Goal: Task Accomplishment & Management: Use online tool/utility

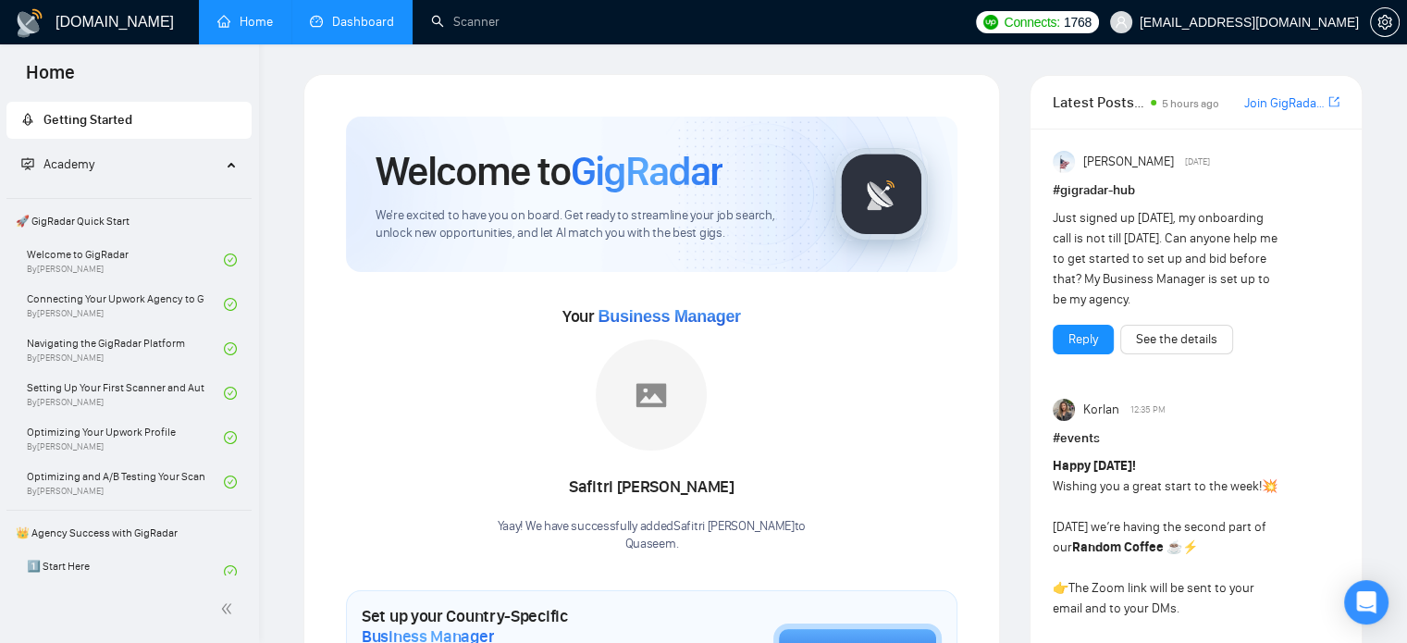
click at [356, 30] on link "Dashboard" at bounding box center [352, 22] width 84 height 16
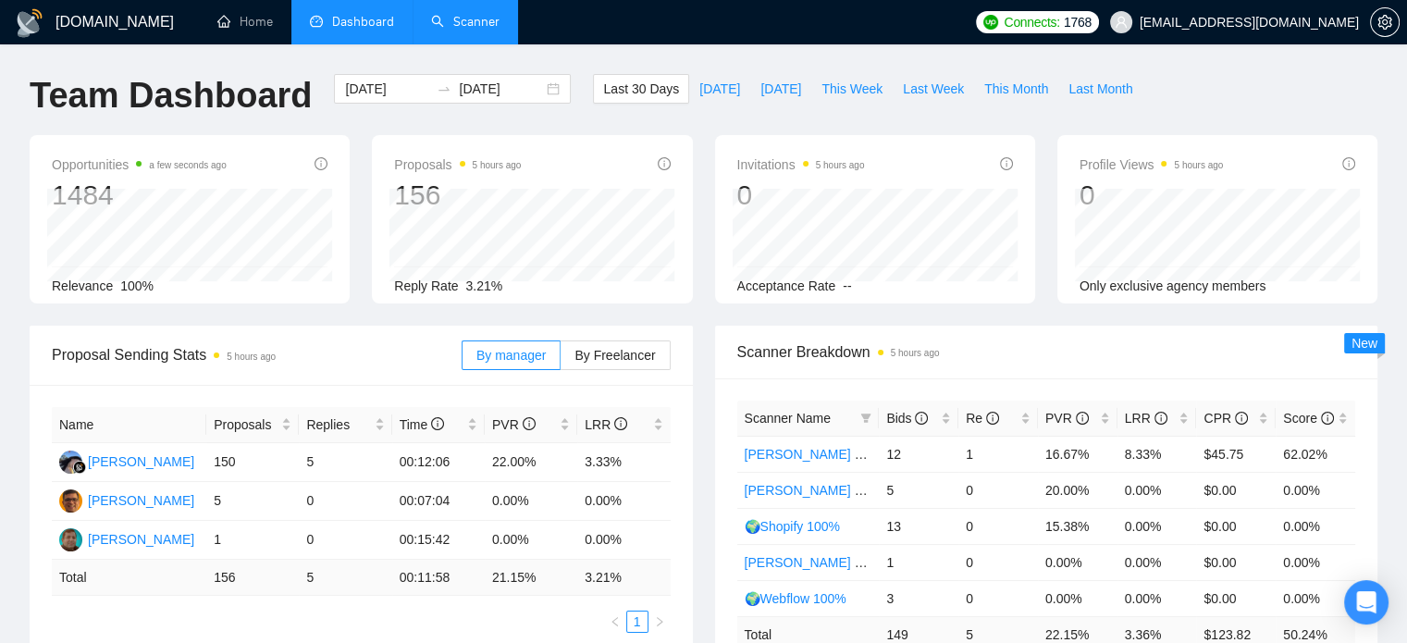
click at [460, 30] on link "Scanner" at bounding box center [465, 22] width 68 height 16
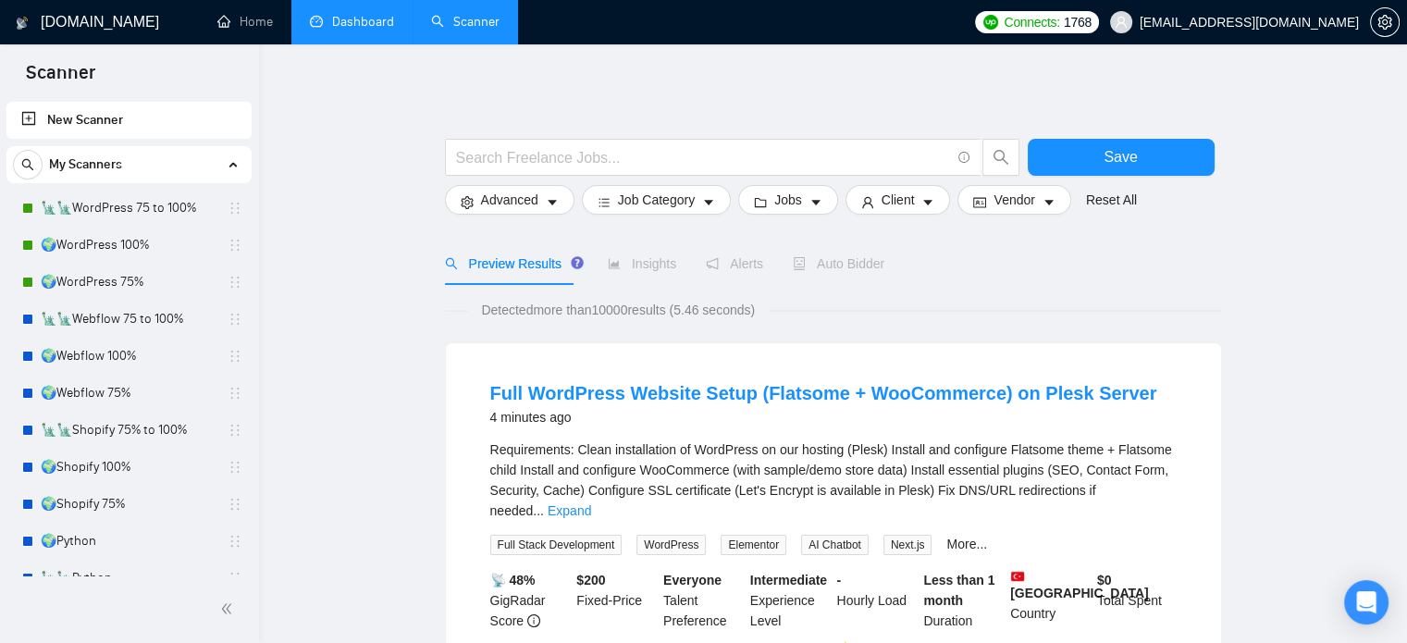
click at [373, 19] on link "Dashboard" at bounding box center [352, 22] width 84 height 16
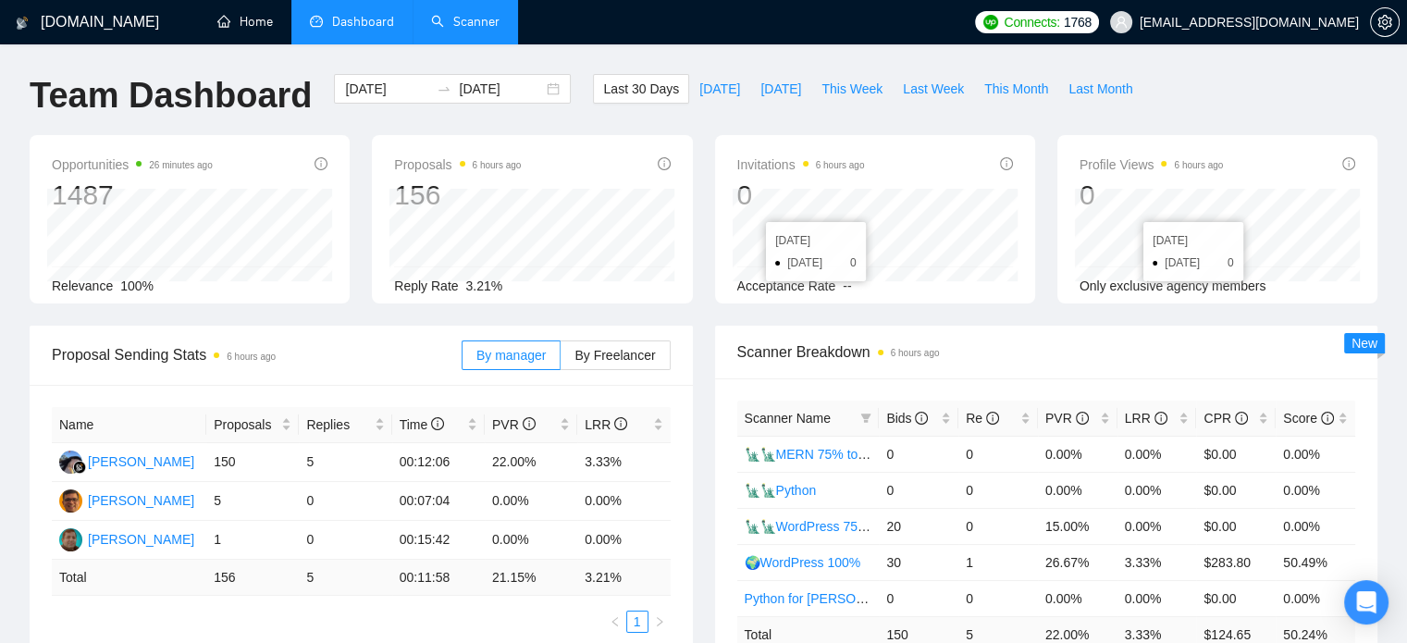
drag, startPoint x: 216, startPoint y: 26, endPoint x: 1377, endPoint y: 377, distance: 1212.8
click at [217, 26] on link "Home" at bounding box center [245, 22] width 56 height 16
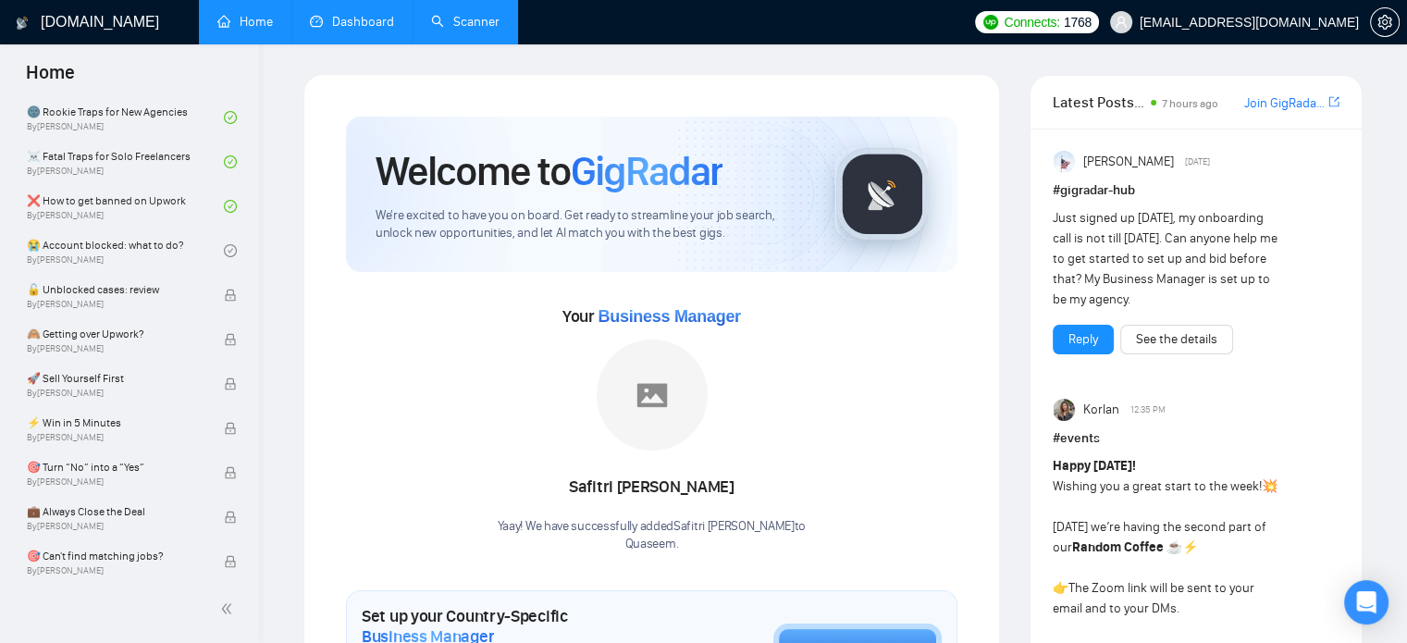
scroll to position [555, 0]
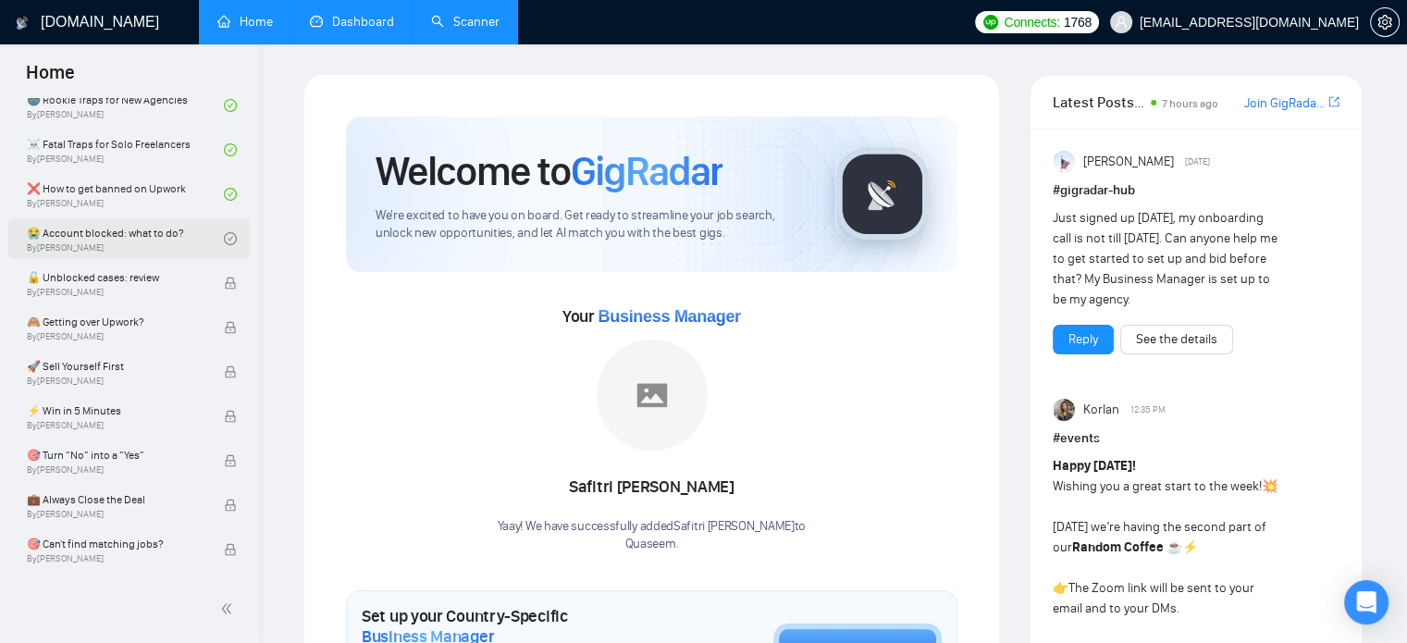
drag, startPoint x: 122, startPoint y: 244, endPoint x: 215, endPoint y: 258, distance: 93.5
click at [122, 244] on link "😭 Account blocked: what to do? By Vadym Ovcharenko" at bounding box center [125, 238] width 197 height 41
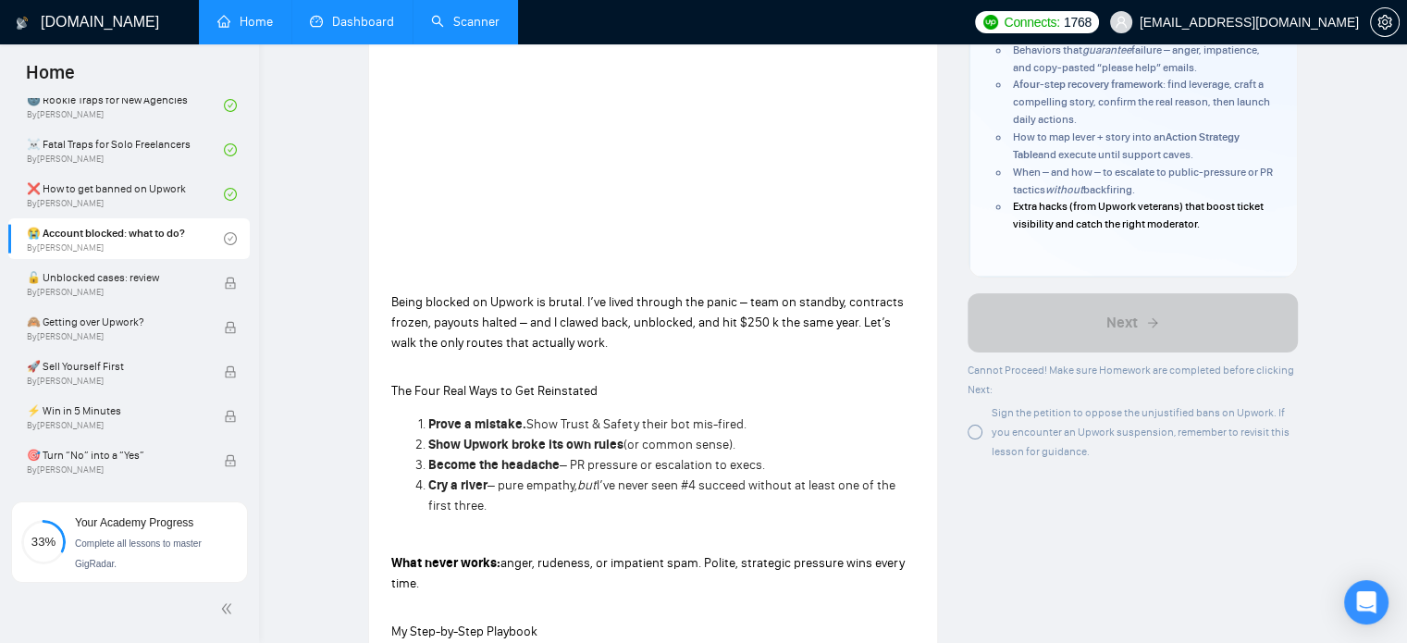
scroll to position [370, 0]
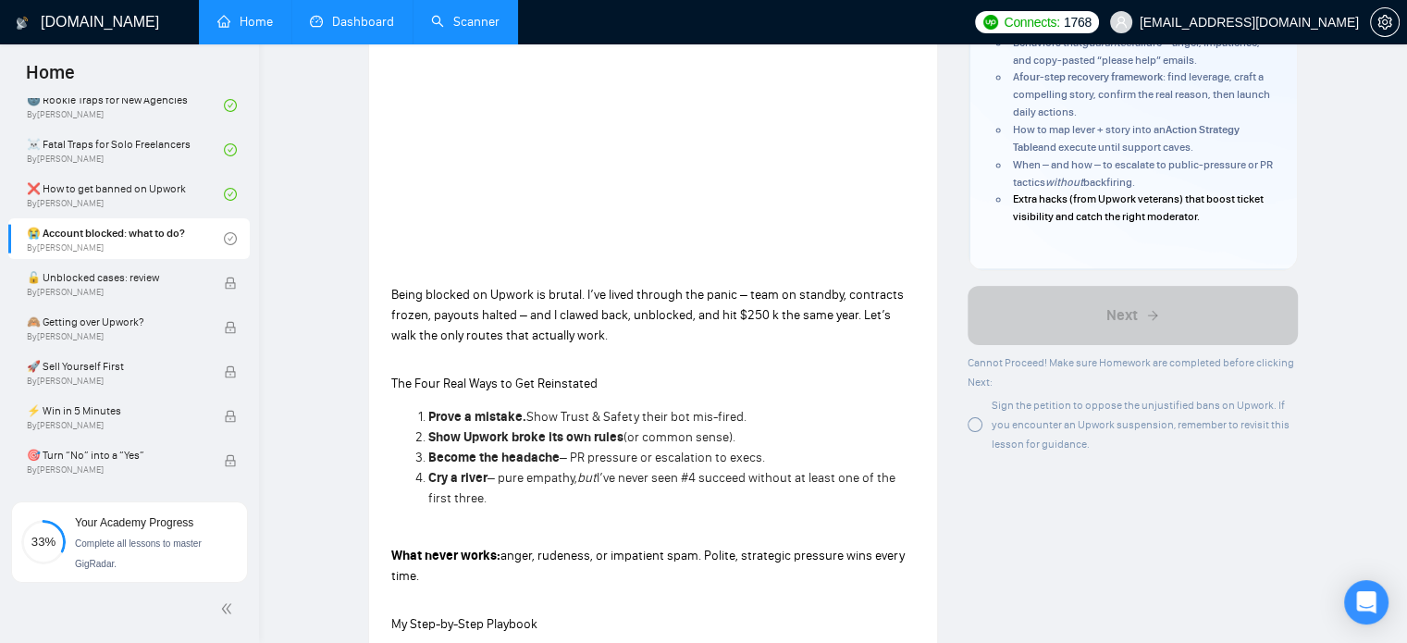
click at [972, 424] on div at bounding box center [975, 424] width 15 height 15
click at [977, 424] on div at bounding box center [975, 424] width 15 height 15
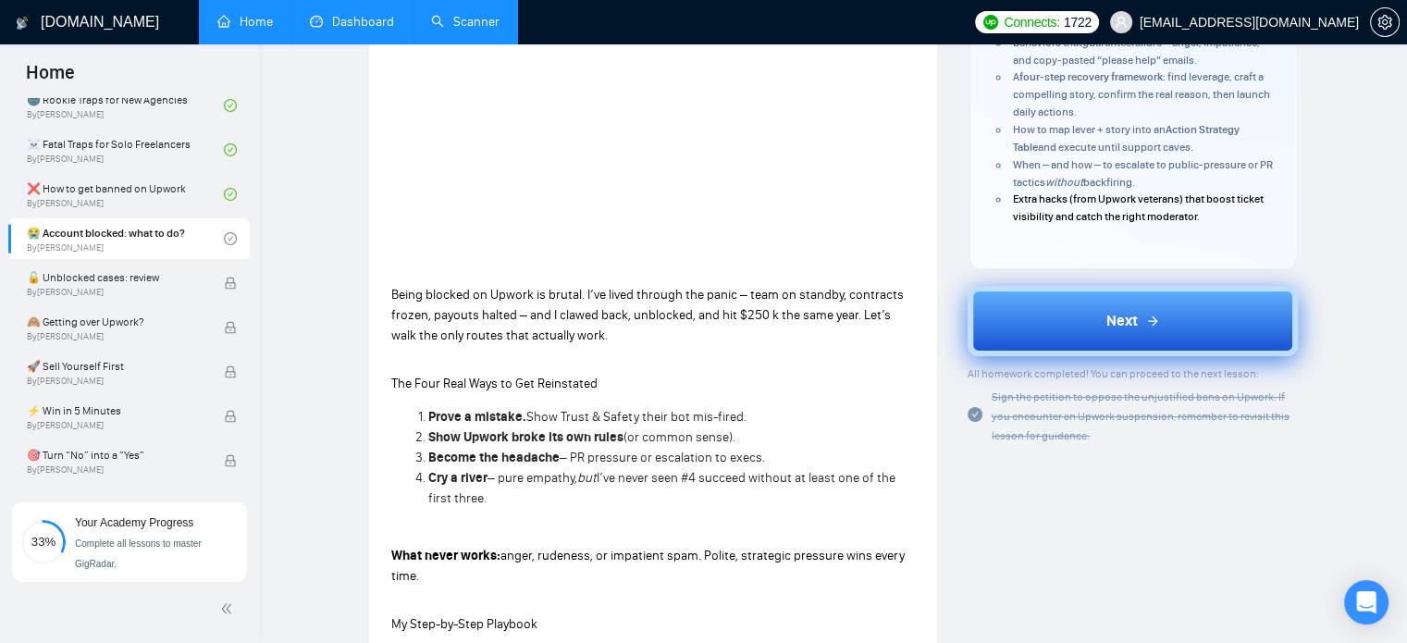
click at [1032, 318] on button "Next" at bounding box center [1133, 321] width 330 height 70
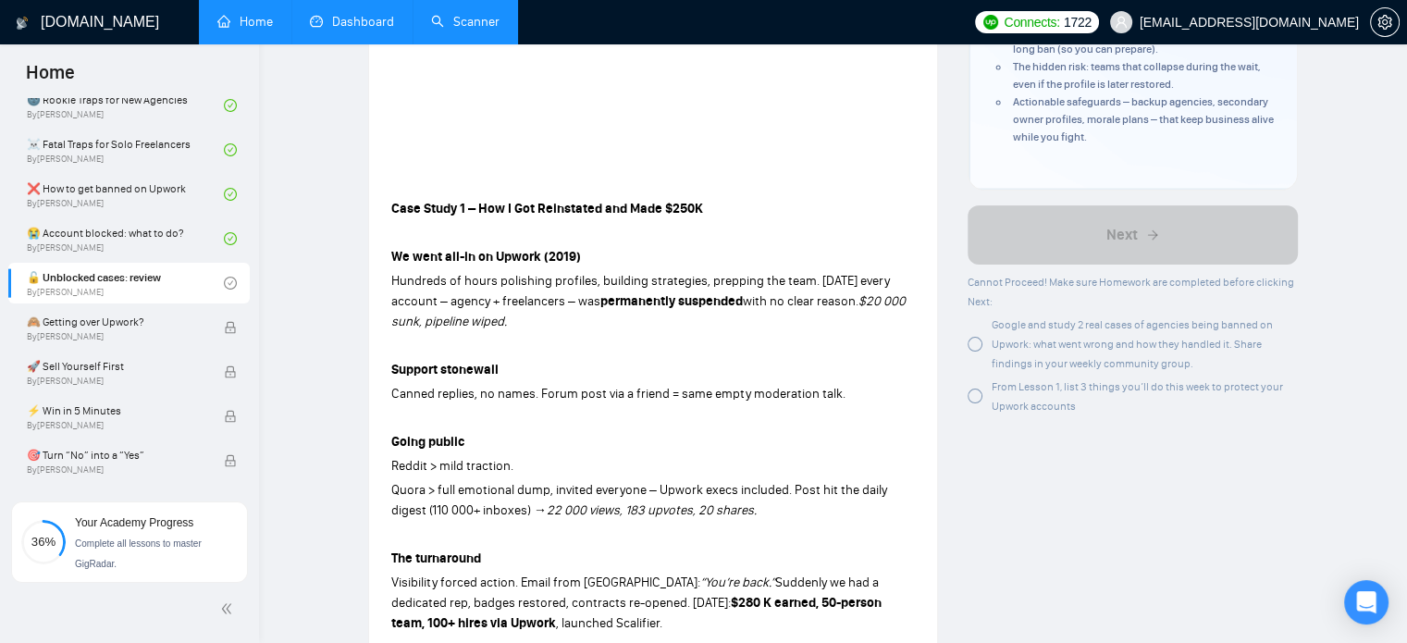
scroll to position [463, 0]
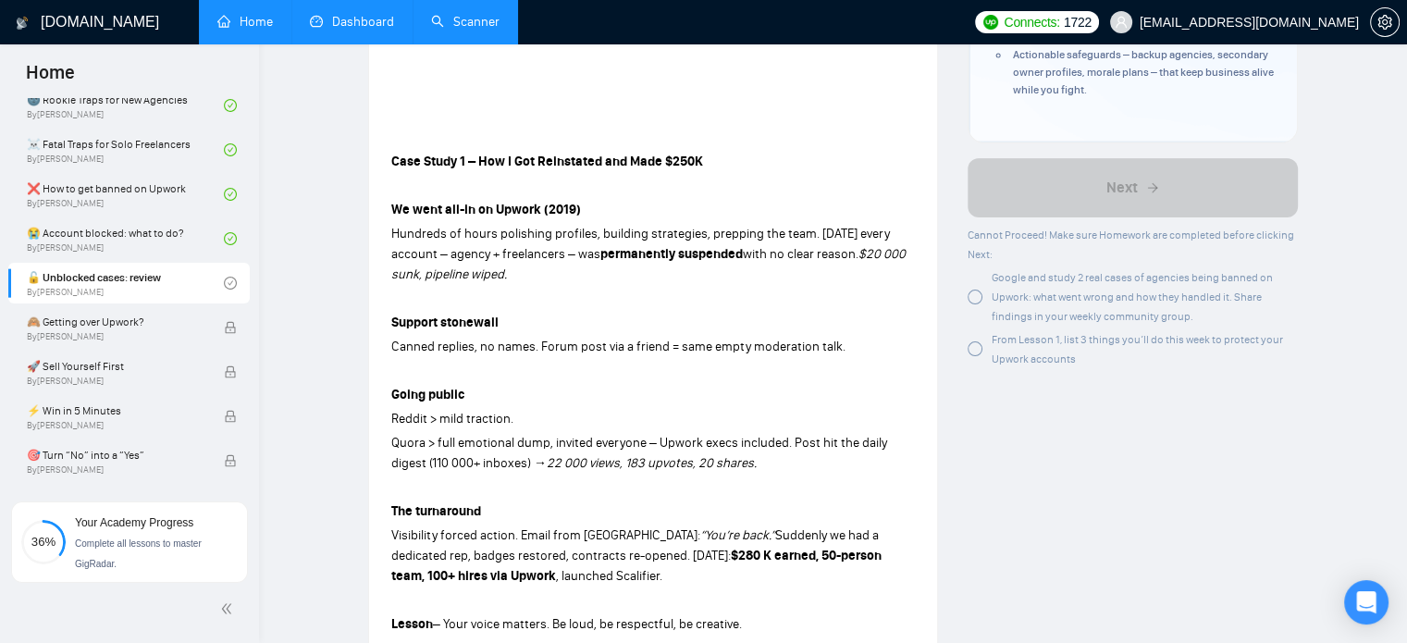
click at [973, 304] on div at bounding box center [975, 297] width 15 height 15
click at [973, 356] on div at bounding box center [975, 348] width 15 height 15
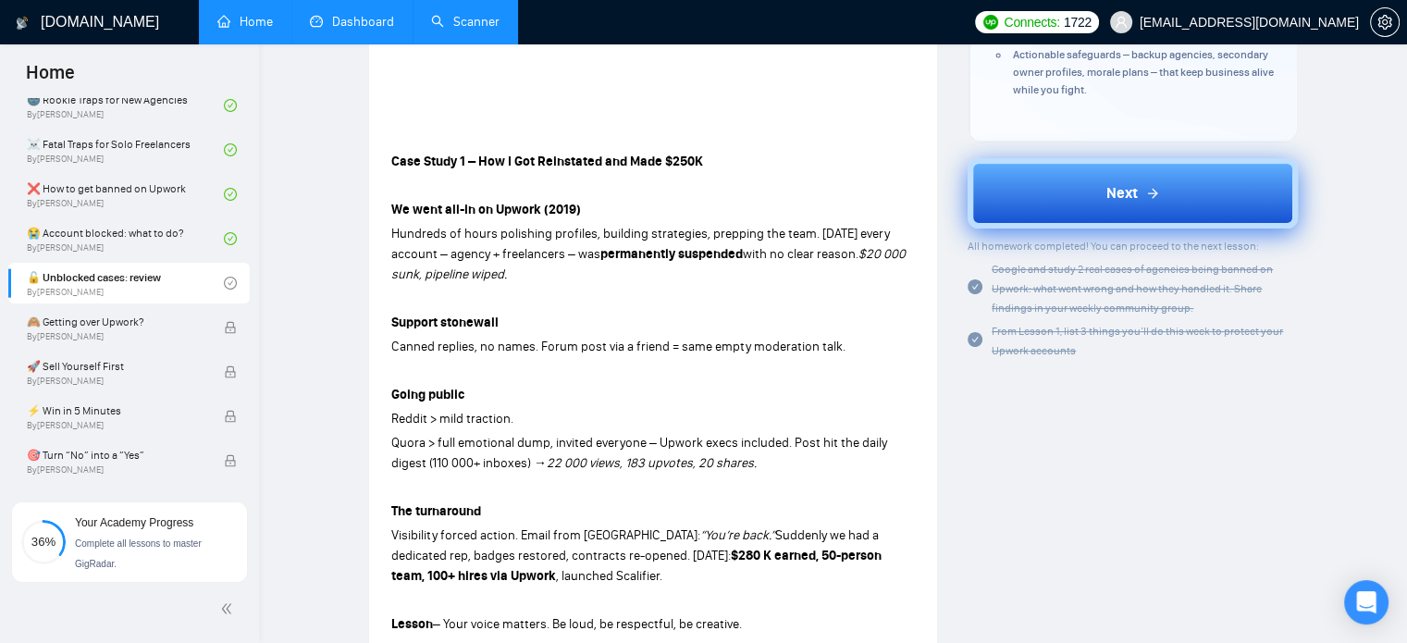
click at [1021, 214] on button "Next" at bounding box center [1133, 193] width 330 height 70
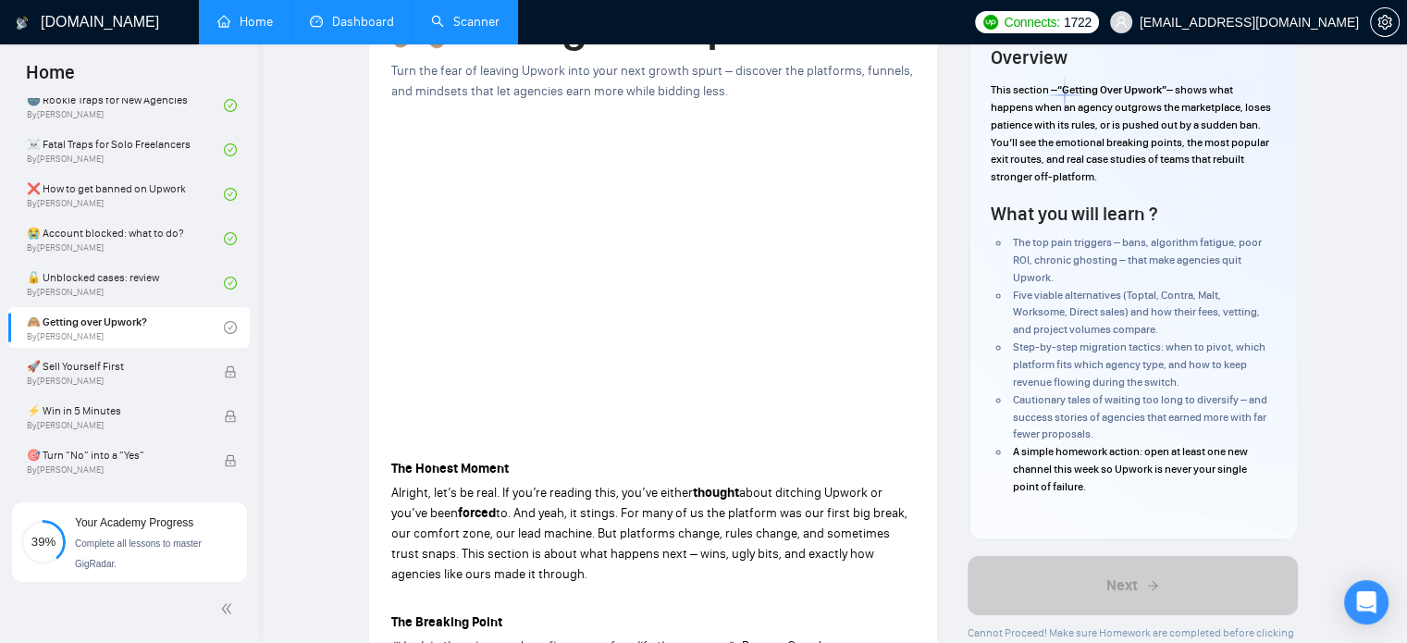
scroll to position [93, 0]
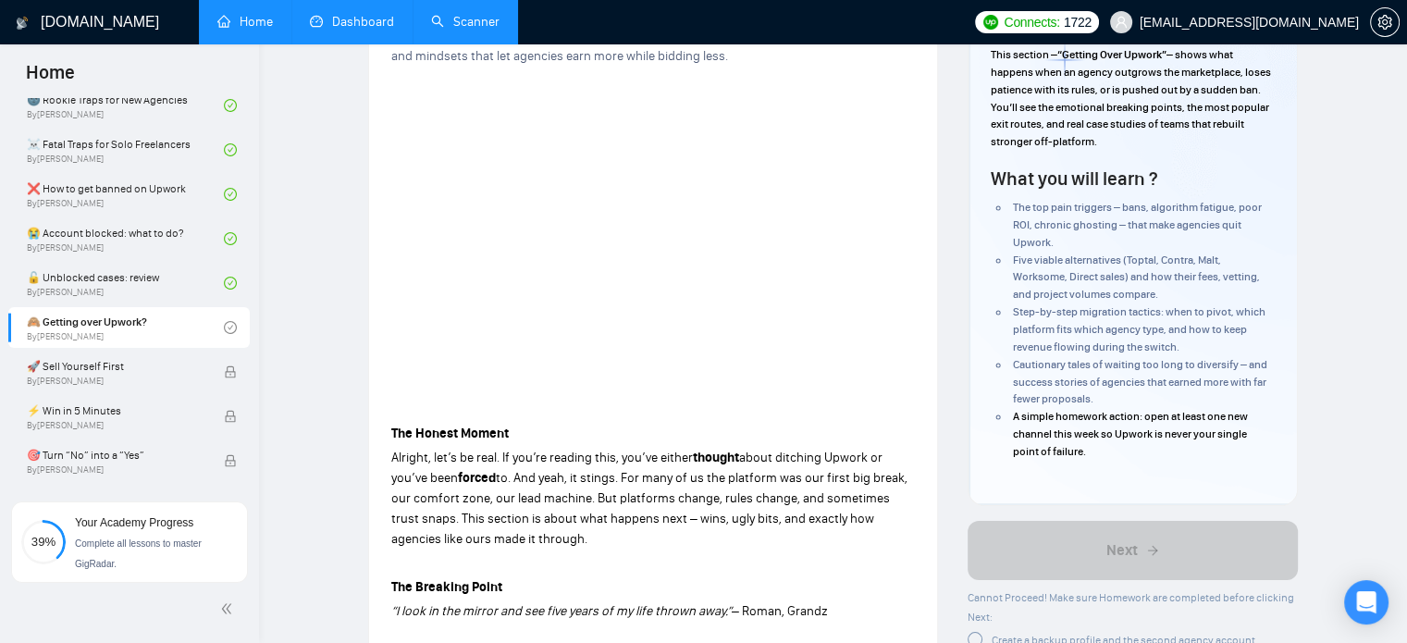
scroll to position [370, 0]
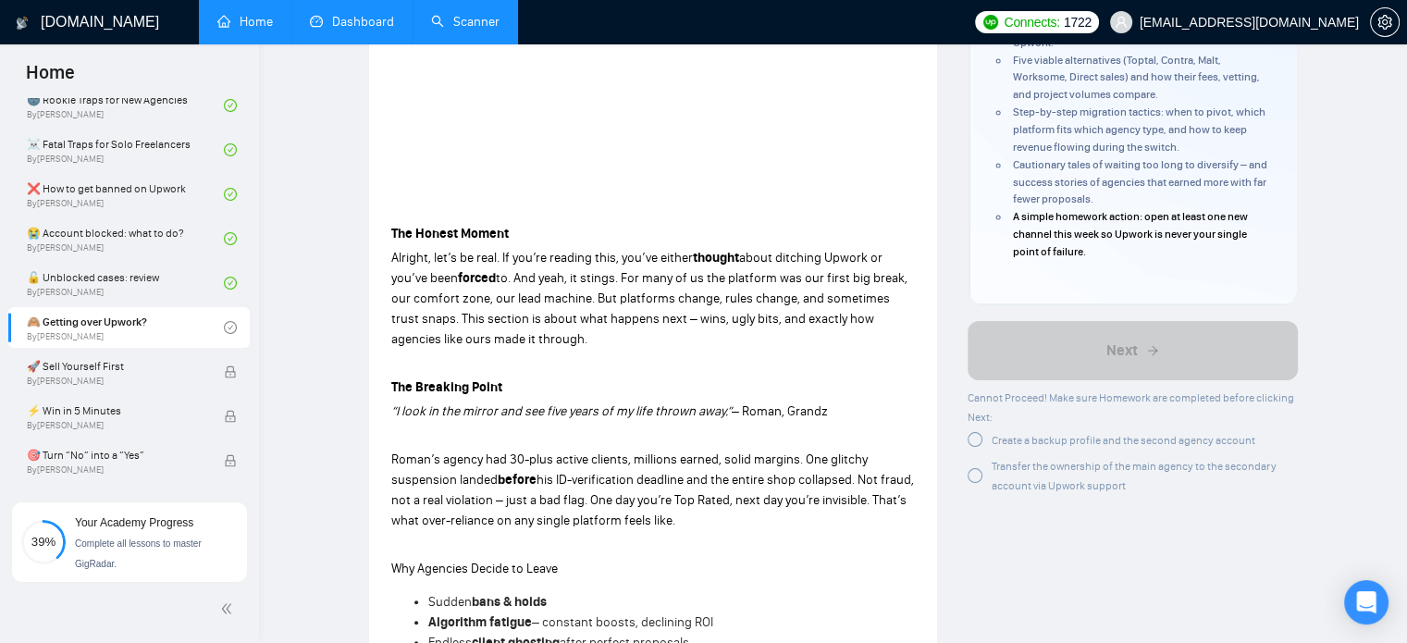
click at [981, 439] on div at bounding box center [975, 439] width 15 height 15
click at [972, 476] on div at bounding box center [975, 475] width 15 height 15
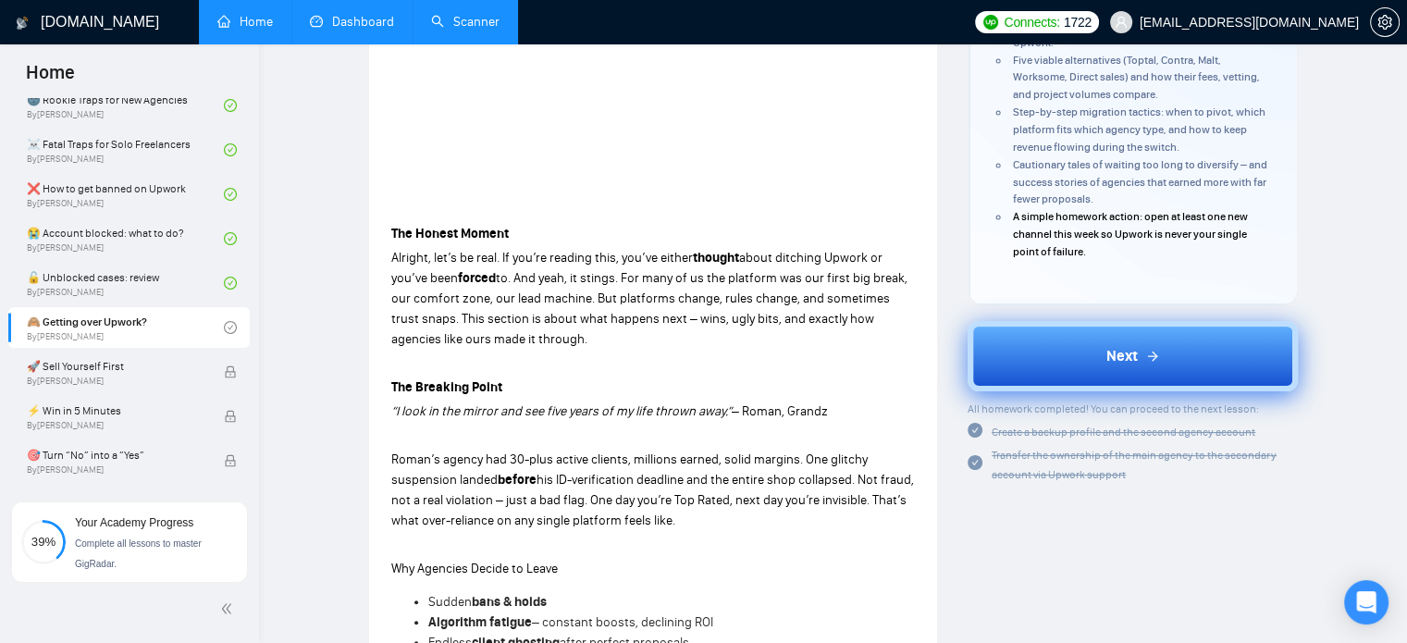
click at [1013, 341] on button "Next" at bounding box center [1133, 356] width 330 height 70
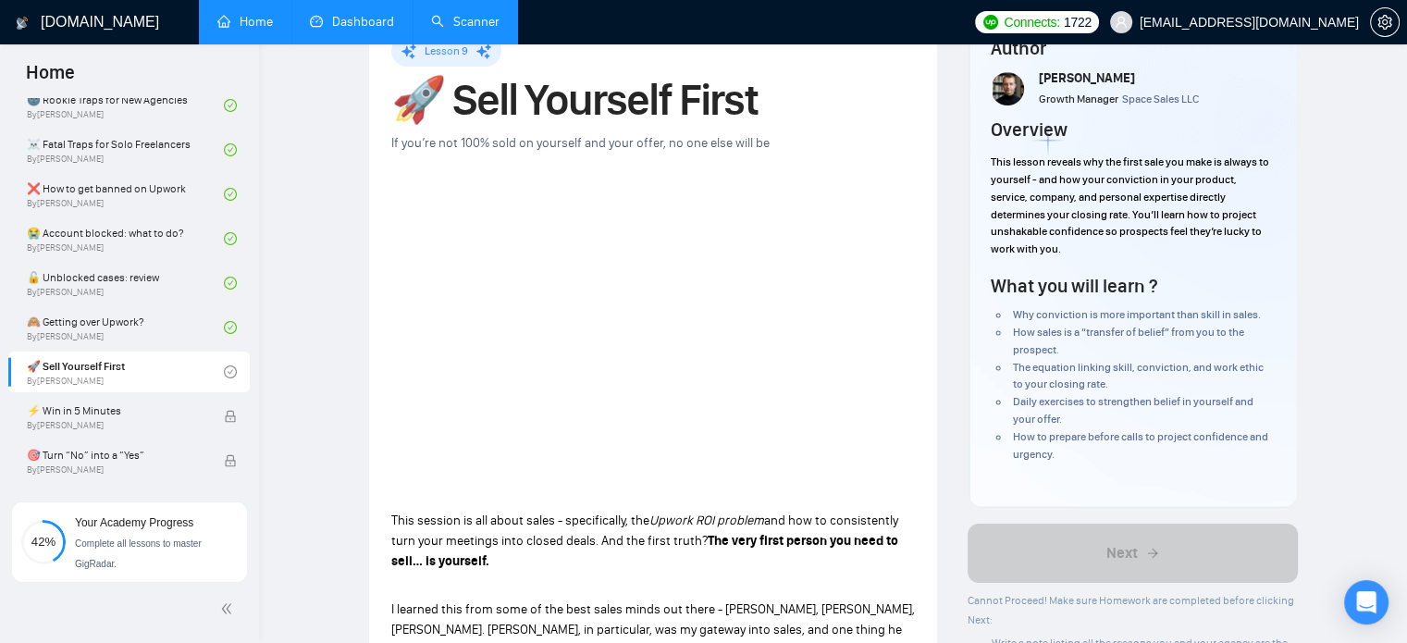
scroll to position [93, 0]
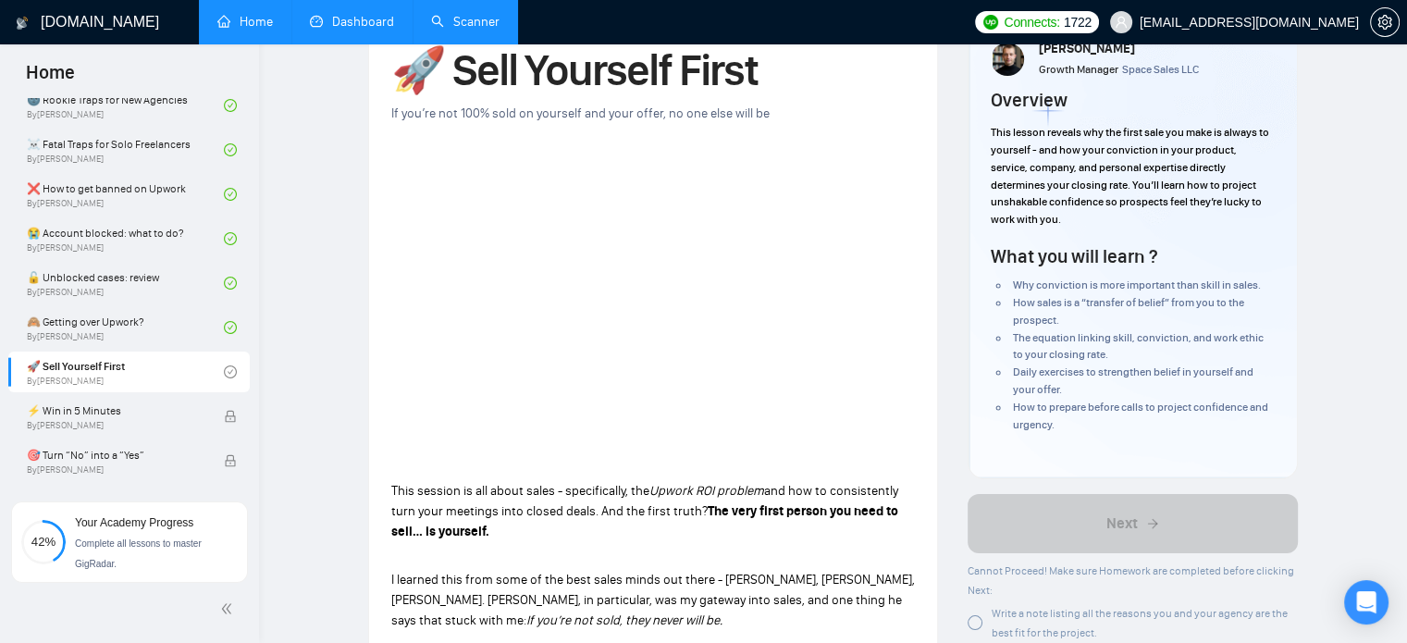
click at [759, 498] on em "Upwork ROI problem" at bounding box center [706, 491] width 115 height 16
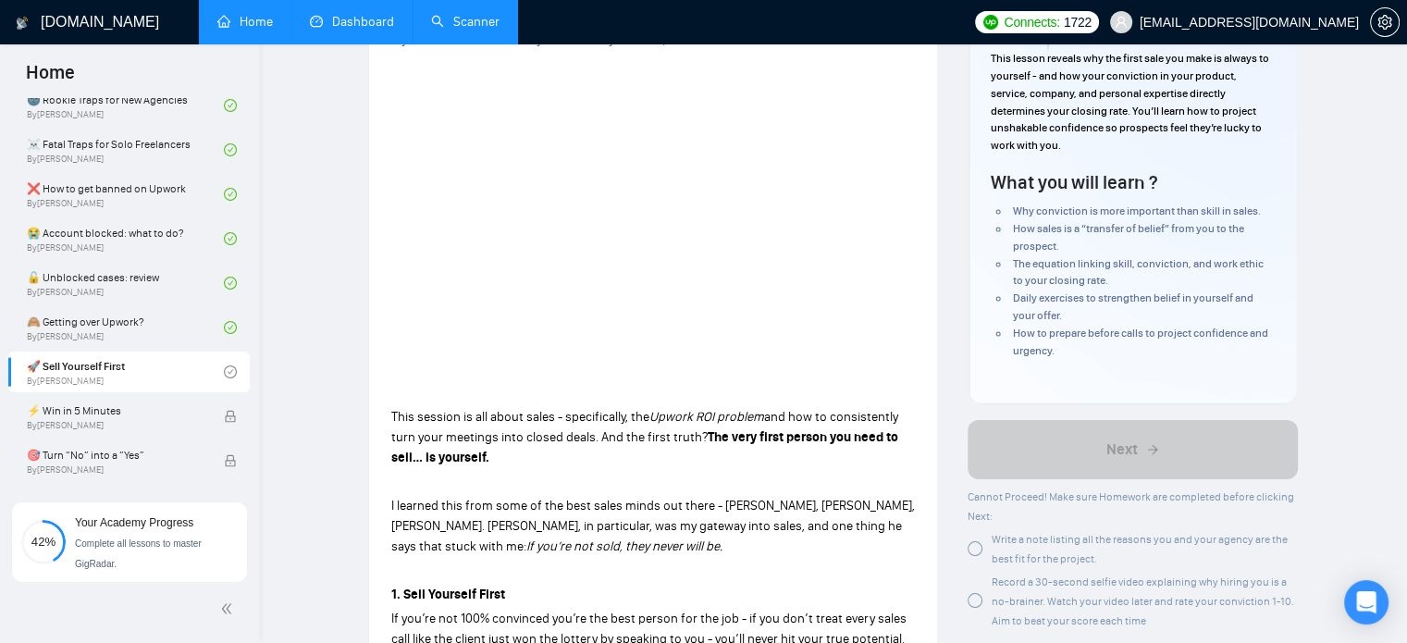
scroll to position [278, 0]
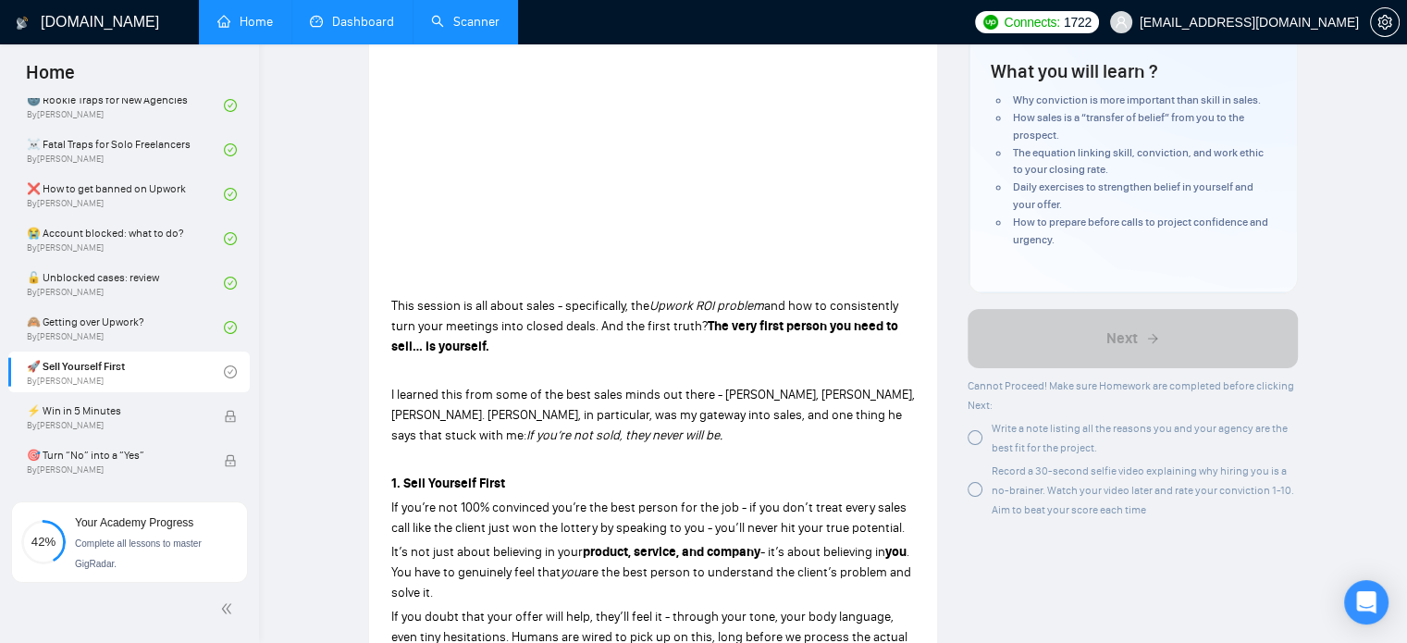
click at [977, 438] on div at bounding box center [975, 437] width 15 height 15
click at [976, 491] on div at bounding box center [975, 489] width 15 height 15
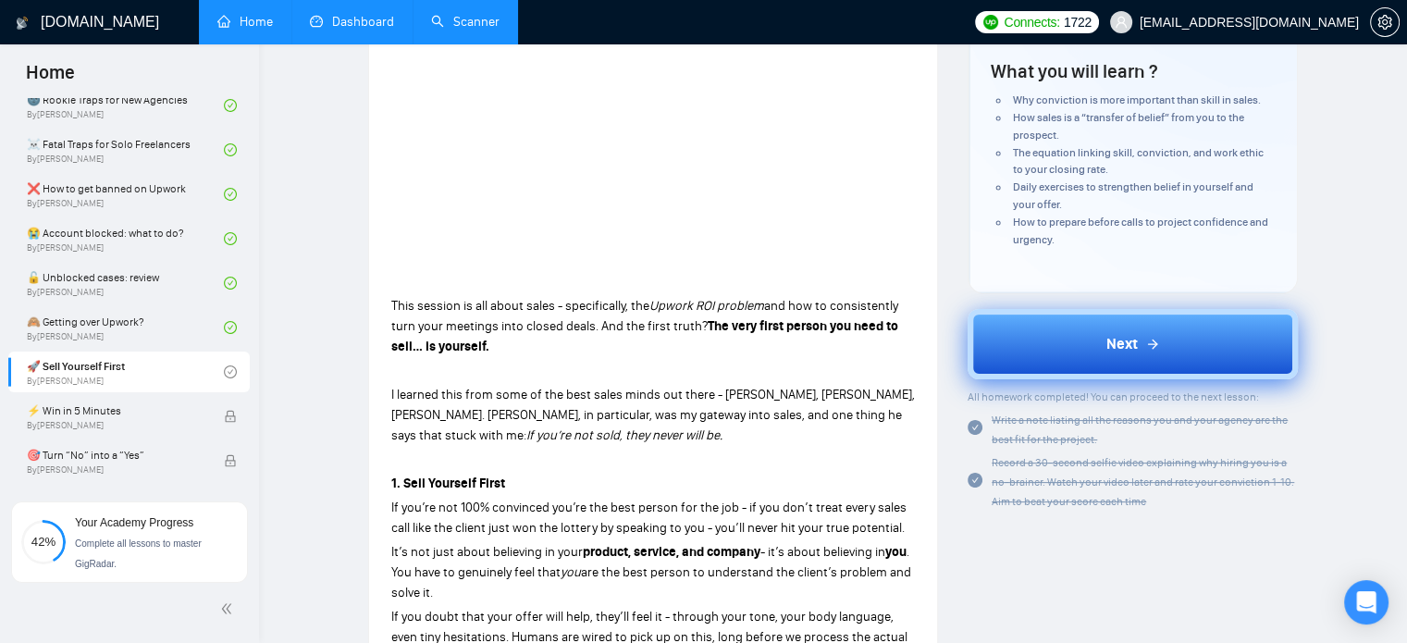
click at [1028, 354] on button "Next" at bounding box center [1133, 344] width 330 height 70
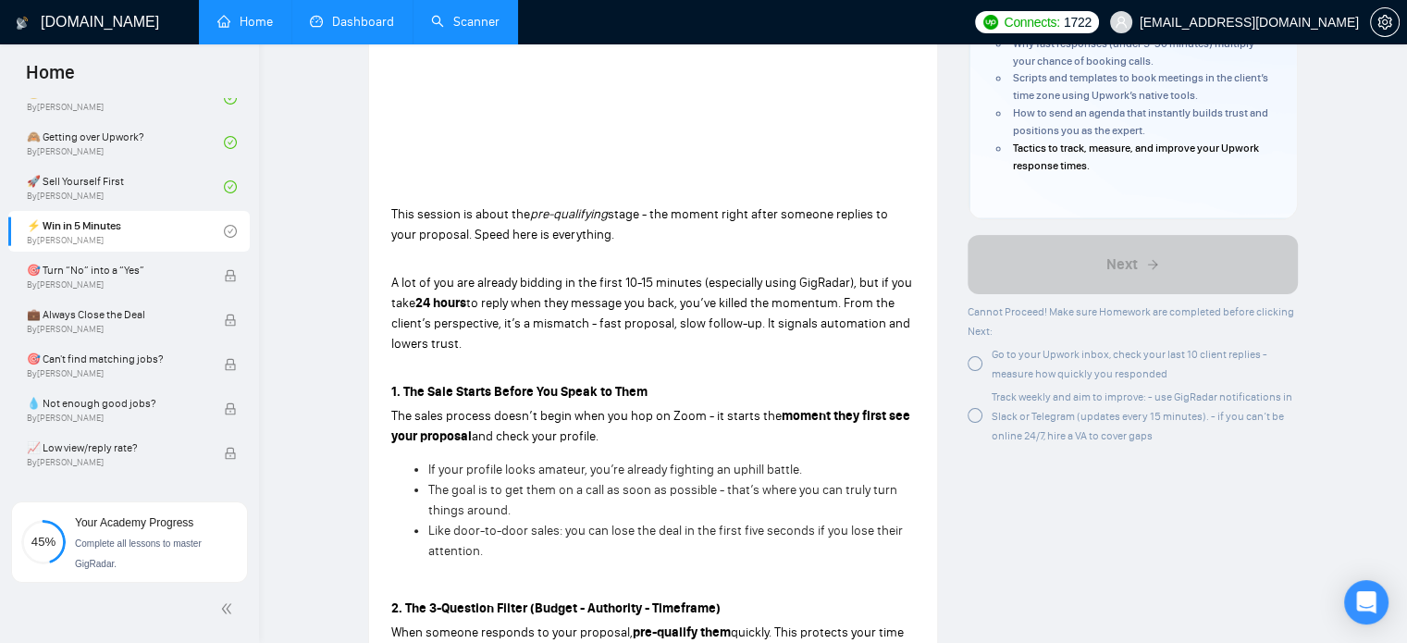
scroll to position [370, 0]
click at [982, 362] on div at bounding box center [975, 362] width 15 height 15
click at [973, 420] on div at bounding box center [975, 414] width 15 height 15
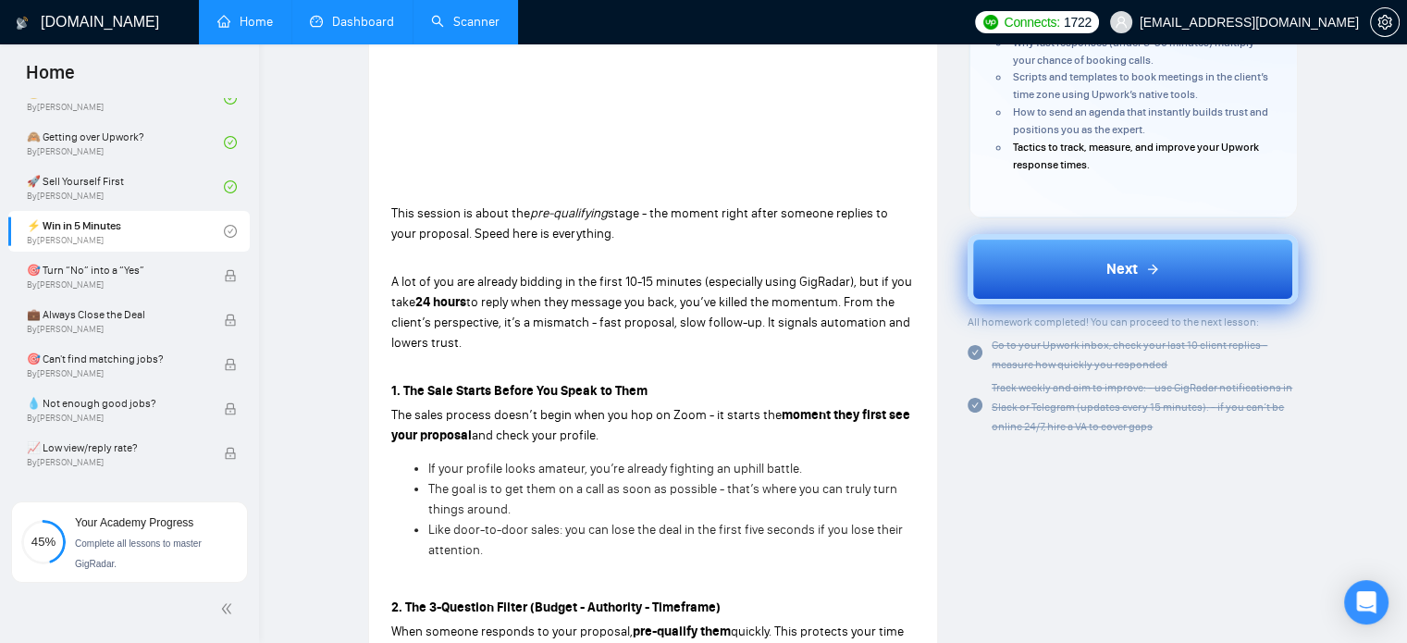
click at [1016, 290] on button "Next" at bounding box center [1133, 269] width 330 height 70
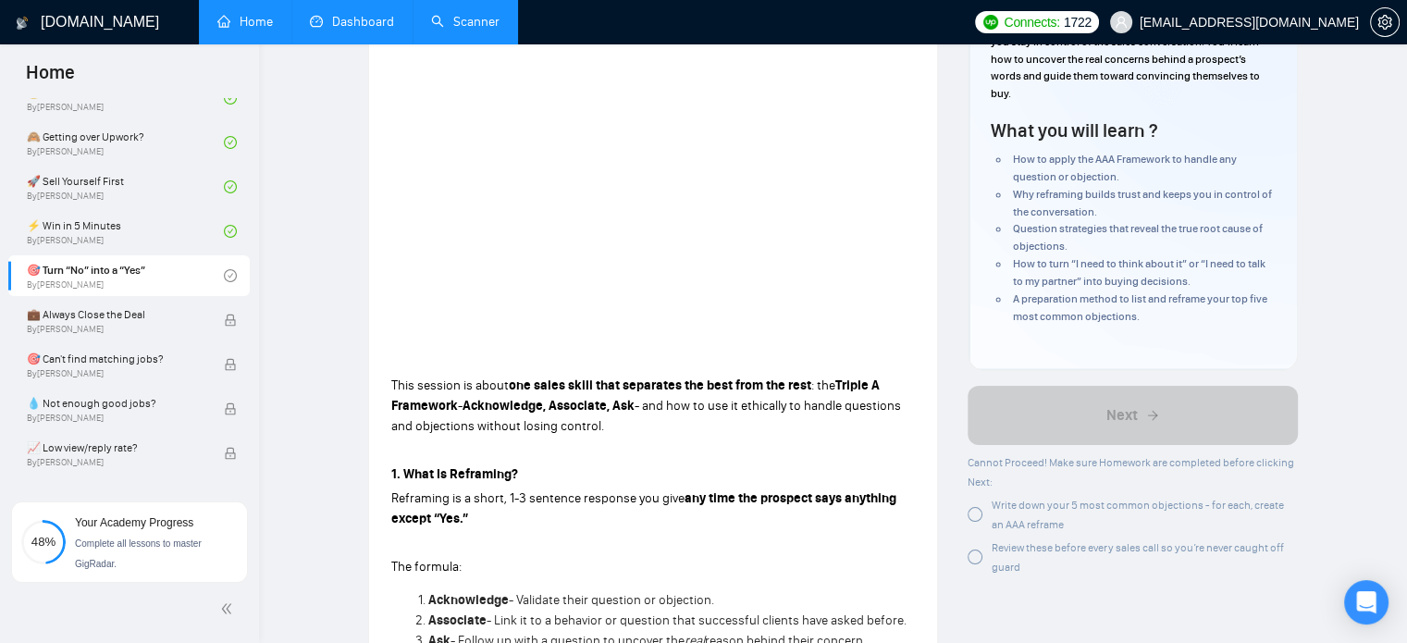
scroll to position [178, 0]
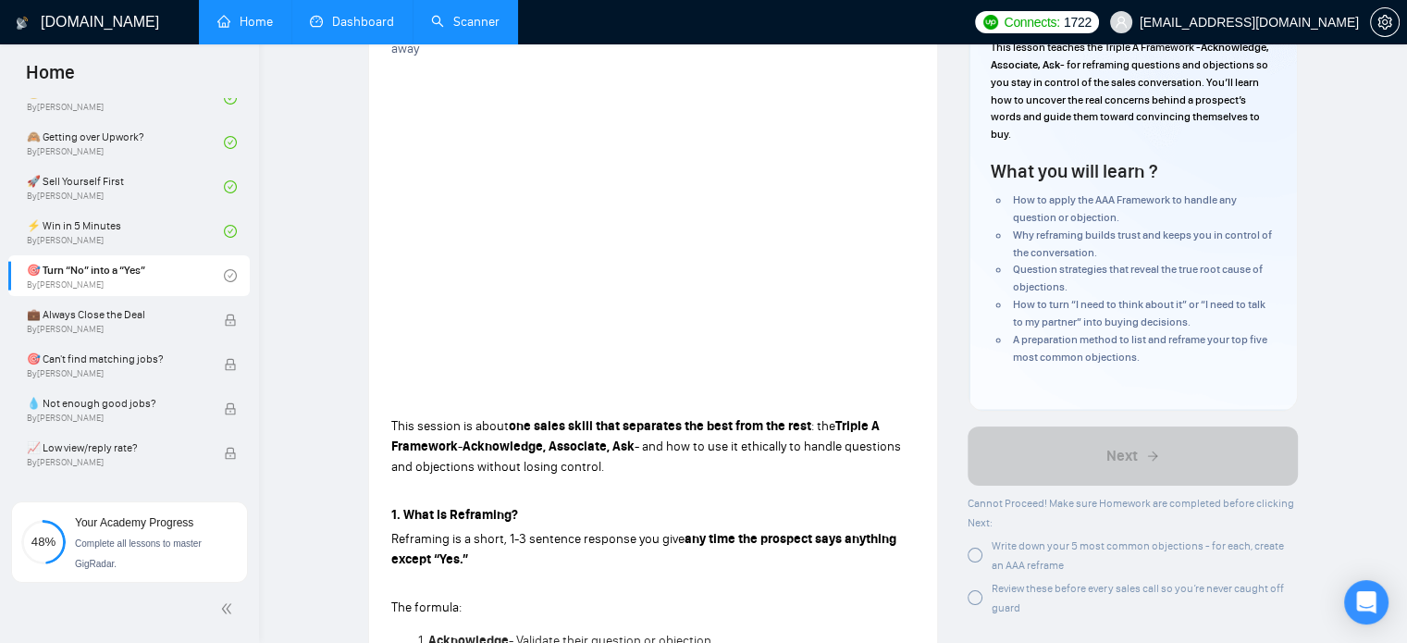
click at [972, 560] on div at bounding box center [975, 555] width 15 height 15
click at [975, 600] on div at bounding box center [975, 597] width 15 height 15
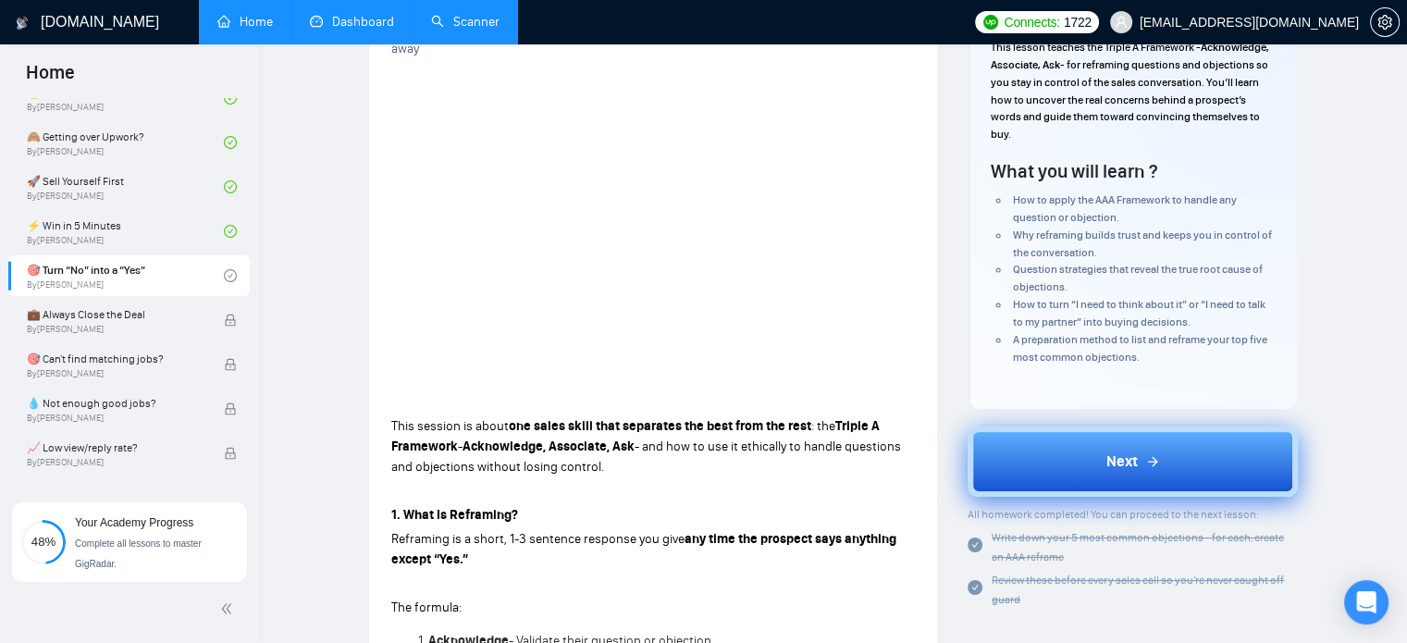
click at [1045, 457] on button "Next" at bounding box center [1133, 461] width 330 height 70
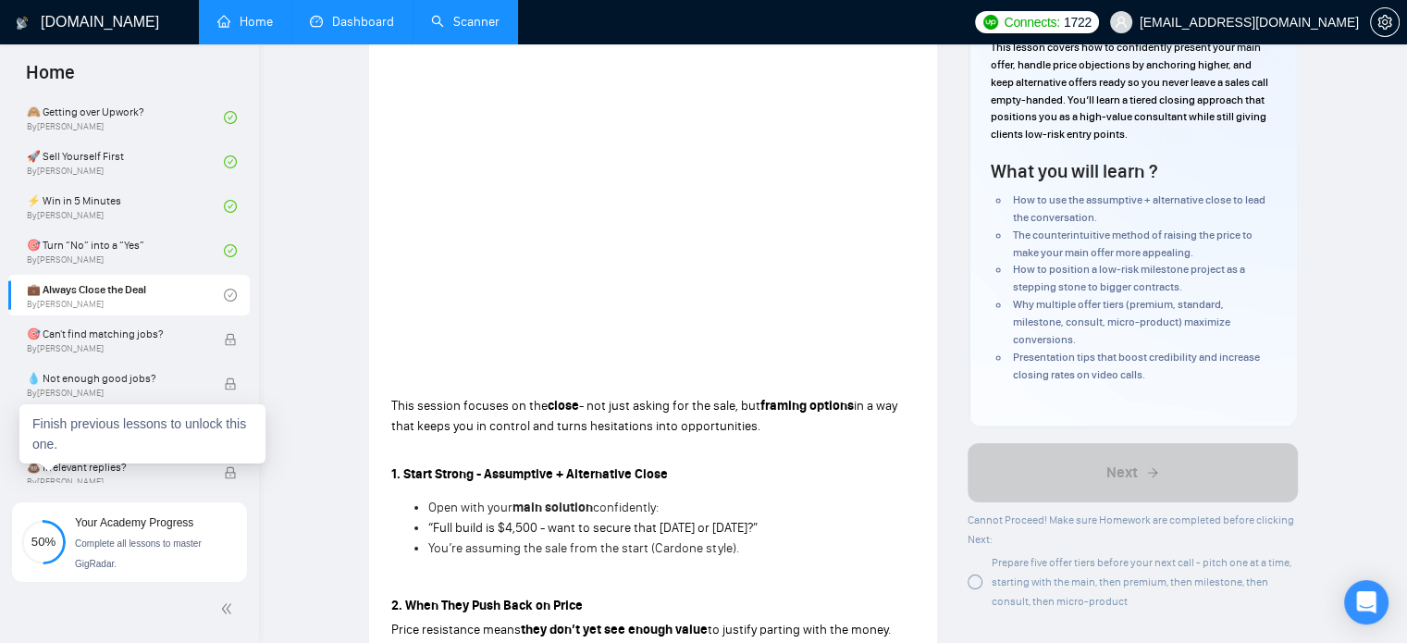
scroll to position [740, 0]
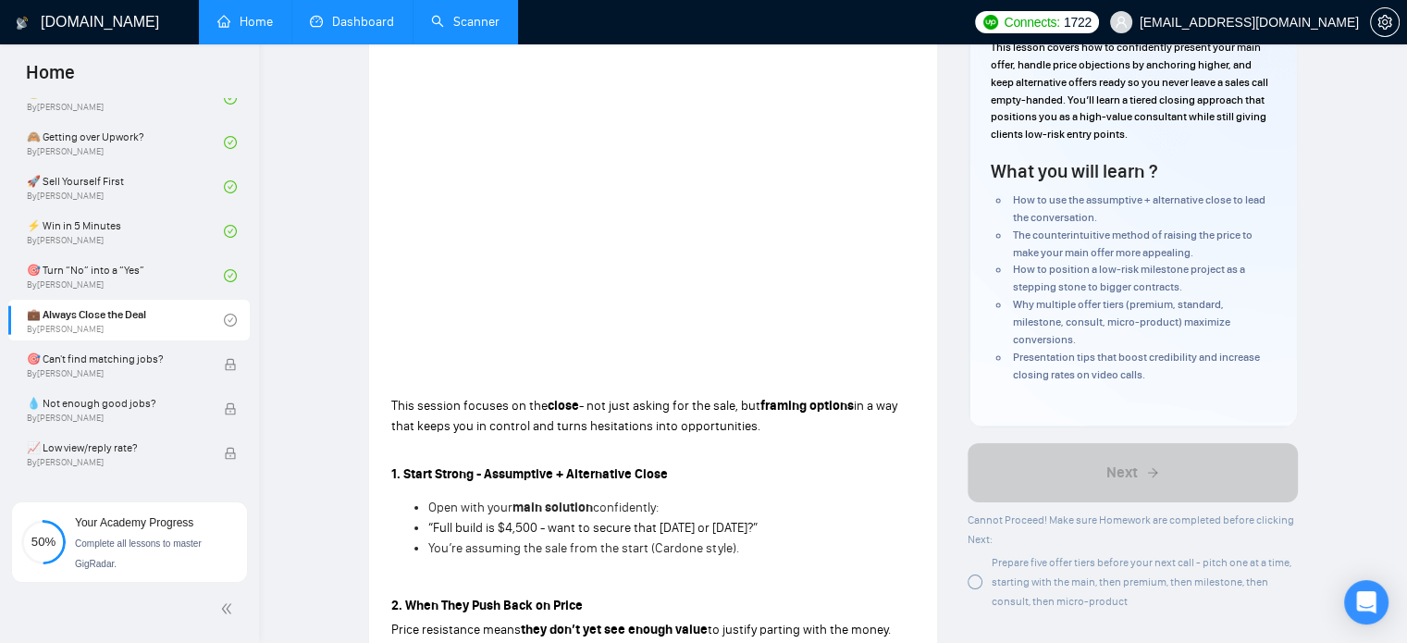
click at [979, 580] on div at bounding box center [975, 582] width 15 height 15
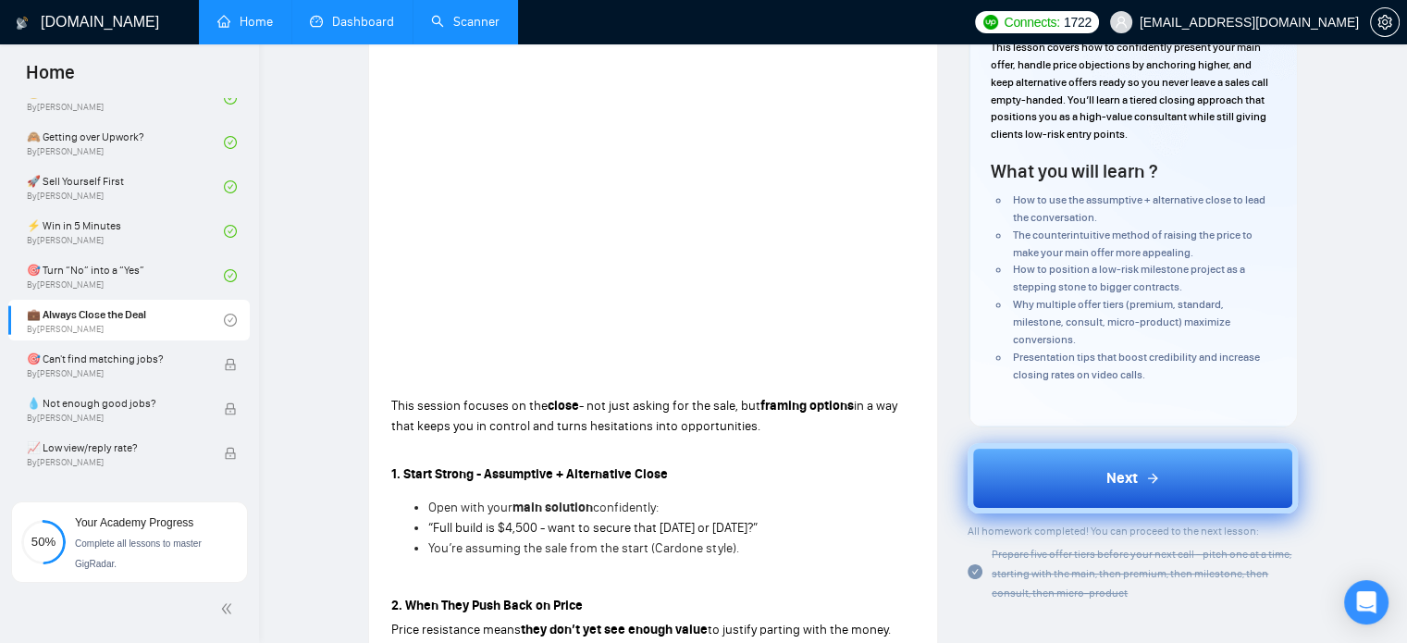
click at [1032, 487] on button "Next" at bounding box center [1133, 478] width 330 height 70
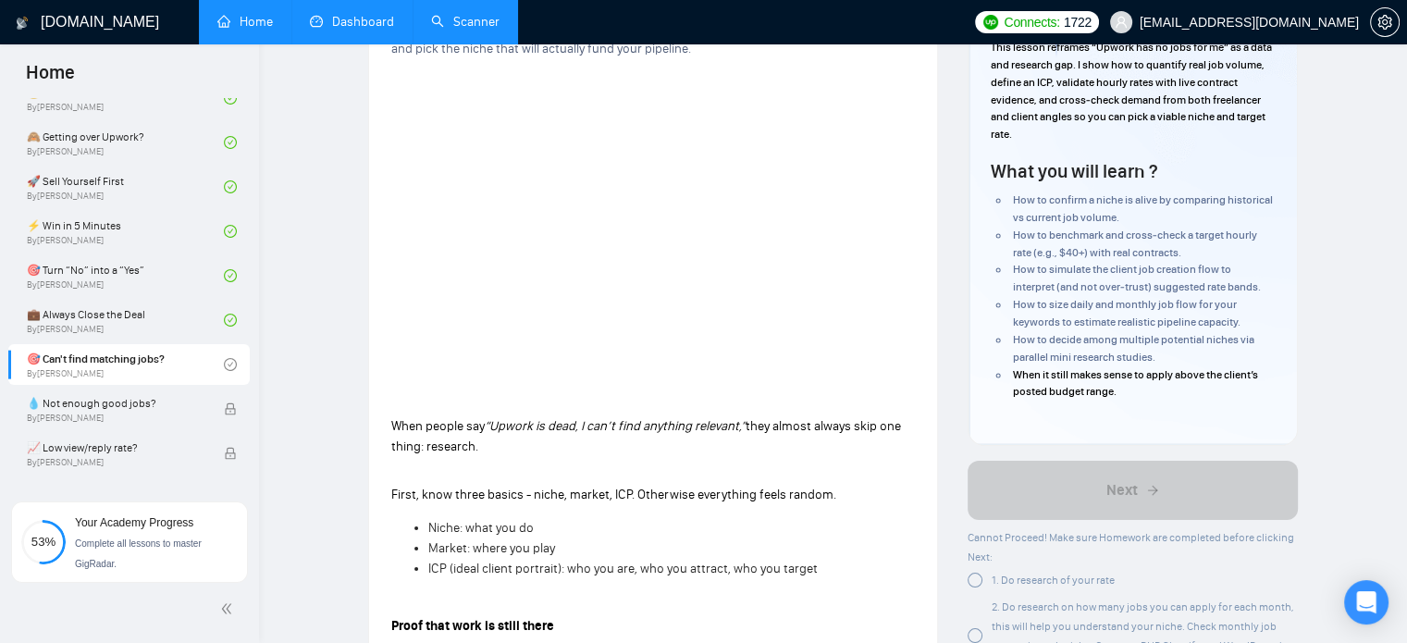
click at [768, 474] on p at bounding box center [653, 471] width 524 height 20
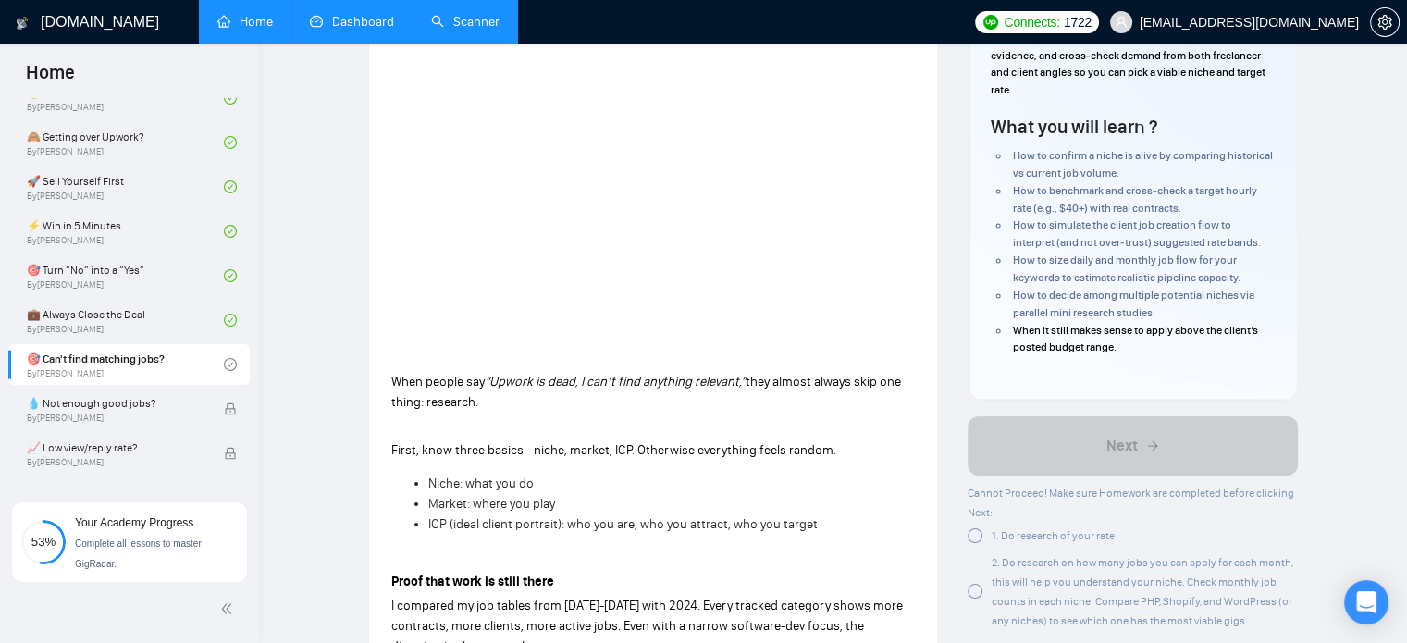
scroll to position [178, 0]
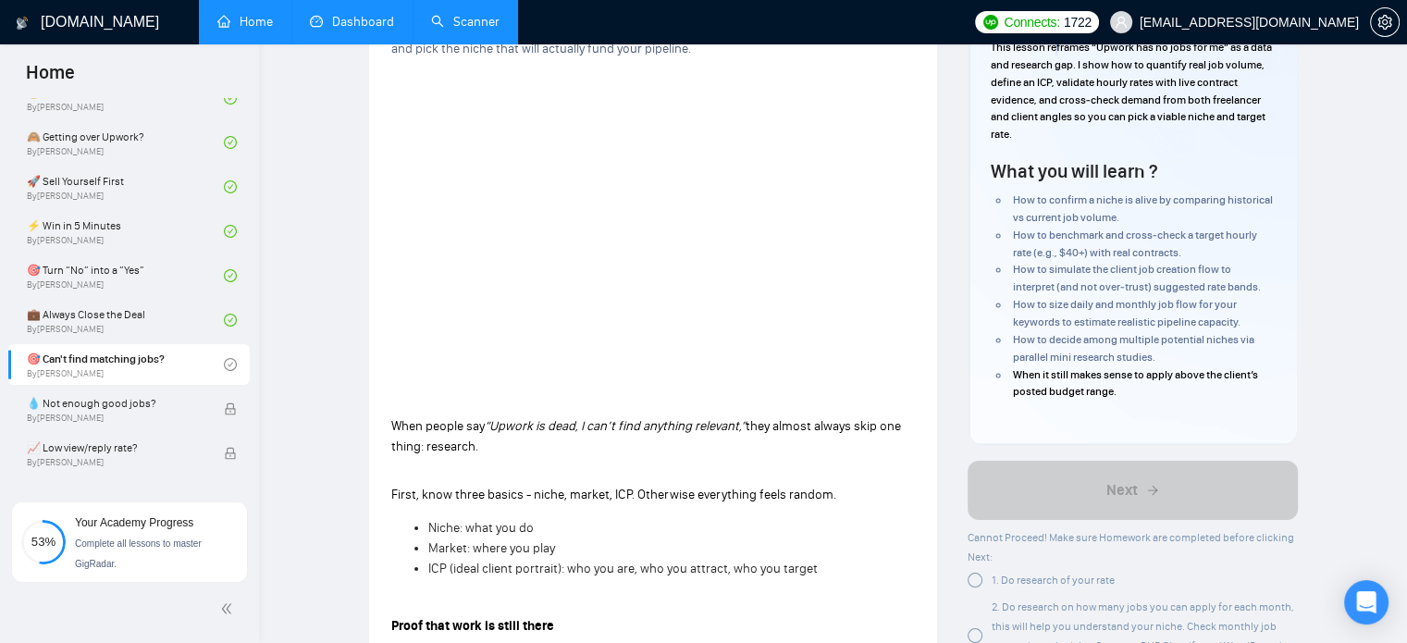
click at [978, 580] on div at bounding box center [975, 580] width 15 height 15
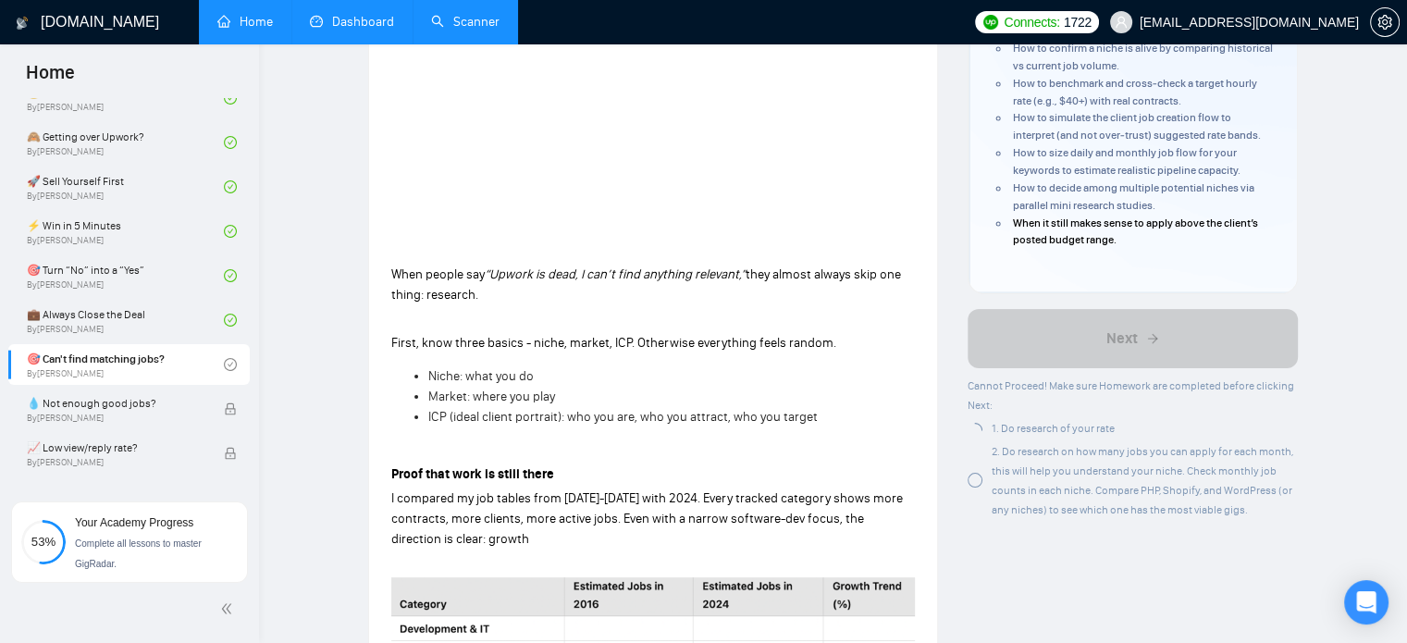
scroll to position [363, 0]
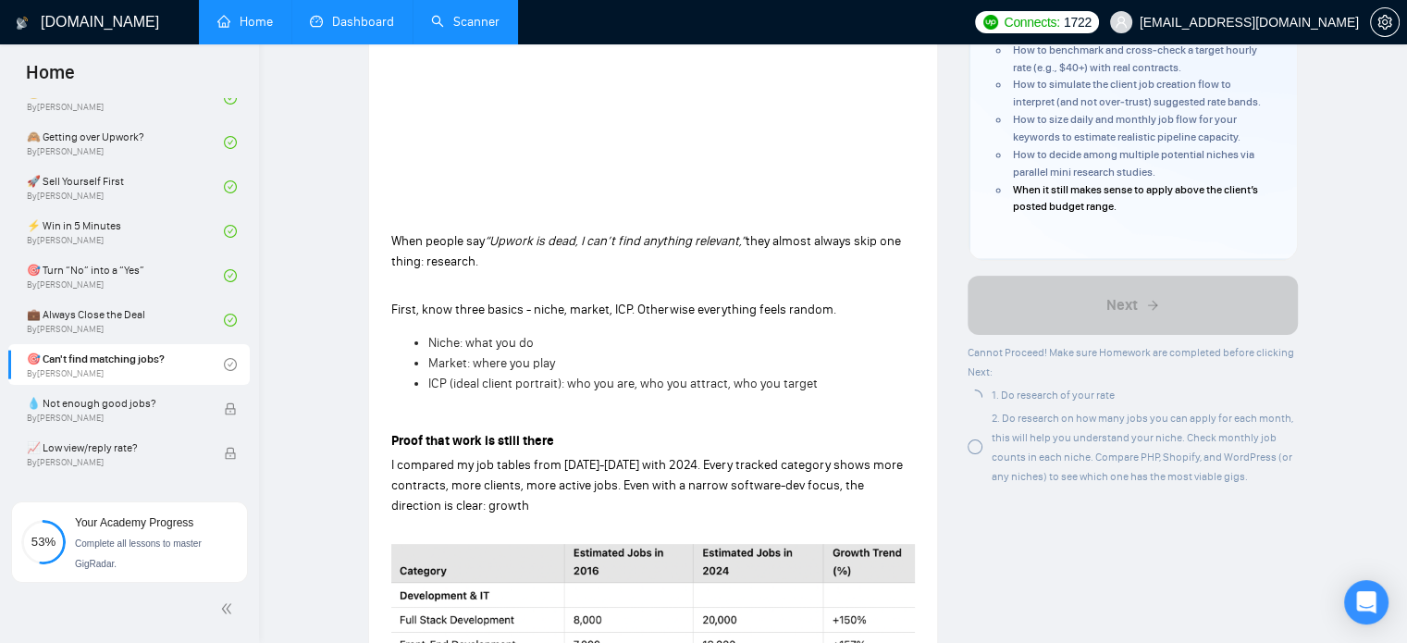
click at [977, 446] on div at bounding box center [975, 446] width 15 height 15
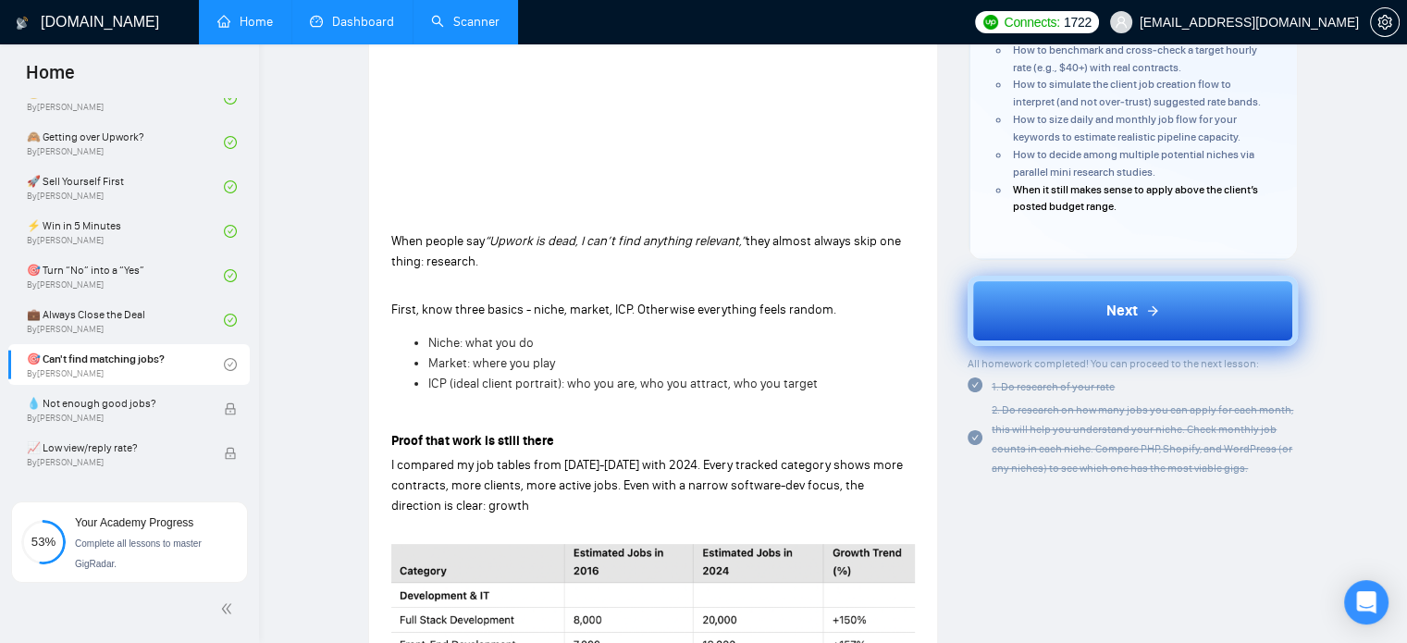
click at [1073, 301] on button "Next" at bounding box center [1133, 311] width 330 height 70
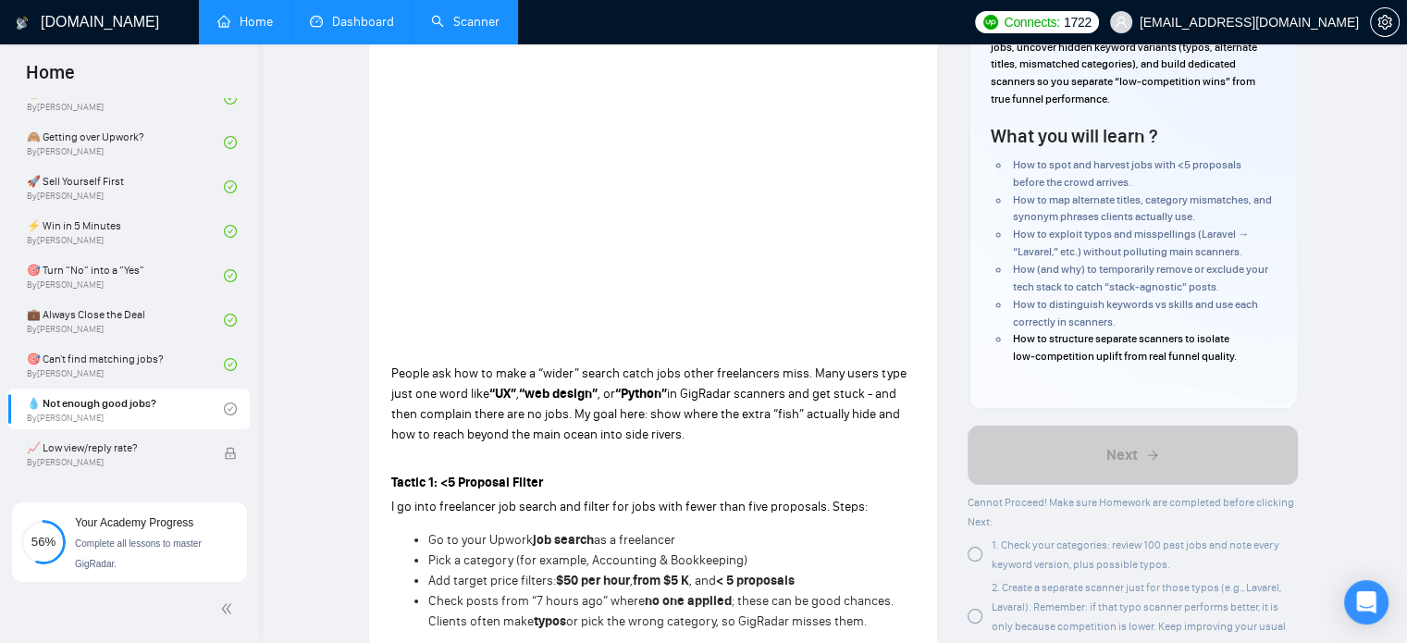
scroll to position [278, 0]
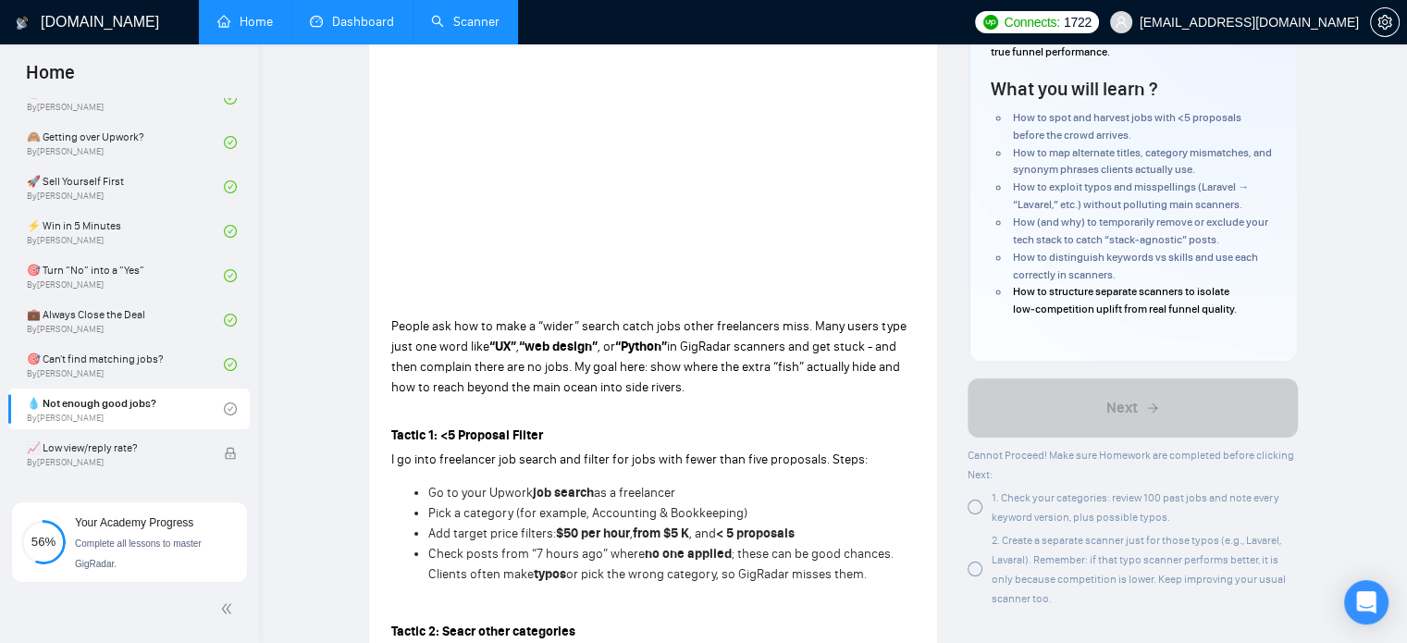
click at [978, 511] on div at bounding box center [975, 507] width 15 height 15
click at [973, 570] on div at bounding box center [975, 569] width 15 height 15
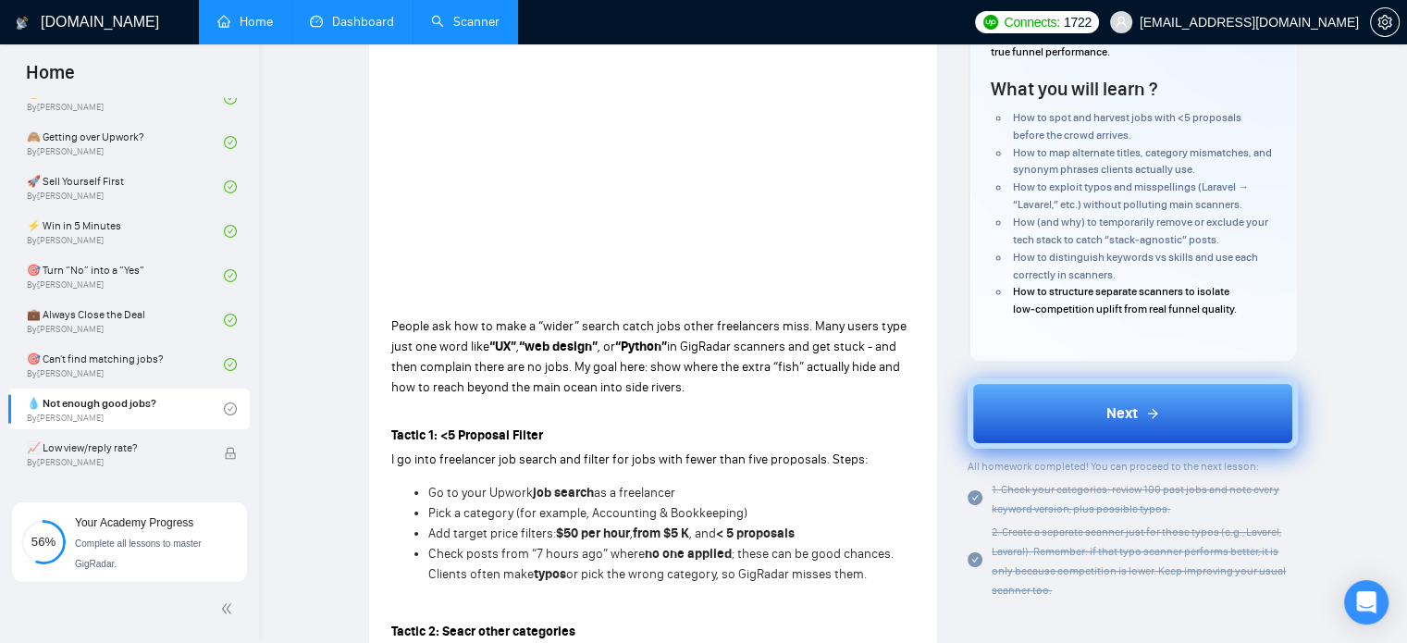
click at [1022, 424] on button "Next" at bounding box center [1133, 413] width 330 height 70
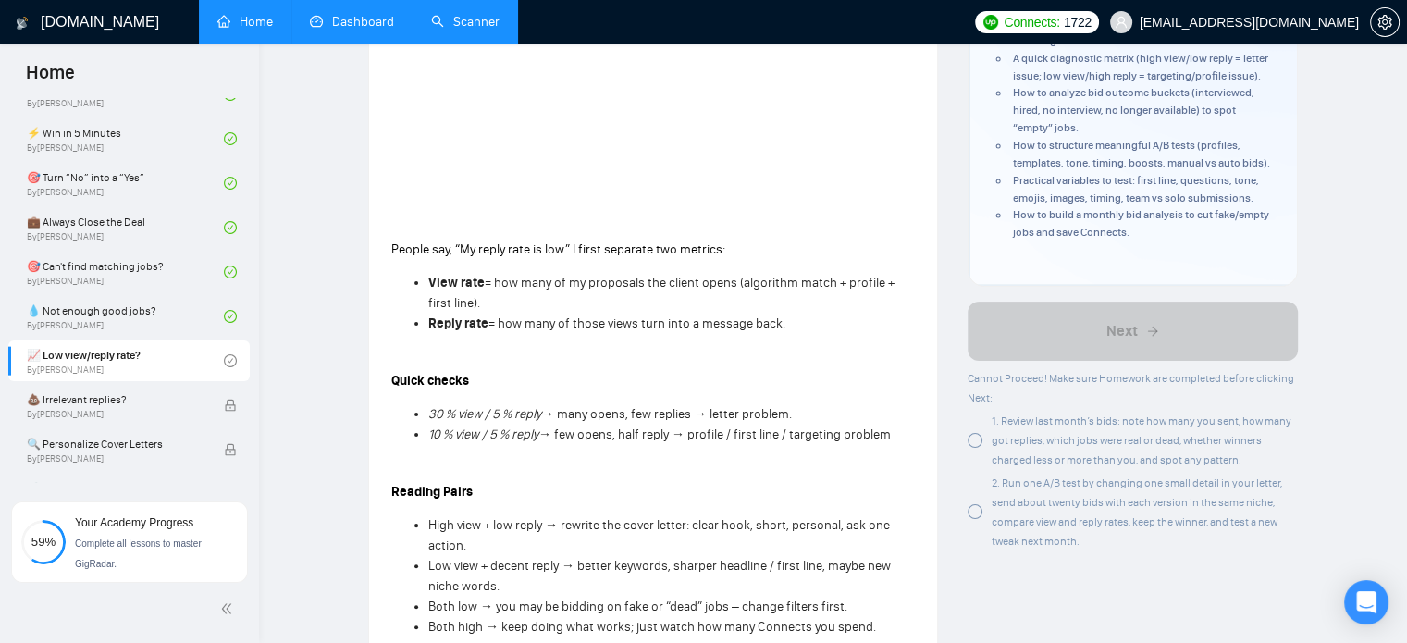
scroll to position [370, 0]
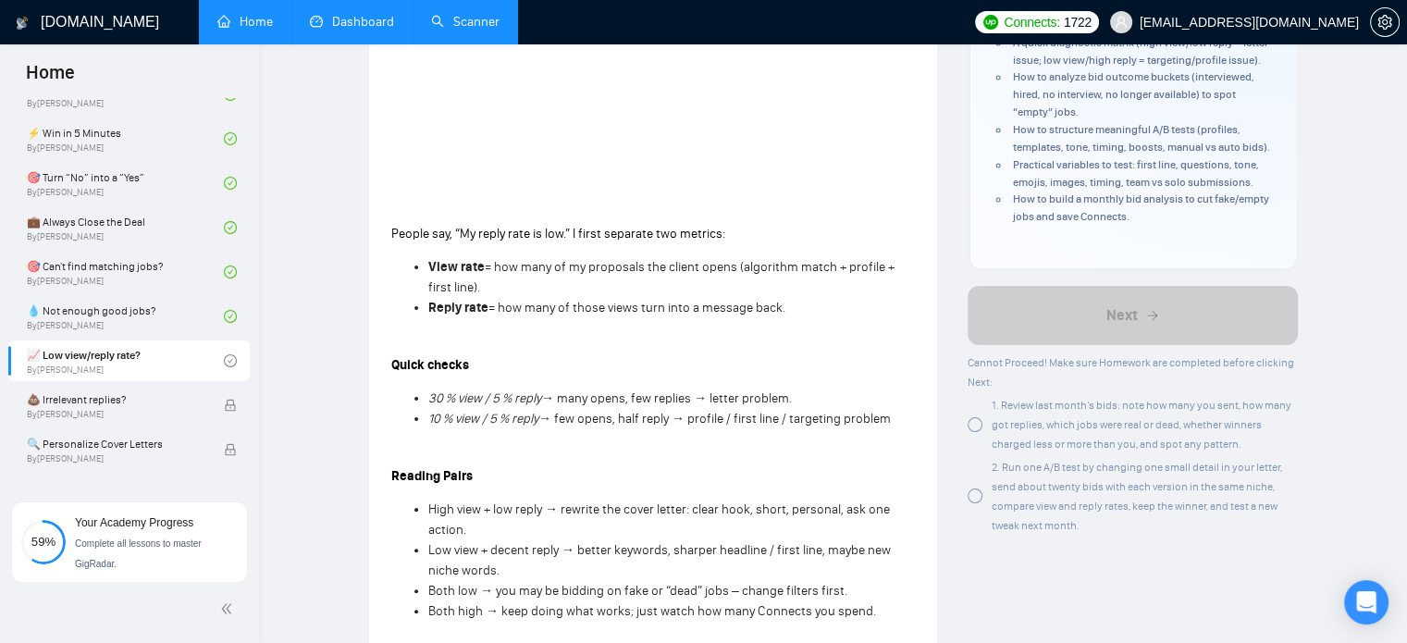
click at [976, 428] on div at bounding box center [975, 424] width 15 height 15
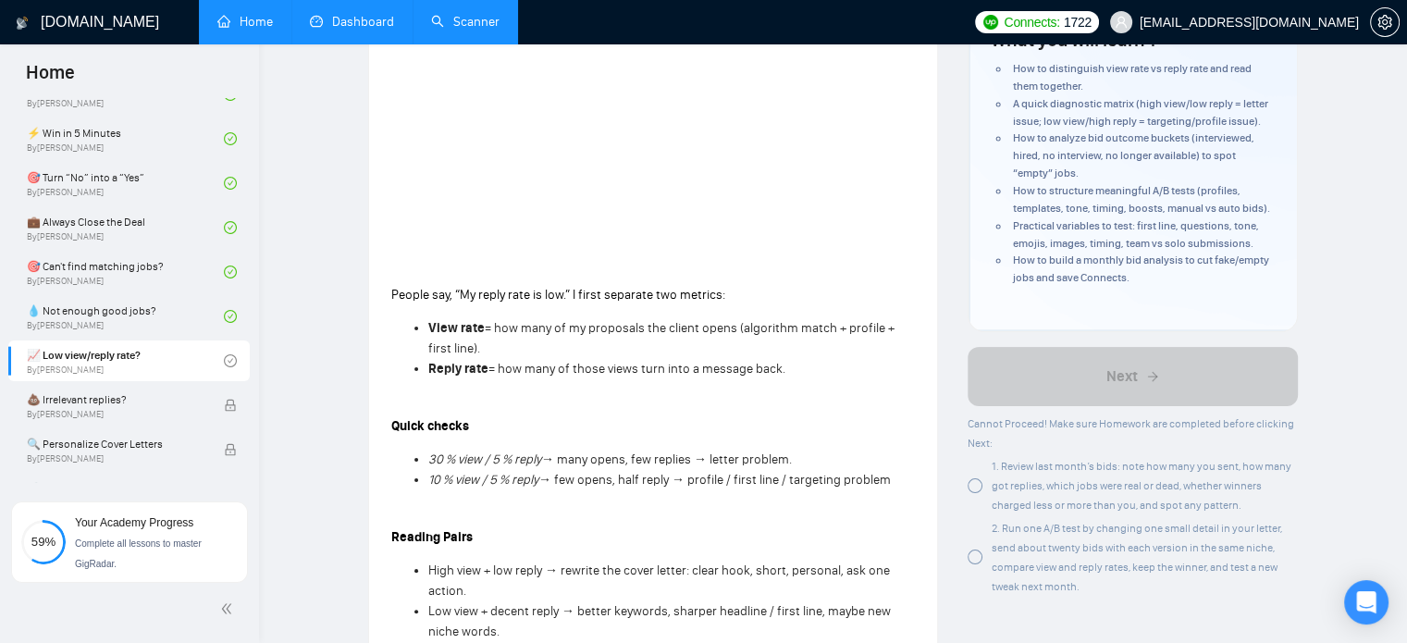
scroll to position [278, 0]
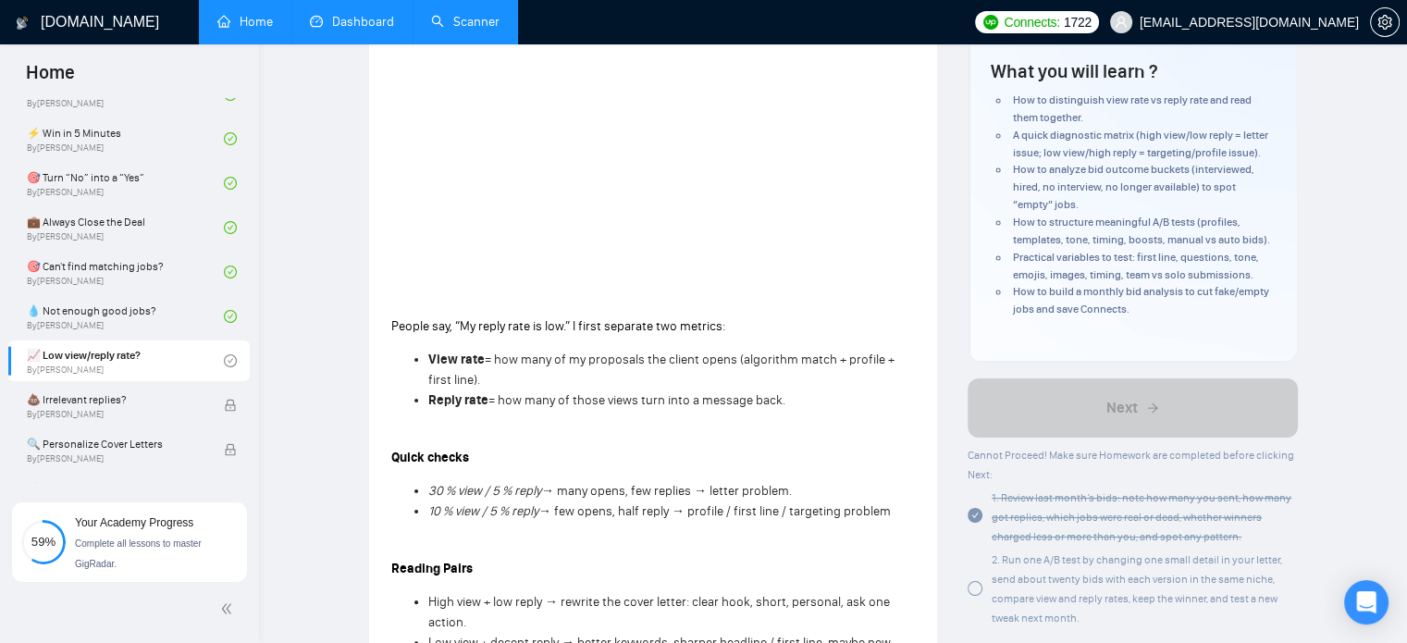
click at [976, 587] on div at bounding box center [975, 588] width 15 height 15
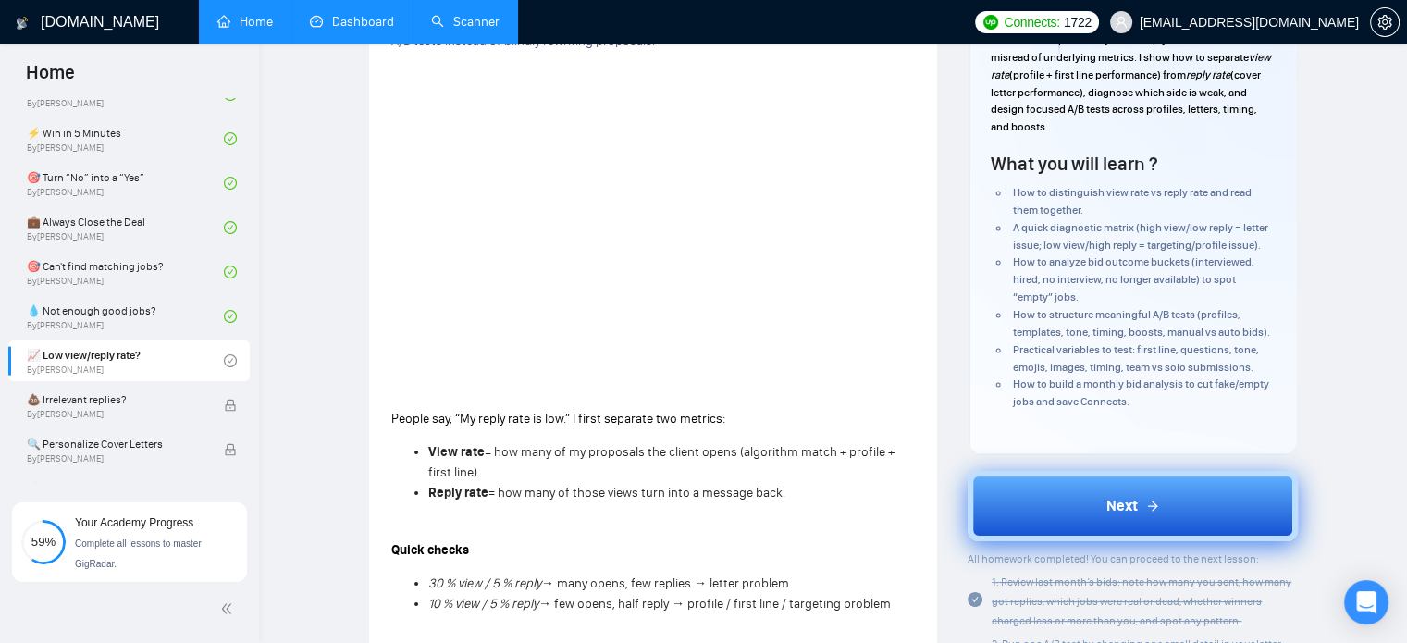
click at [1026, 497] on button "Next" at bounding box center [1133, 506] width 330 height 70
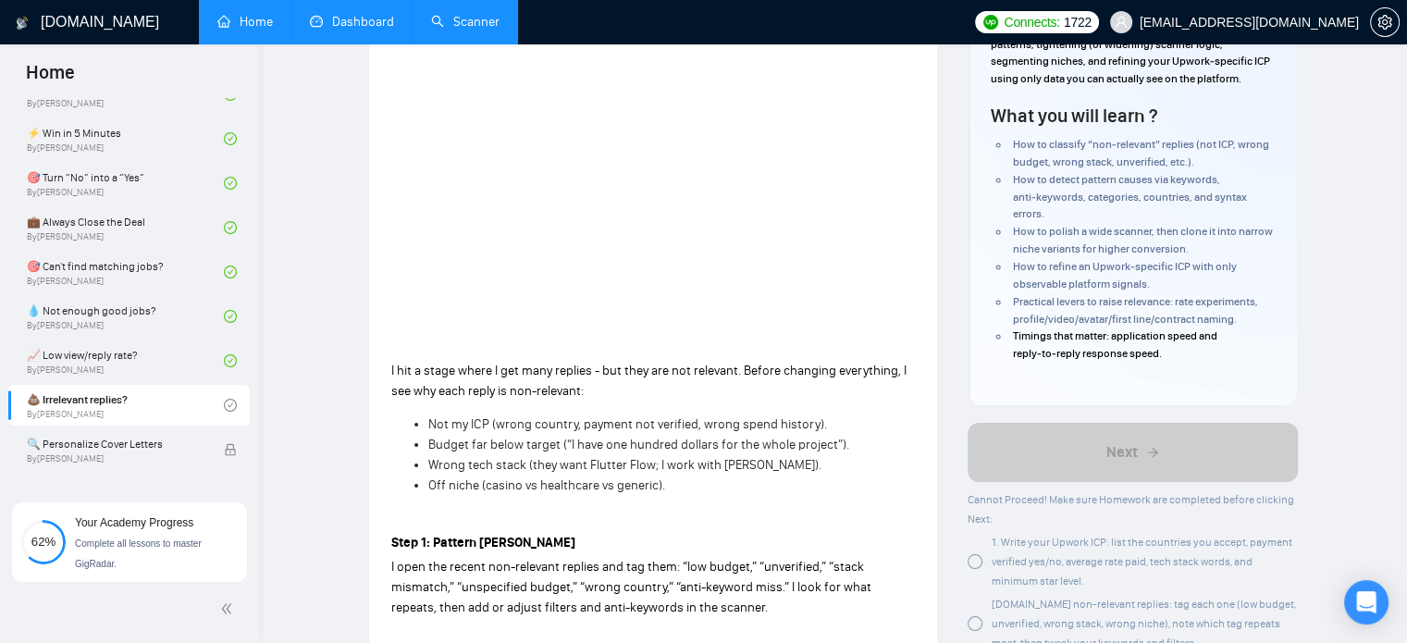
scroll to position [278, 0]
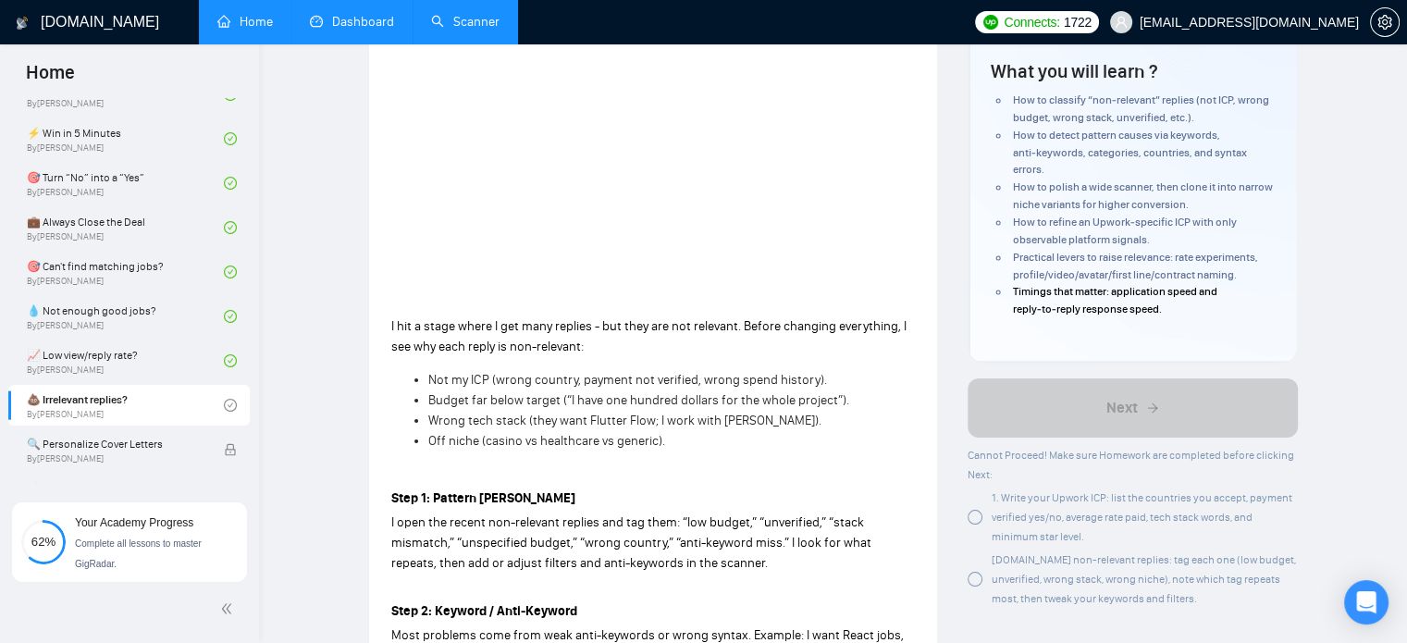
click at [973, 517] on div at bounding box center [975, 517] width 15 height 15
click at [974, 576] on div at bounding box center [975, 579] width 15 height 15
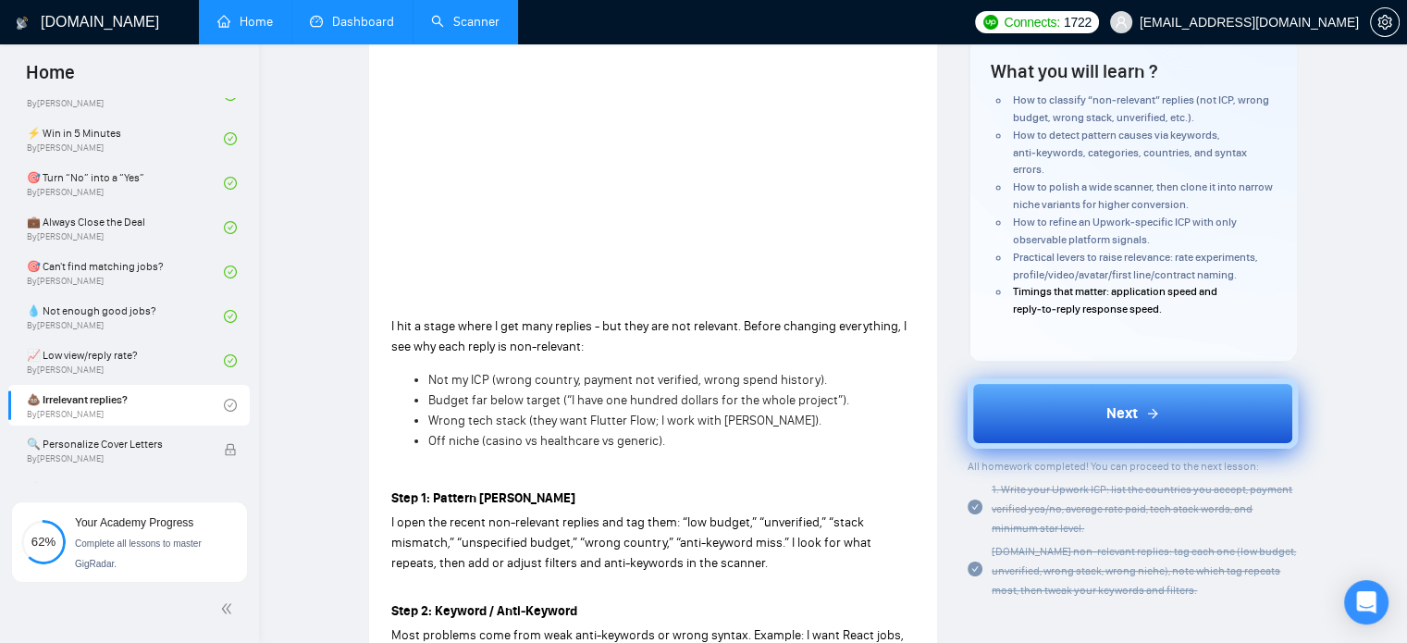
click at [1067, 423] on button "Next" at bounding box center [1133, 413] width 330 height 70
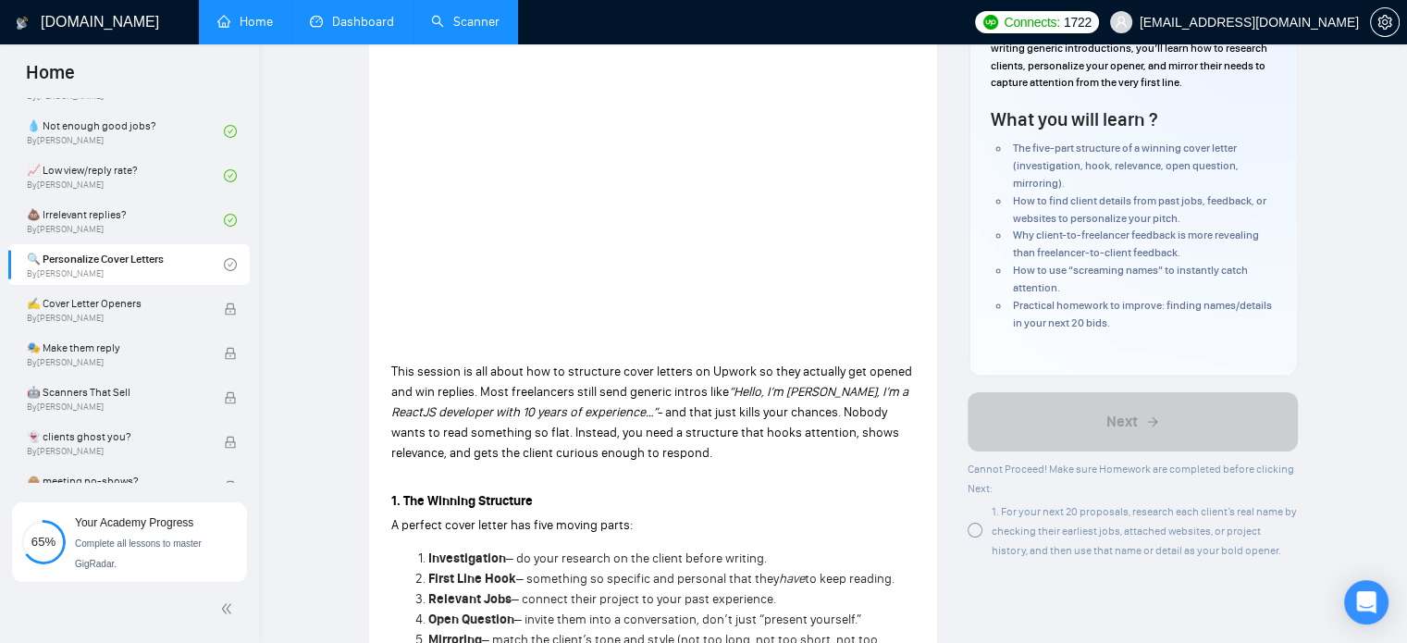
scroll to position [185, 0]
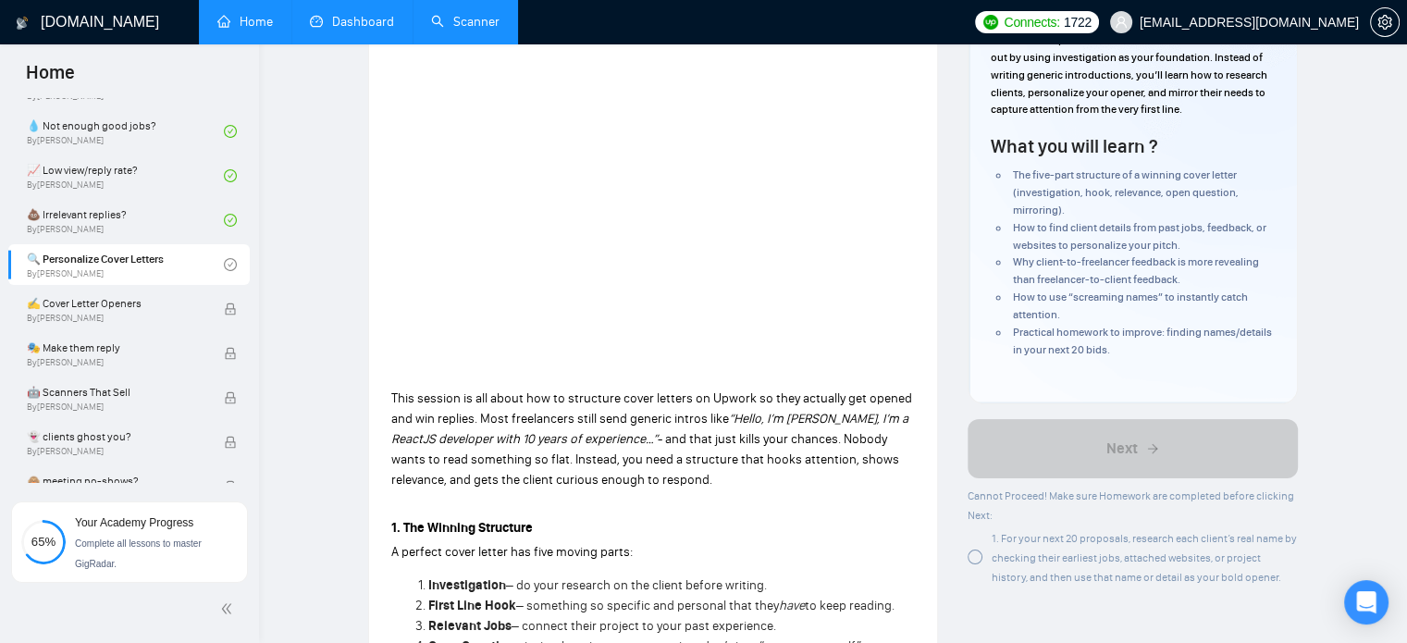
click at [976, 555] on div at bounding box center [975, 557] width 15 height 15
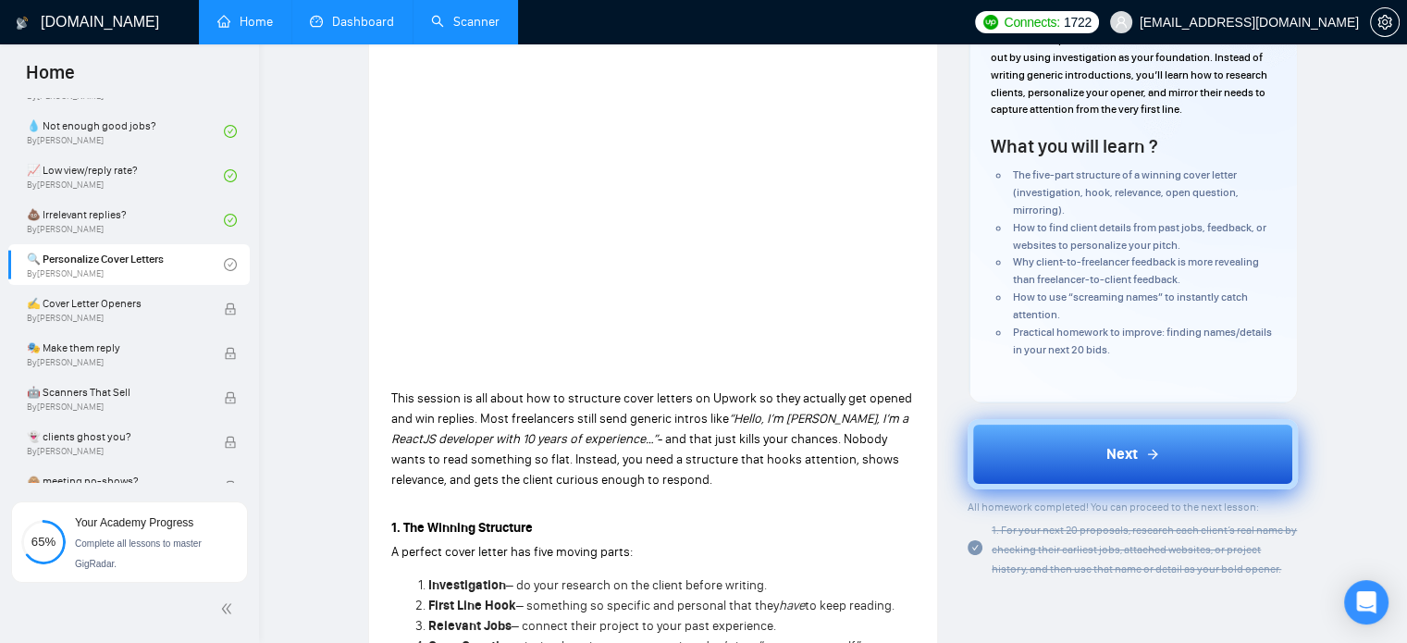
click at [1020, 449] on button "Next" at bounding box center [1133, 454] width 330 height 70
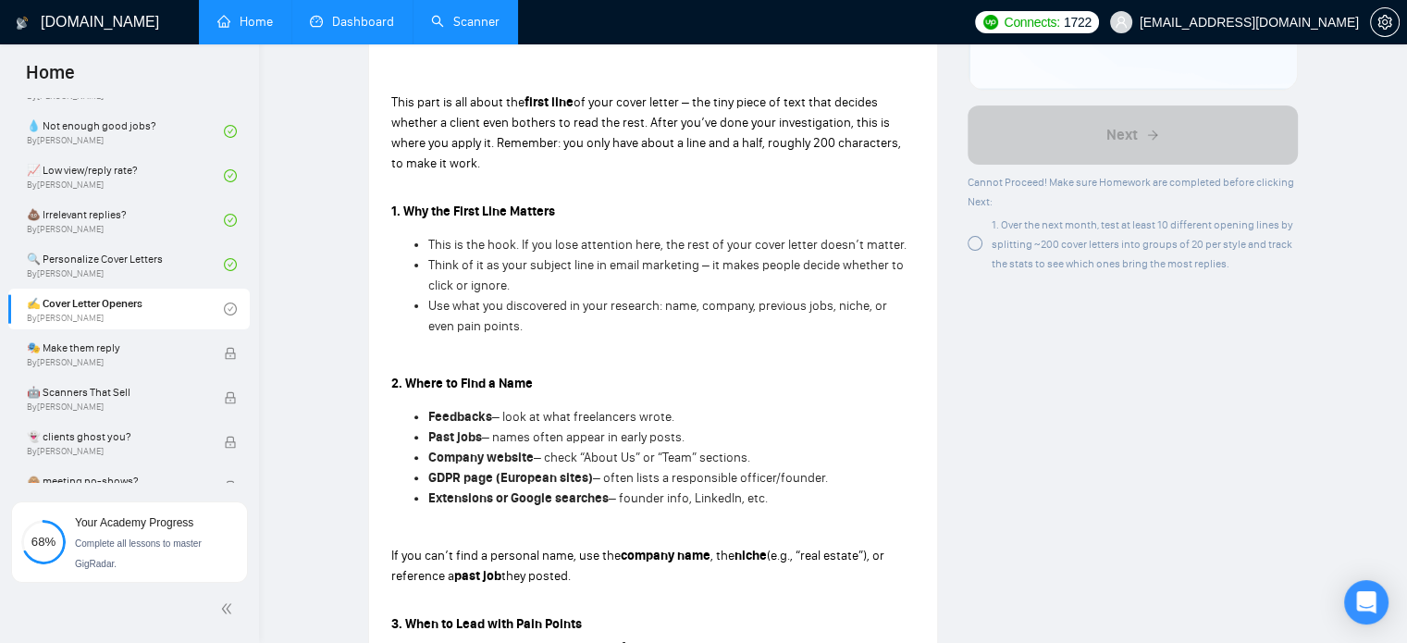
scroll to position [185, 0]
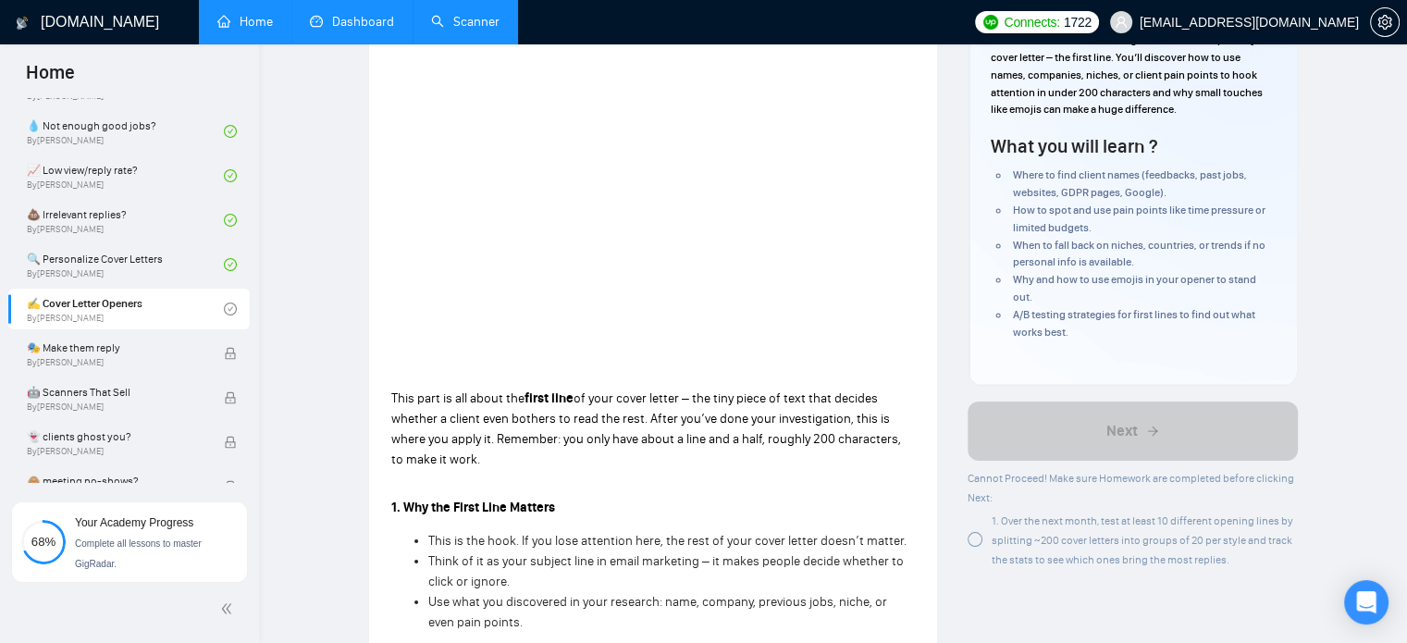
click at [982, 547] on div "1. Over the next month, test at least 10 different opening lines by splitting ~…" at bounding box center [1133, 540] width 330 height 58
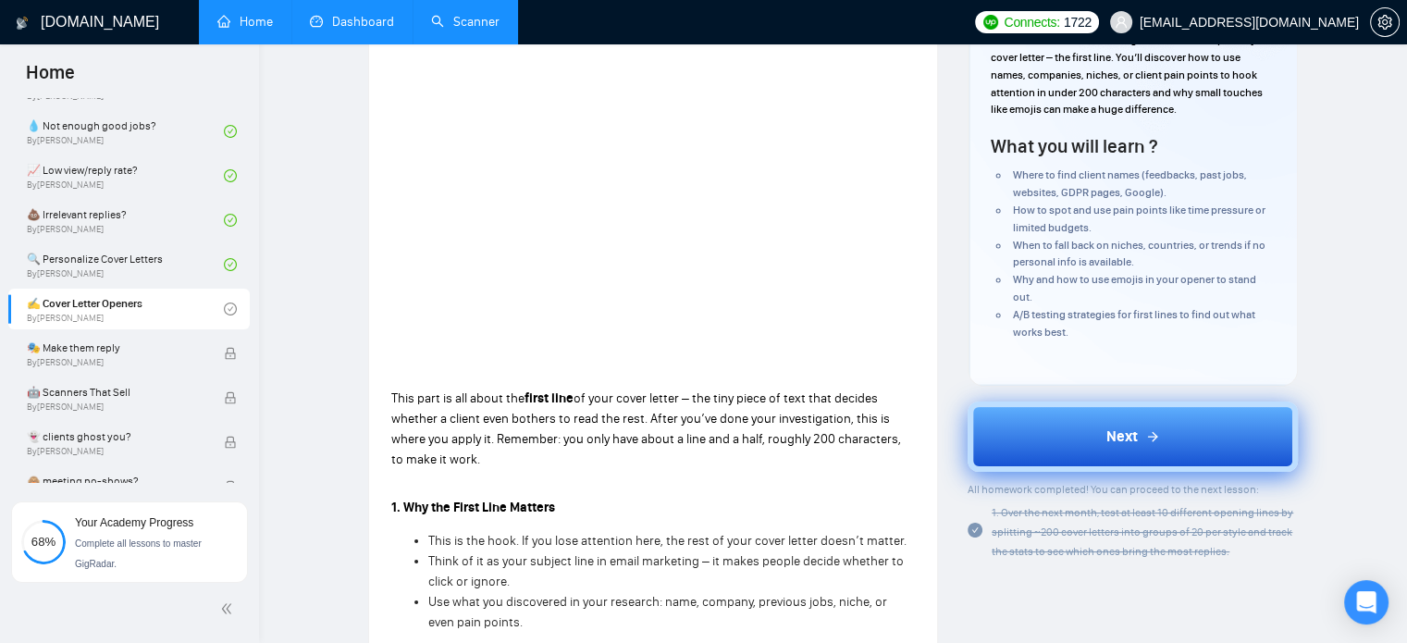
click at [1021, 414] on button "Next" at bounding box center [1133, 437] width 330 height 70
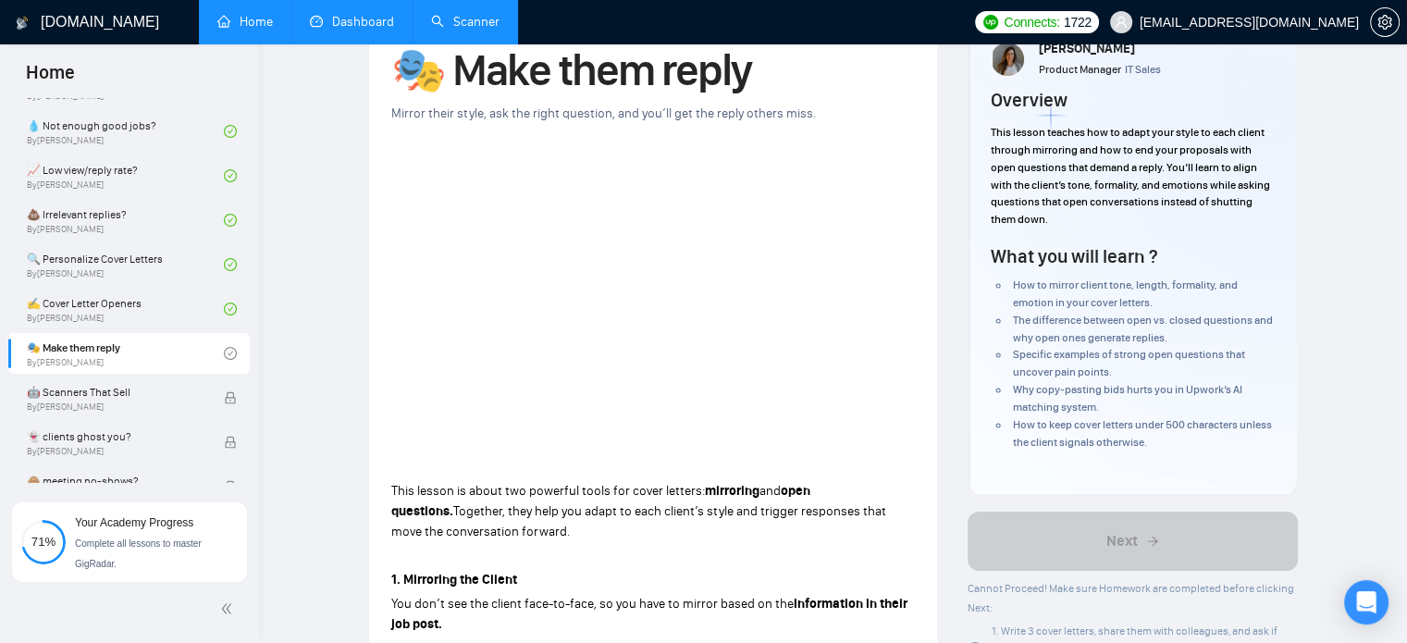
scroll to position [278, 0]
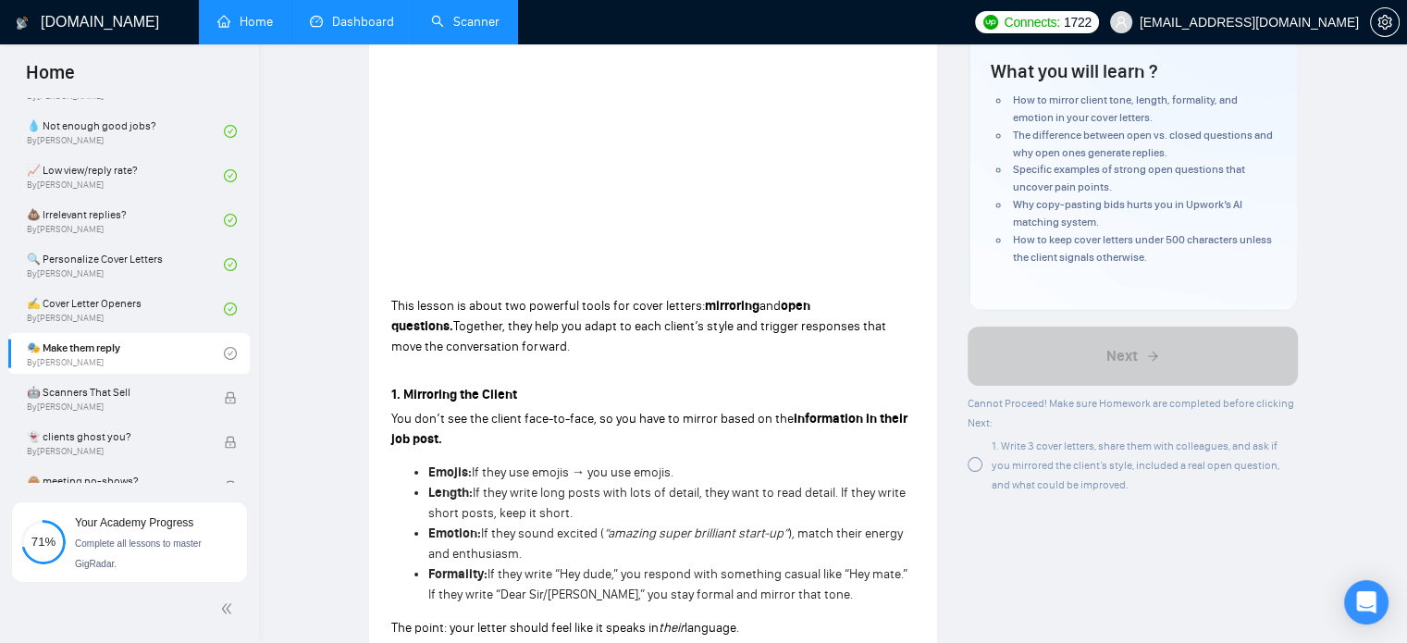
click at [975, 467] on div at bounding box center [975, 464] width 15 height 15
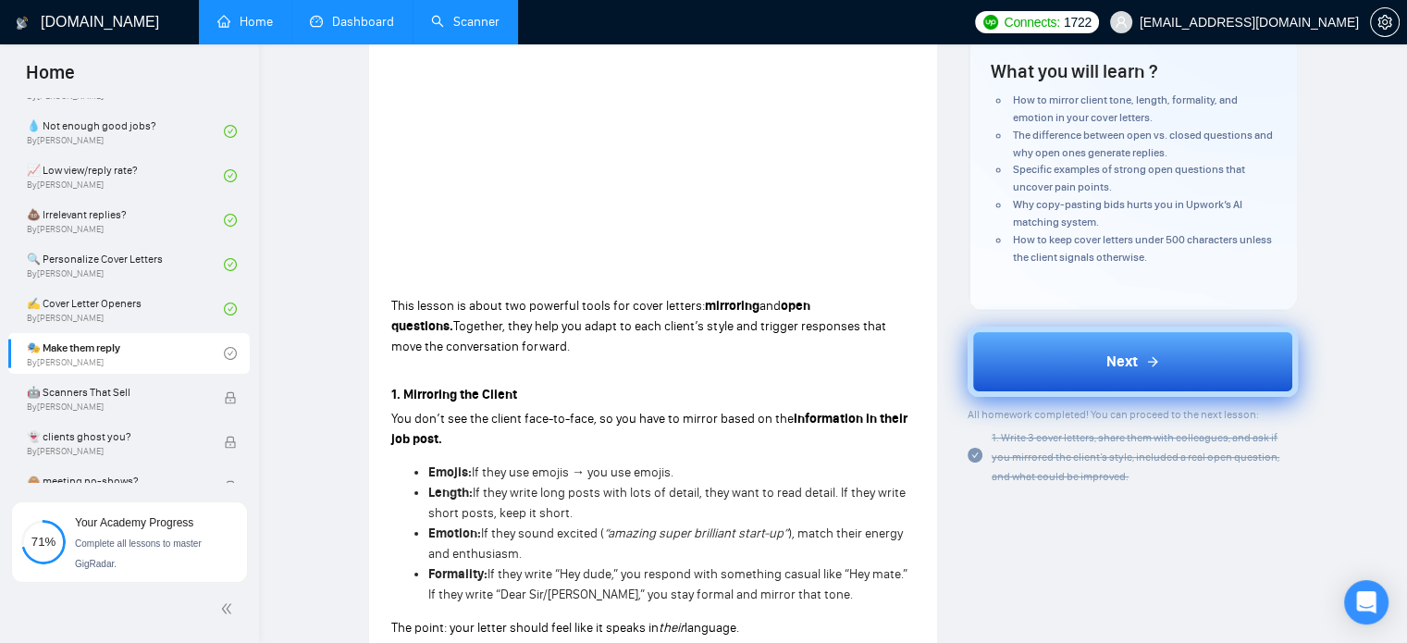
click at [1028, 358] on button "Next" at bounding box center [1133, 362] width 330 height 70
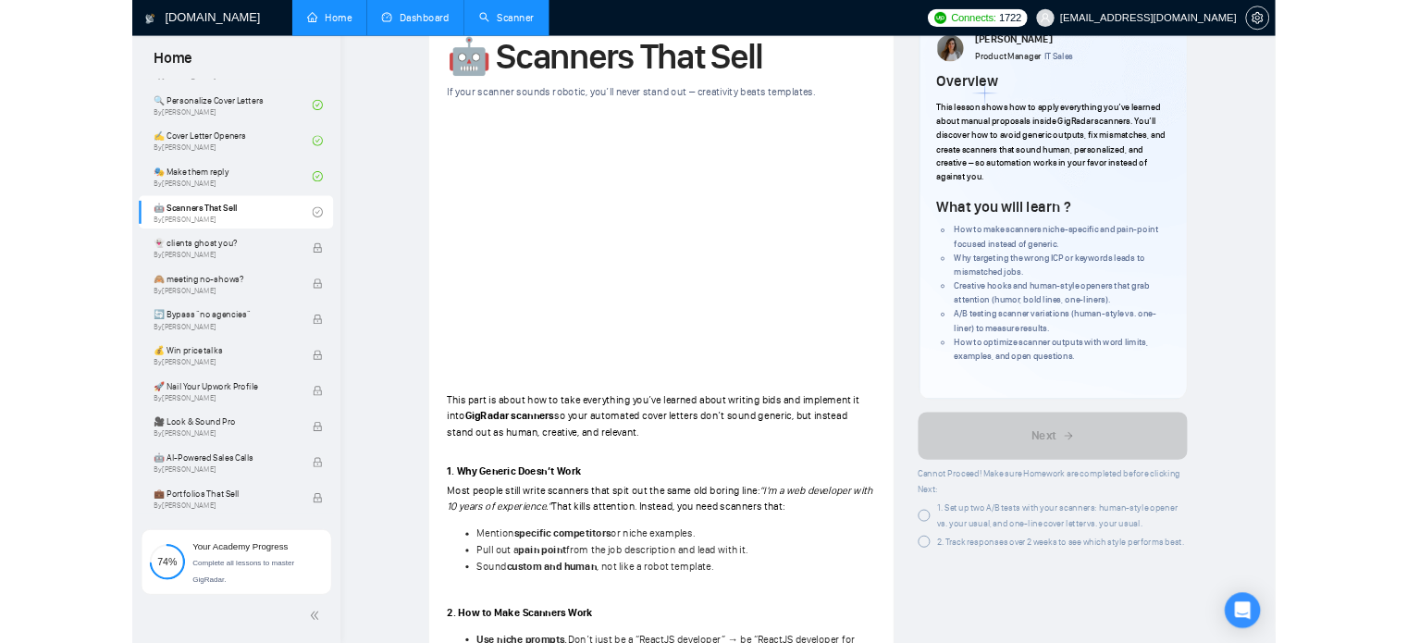
scroll to position [1295, 0]
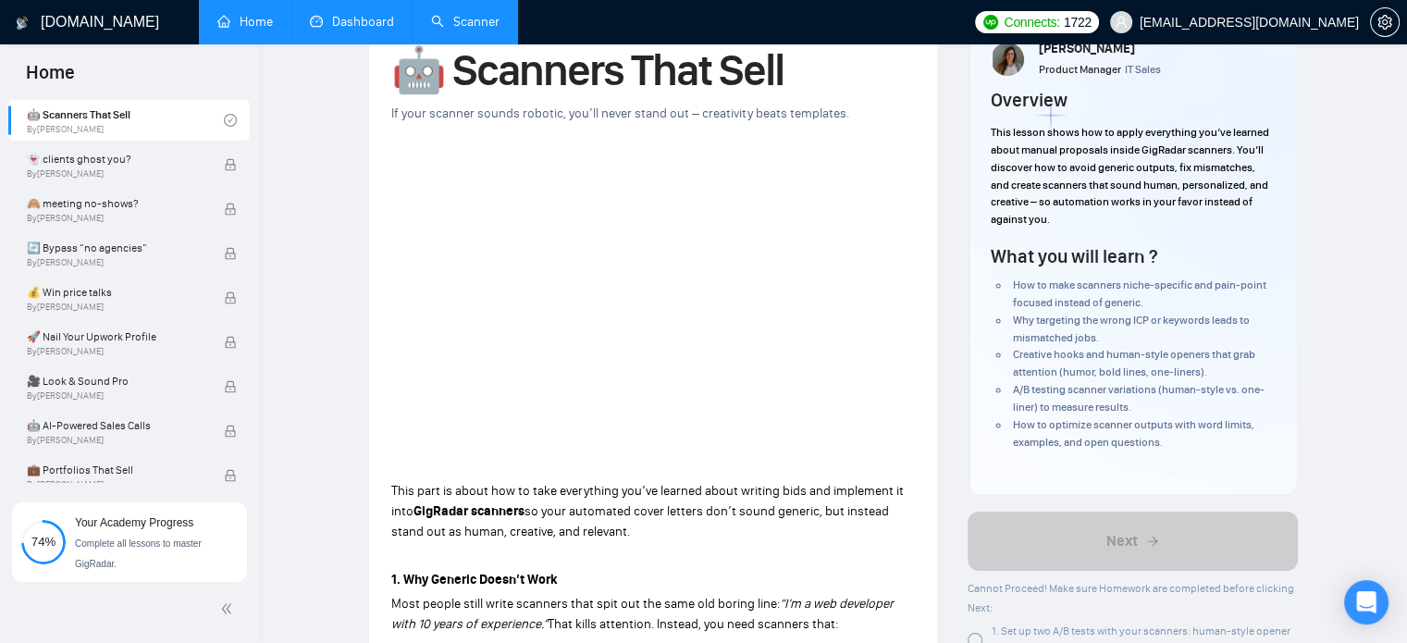
click at [492, 27] on link "Scanner" at bounding box center [465, 22] width 68 height 16
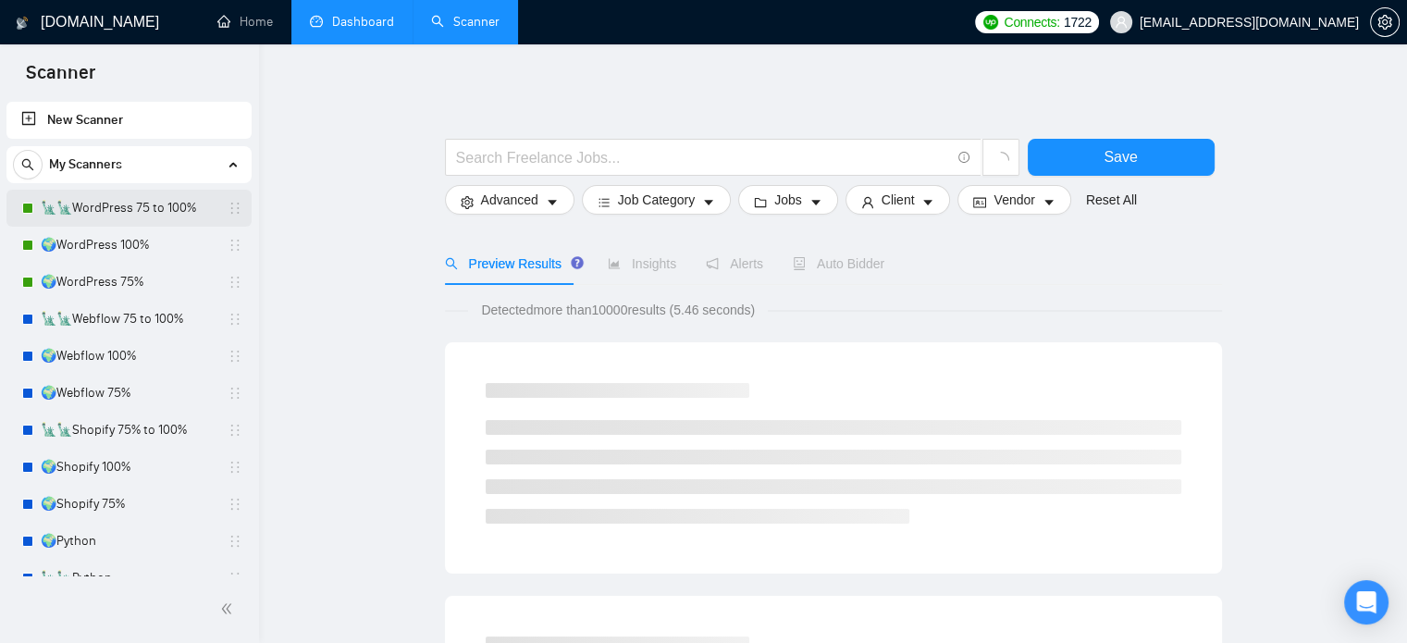
click at [149, 204] on link "🗽🗽WordPress 75 to 100%" at bounding box center [129, 208] width 176 height 37
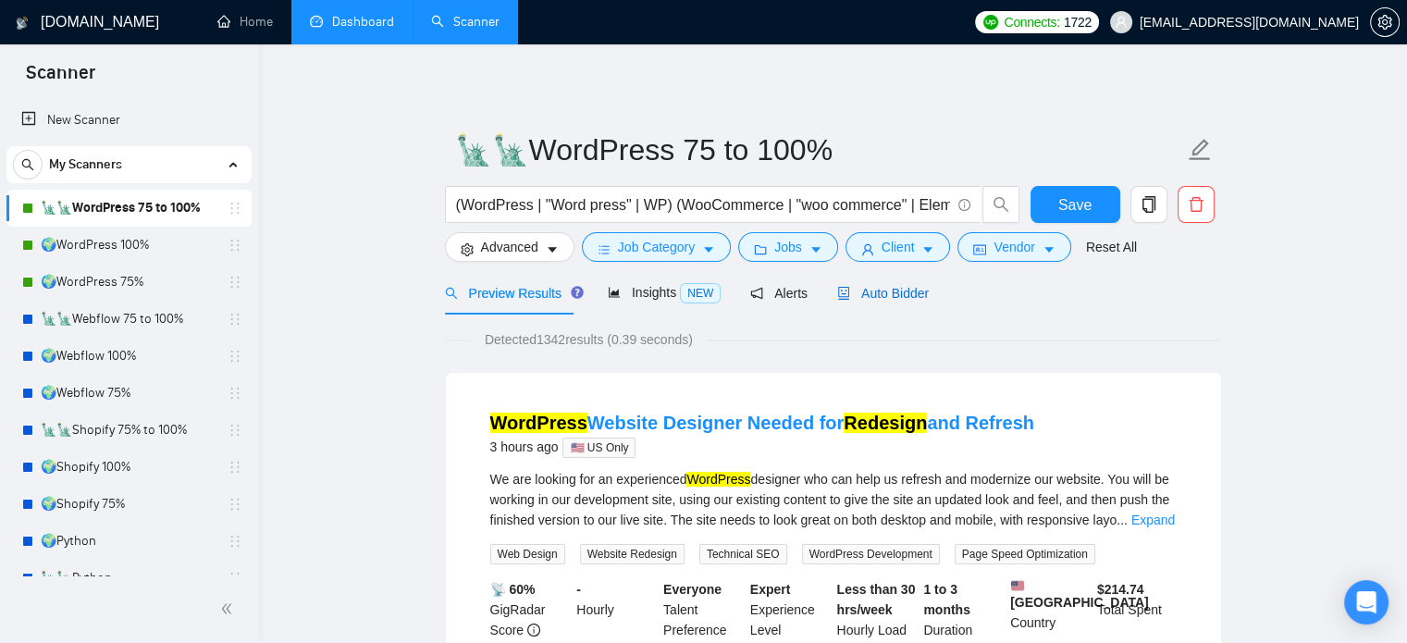
click at [888, 291] on span "Auto Bidder" at bounding box center [883, 293] width 92 height 15
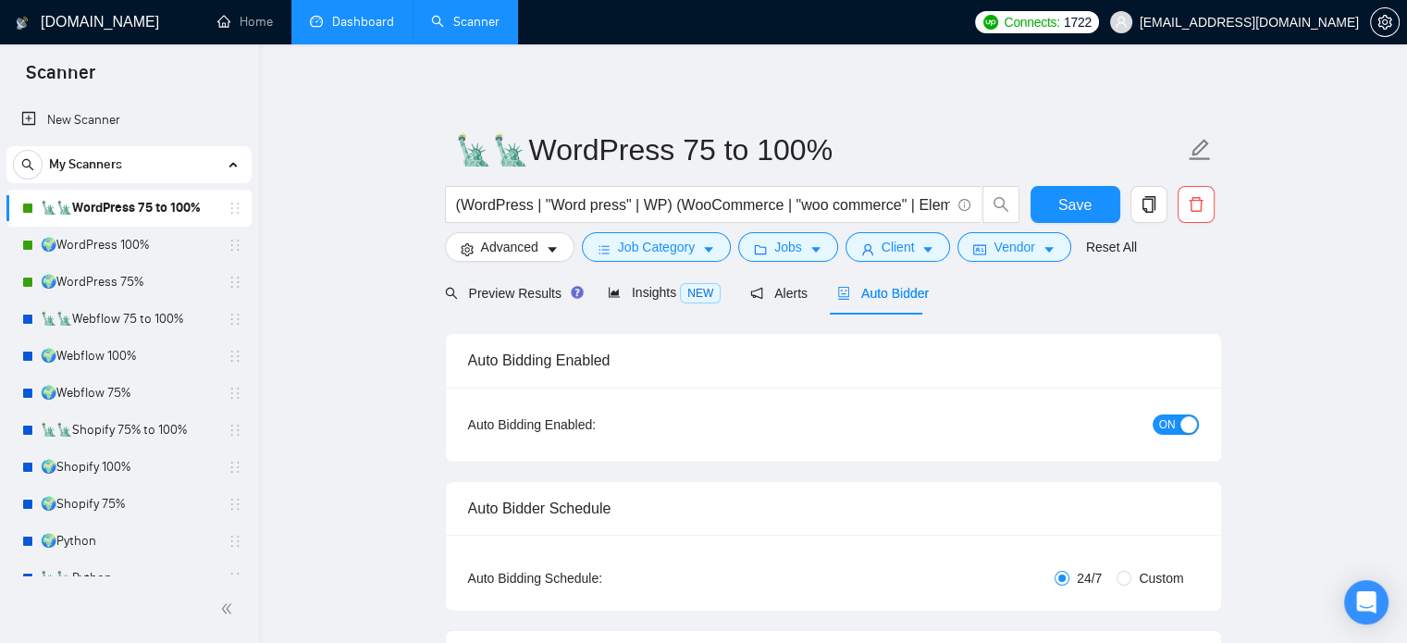
radio input "false"
radio input "true"
checkbox input "true"
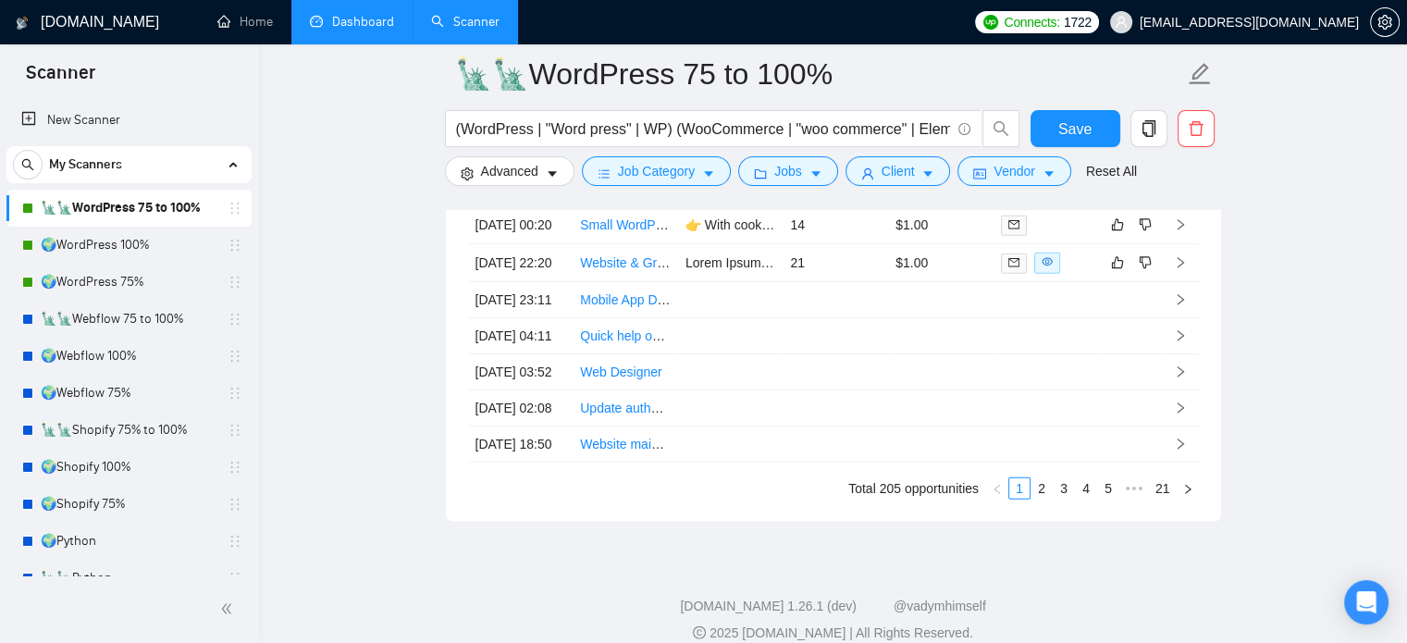
scroll to position [5088, 0]
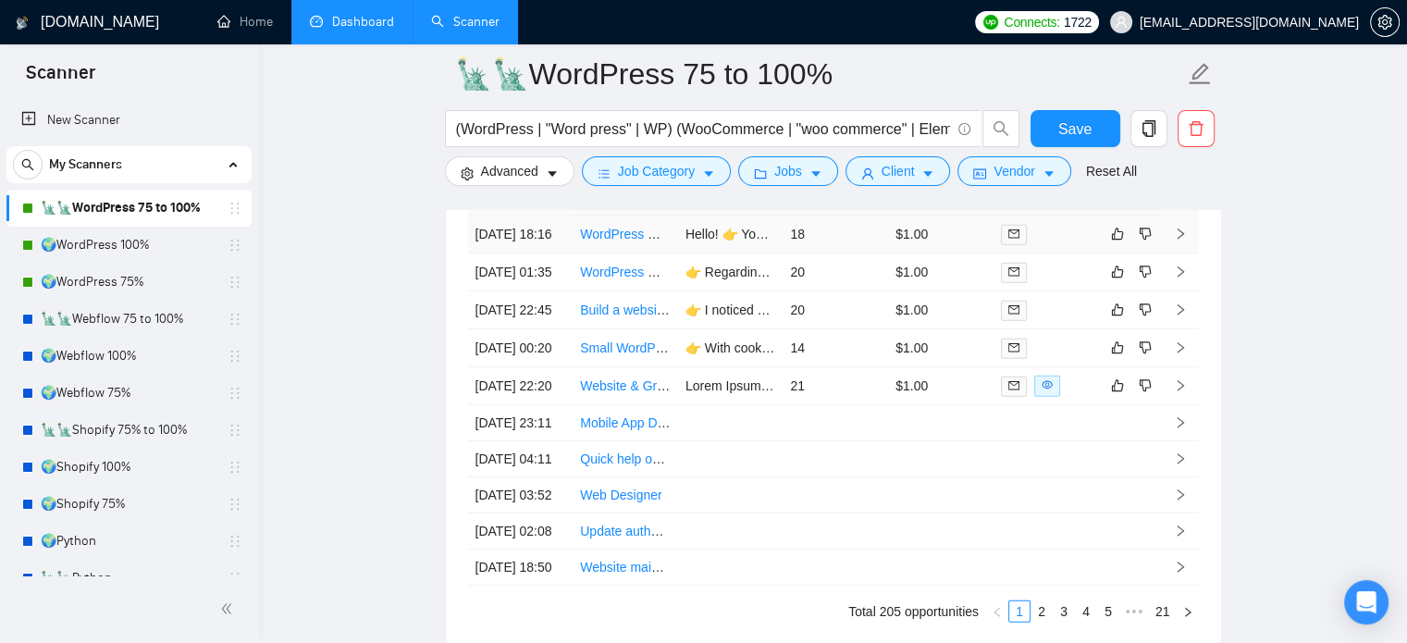
click at [1180, 240] on icon "right" at bounding box center [1180, 234] width 6 height 11
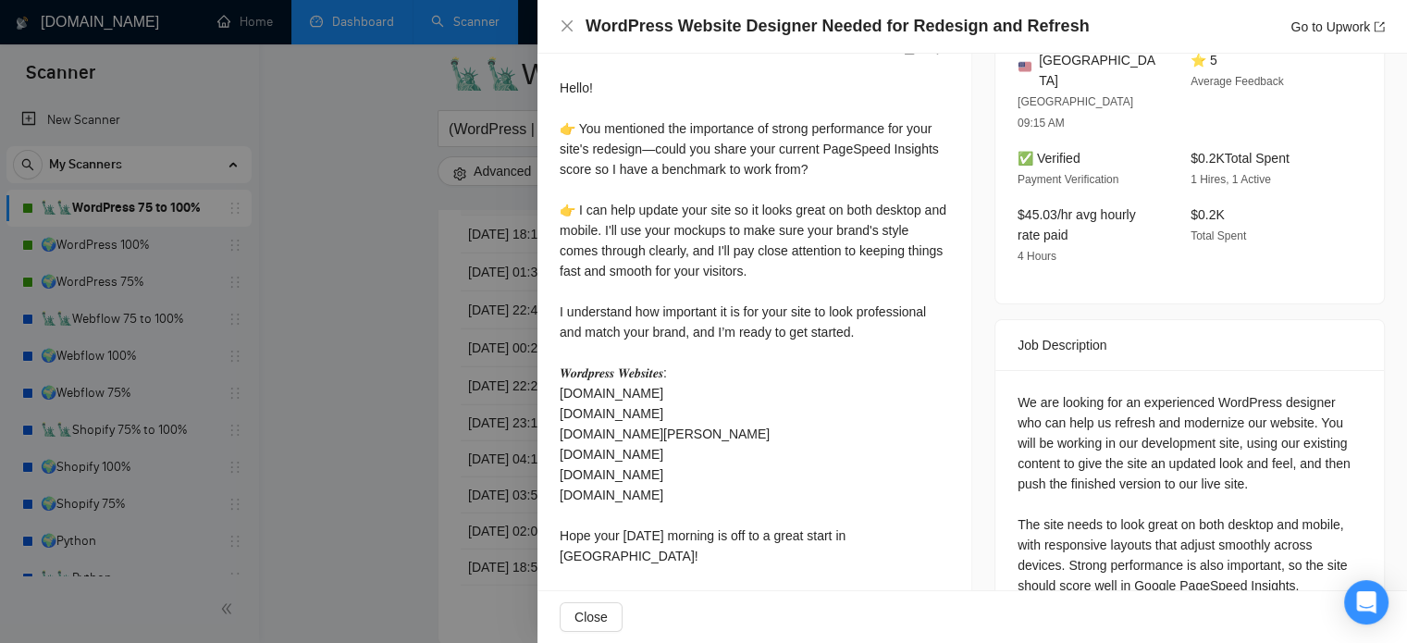
scroll to position [462, 0]
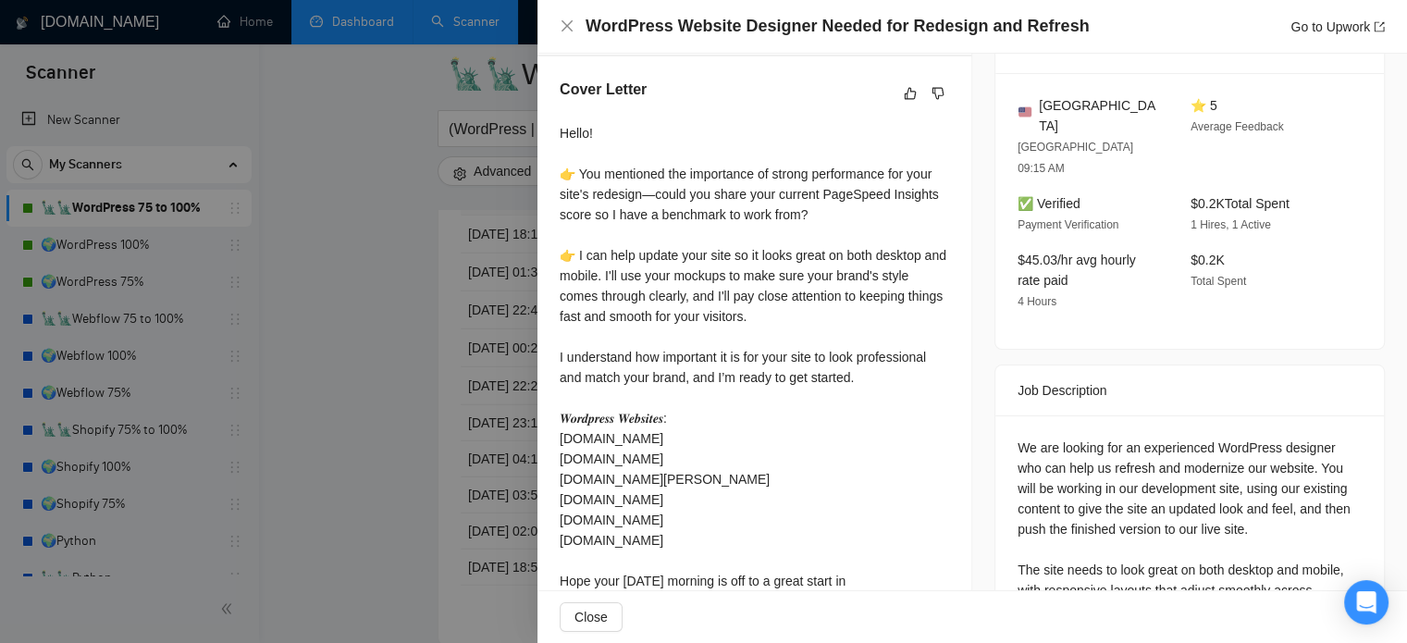
click at [385, 333] on div at bounding box center [703, 321] width 1407 height 643
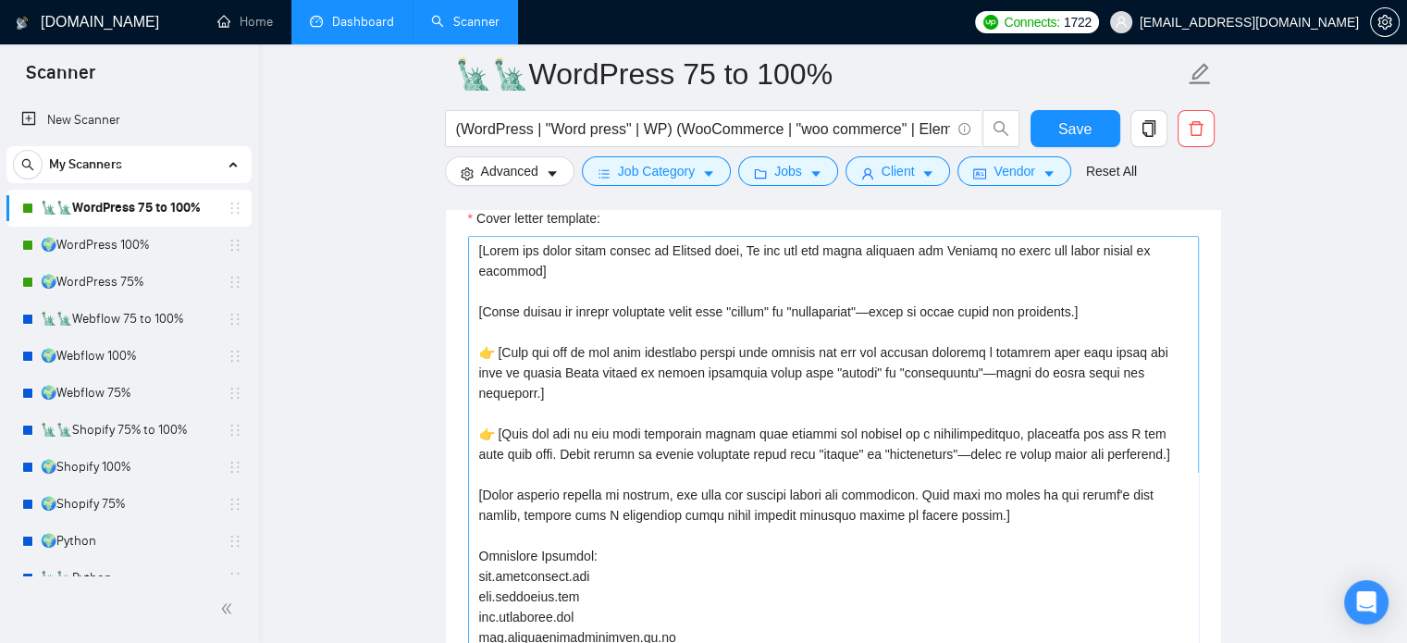
scroll to position [2220, 0]
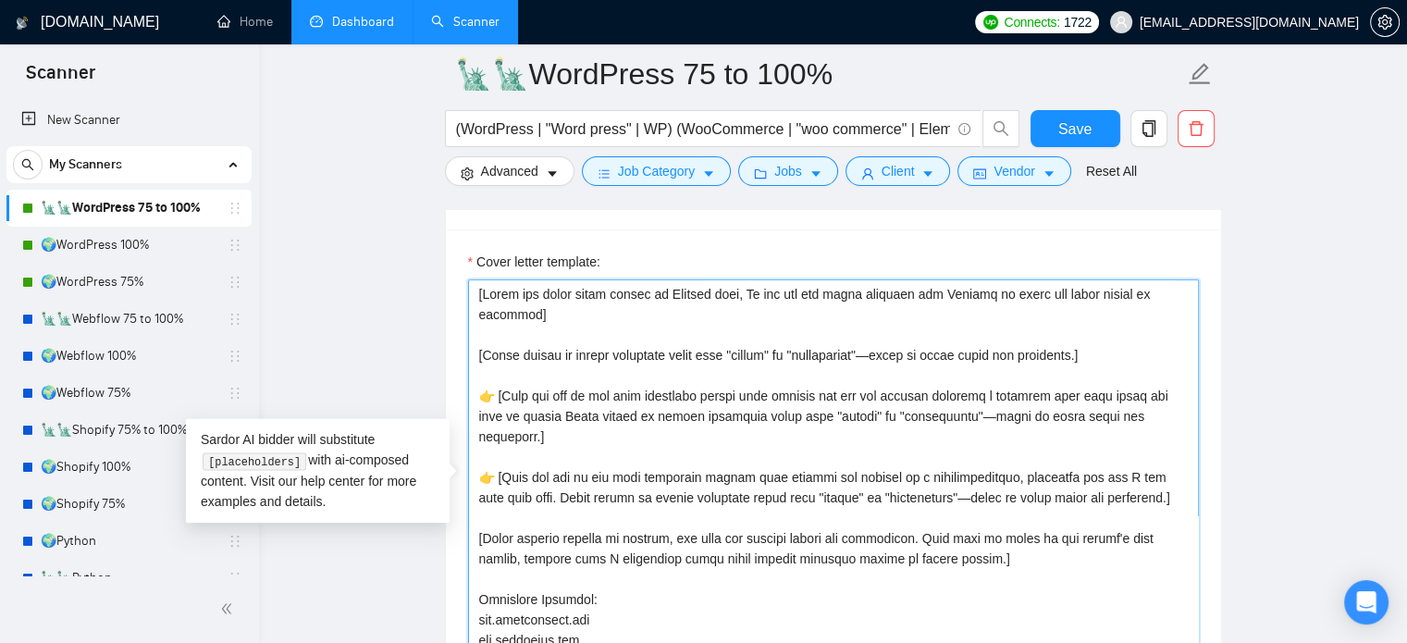
drag, startPoint x: 1092, startPoint y: 352, endPoint x: 443, endPoint y: 357, distance: 648.5
click at [569, 315] on textarea "Cover letter template:" at bounding box center [833, 487] width 731 height 416
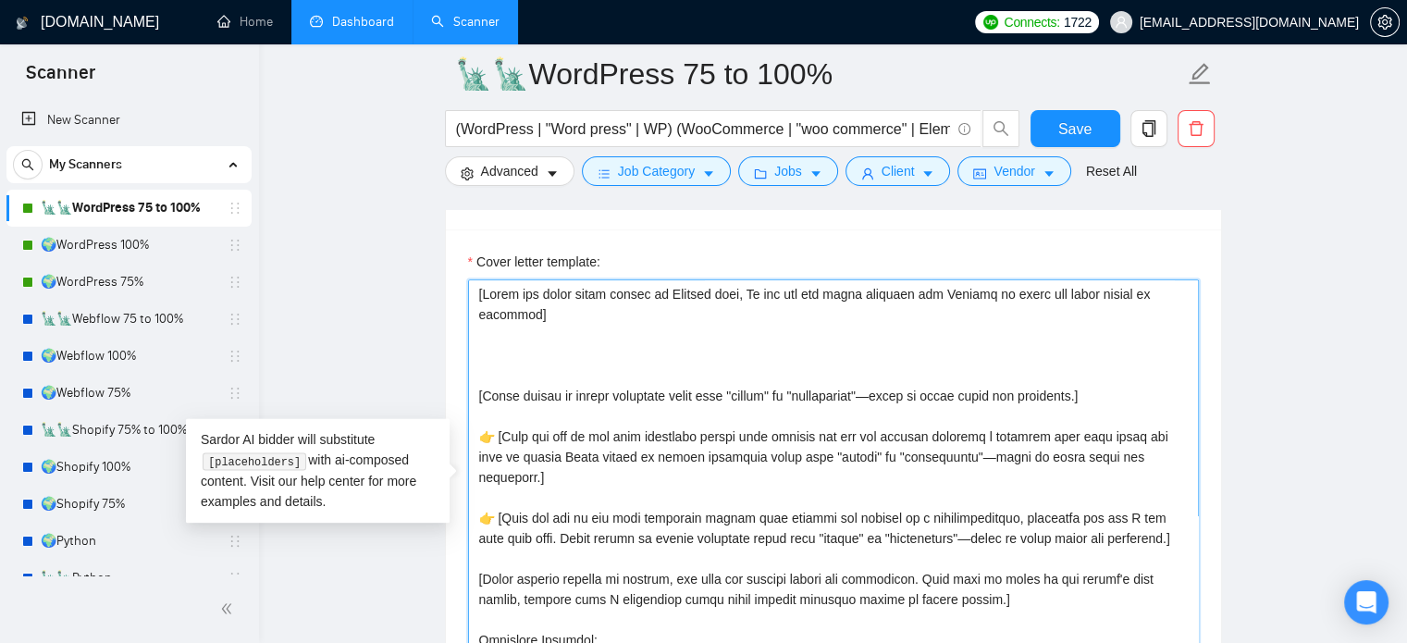
paste textarea "[Avoid formal or overly technical words like "robust" or "scalability"—focus on…"
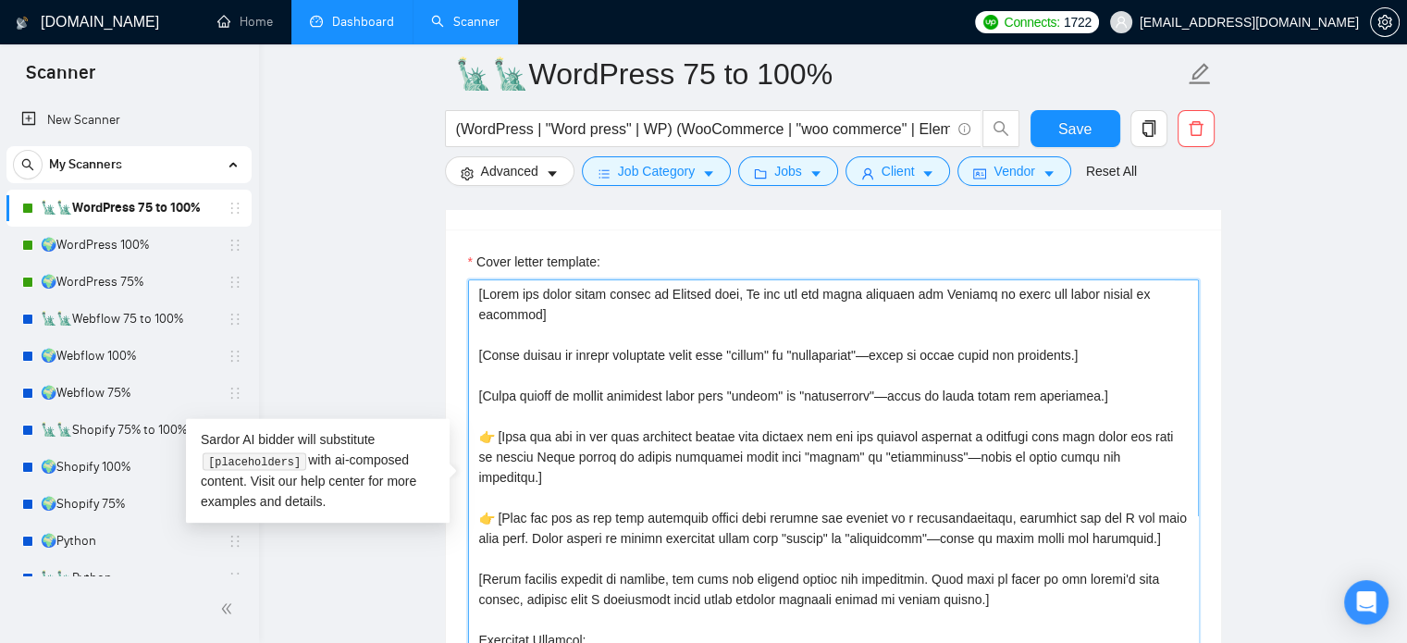
drag, startPoint x: 1068, startPoint y: 353, endPoint x: 518, endPoint y: 358, distance: 549.5
click at [518, 358] on textarea "Cover letter template:" at bounding box center [833, 487] width 731 height 416
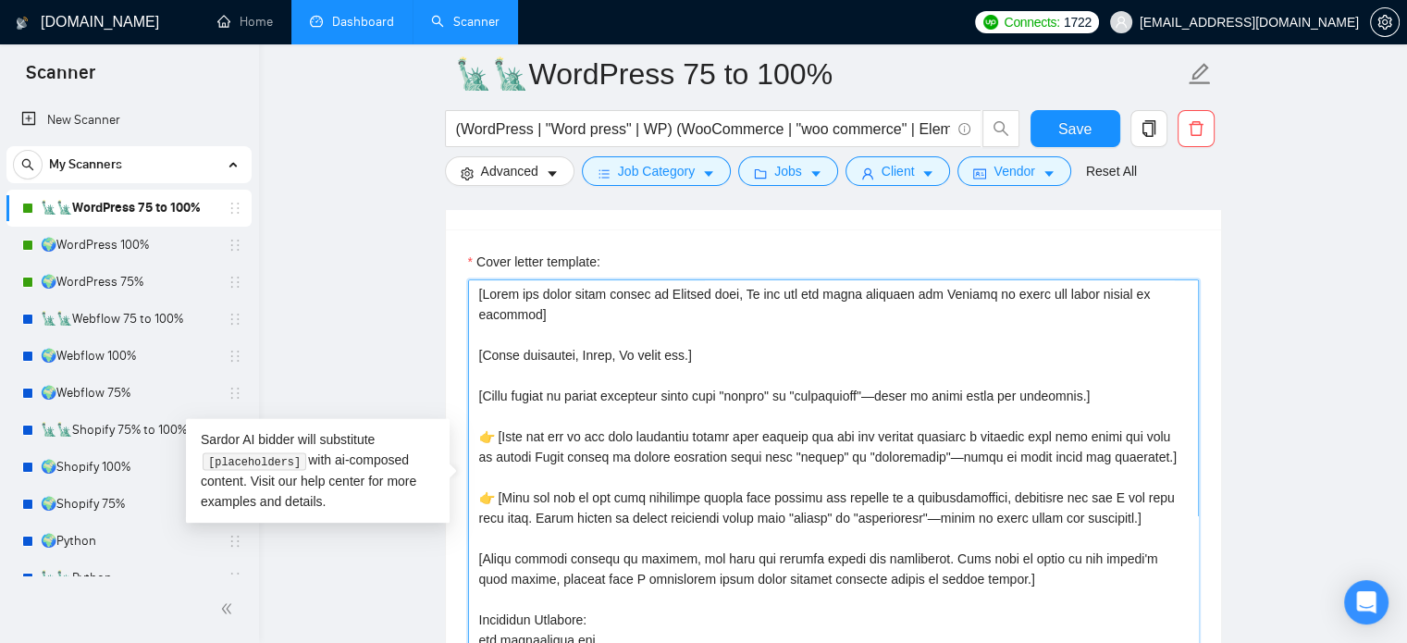
click at [762, 349] on textarea "Cover letter template:" at bounding box center [833, 487] width 731 height 416
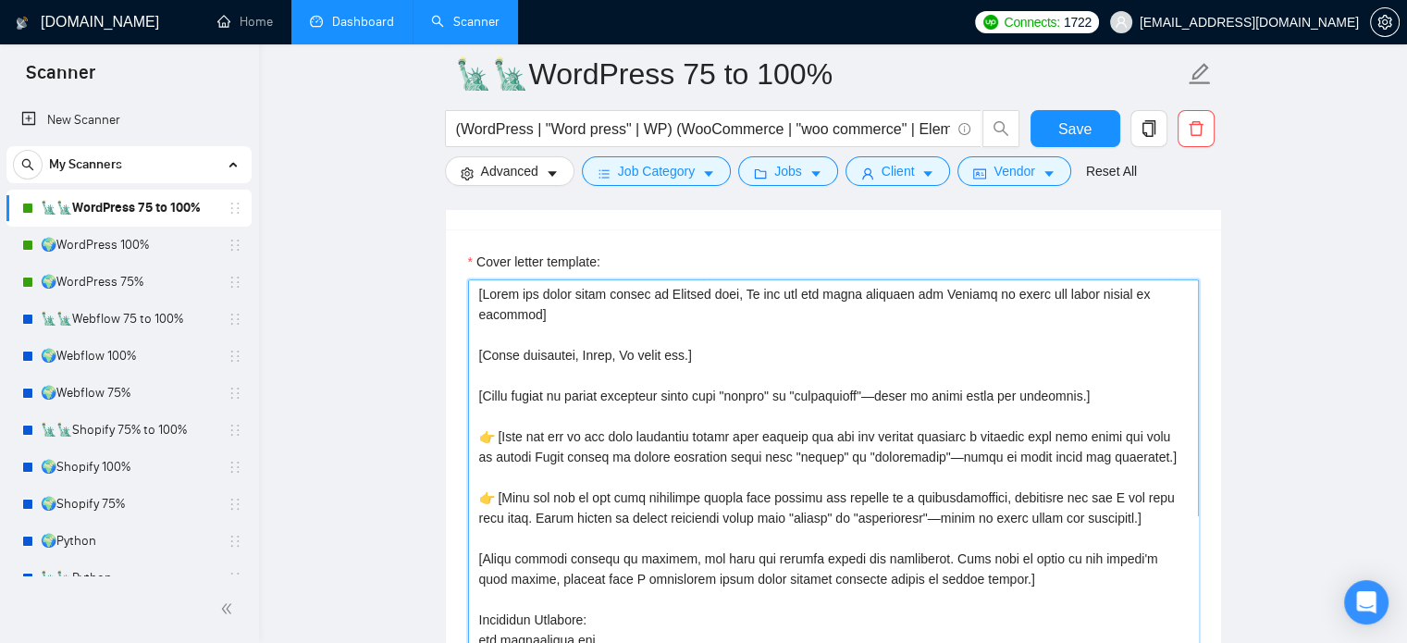
drag, startPoint x: 683, startPoint y: 352, endPoint x: 716, endPoint y: 369, distance: 37.7
click at [683, 352] on textarea "Cover letter template:" at bounding box center [833, 487] width 731 height 416
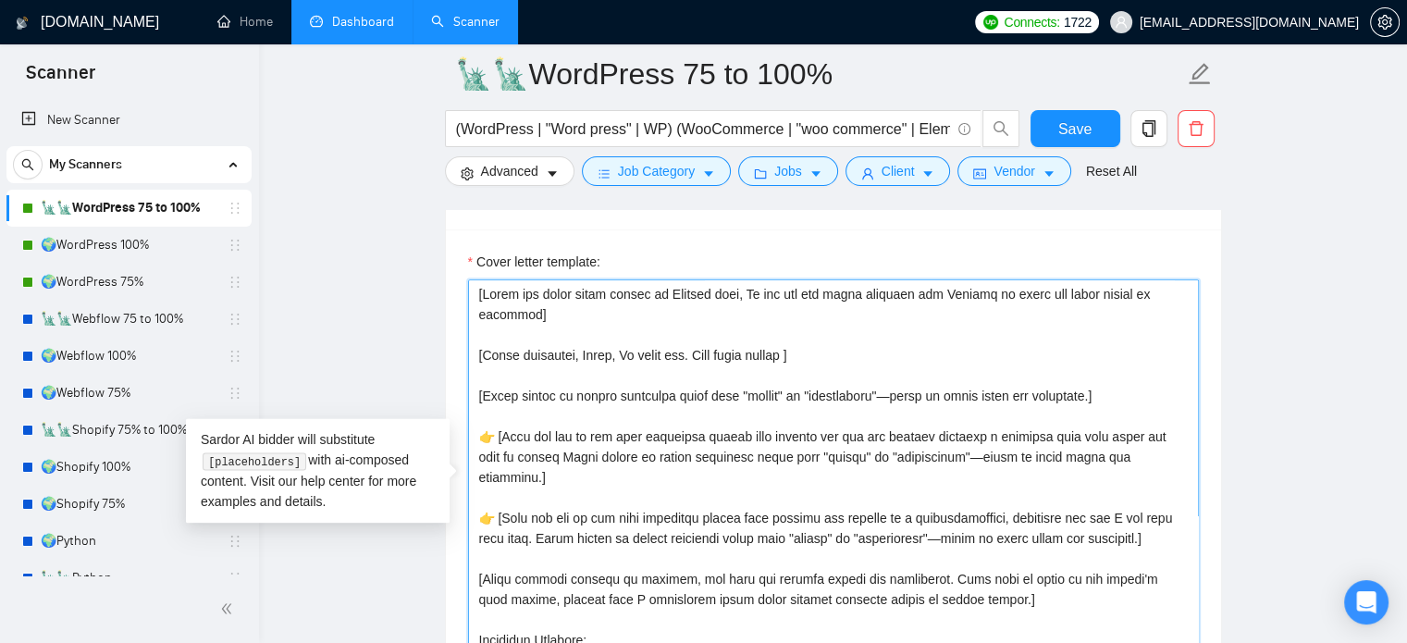
paste textarea "I noticed"
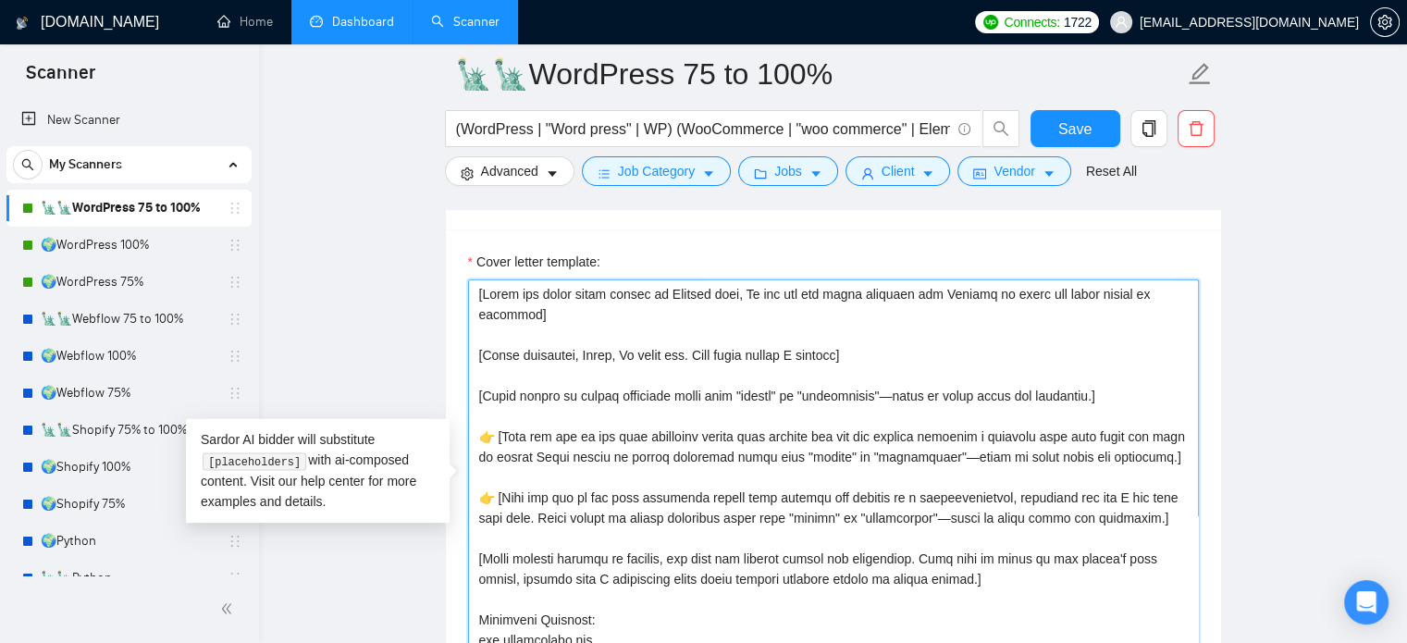
click at [840, 356] on textarea "Cover letter template:" at bounding box center [833, 487] width 731 height 416
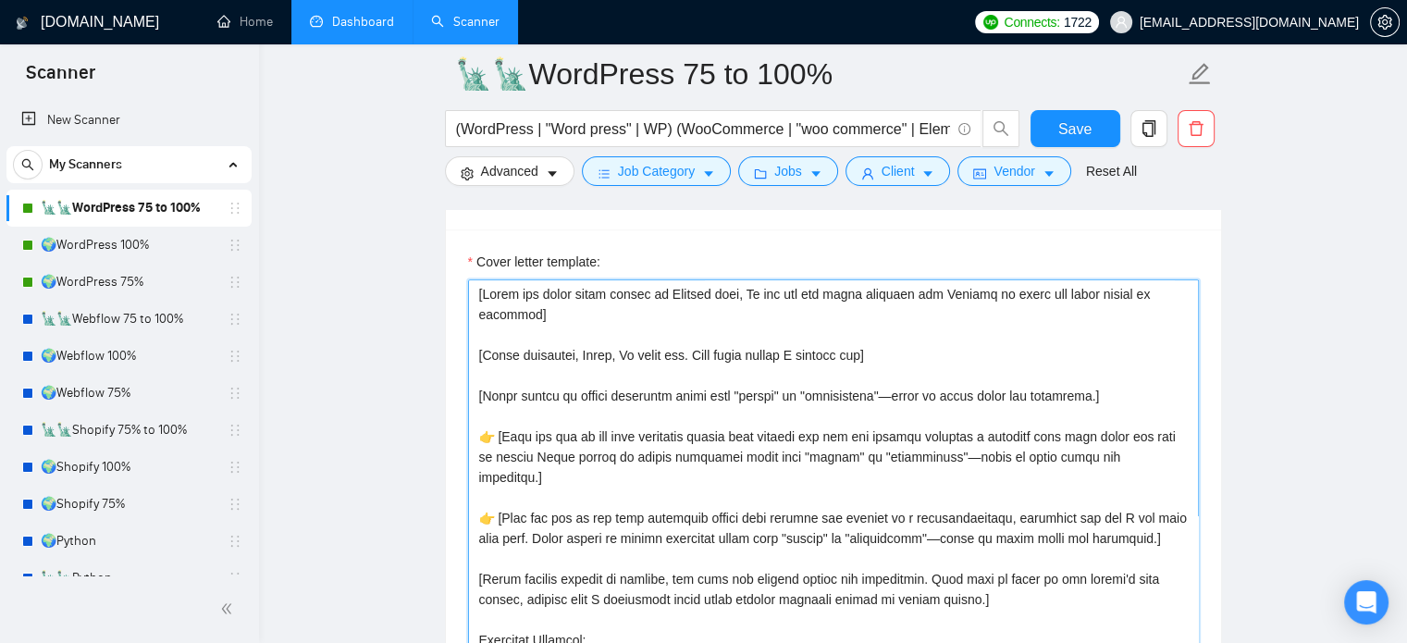
click at [862, 354] on textarea "Cover letter template:" at bounding box center [833, 487] width 731 height 416
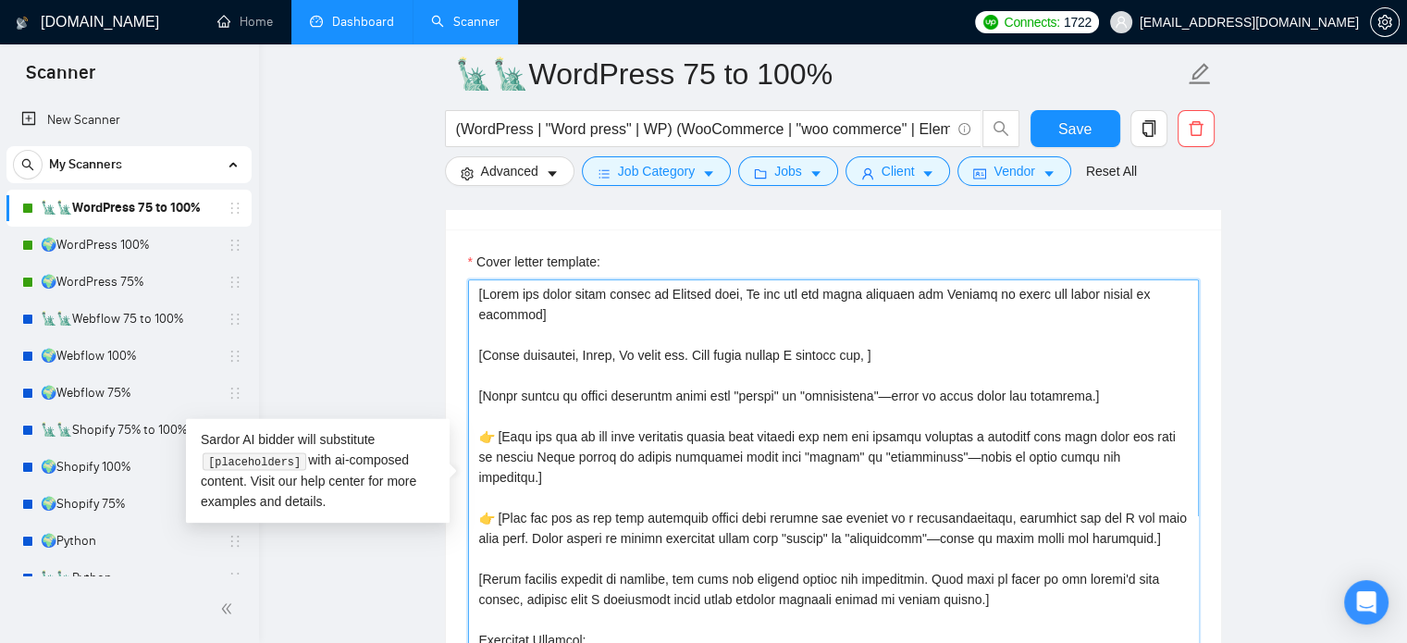
paste textarea "I see you're"
click at [972, 353] on textarea "Cover letter template:" at bounding box center [833, 487] width 731 height 416
drag, startPoint x: 963, startPoint y: 353, endPoint x: 385, endPoint y: 358, distance: 578.2
type textarea "[Write the whole cover letter in English only, Do not use any other language bu…"
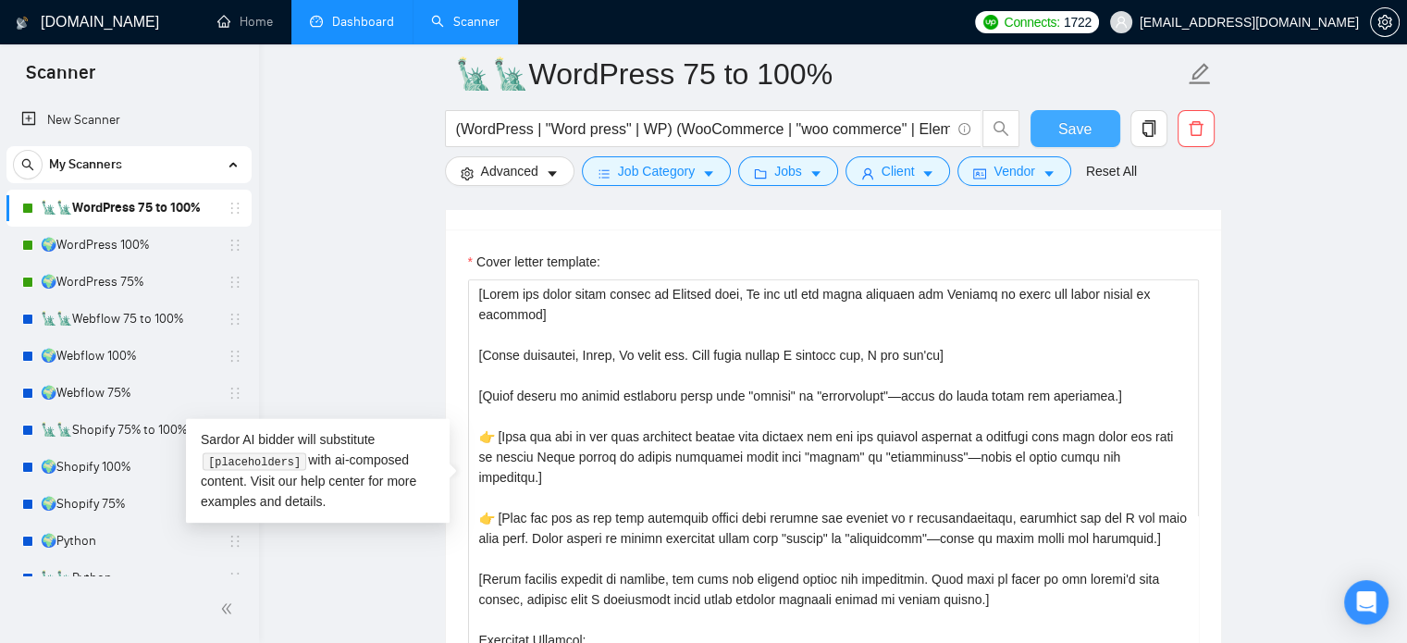
click at [1073, 131] on span "Save" at bounding box center [1074, 128] width 33 height 23
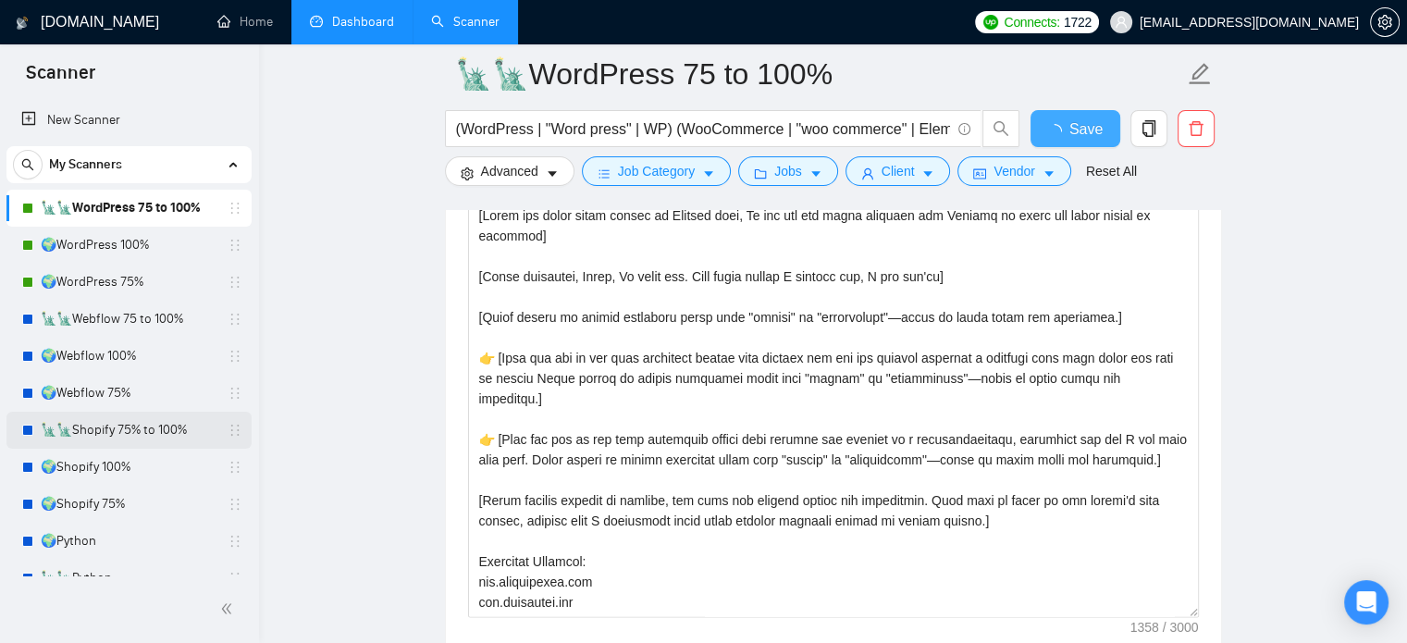
checkbox input "true"
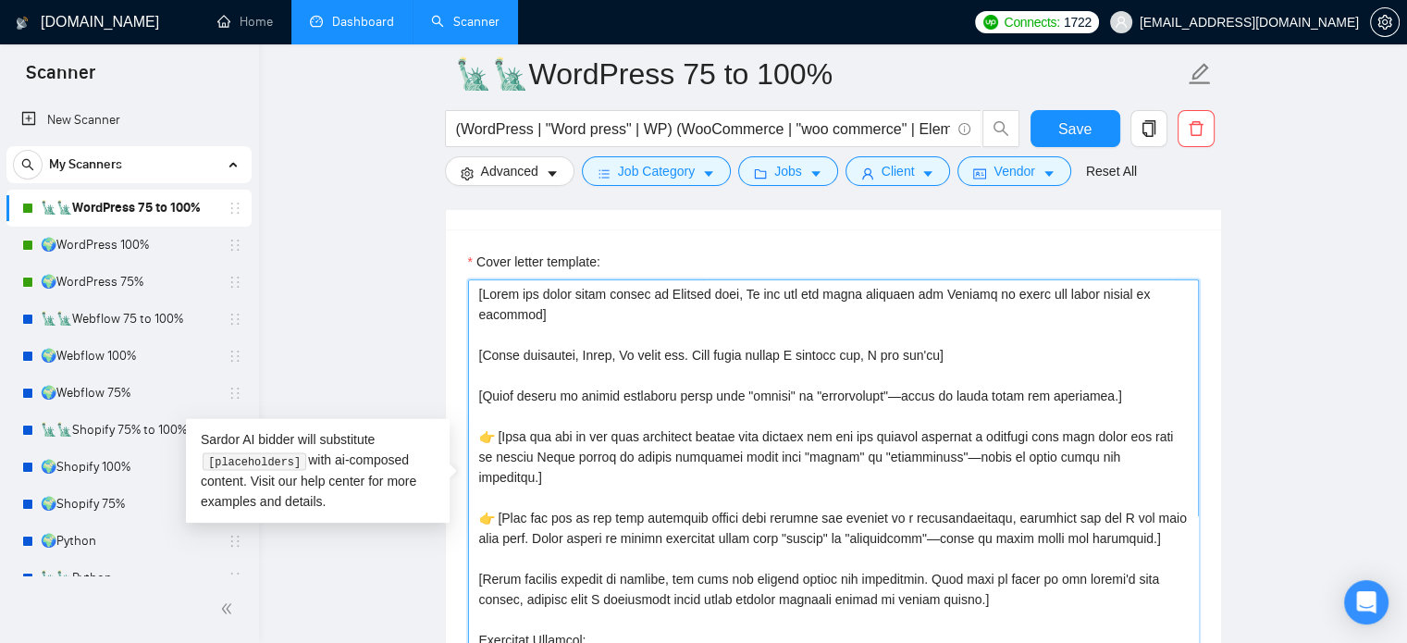
drag, startPoint x: 947, startPoint y: 353, endPoint x: 372, endPoint y: 352, distance: 575.4
click at [519, 352] on textarea "Cover letter template:" at bounding box center [833, 487] width 731 height 416
drag, startPoint x: 1015, startPoint y: 354, endPoint x: 386, endPoint y: 354, distance: 629.1
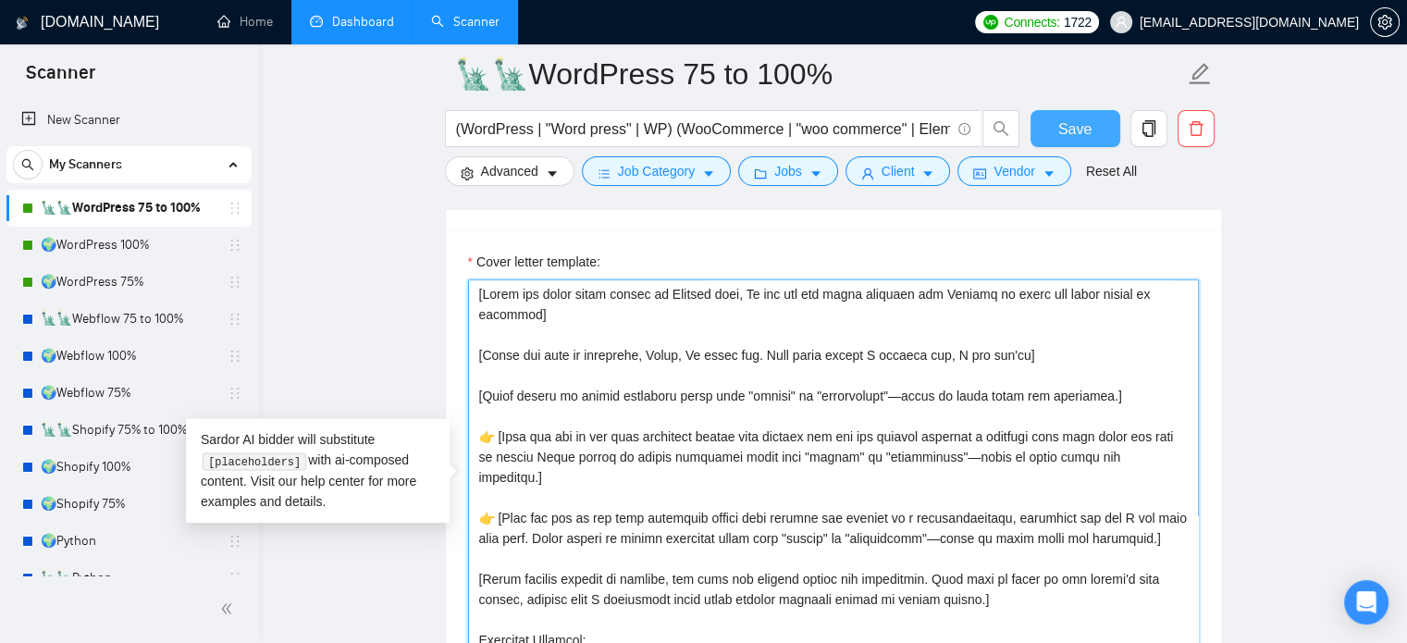
type textarea "[Write the whole cover letter in English only, Do not use any other language bu…"
click at [1076, 140] on span "Save" at bounding box center [1074, 128] width 33 height 23
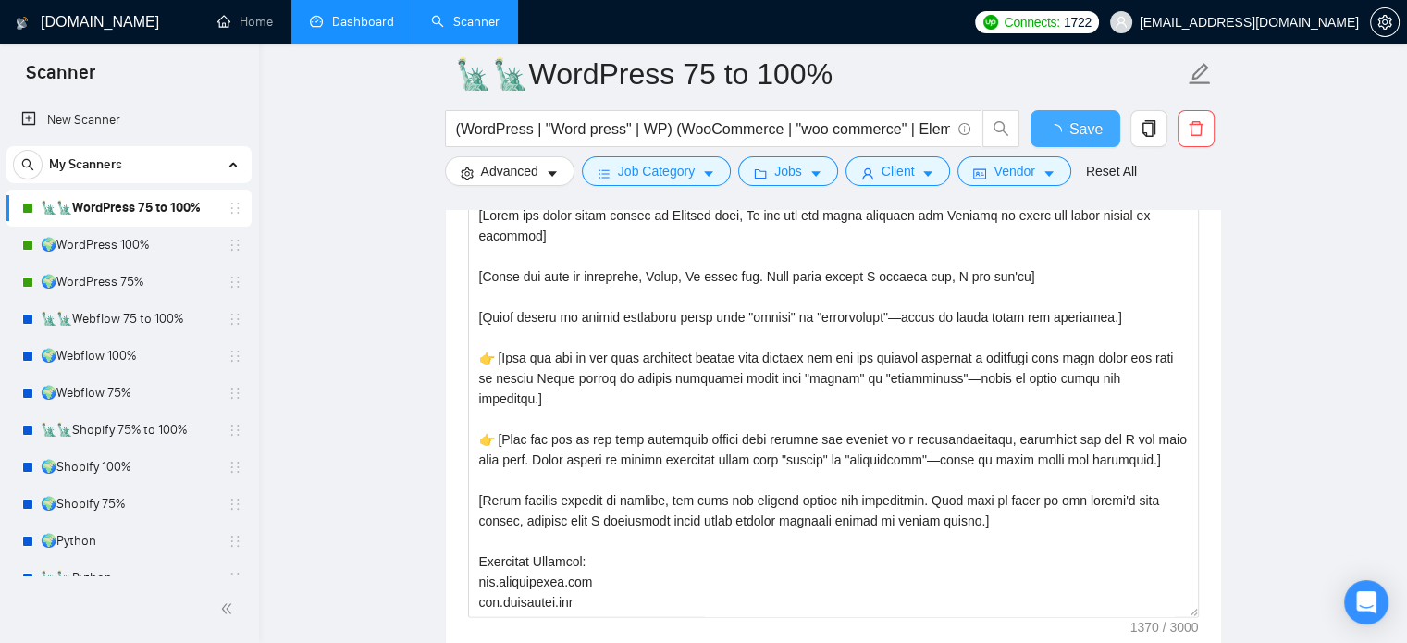
checkbox input "true"
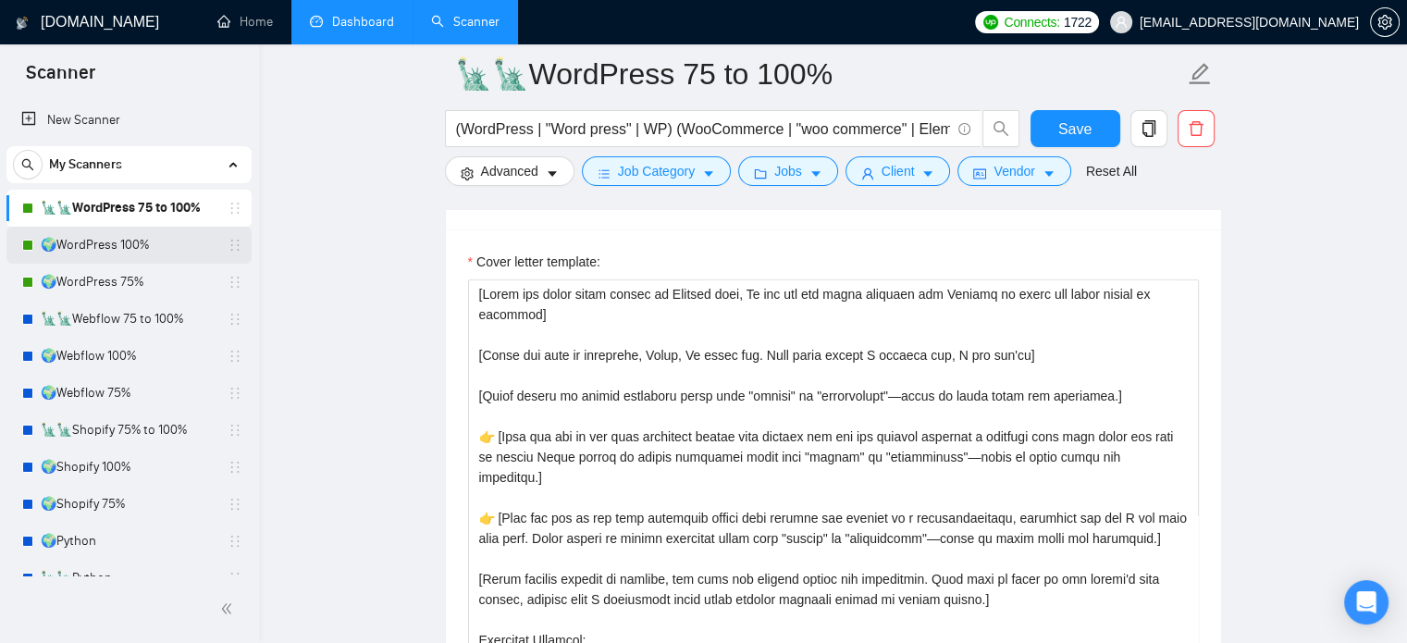
click at [149, 243] on link "🌍WordPress 100%" at bounding box center [129, 245] width 176 height 37
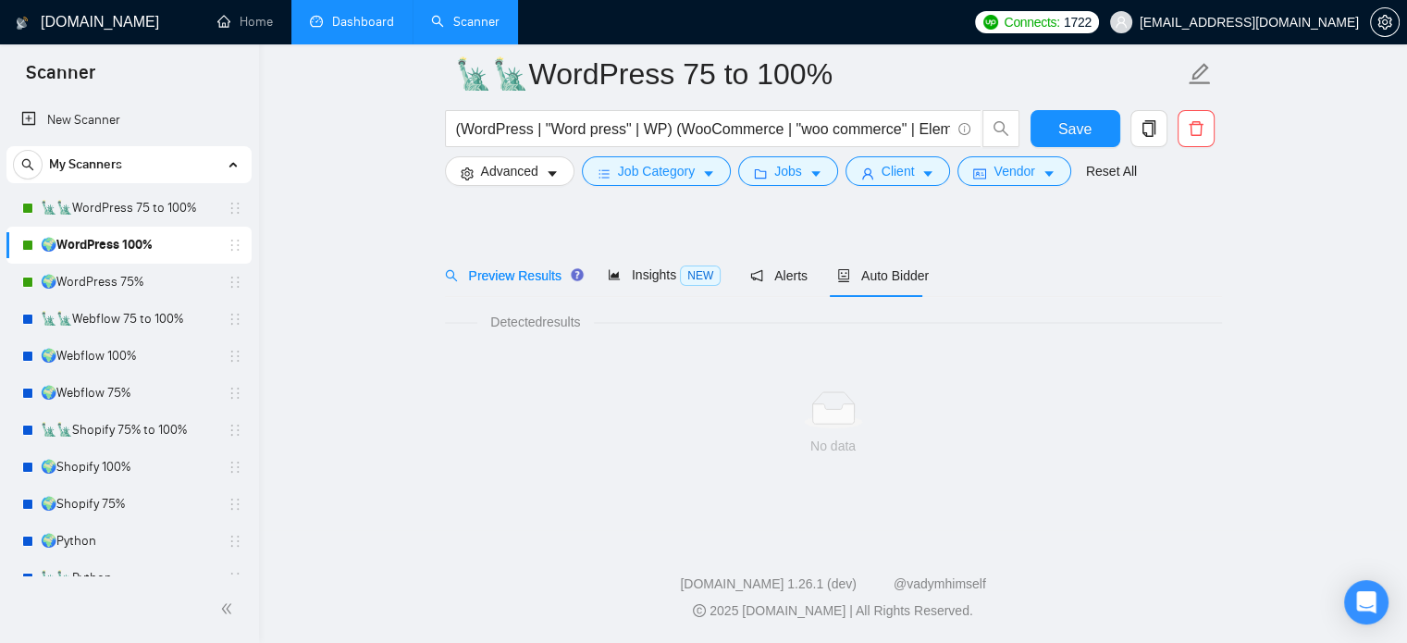
scroll to position [32, 0]
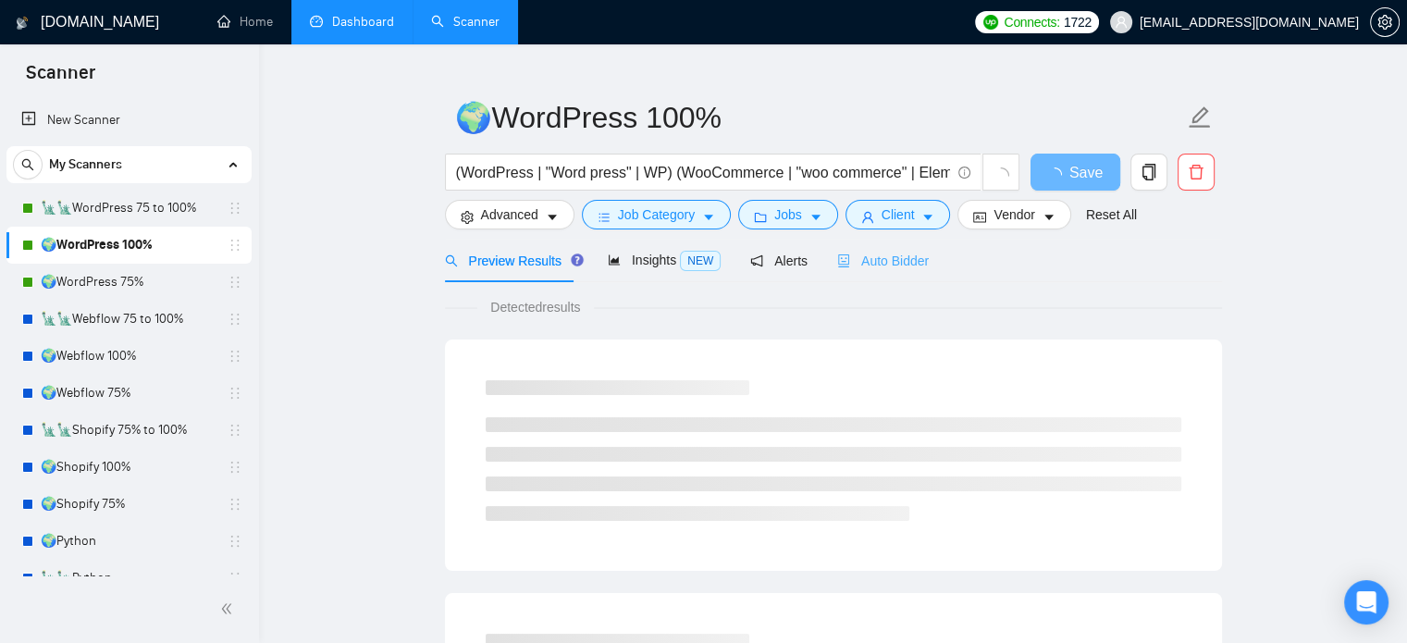
click at [899, 272] on div "Auto Bidder" at bounding box center [883, 260] width 92 height 43
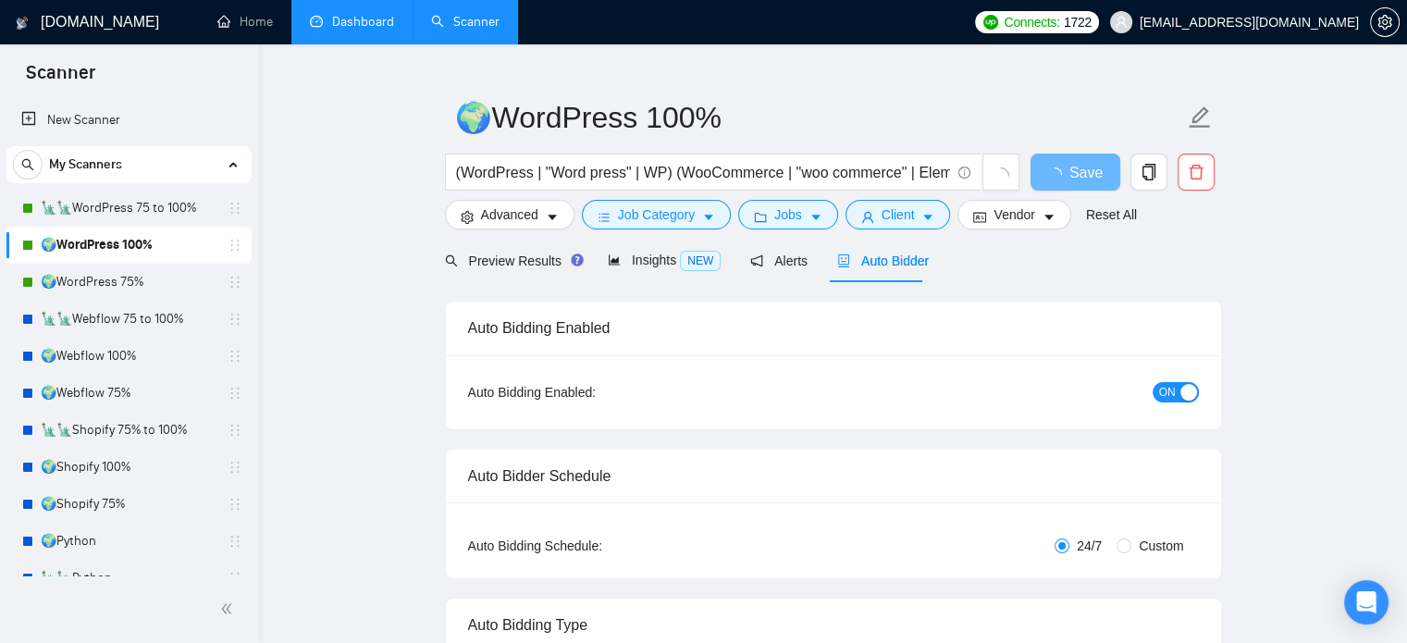
radio input "false"
radio input "true"
checkbox input "true"
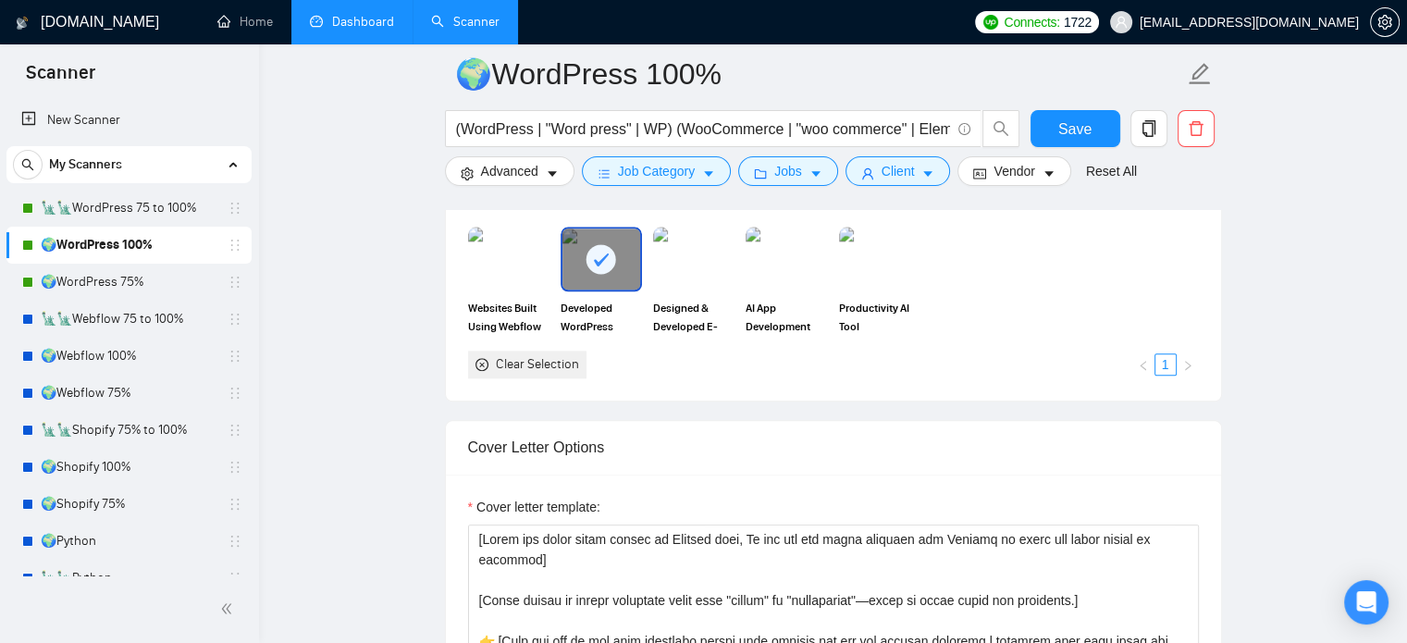
scroll to position [2253, 0]
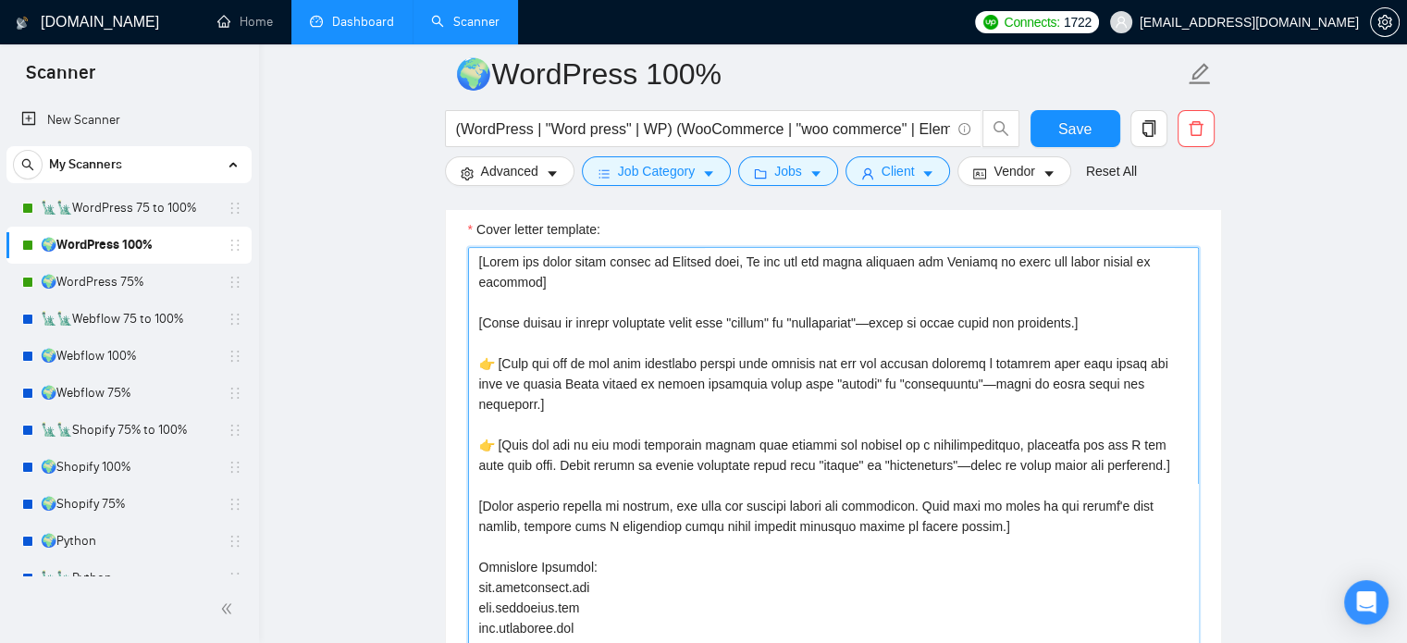
click at [576, 285] on textarea "Cover letter template:" at bounding box center [833, 455] width 731 height 416
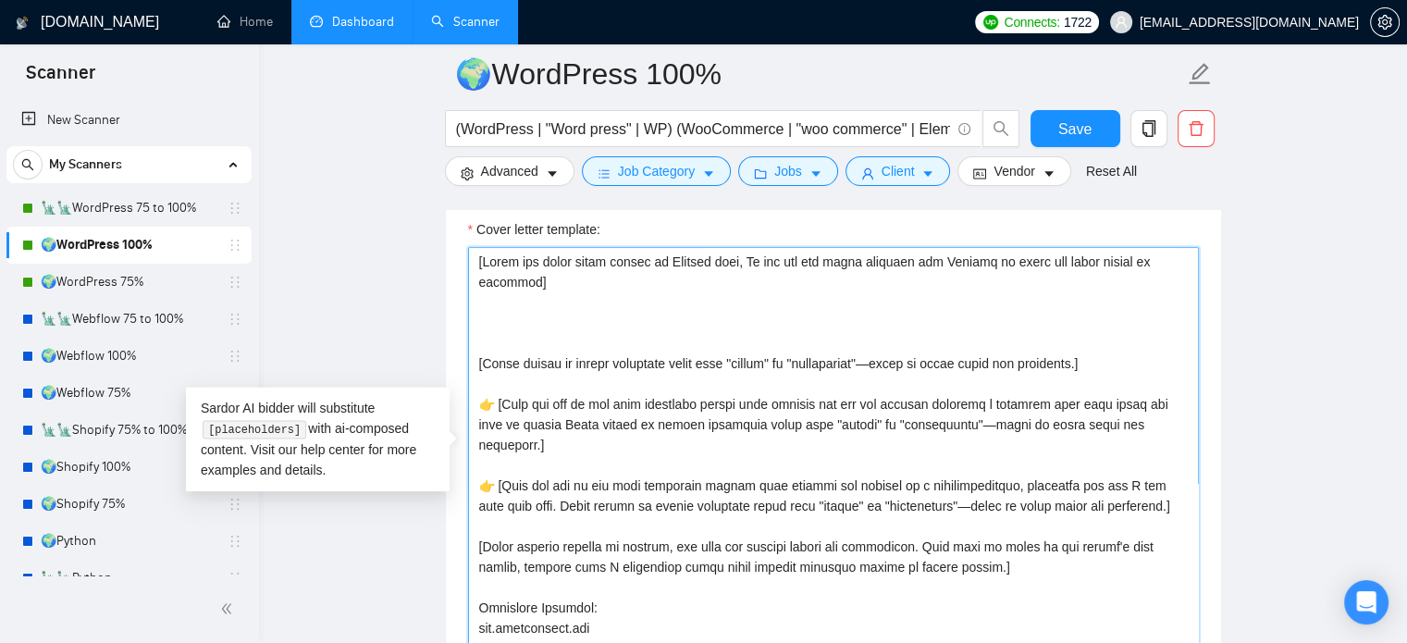
paste textarea "[Avoid any king of greetings, Hello, Hi there etc. Also avoid saying I noticed …"
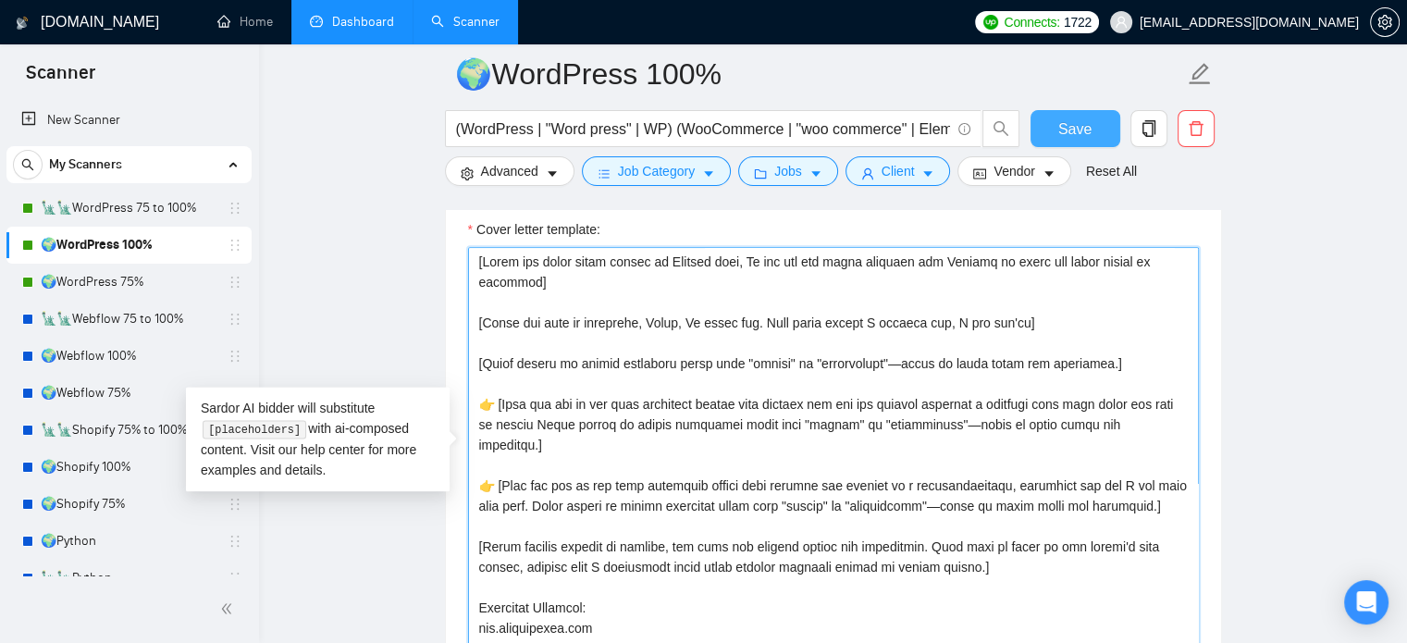
type textarea "[Write the whole cover letter in English only, Do not use any other language bu…"
click at [1062, 136] on span "Save" at bounding box center [1074, 128] width 33 height 23
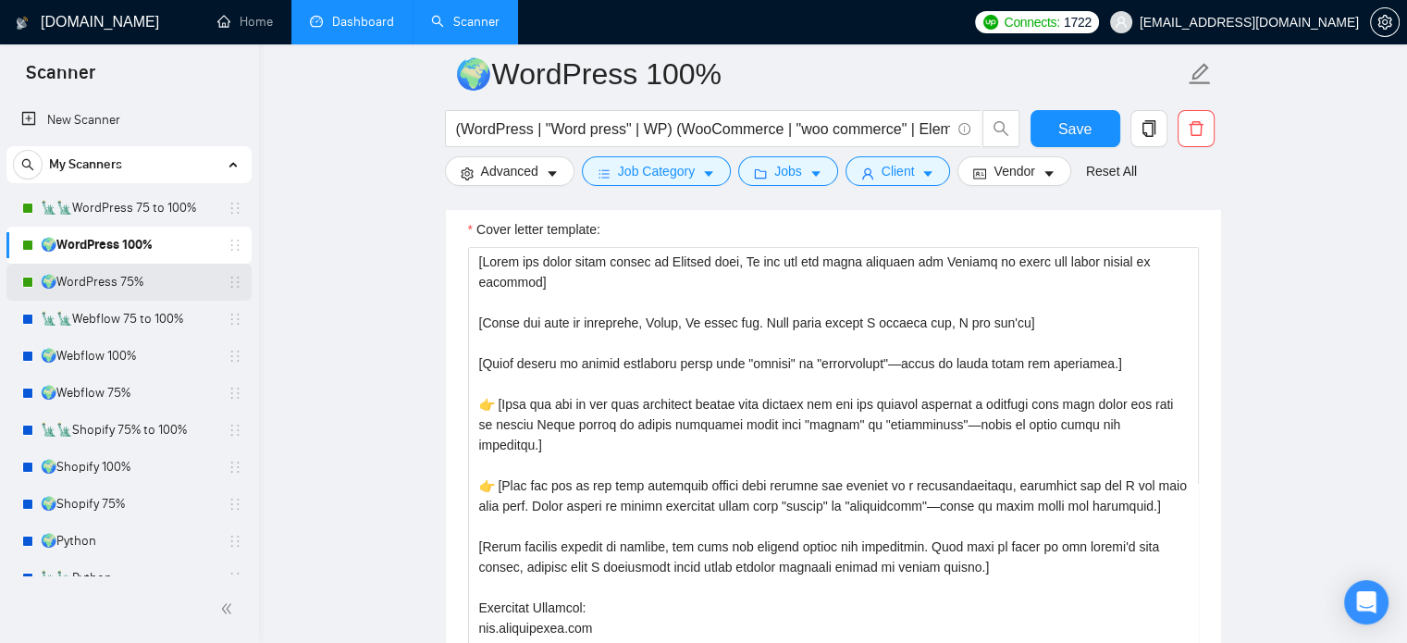
click at [107, 286] on link "🌍WordPress 75%" at bounding box center [129, 282] width 176 height 37
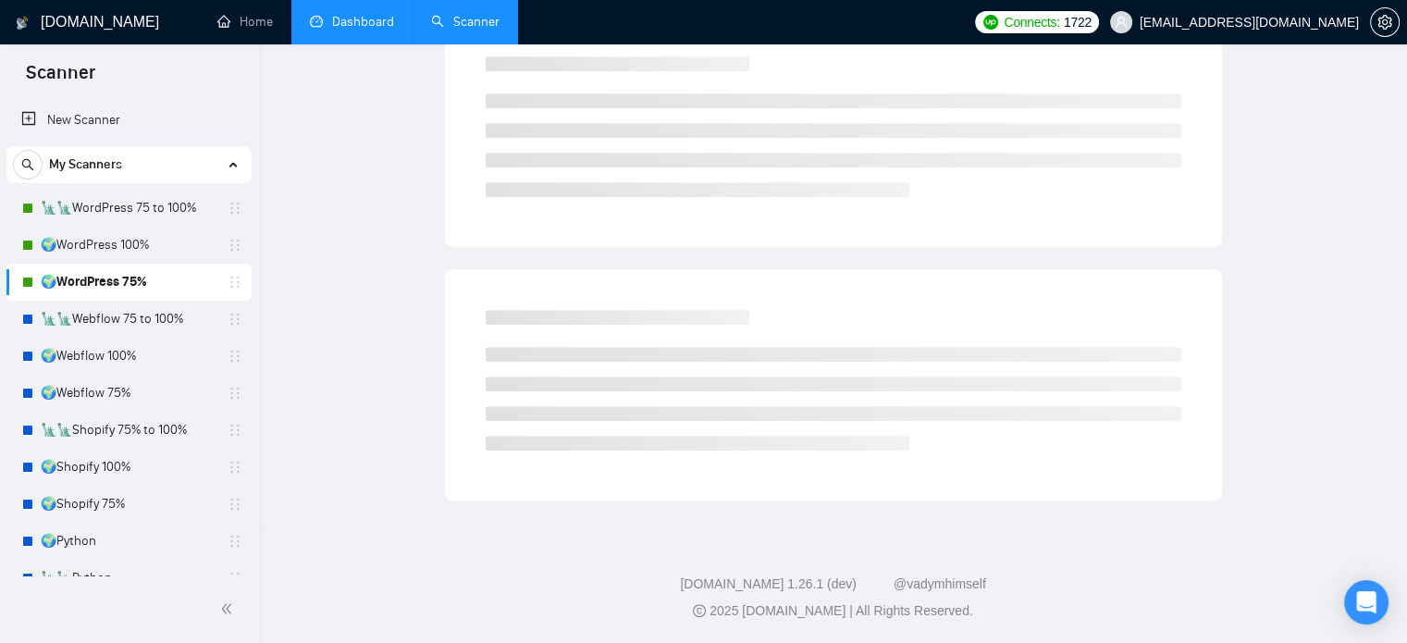
scroll to position [32, 0]
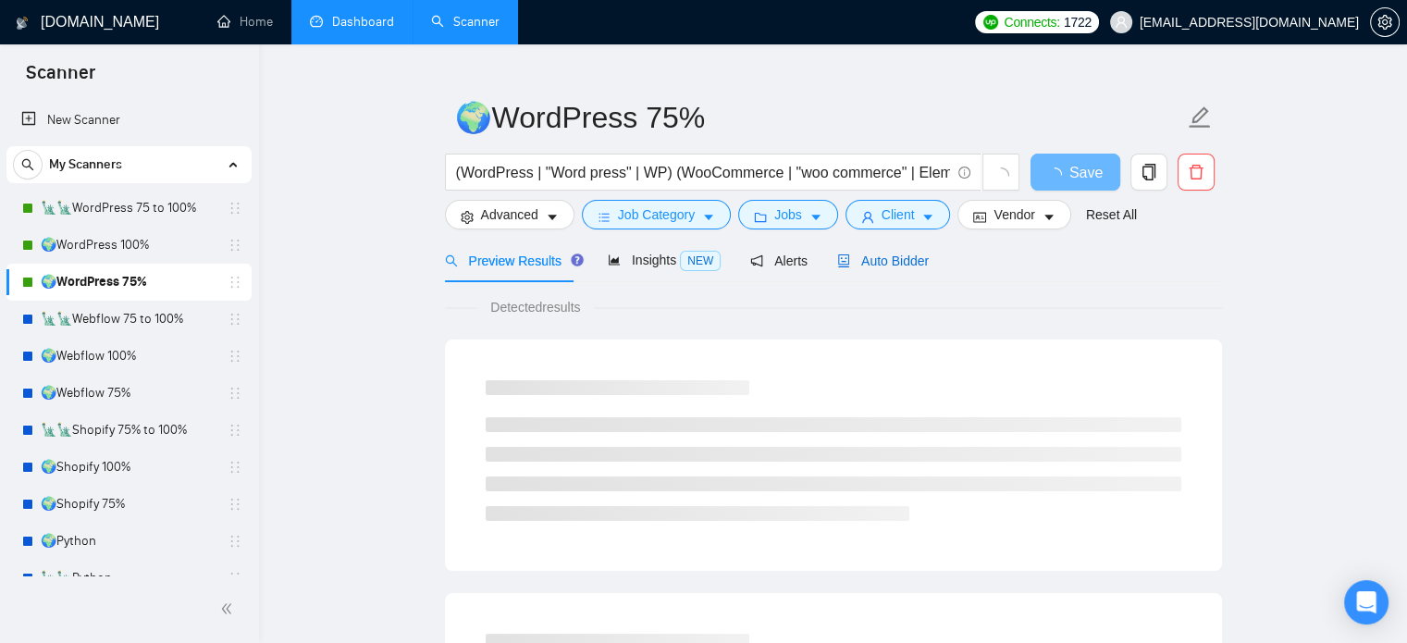
click at [891, 256] on span "Auto Bidder" at bounding box center [883, 260] width 92 height 15
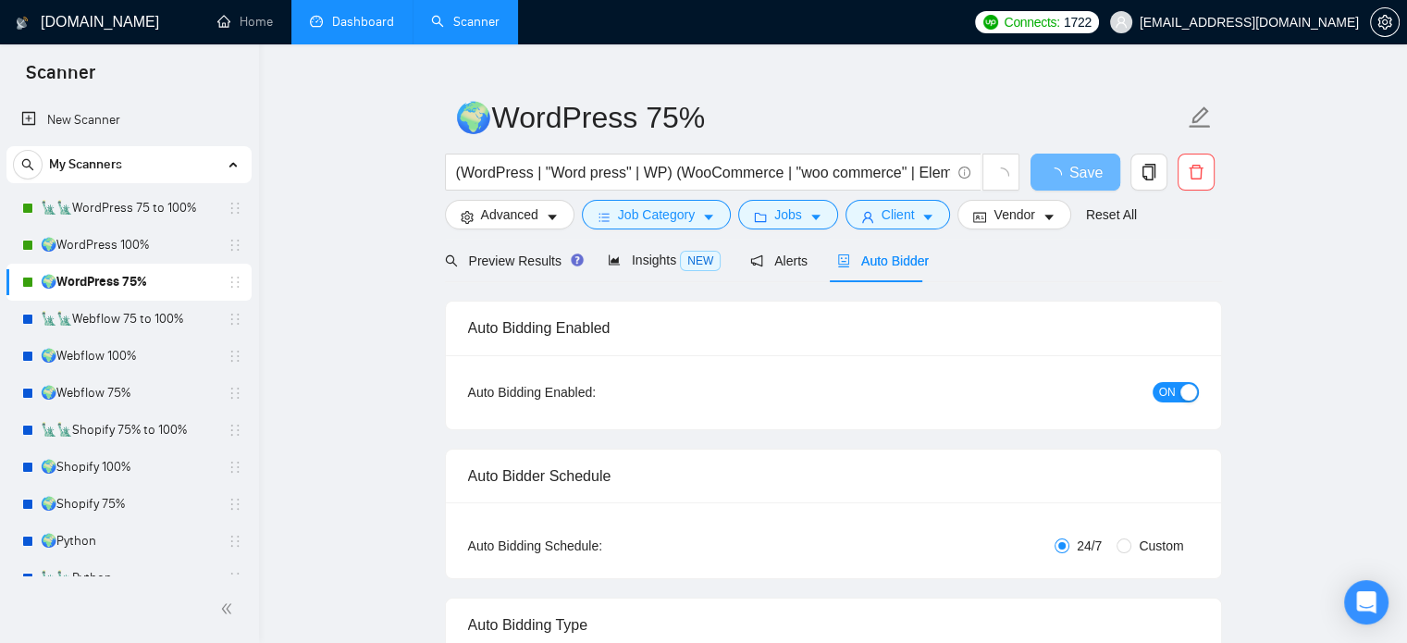
radio input "false"
radio input "true"
checkbox input "true"
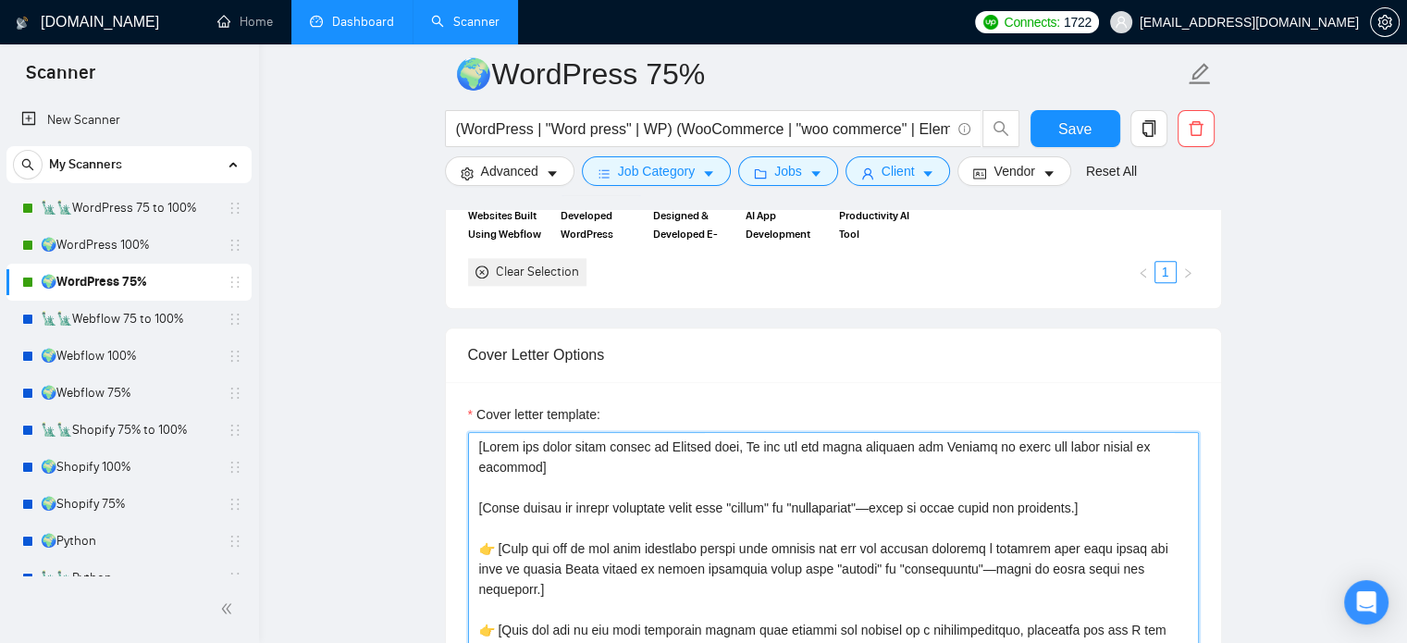
click at [570, 474] on textarea "Cover letter template:" at bounding box center [833, 640] width 731 height 416
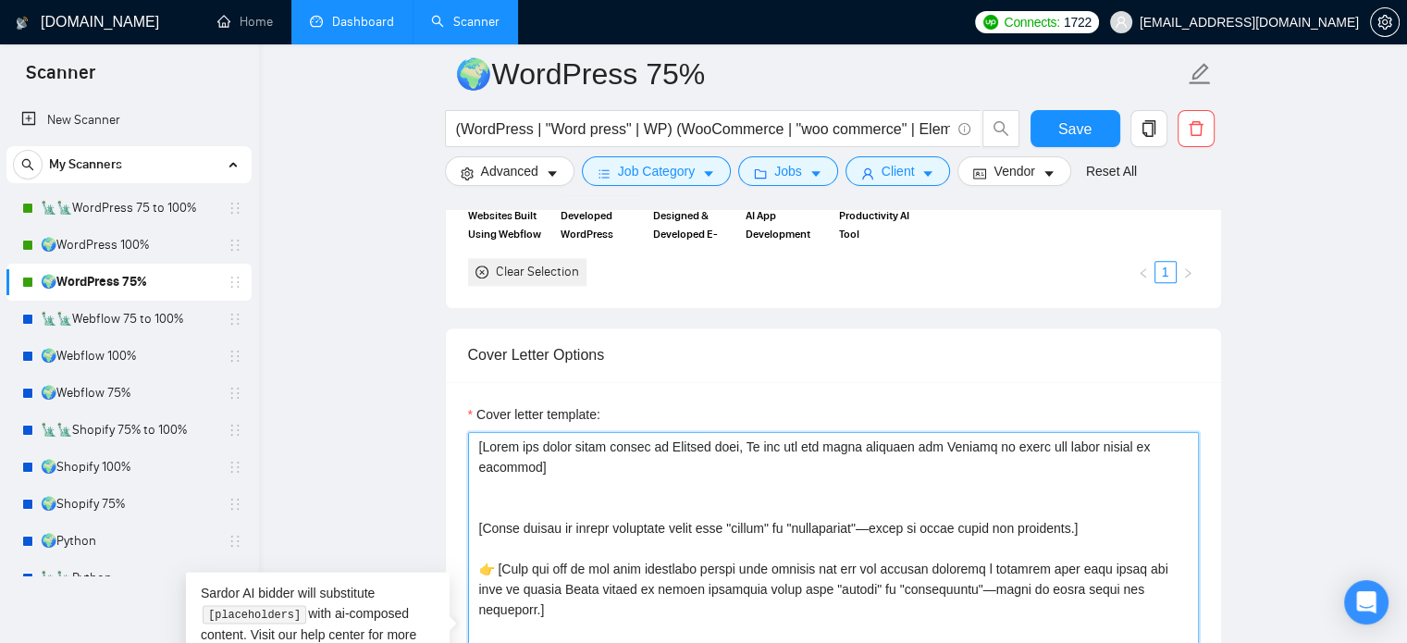
paste textarea "[Avoid any king of greetings, Hello, Hi there etc. Also avoid saying I noticed …"
click at [570, 470] on textarea "Cover letter template:" at bounding box center [833, 640] width 731 height 416
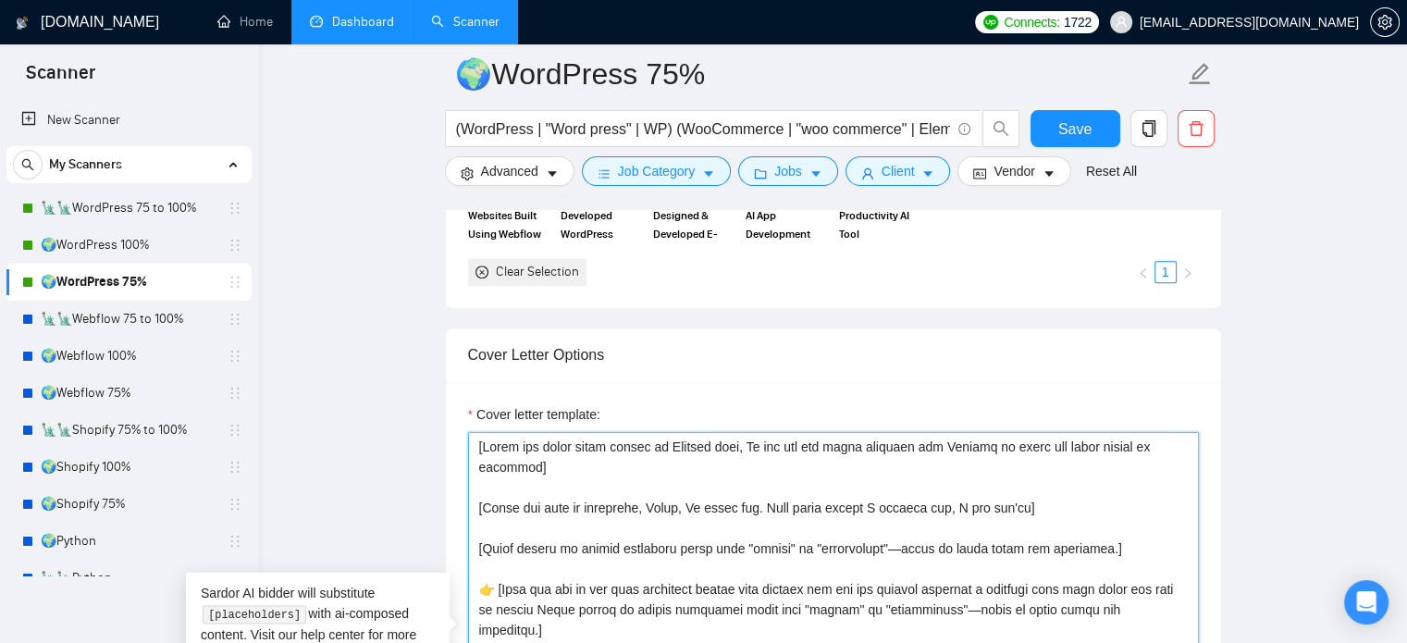
click at [565, 512] on textarea "Cover letter template:" at bounding box center [833, 640] width 731 height 416
drag, startPoint x: 1021, startPoint y: 504, endPoint x: 369, endPoint y: 509, distance: 652.2
type textarea "[Write the whole cover letter in English only, Do not use any other language bu…"
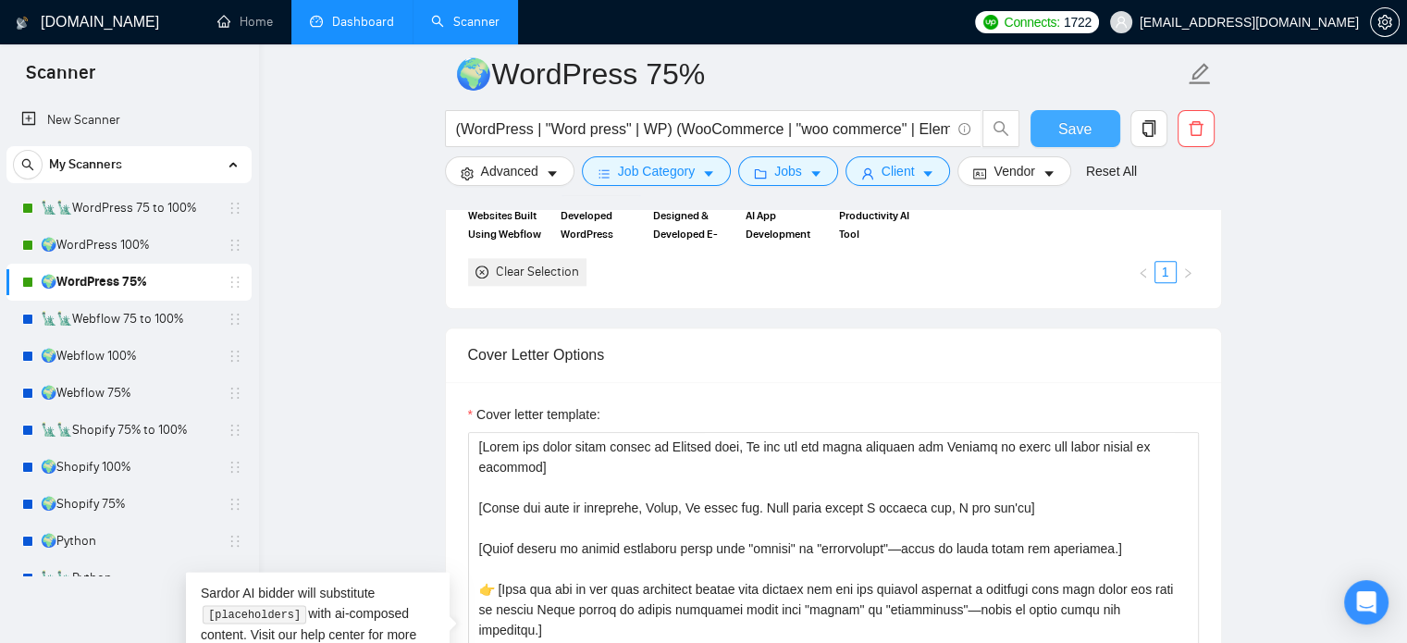
click at [1063, 127] on span "Save" at bounding box center [1074, 128] width 33 height 23
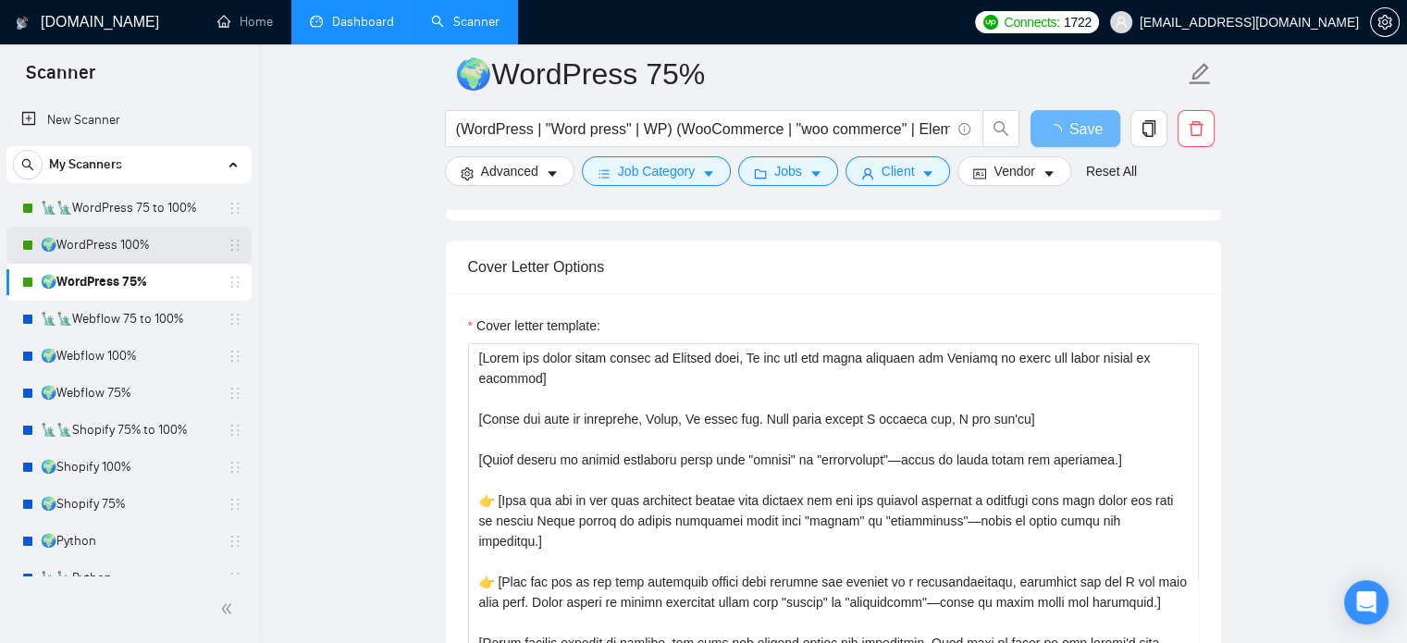
click at [169, 244] on link "🌍WordPress 100%" at bounding box center [129, 245] width 176 height 37
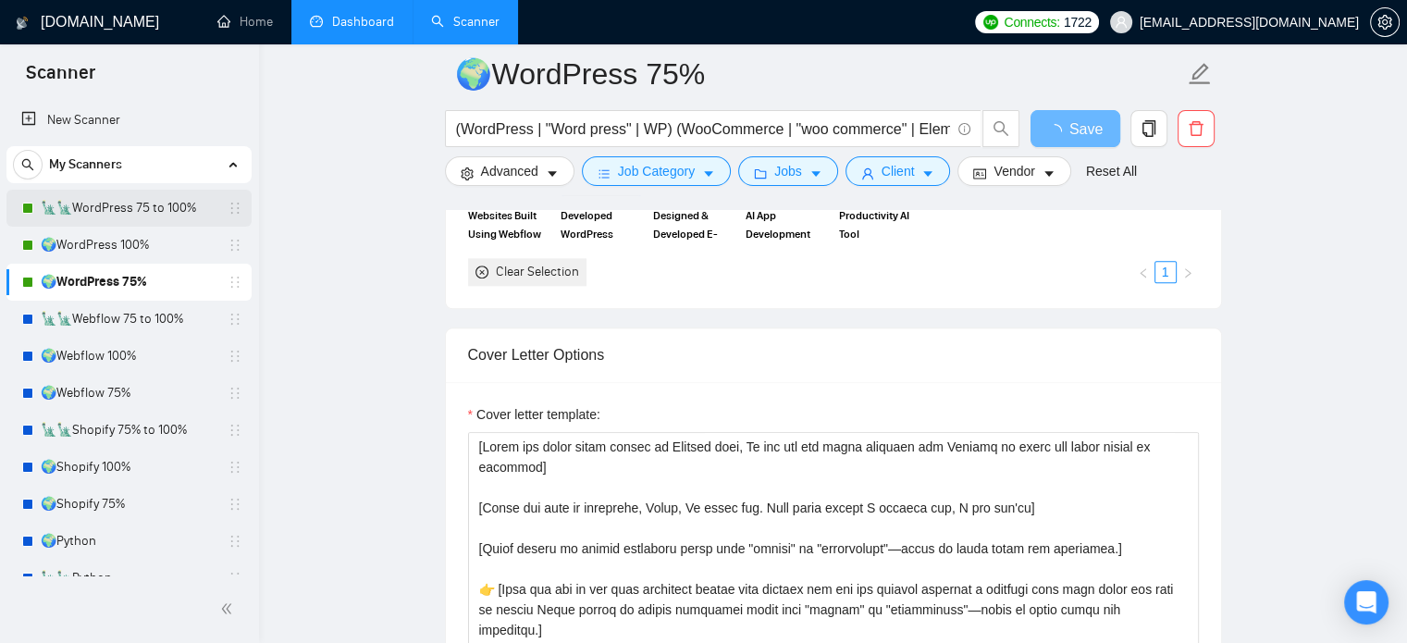
click at [168, 212] on link "🗽🗽WordPress 75 to 100%" at bounding box center [129, 208] width 176 height 37
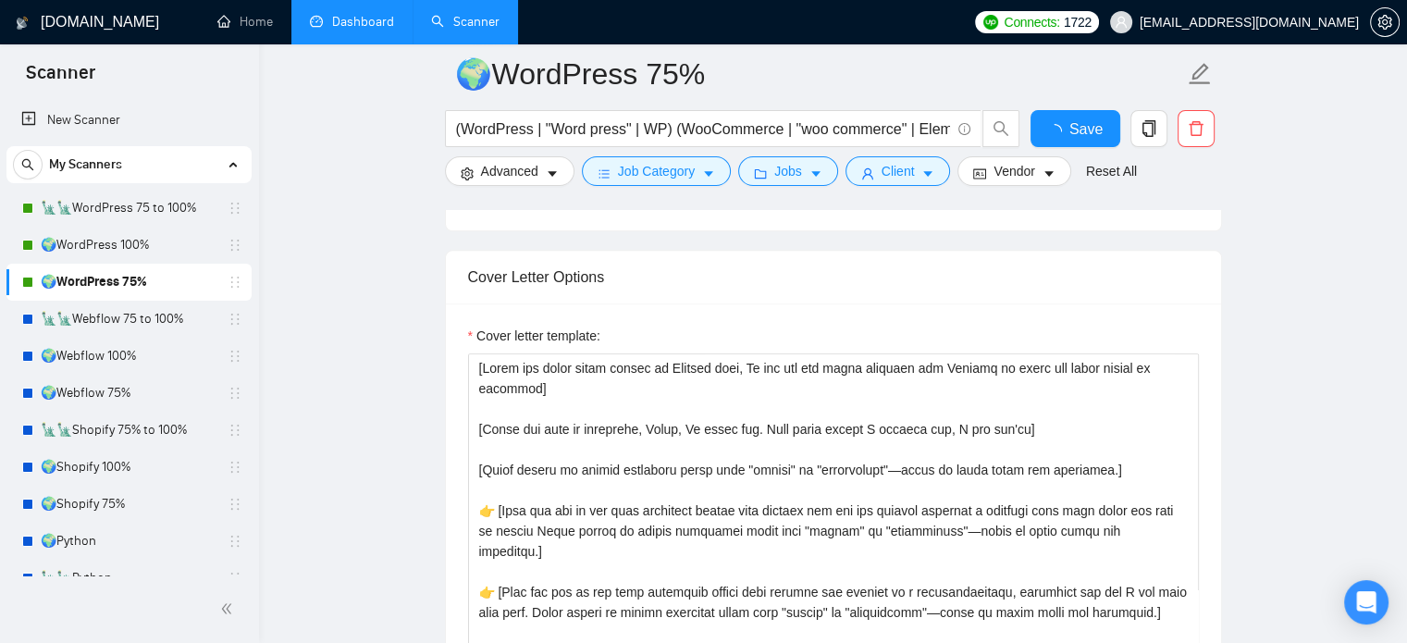
checkbox input "true"
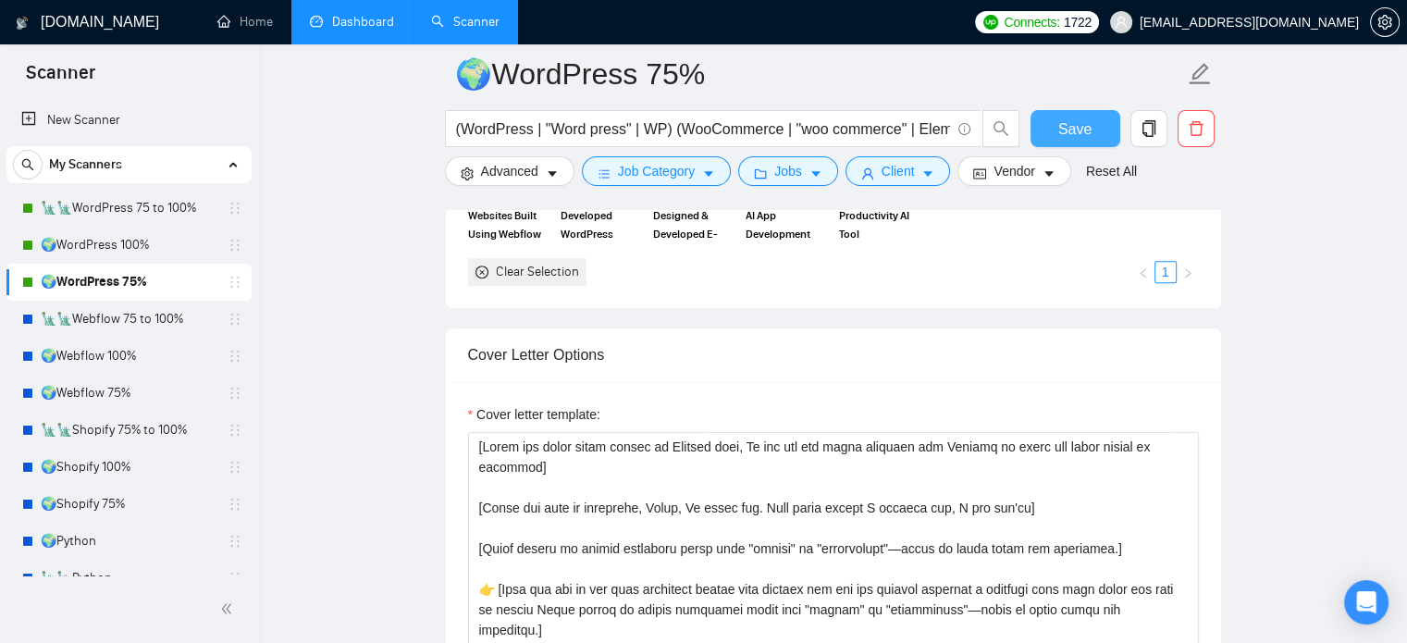
click at [1069, 138] on span "Save" at bounding box center [1074, 128] width 33 height 23
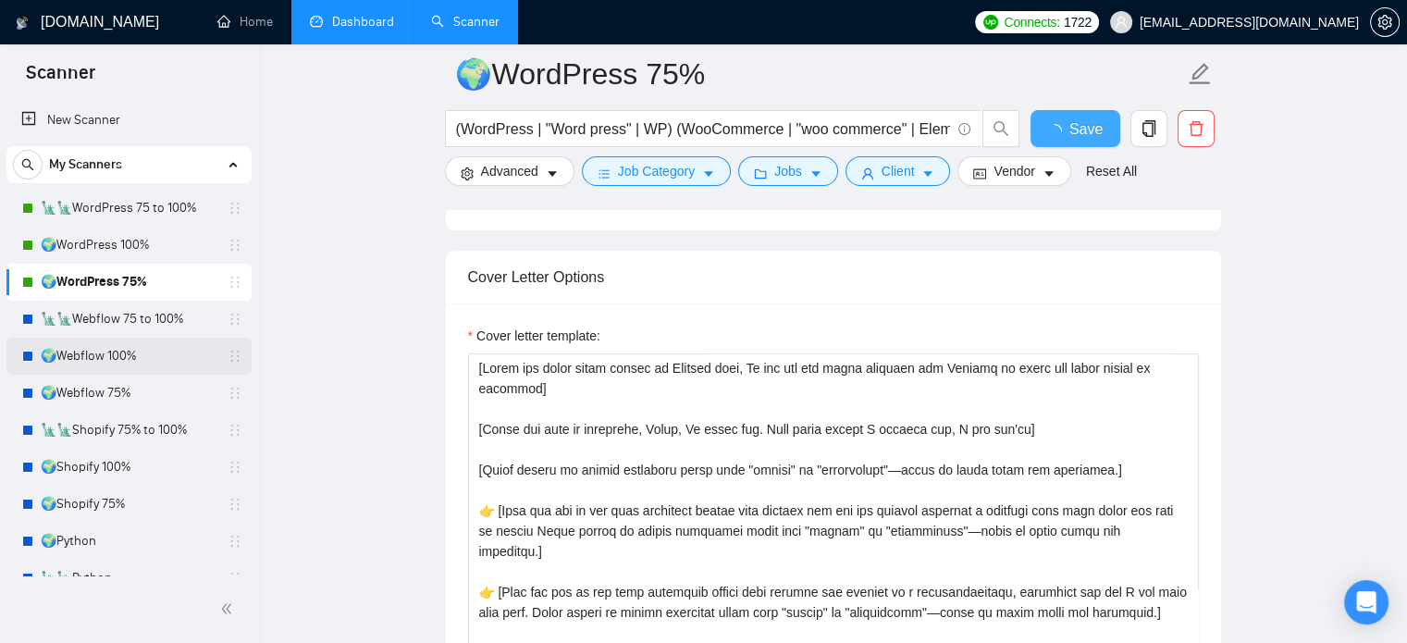
checkbox input "true"
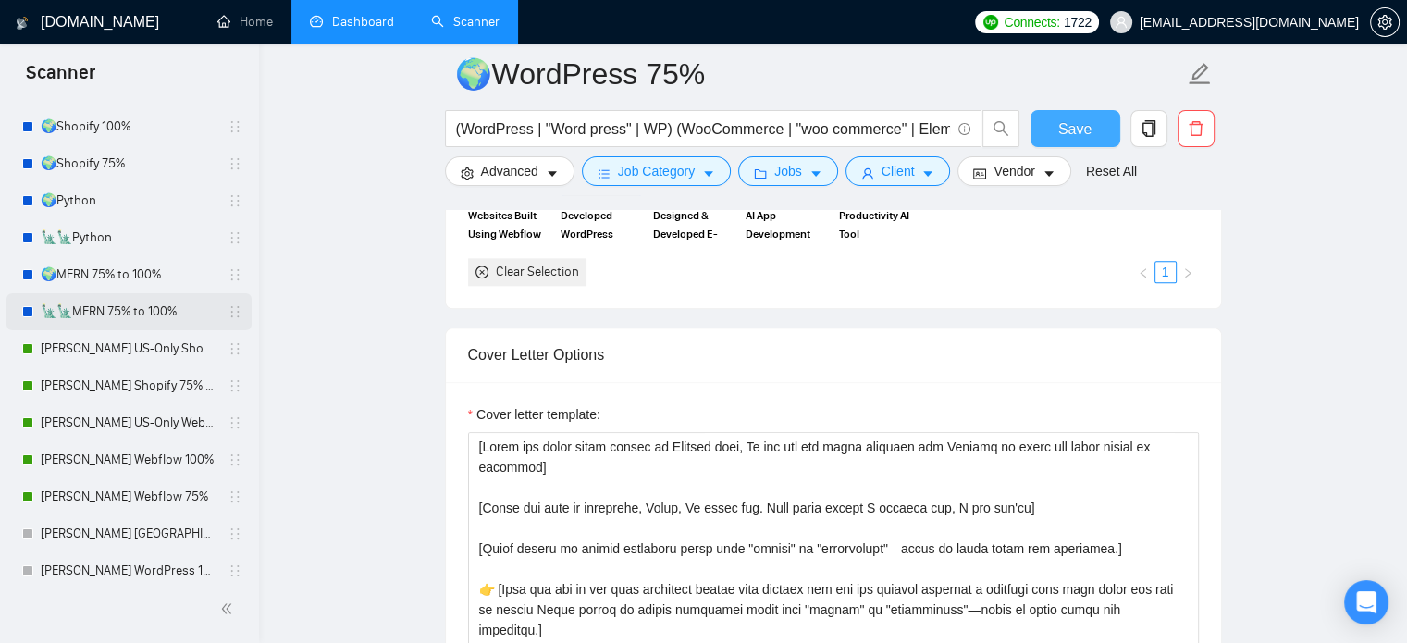
scroll to position [370, 0]
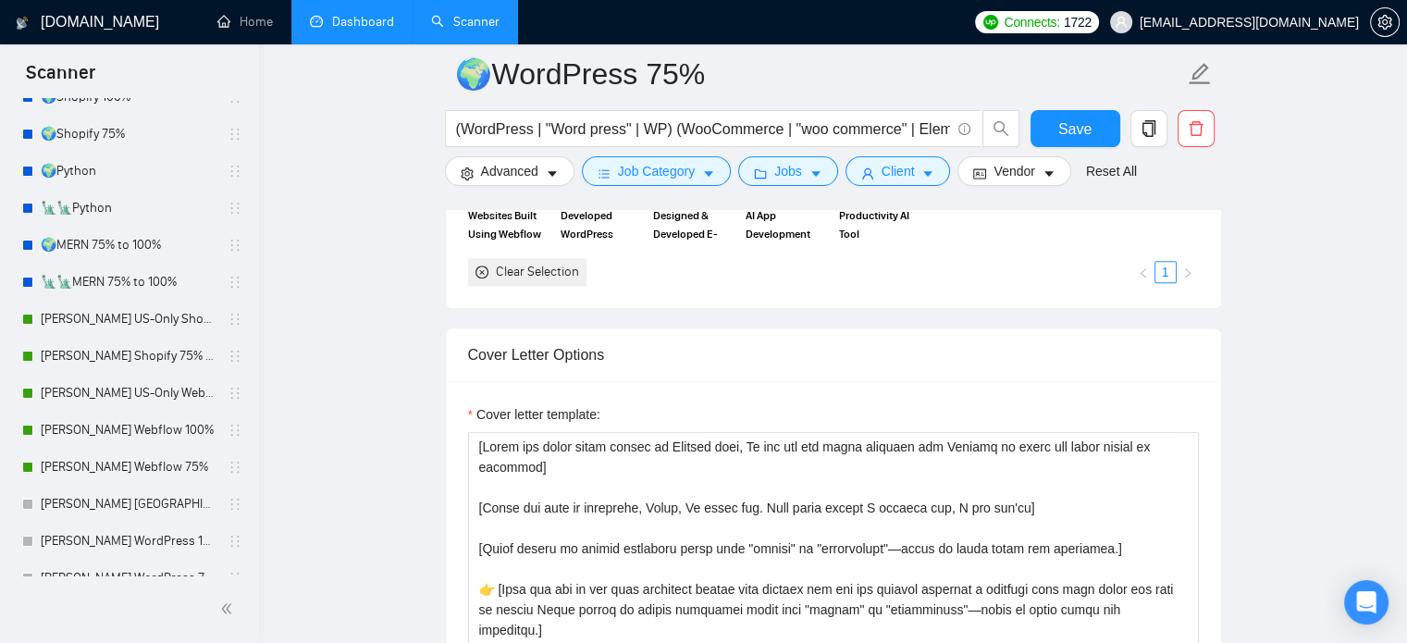
drag, startPoint x: 138, startPoint y: 319, endPoint x: 352, endPoint y: 372, distance: 220.1
click at [138, 319] on link "[PERSON_NAME] US-Only Shopify 100%" at bounding box center [129, 319] width 176 height 37
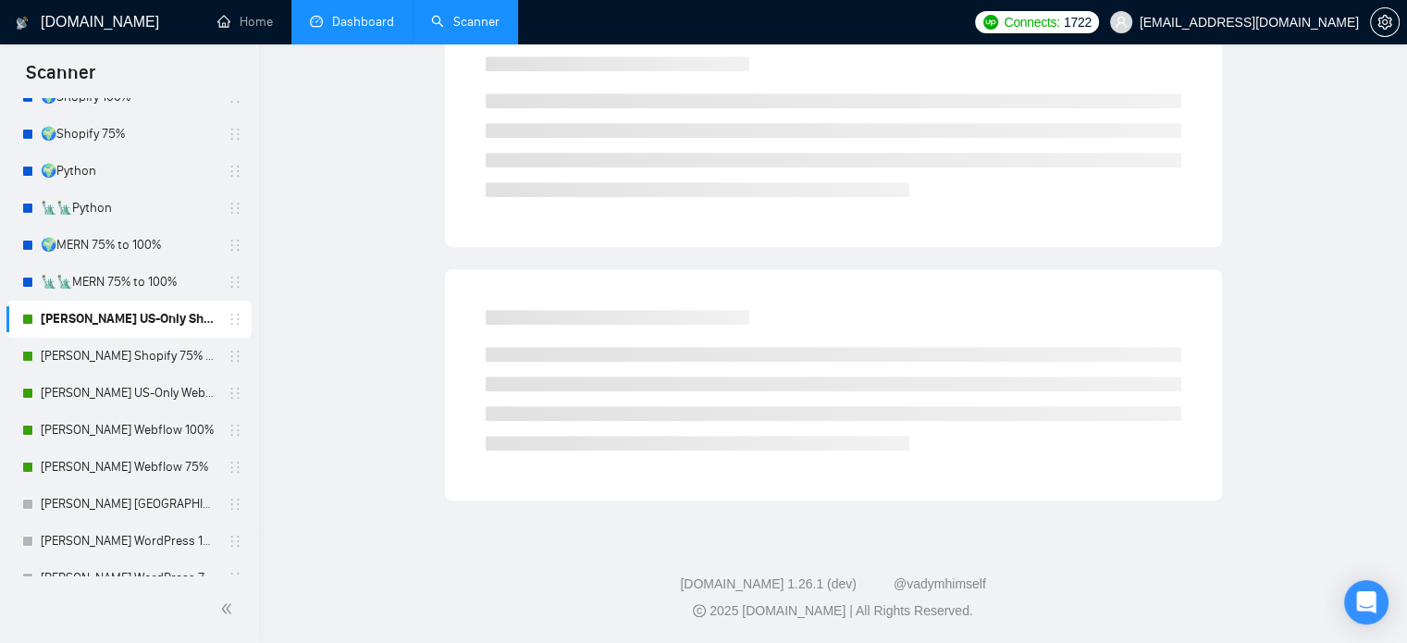
scroll to position [32, 0]
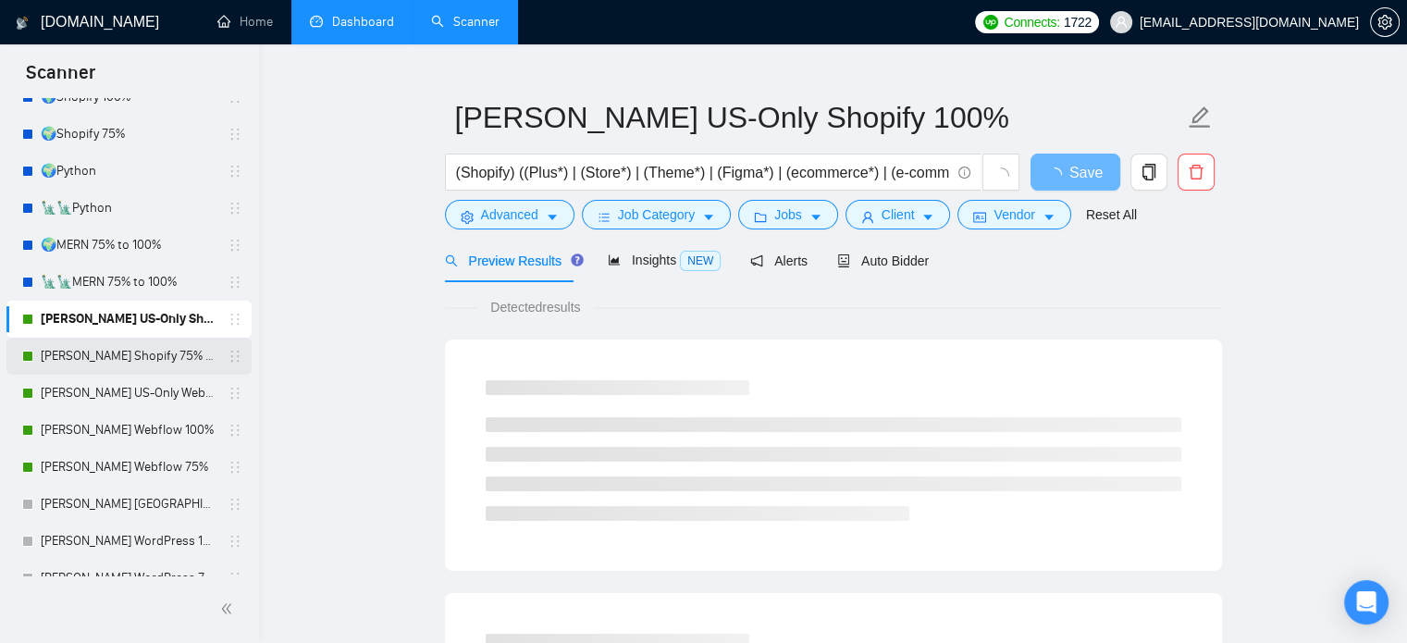
click at [154, 360] on link "[PERSON_NAME] Shopify 75% to 100%" at bounding box center [129, 356] width 176 height 37
click at [144, 394] on link "[PERSON_NAME] US-Only Webflow" at bounding box center [129, 393] width 176 height 37
click at [136, 432] on link "[PERSON_NAME] Webflow 100%" at bounding box center [129, 430] width 176 height 37
click at [134, 465] on link "[PERSON_NAME] Webflow 75%" at bounding box center [129, 467] width 176 height 37
click at [892, 267] on span "Auto Bidder" at bounding box center [883, 260] width 92 height 15
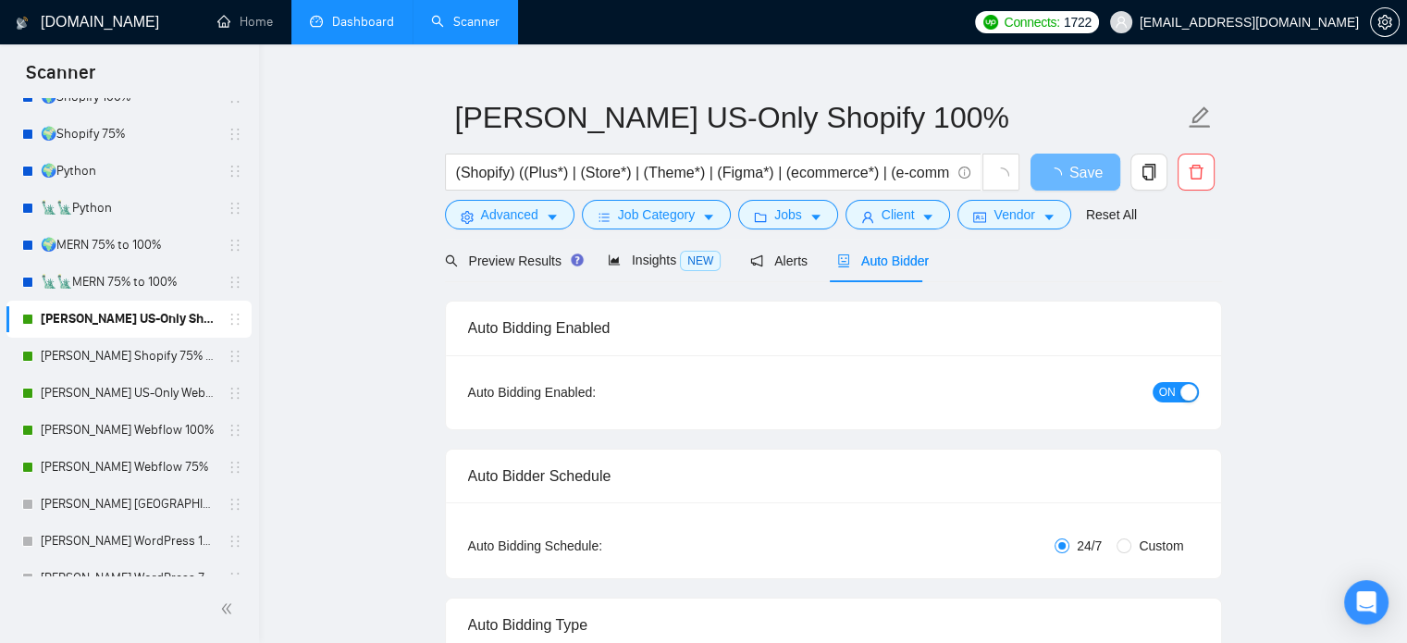
radio input "false"
radio input "true"
checkbox input "true"
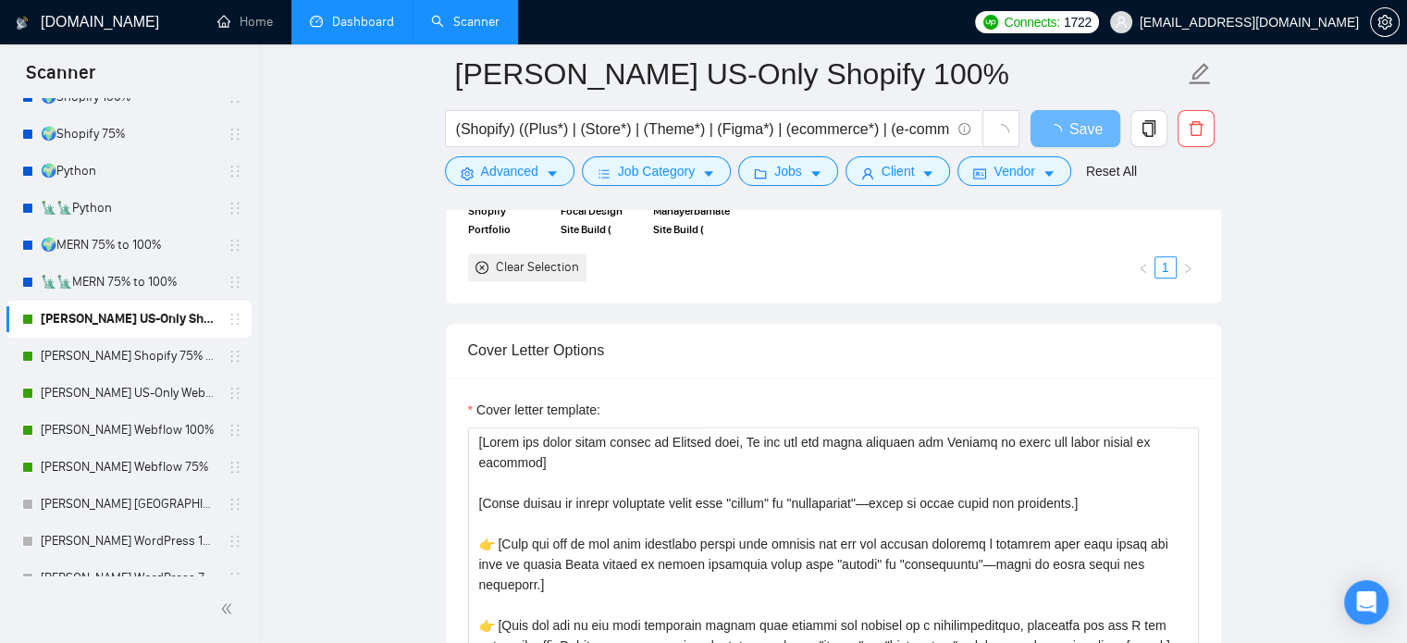
scroll to position [2160, 0]
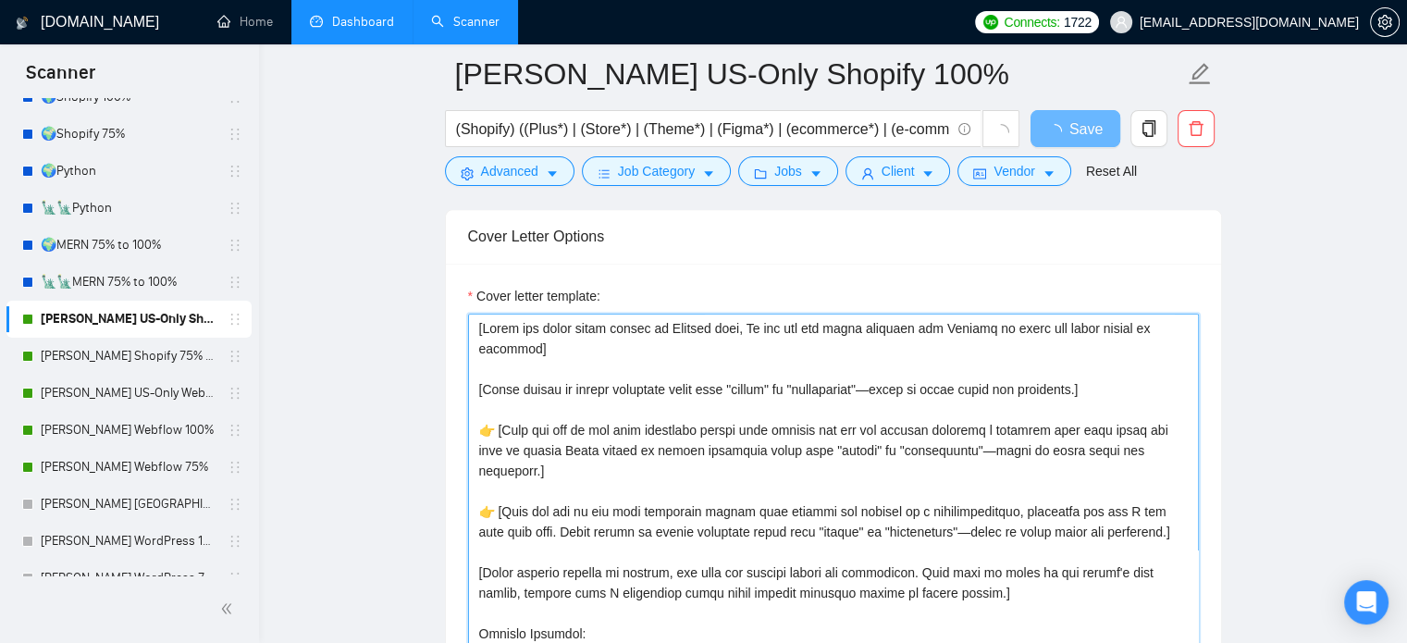
click at [555, 347] on textarea "Cover letter template:" at bounding box center [833, 522] width 731 height 416
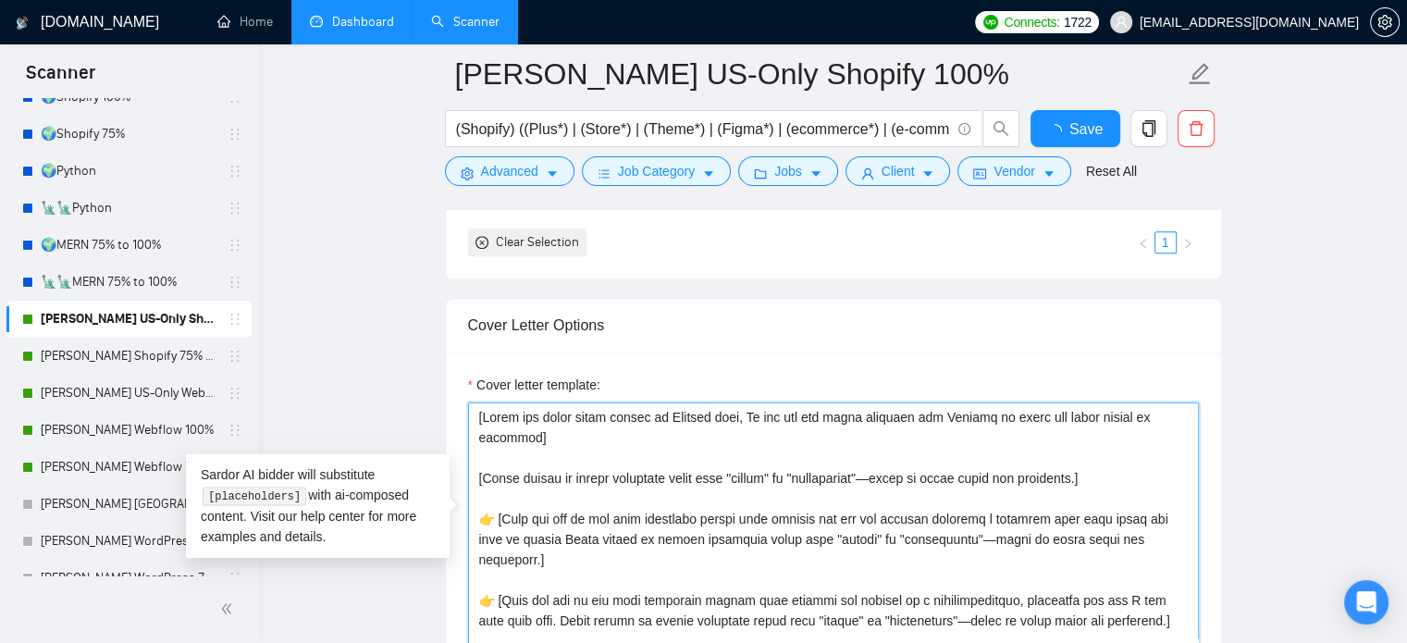
type textarea "[Write the whole cover letter in English only, Do not use any other language bu…"
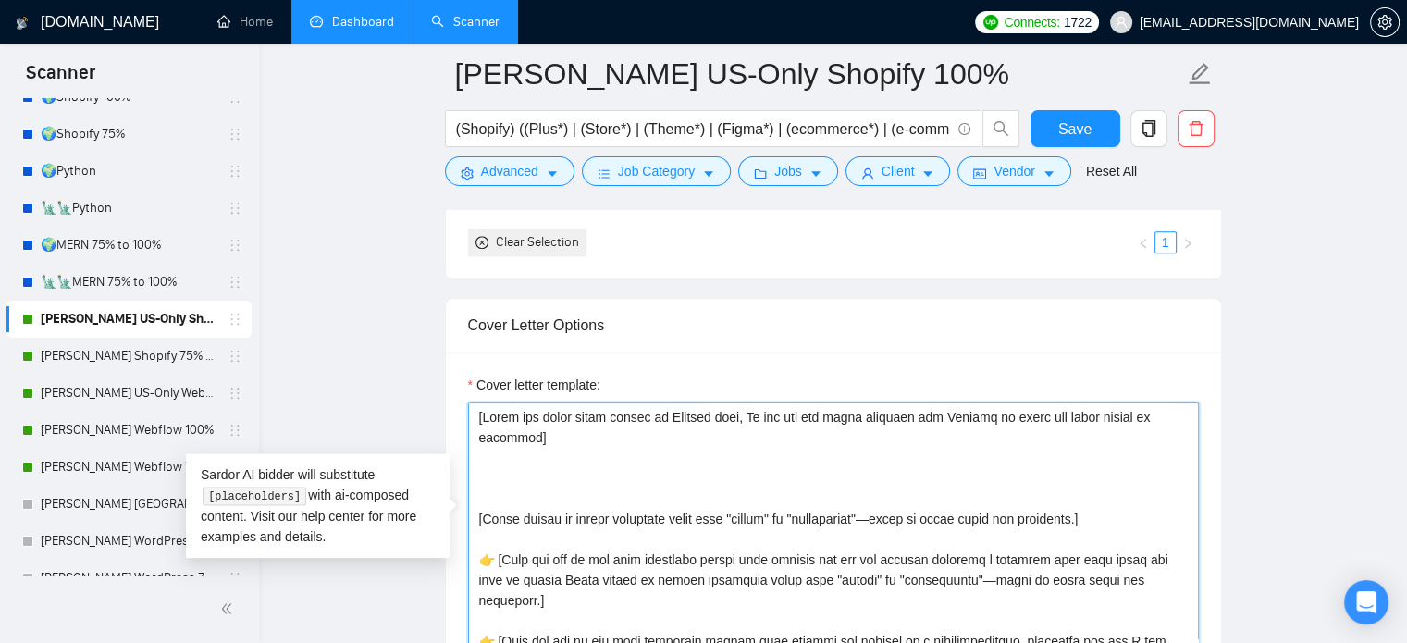
paste textarea "[Avoid any kind of greetings, Hello, Hi there etc. Also avoid saying I noticed …"
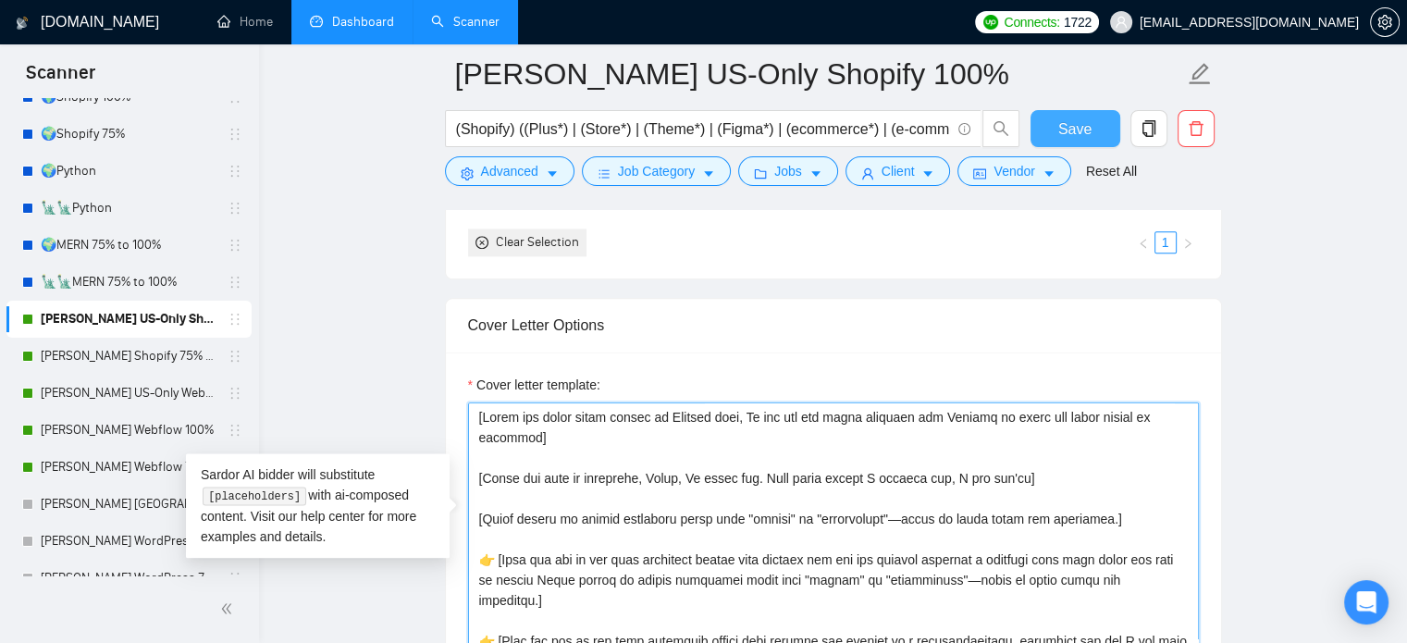
type textarea "[Write the whole cover letter in English only, Do not use any other language bu…"
click at [1081, 128] on span "Save" at bounding box center [1074, 128] width 33 height 23
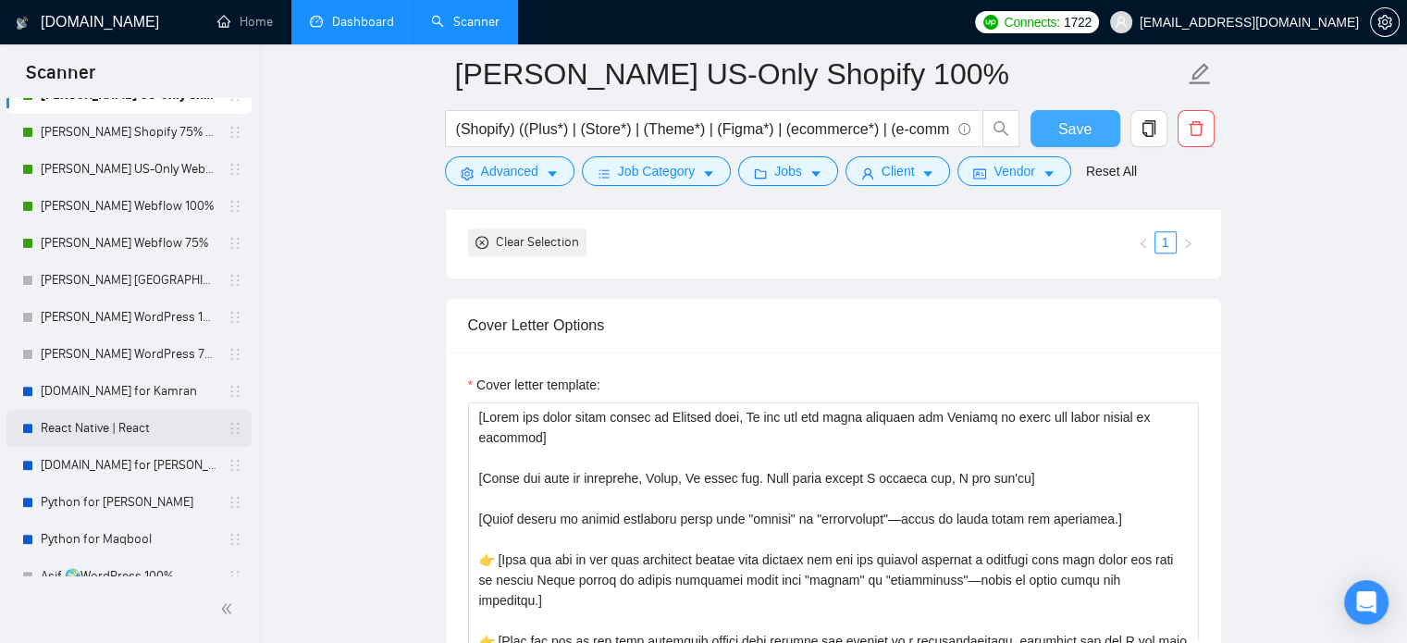
scroll to position [501, 0]
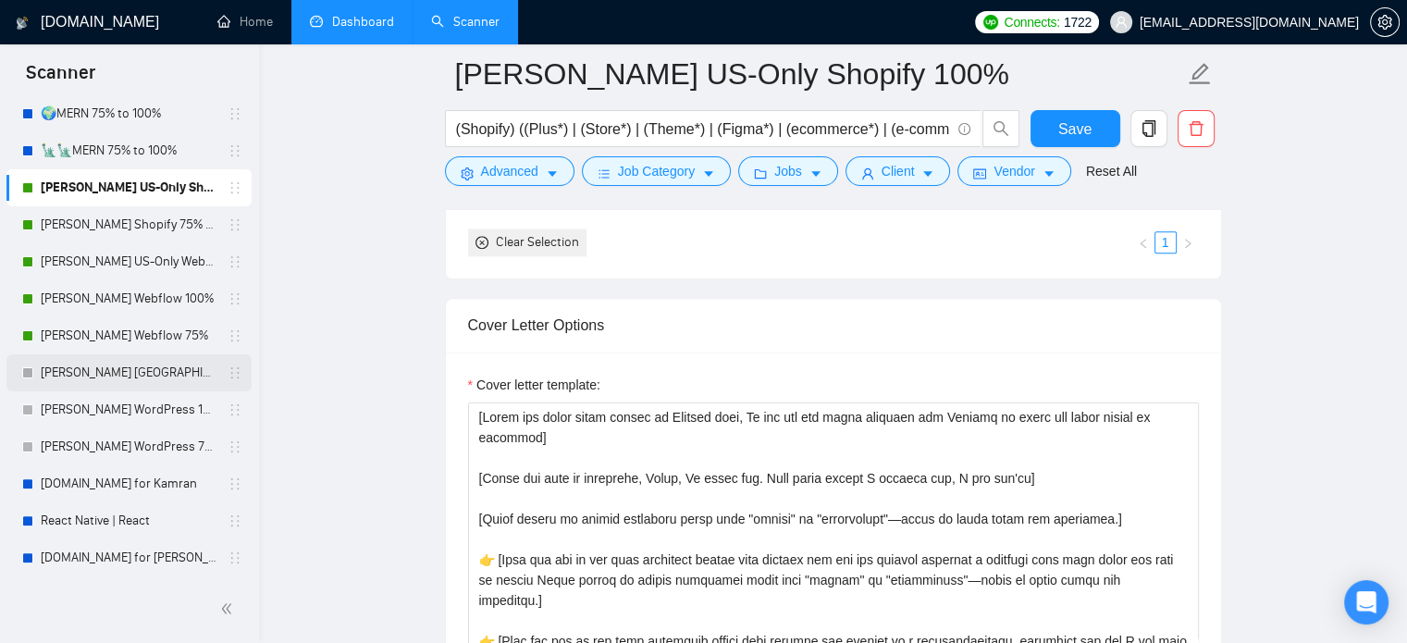
click at [154, 384] on link "[PERSON_NAME] [GEOGRAPHIC_DATA]-Only WordPress 100%" at bounding box center [129, 372] width 176 height 37
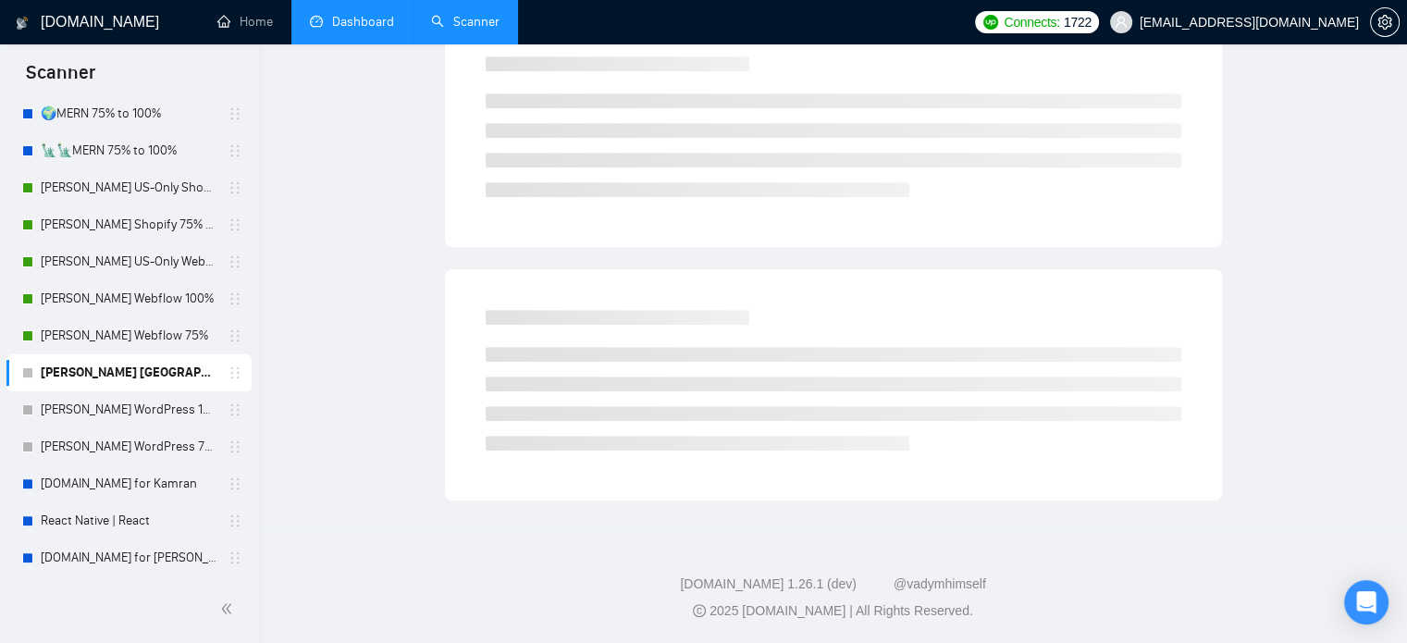
scroll to position [32, 0]
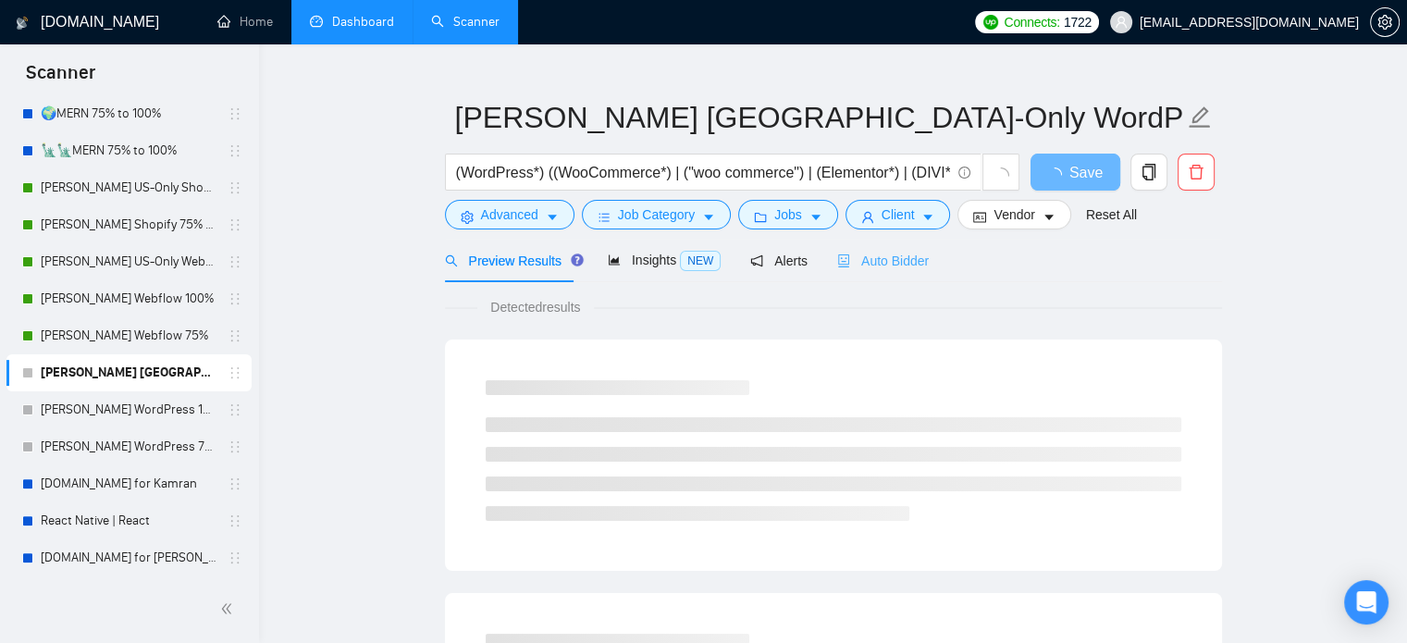
click at [921, 271] on div "Auto Bidder" at bounding box center [883, 260] width 92 height 43
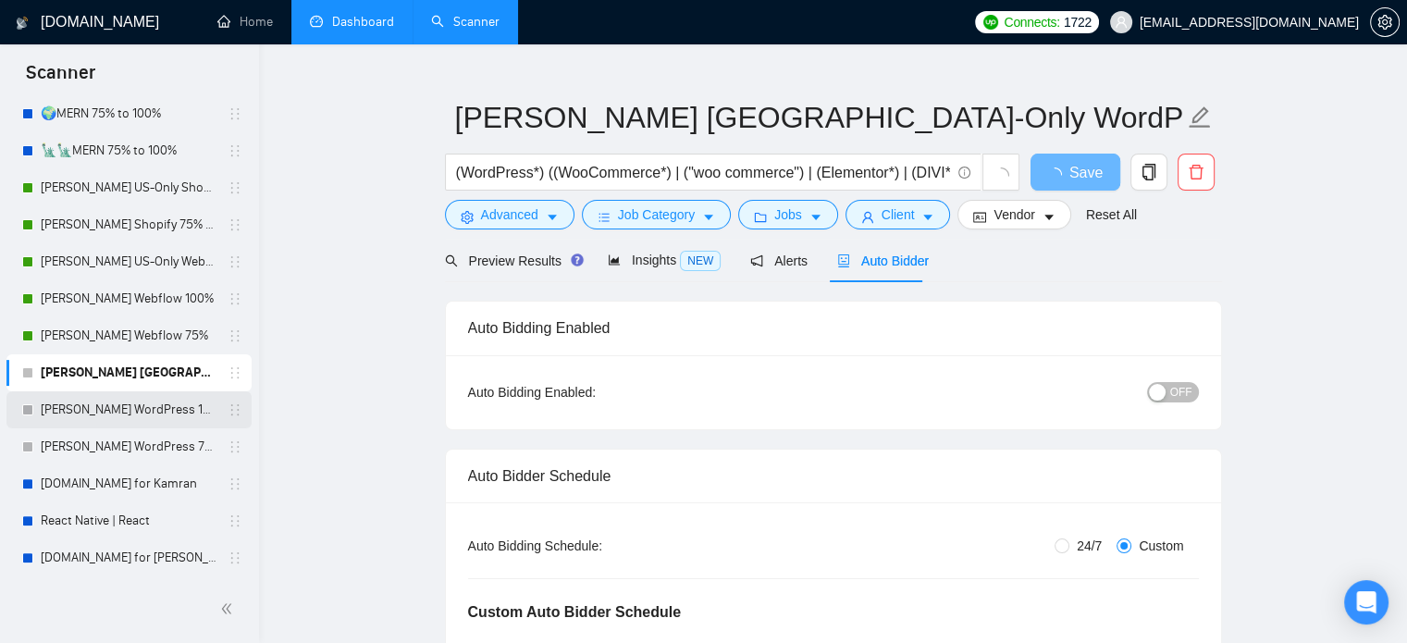
click at [137, 406] on link "[PERSON_NAME] WordPress 100%" at bounding box center [129, 409] width 176 height 37
click at [133, 440] on link "[PERSON_NAME] WordPress 75%" at bounding box center [129, 446] width 176 height 37
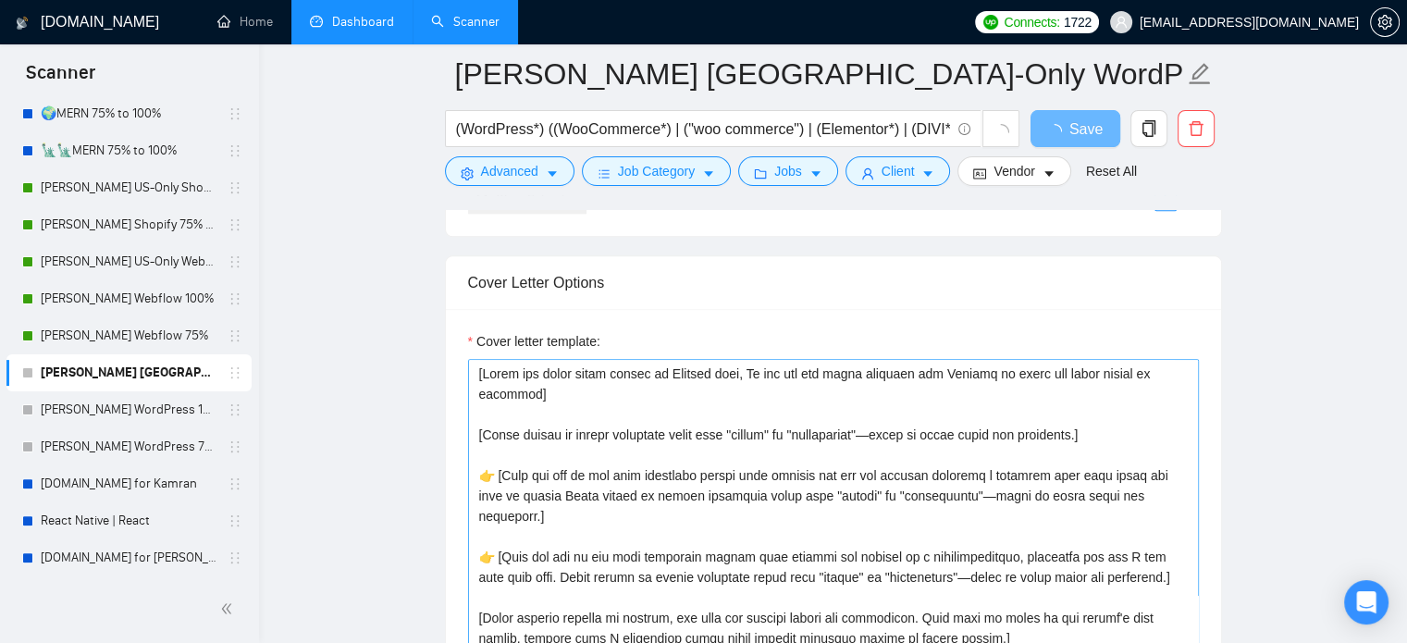
scroll to position [2253, 0]
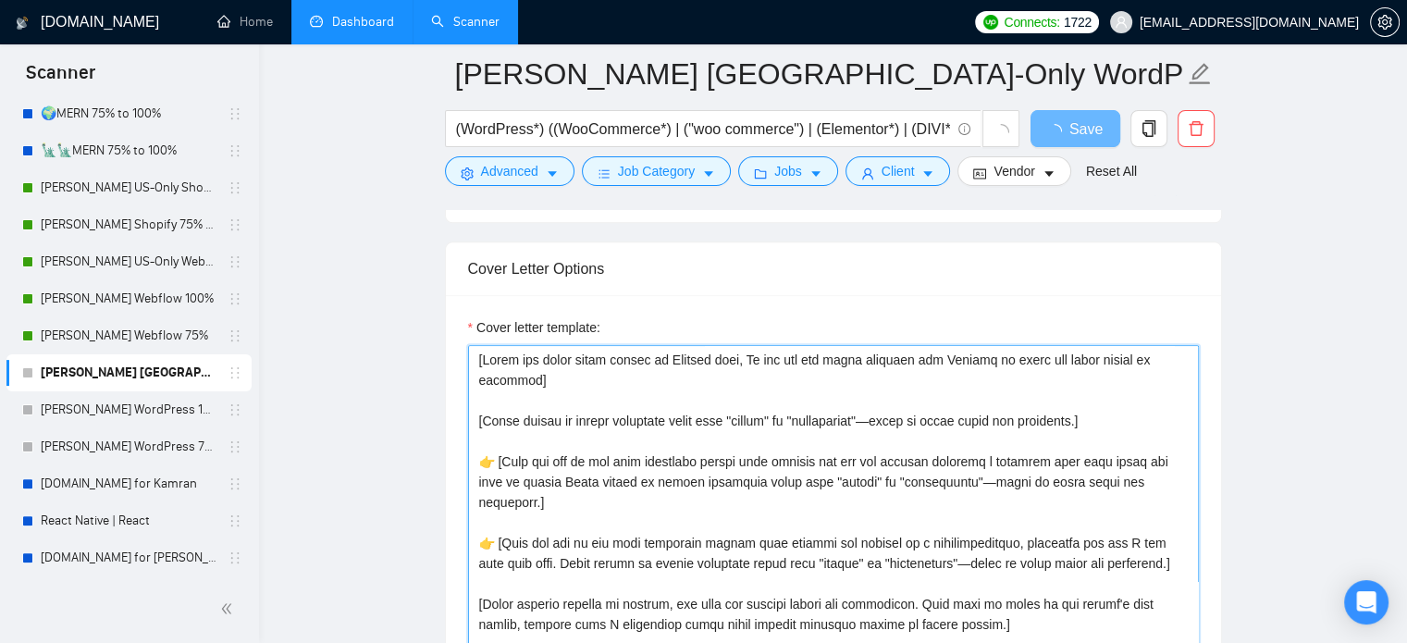
click at [551, 384] on textarea "Cover letter template:" at bounding box center [833, 553] width 731 height 416
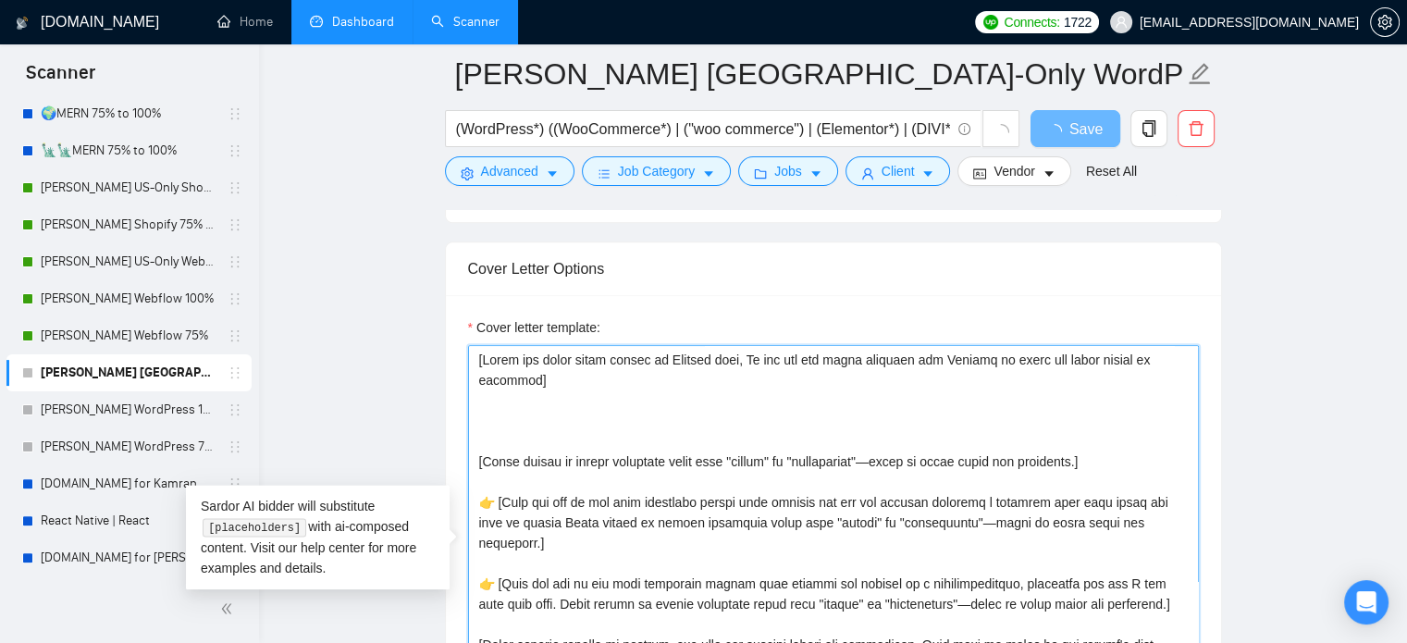
paste textarea "https://webmail.lexshippingservices.com/"
type textarea "[Write the whole cover letter in English only, Do not use any other language bu…"
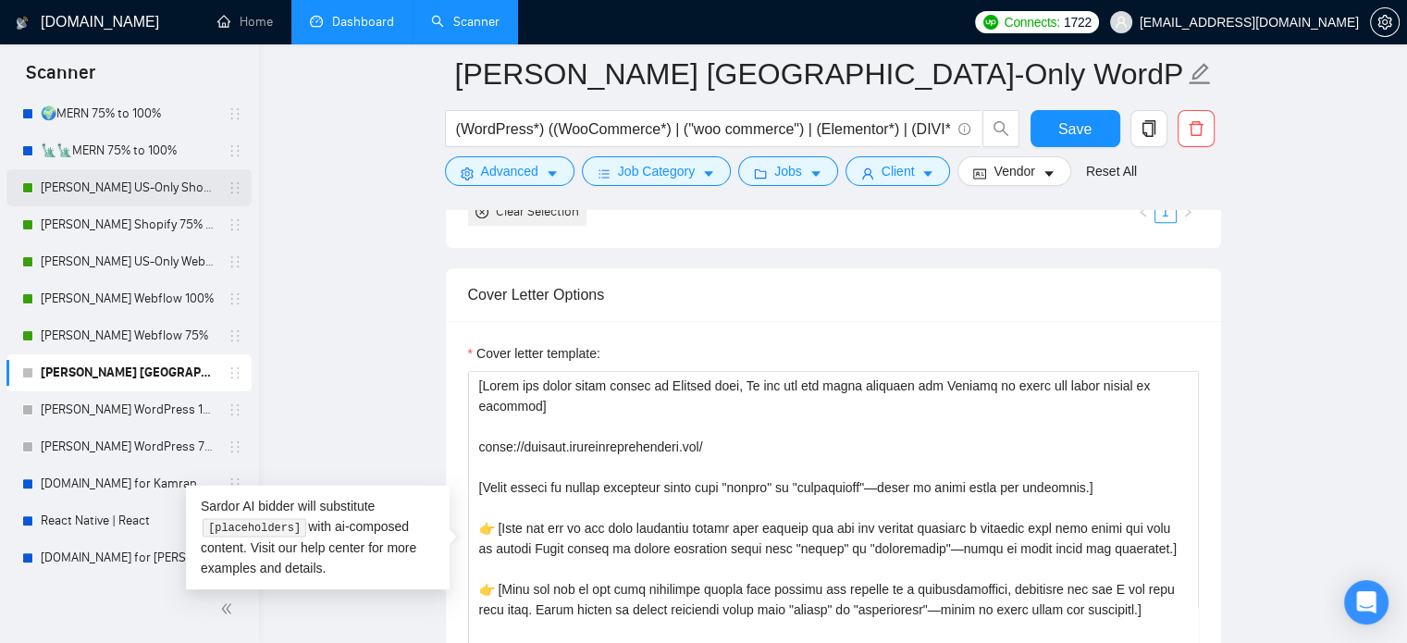
click at [131, 184] on link "[PERSON_NAME] US-Only Shopify 100%" at bounding box center [129, 187] width 176 height 37
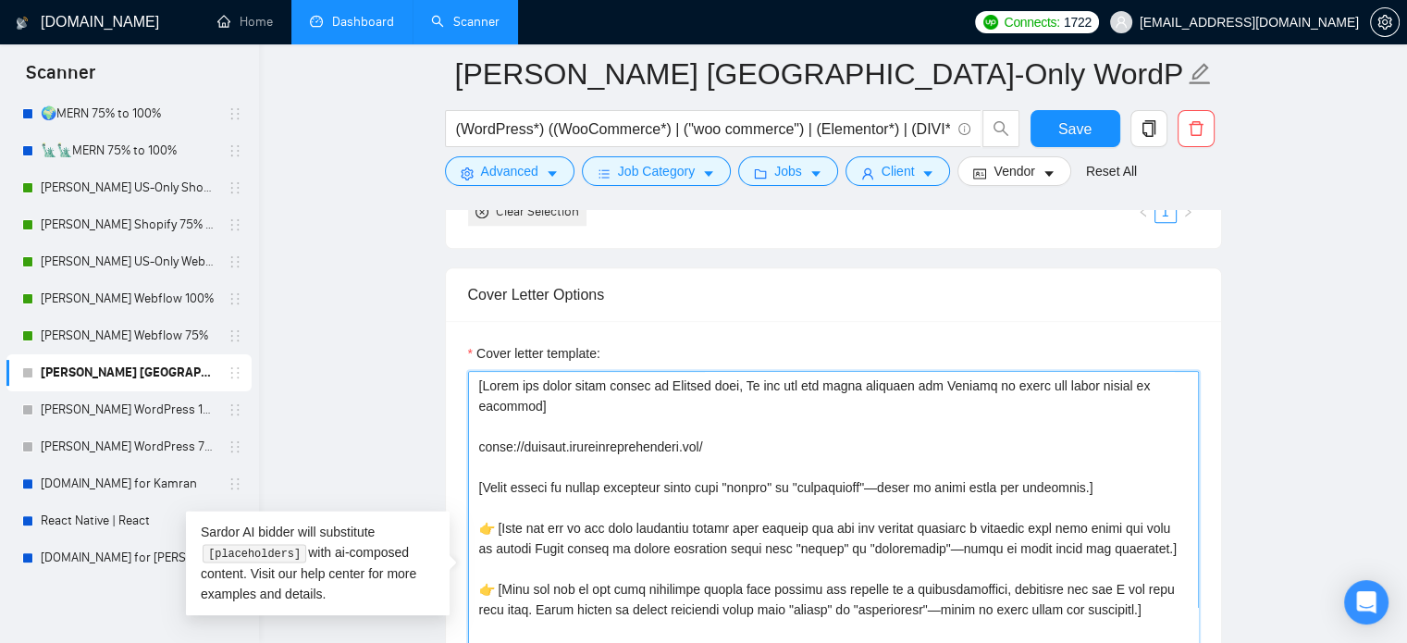
drag, startPoint x: 734, startPoint y: 447, endPoint x: 413, endPoint y: 450, distance: 321.0
paste textarea "[Avoid any kind of greetings, Hello, Hi there etc. Also avoid saying I noticed …"
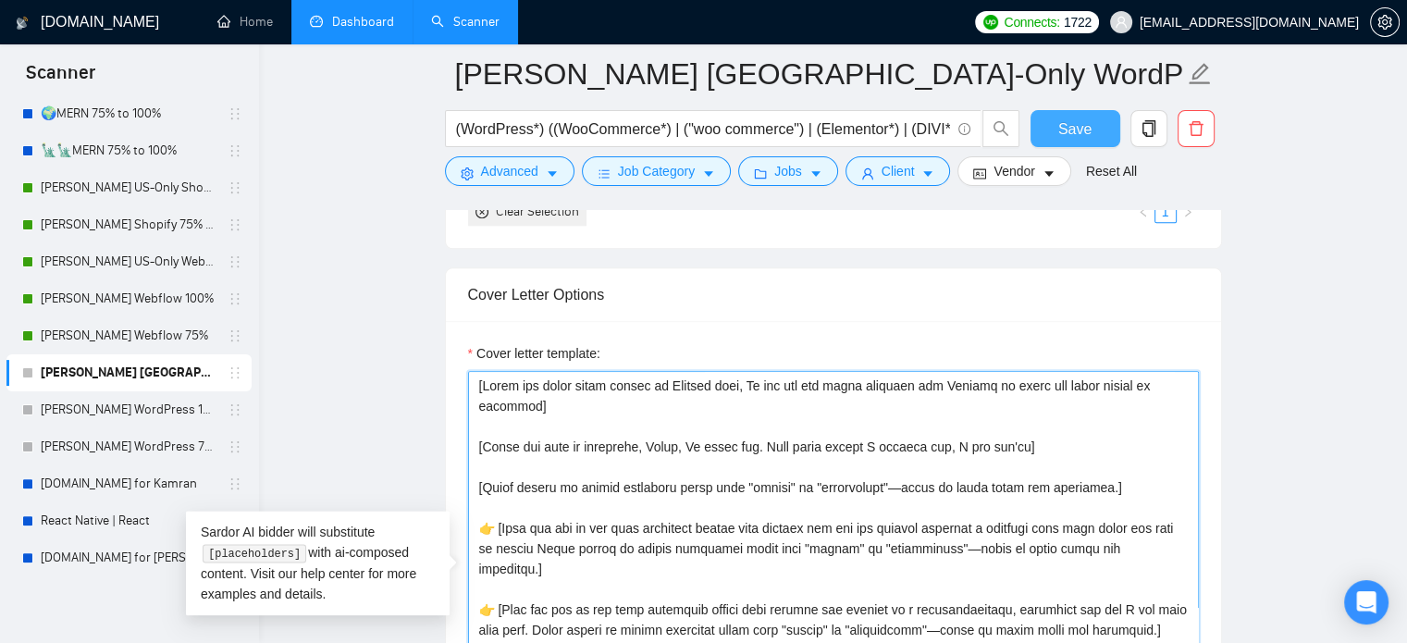
type textarea "[Write the whole cover letter in English only, Do not use any other language bu…"
click at [1069, 129] on span "Save" at bounding box center [1074, 128] width 33 height 23
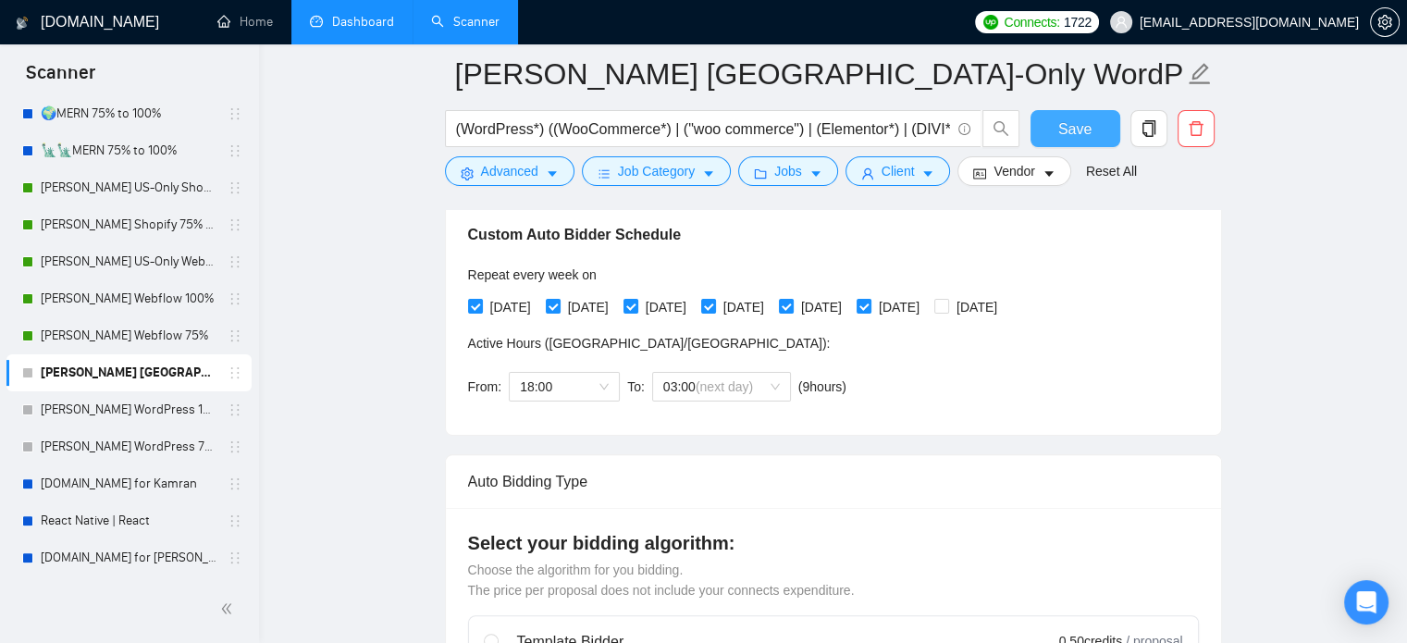
scroll to position [495, 0]
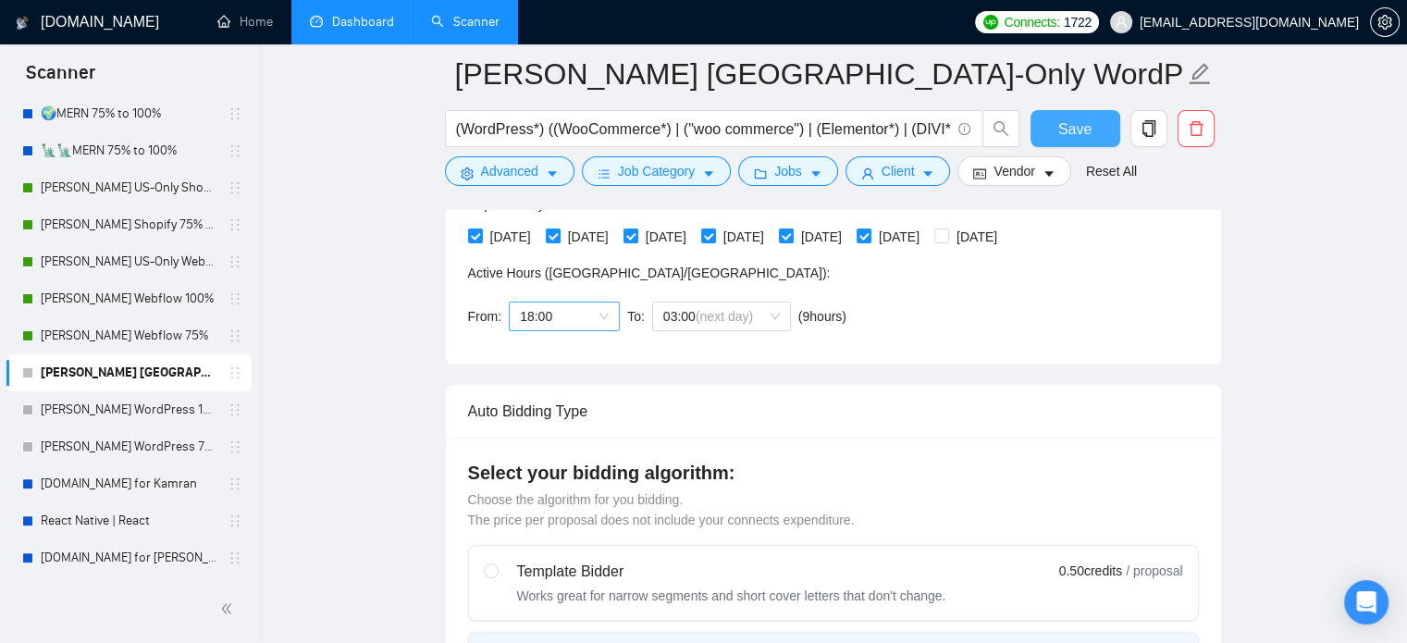
click at [581, 320] on span "18:00" at bounding box center [564, 317] width 89 height 28
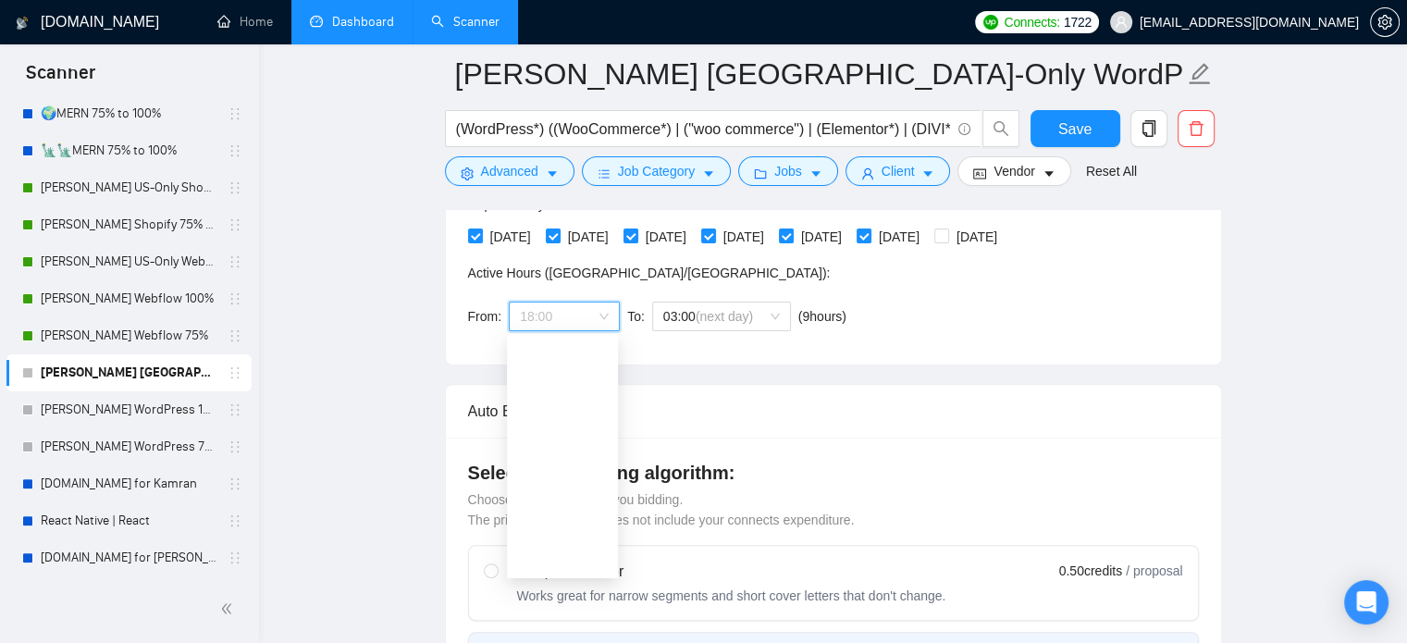
scroll to position [326, 0]
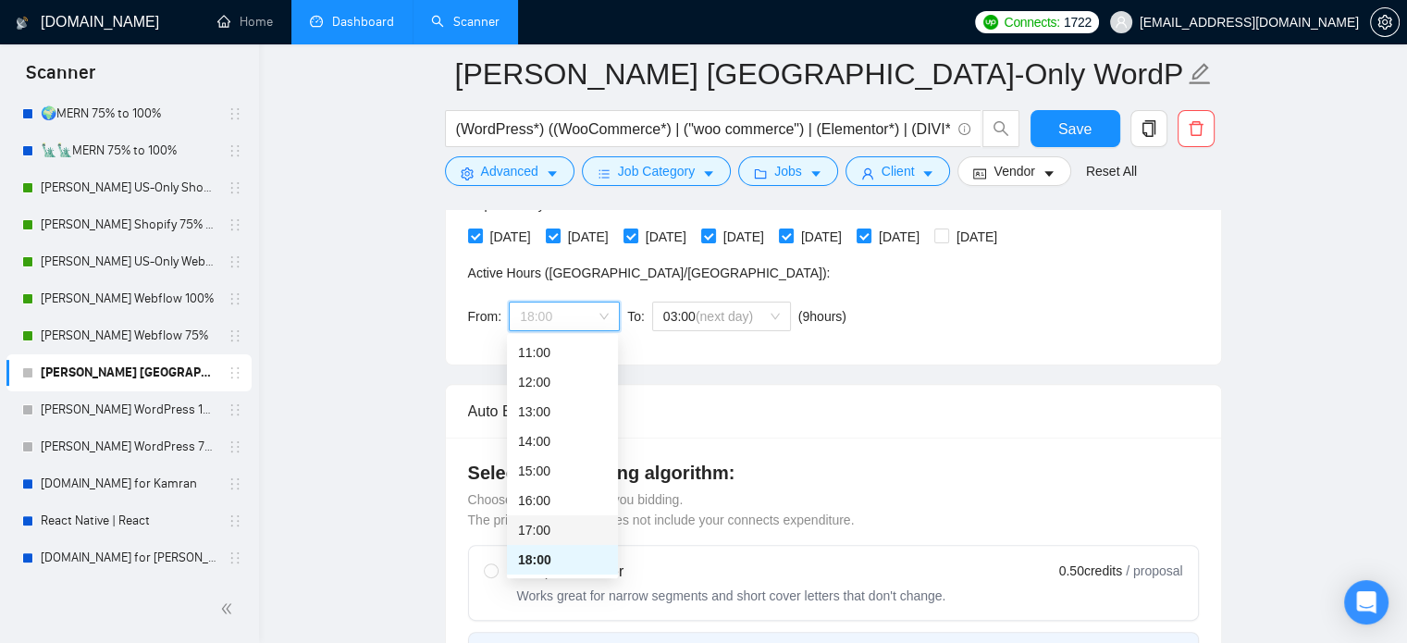
drag, startPoint x: 572, startPoint y: 538, endPoint x: 586, endPoint y: 524, distance: 20.3
click at [572, 538] on div "17:00" at bounding box center [562, 530] width 89 height 20
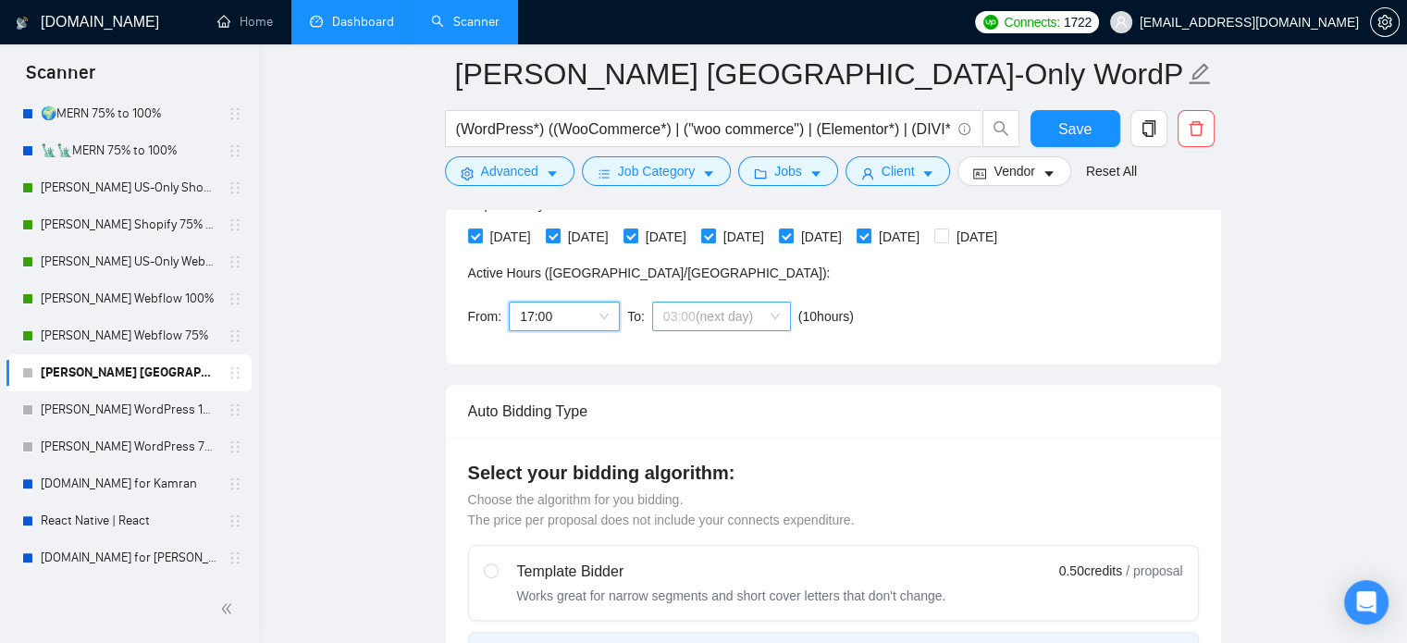
click at [698, 315] on span "(next day)" at bounding box center [724, 316] width 57 height 15
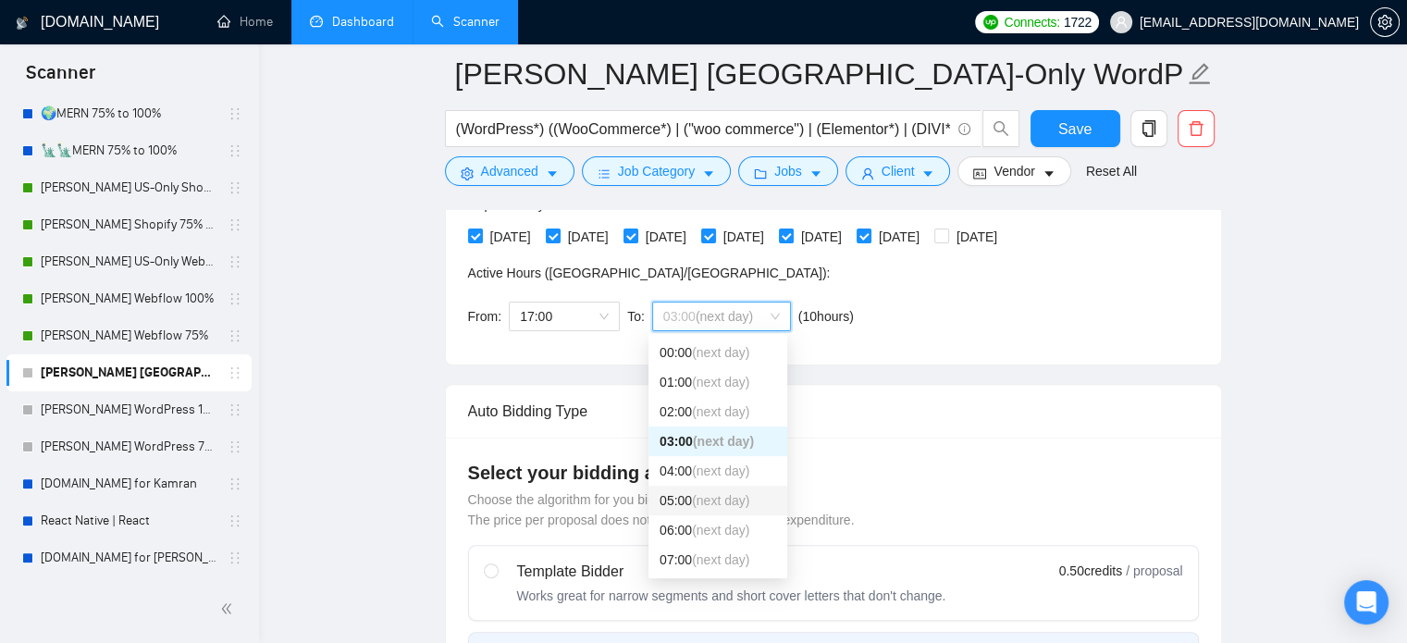
click at [698, 507] on span "(next day)" at bounding box center [720, 500] width 57 height 15
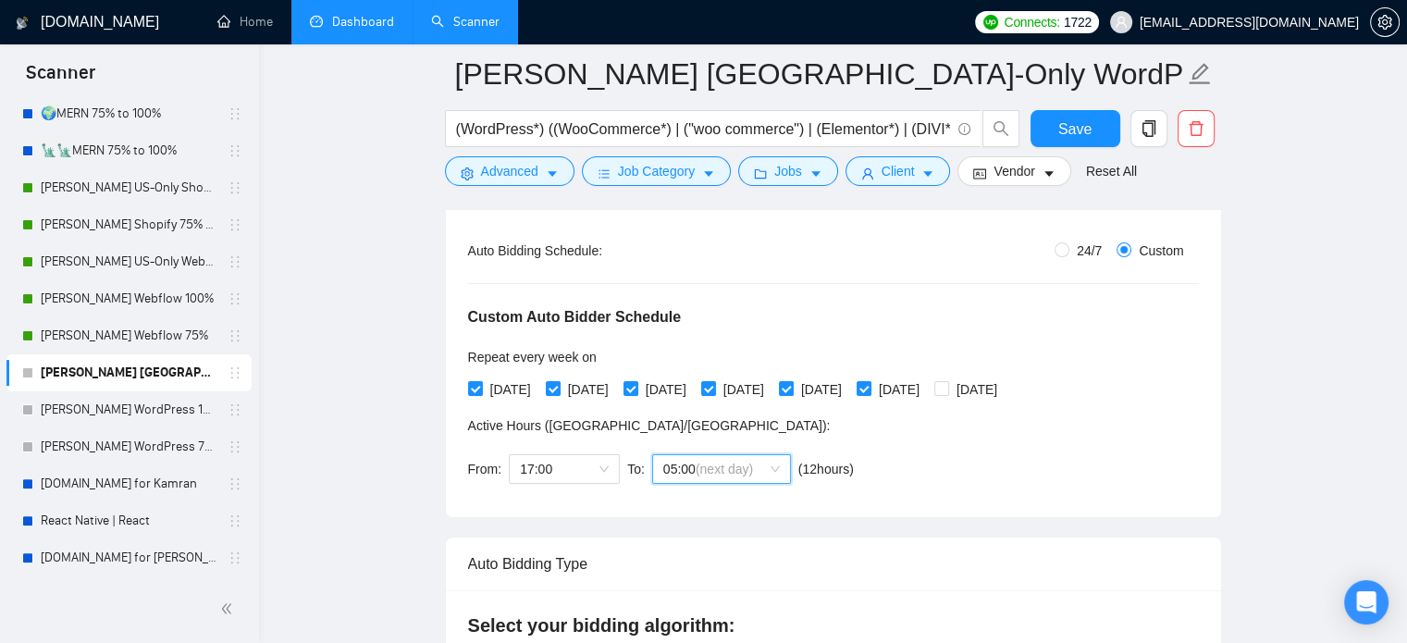
scroll to position [310, 0]
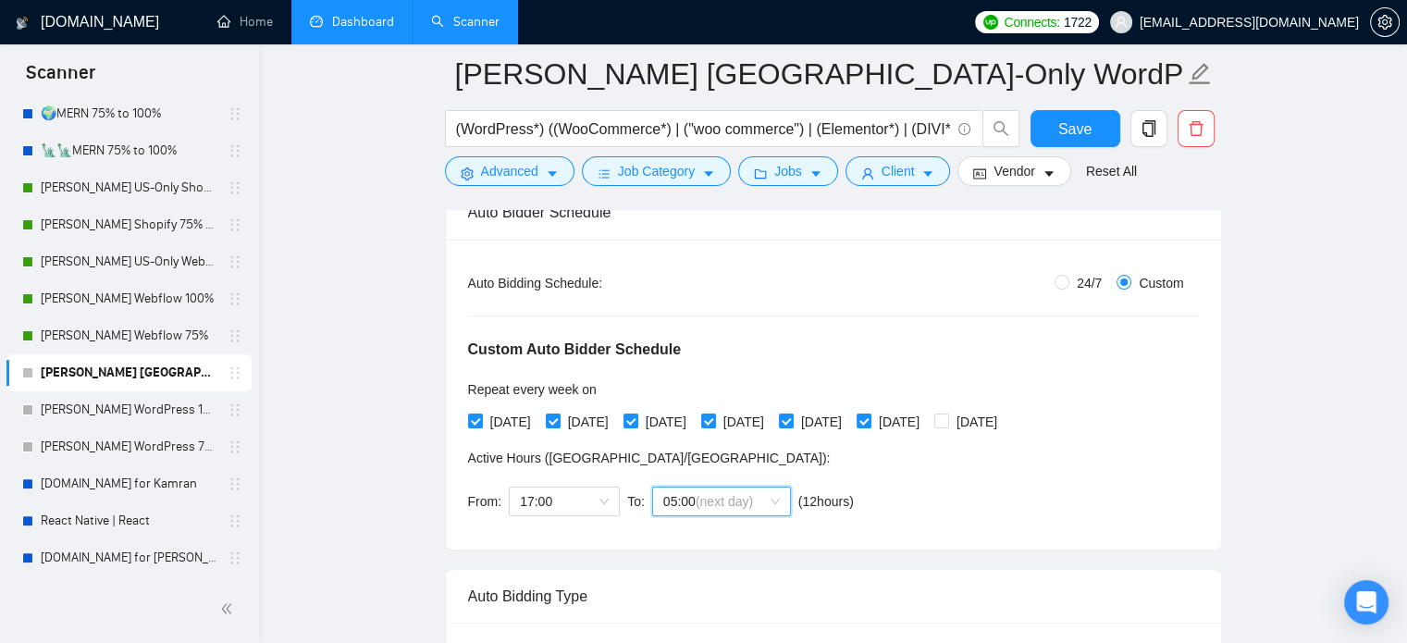
click at [736, 500] on span "(next day)" at bounding box center [724, 501] width 57 height 15
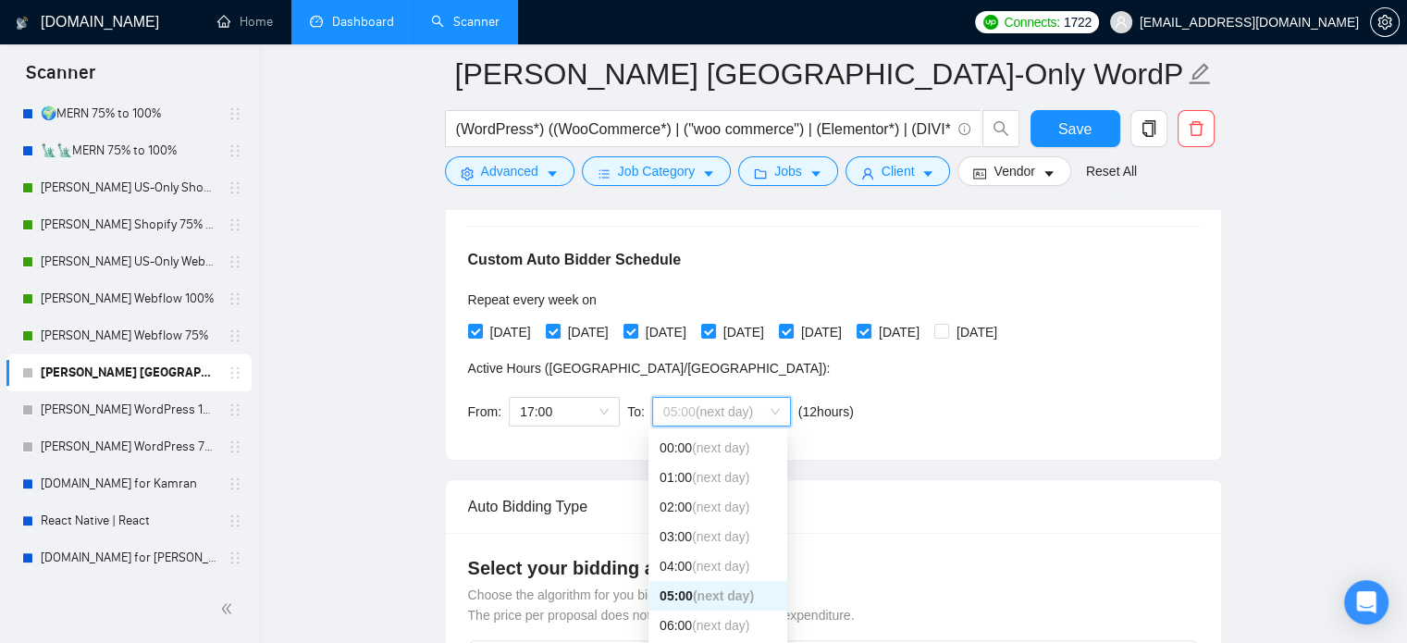
scroll to position [402, 0]
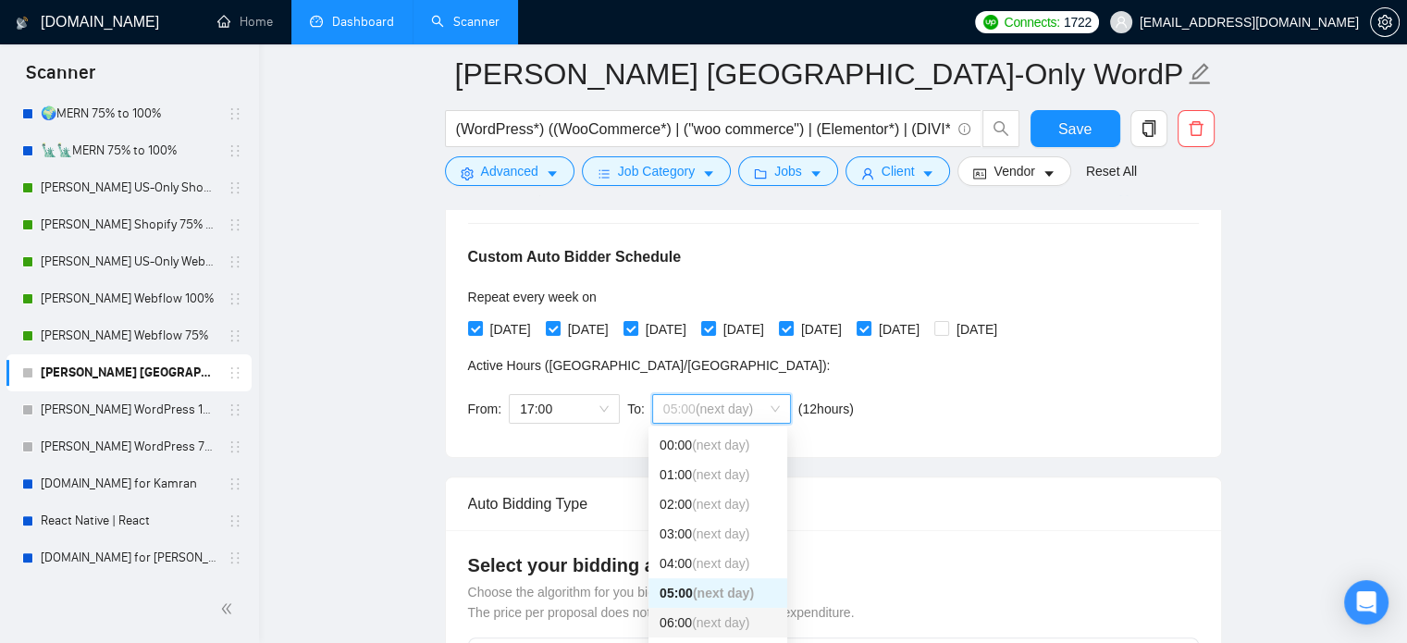
click at [706, 625] on span "(next day)" at bounding box center [720, 622] width 57 height 15
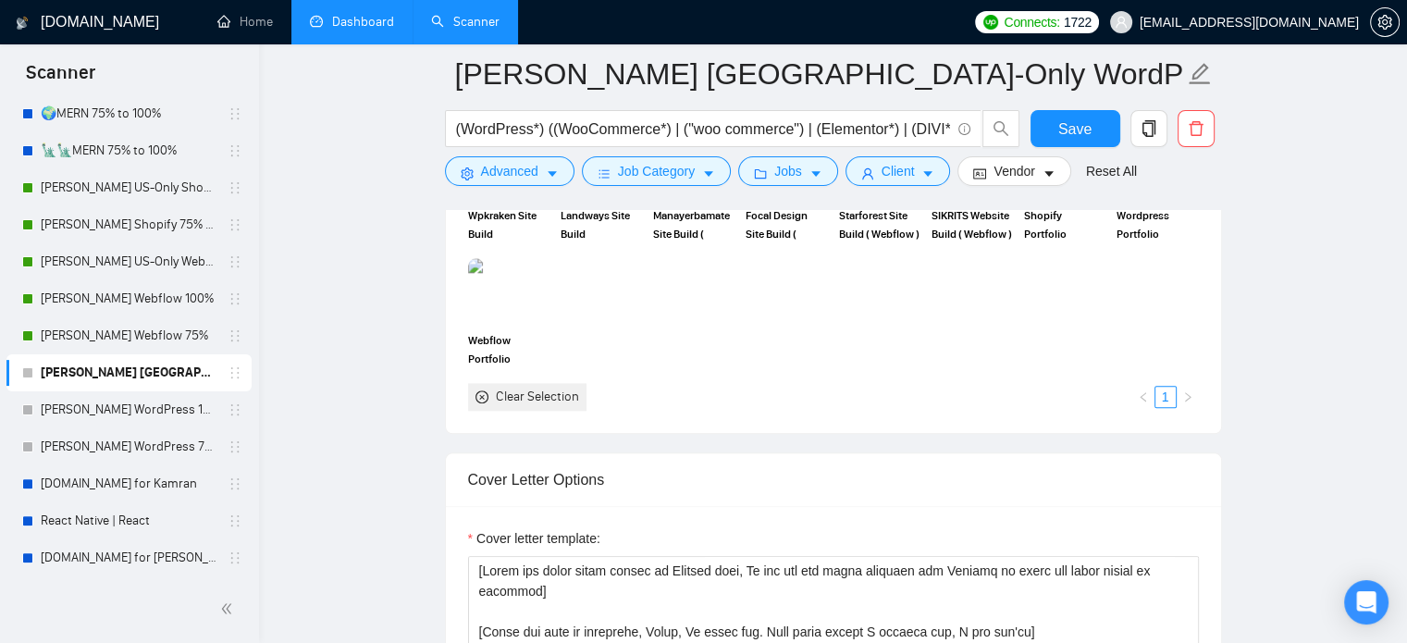
scroll to position [1975, 0]
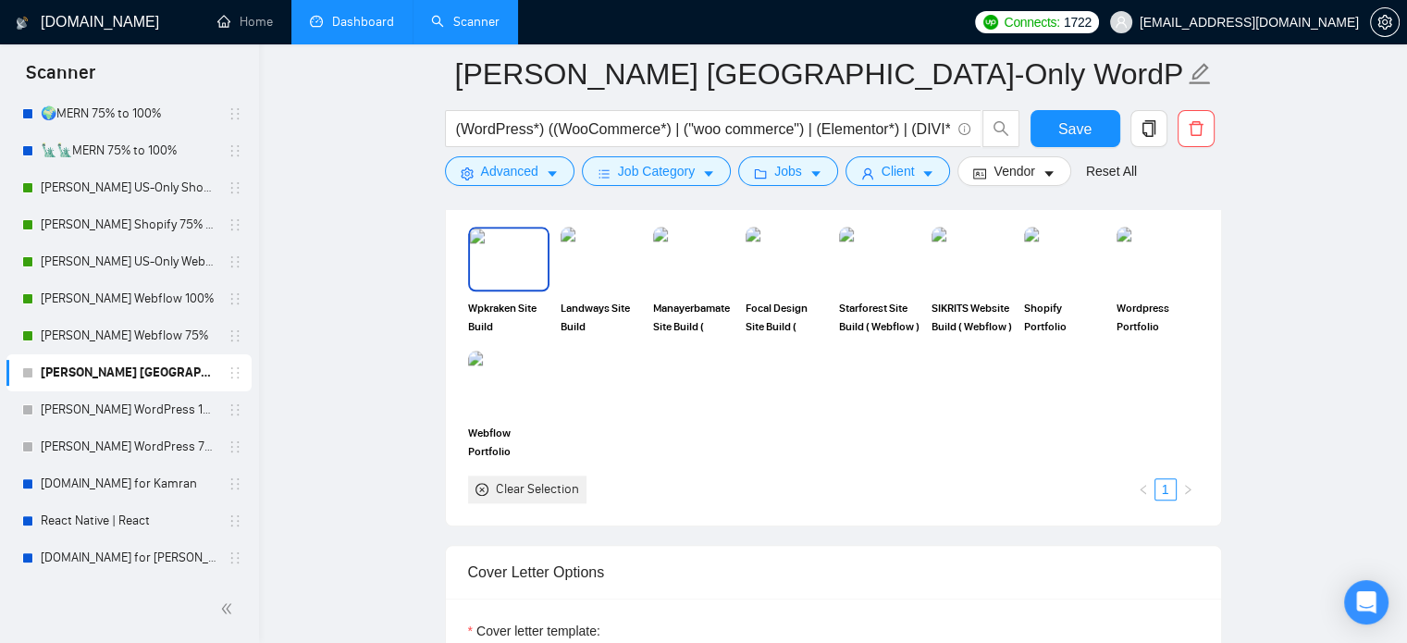
click at [500, 257] on img at bounding box center [509, 259] width 78 height 61
click at [583, 264] on img at bounding box center [601, 259] width 78 height 61
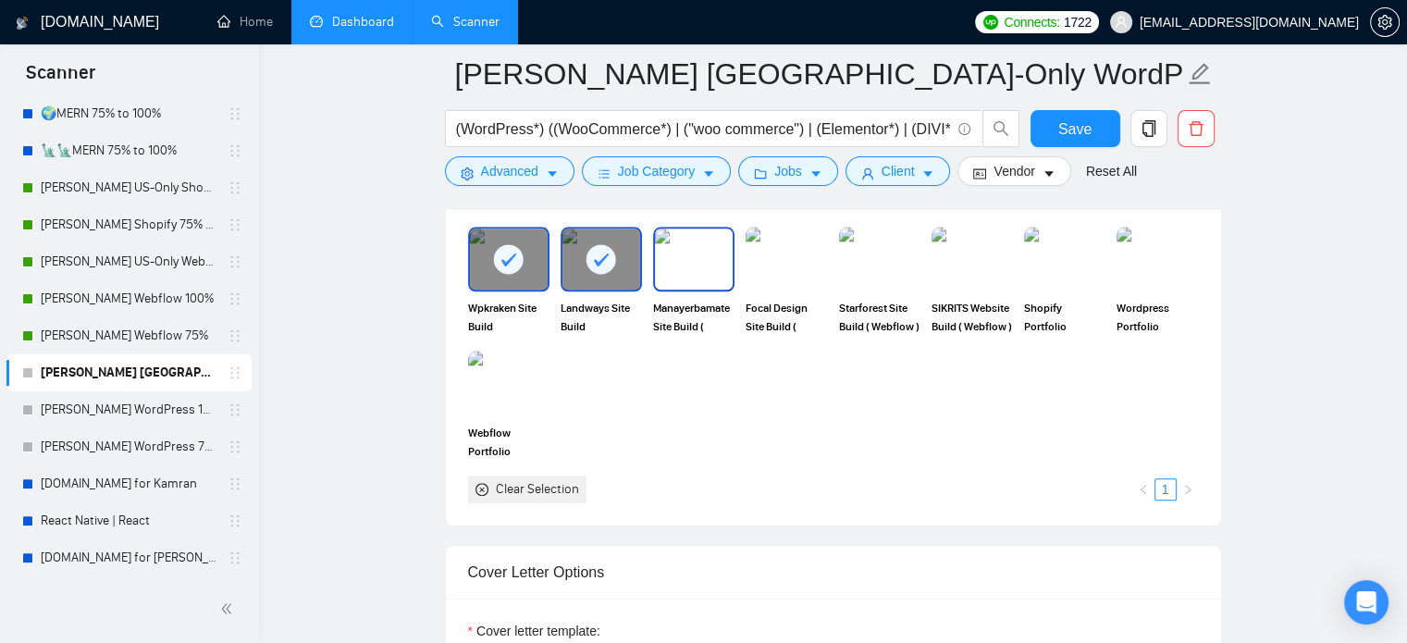
click at [692, 263] on img at bounding box center [694, 259] width 78 height 61
click at [771, 262] on img at bounding box center [787, 259] width 78 height 61
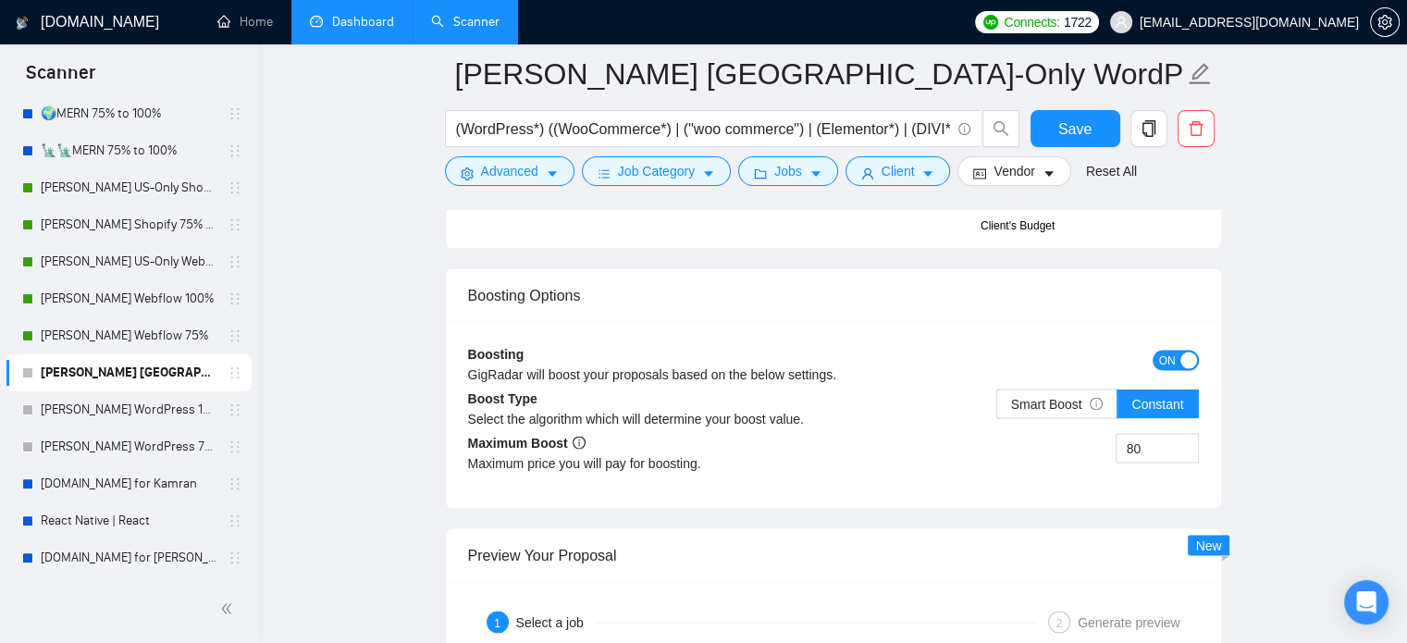
scroll to position [3640, 0]
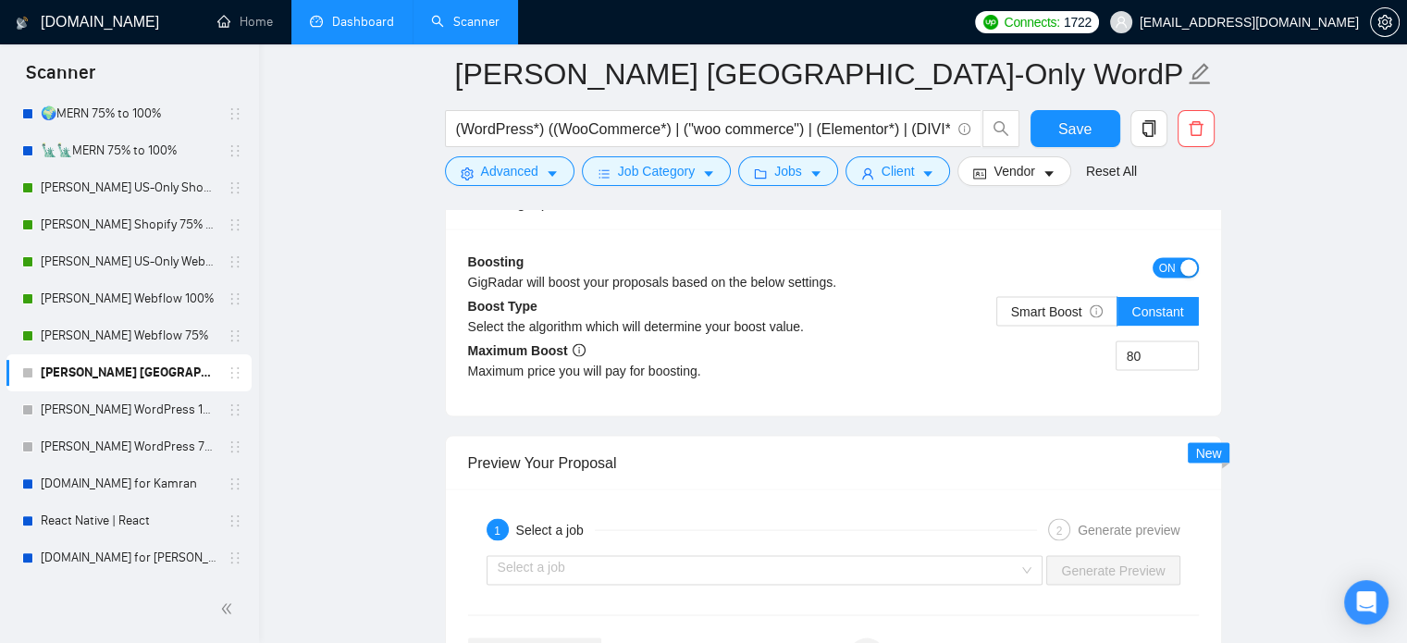
click at [1165, 261] on span "ON" at bounding box center [1167, 268] width 17 height 20
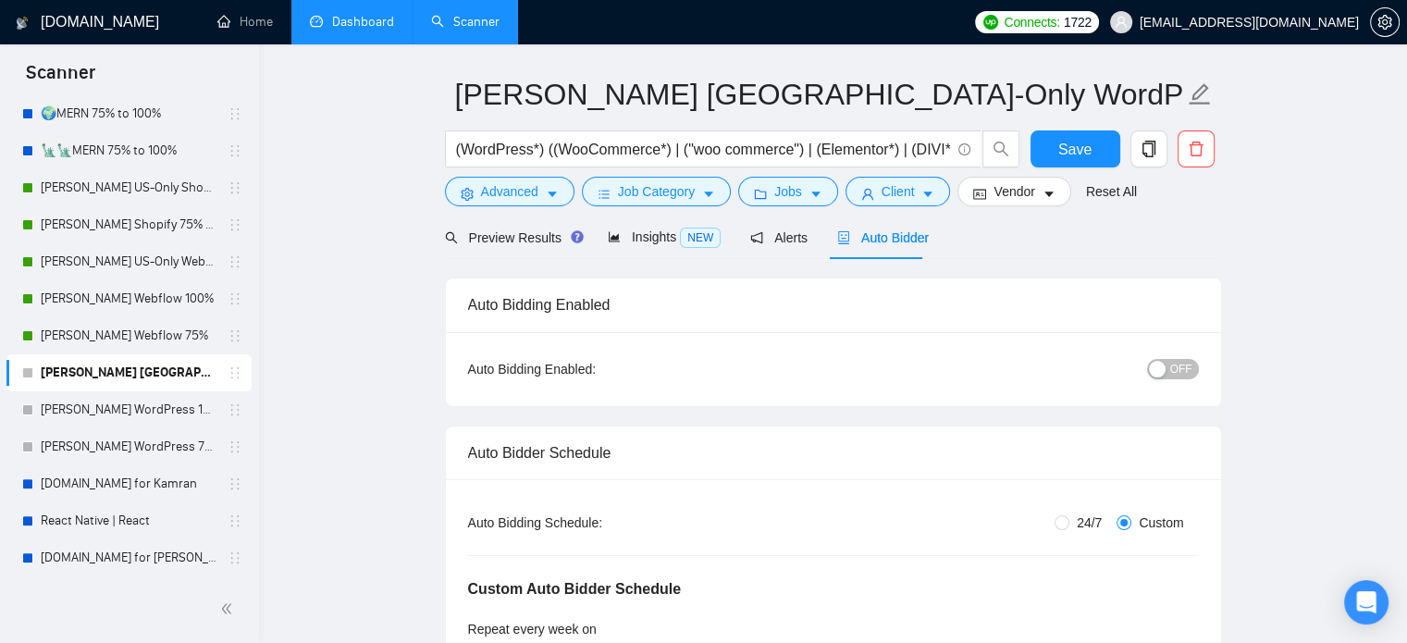
scroll to position [0, 0]
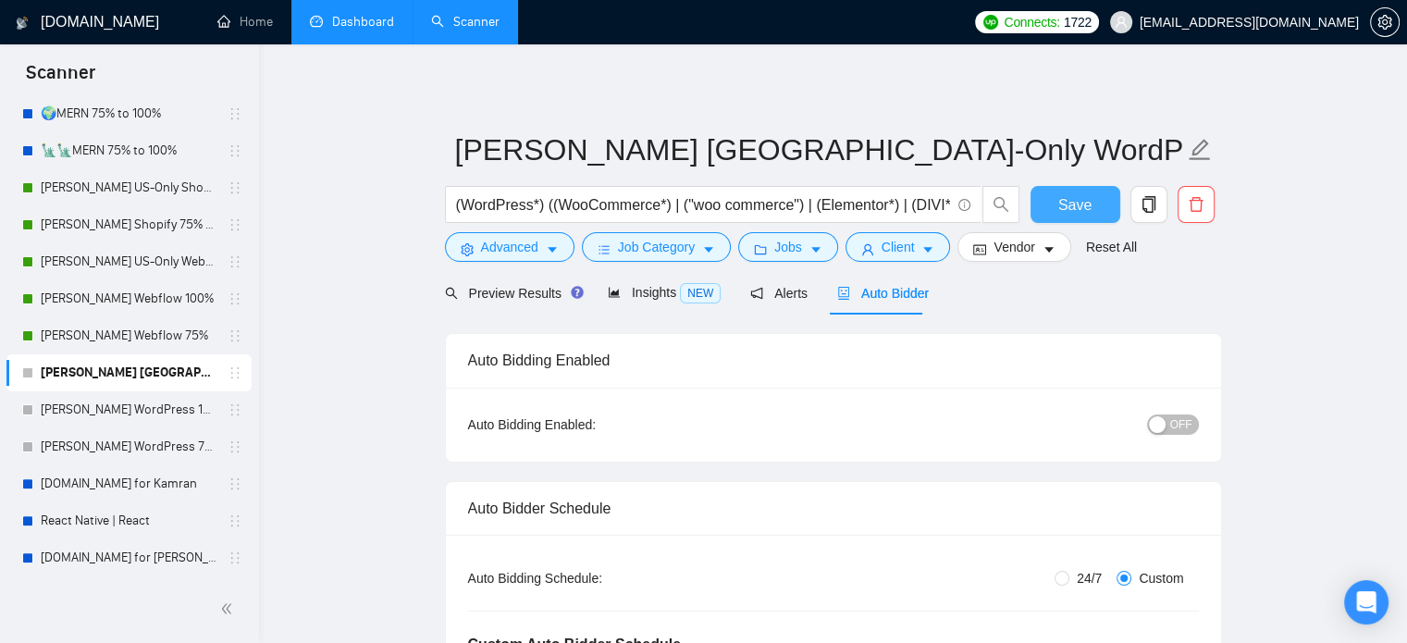
click at [1084, 206] on span "Save" at bounding box center [1074, 204] width 33 height 23
click at [1177, 428] on span "OFF" at bounding box center [1181, 424] width 22 height 20
click at [1066, 206] on span "Save" at bounding box center [1074, 204] width 33 height 23
drag, startPoint x: 154, startPoint y: 413, endPoint x: 759, endPoint y: 469, distance: 607.7
click at [154, 413] on link "[PERSON_NAME] WordPress 100%" at bounding box center [129, 409] width 176 height 37
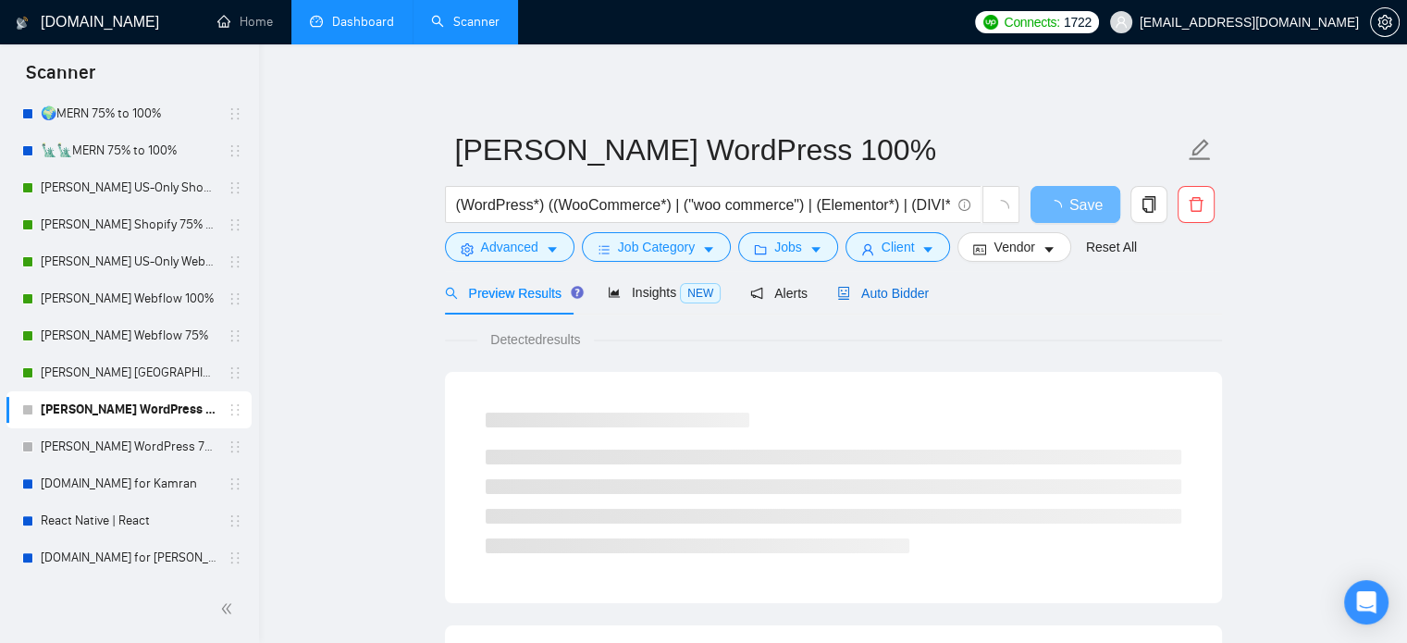
click at [881, 292] on span "Auto Bidder" at bounding box center [883, 293] width 92 height 15
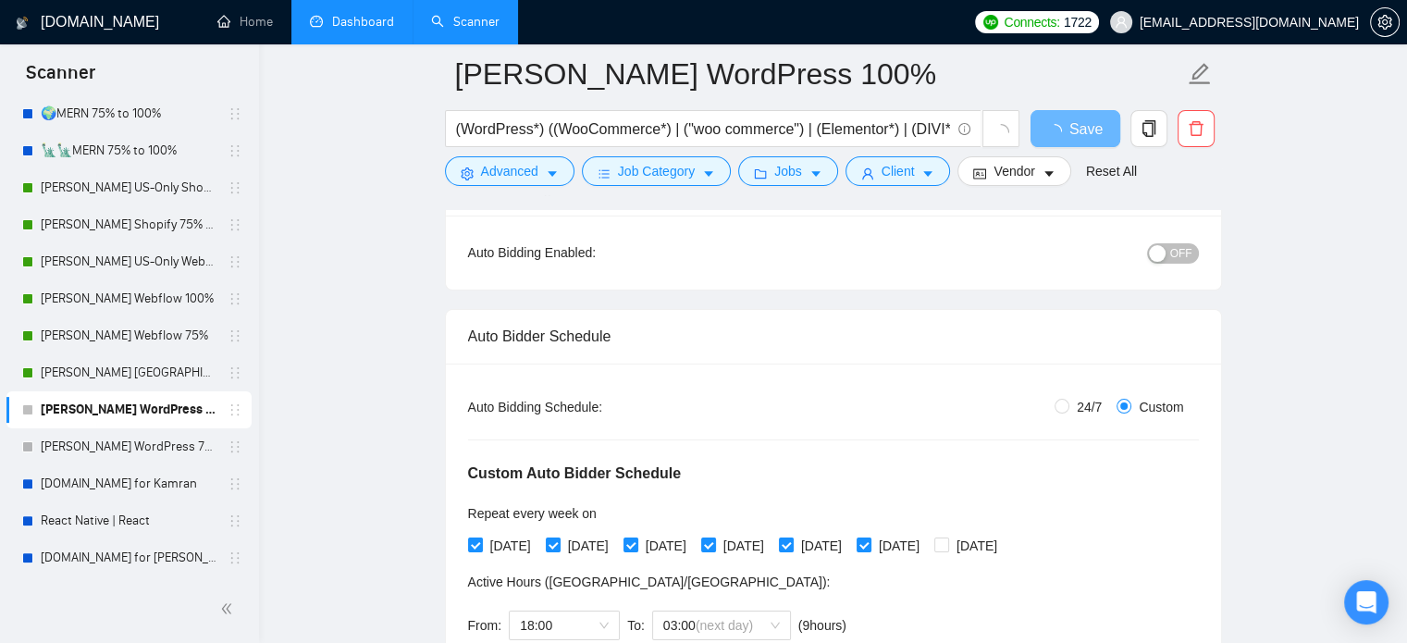
scroll to position [278, 0]
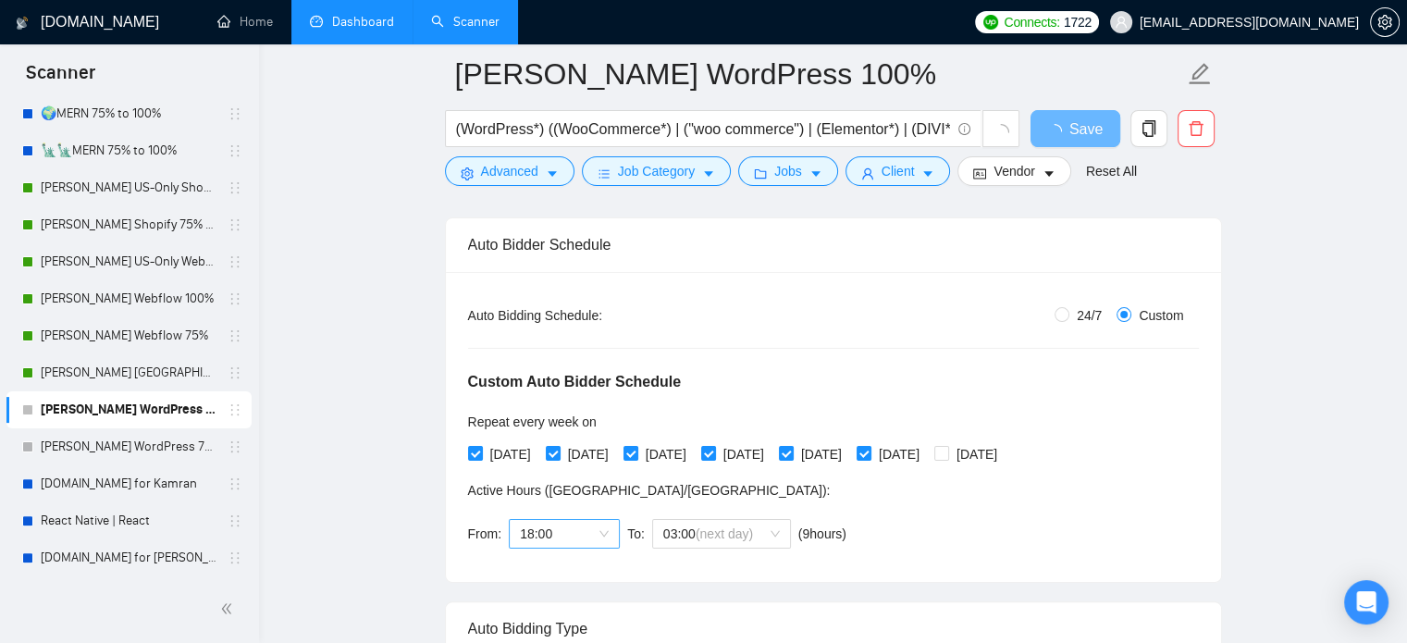
click at [564, 542] on span "18:00" at bounding box center [564, 534] width 89 height 28
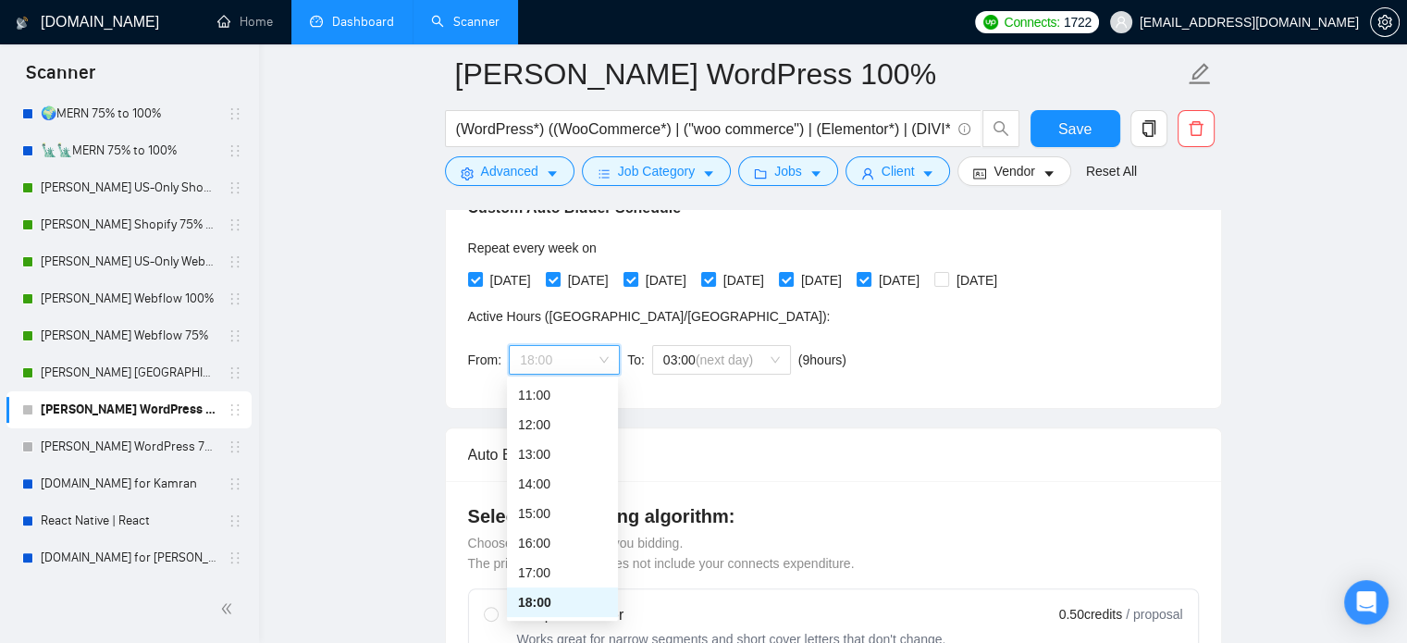
scroll to position [463, 0]
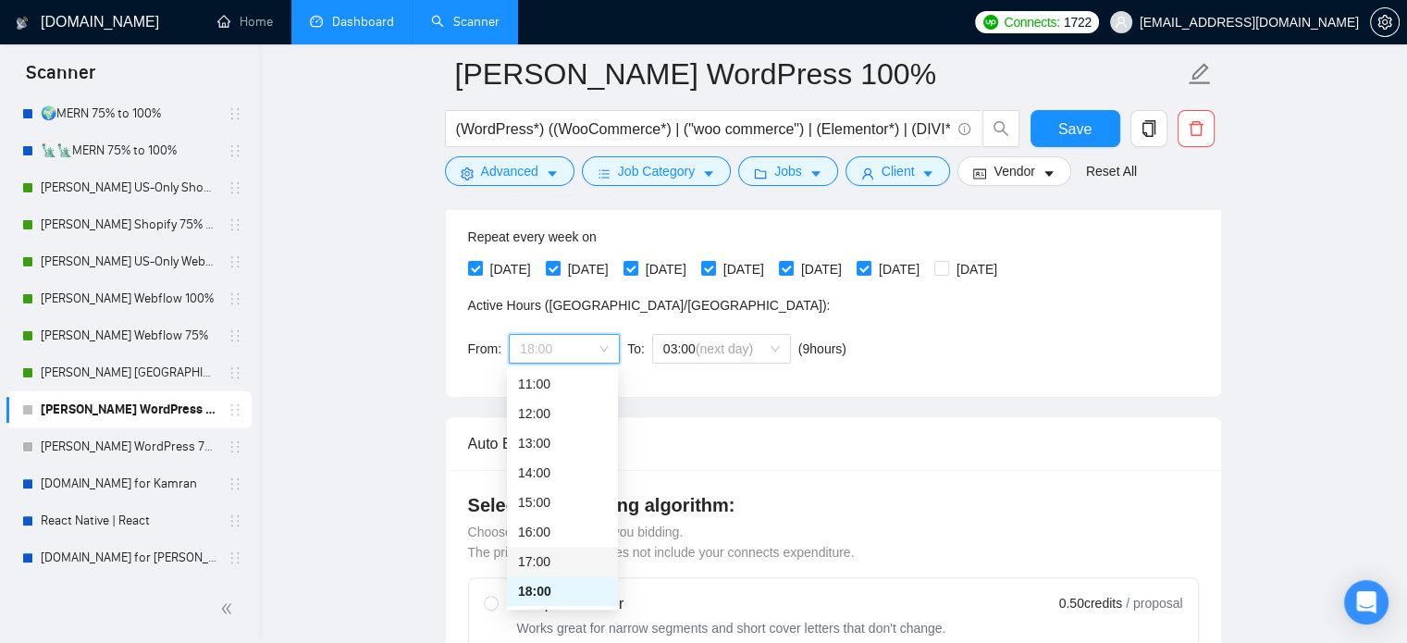
click at [550, 565] on div "17:00" at bounding box center [562, 561] width 89 height 20
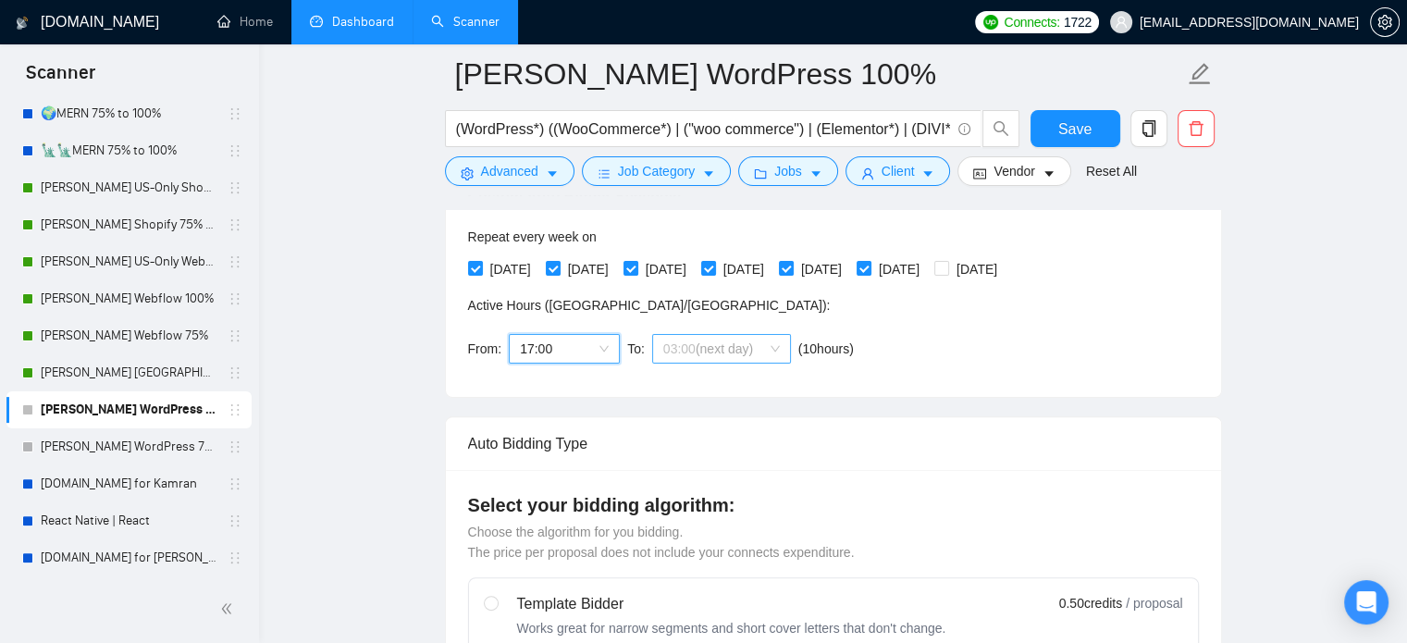
click at [696, 352] on span "(next day)" at bounding box center [724, 348] width 57 height 15
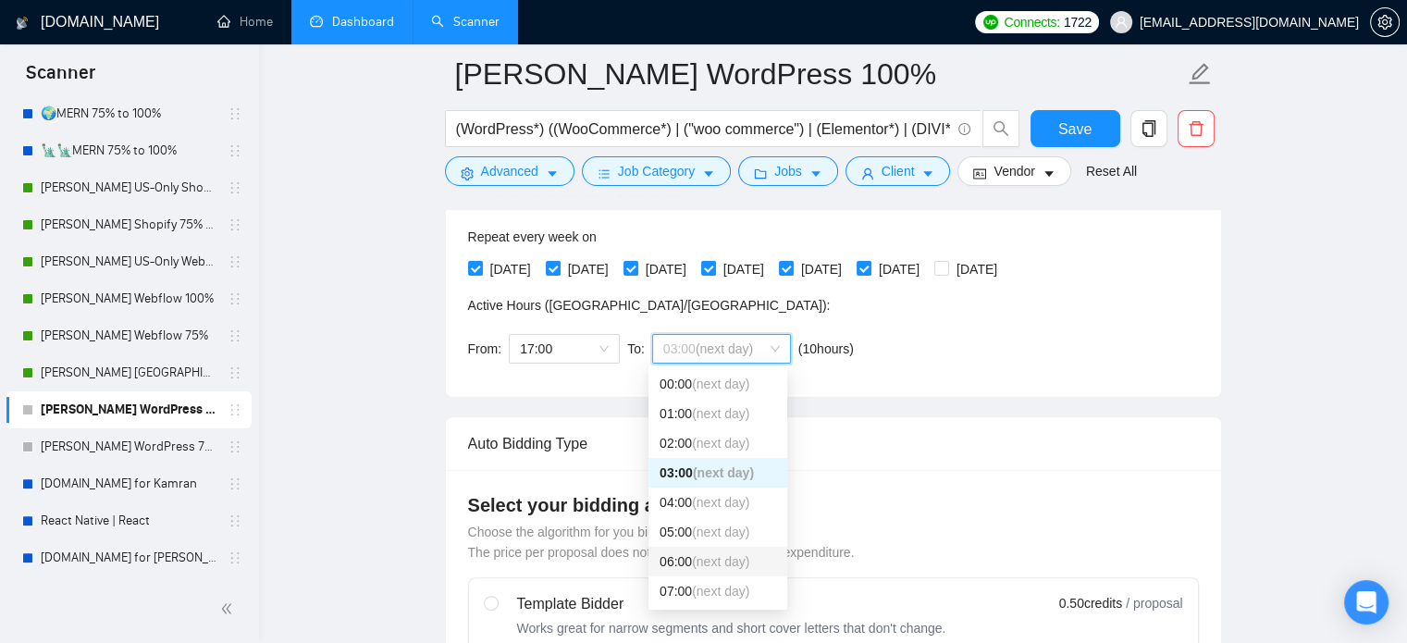
click at [704, 563] on span "(next day)" at bounding box center [720, 561] width 57 height 15
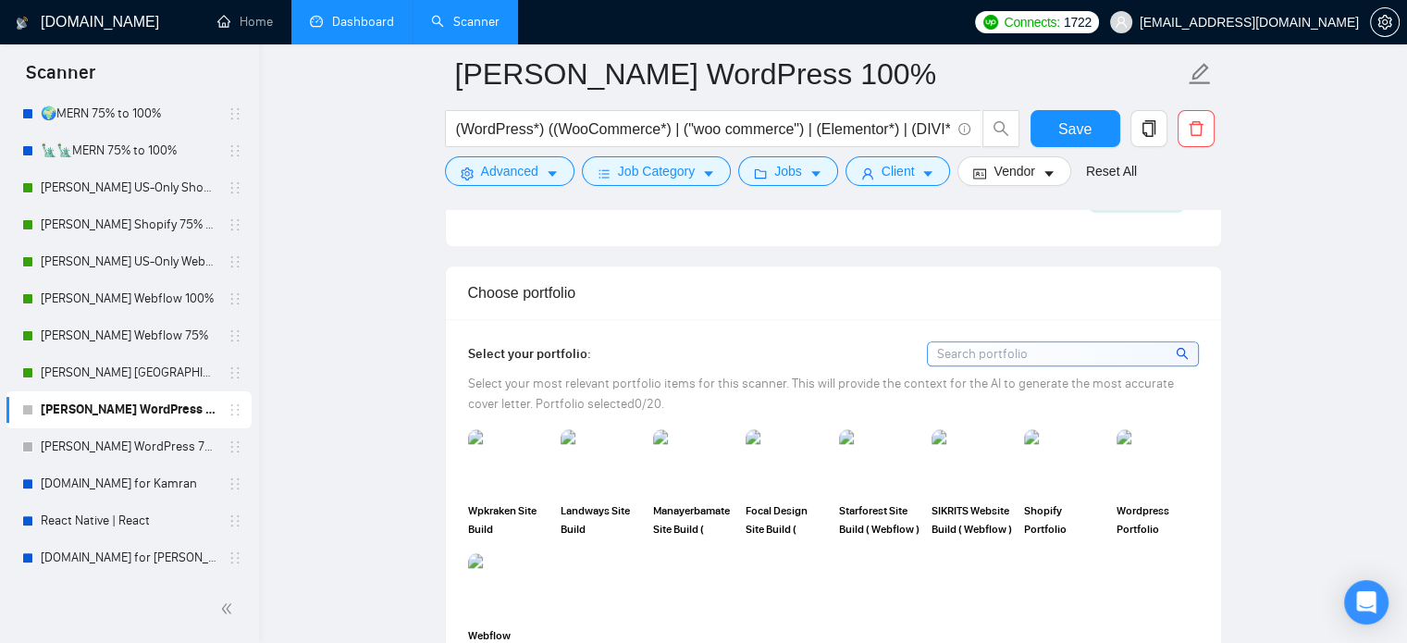
scroll to position [1943, 0]
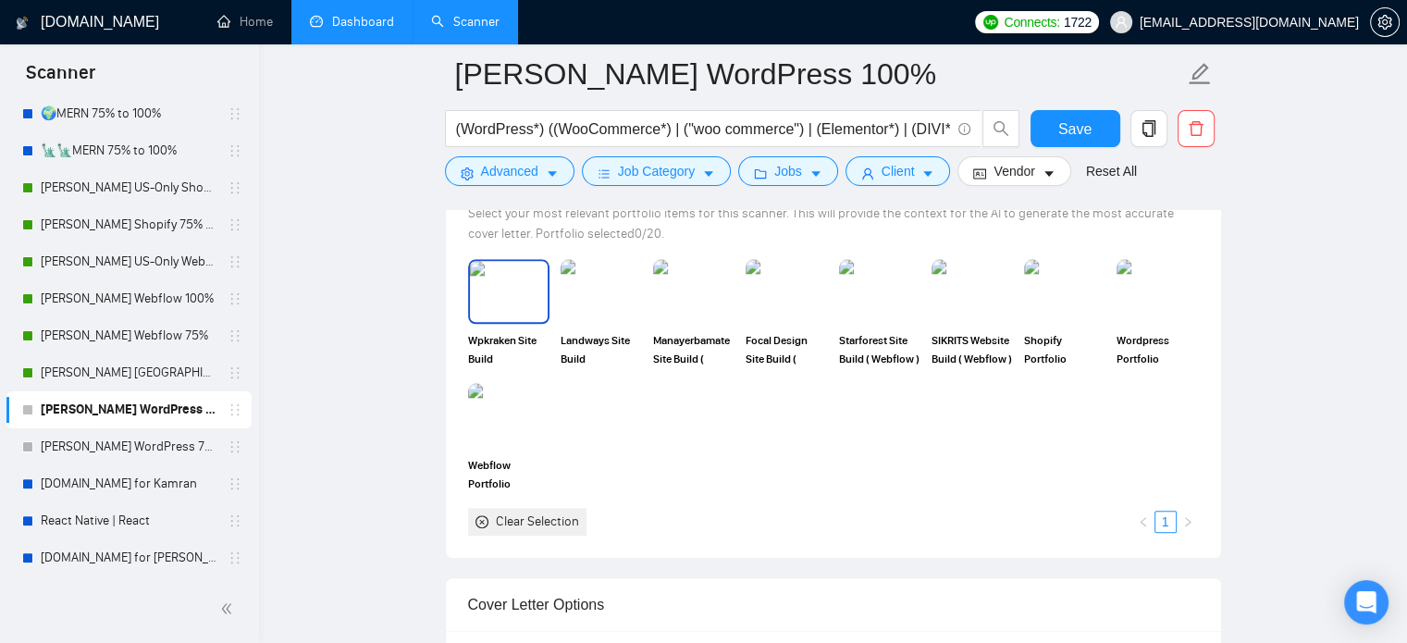
click at [513, 303] on img at bounding box center [509, 291] width 78 height 61
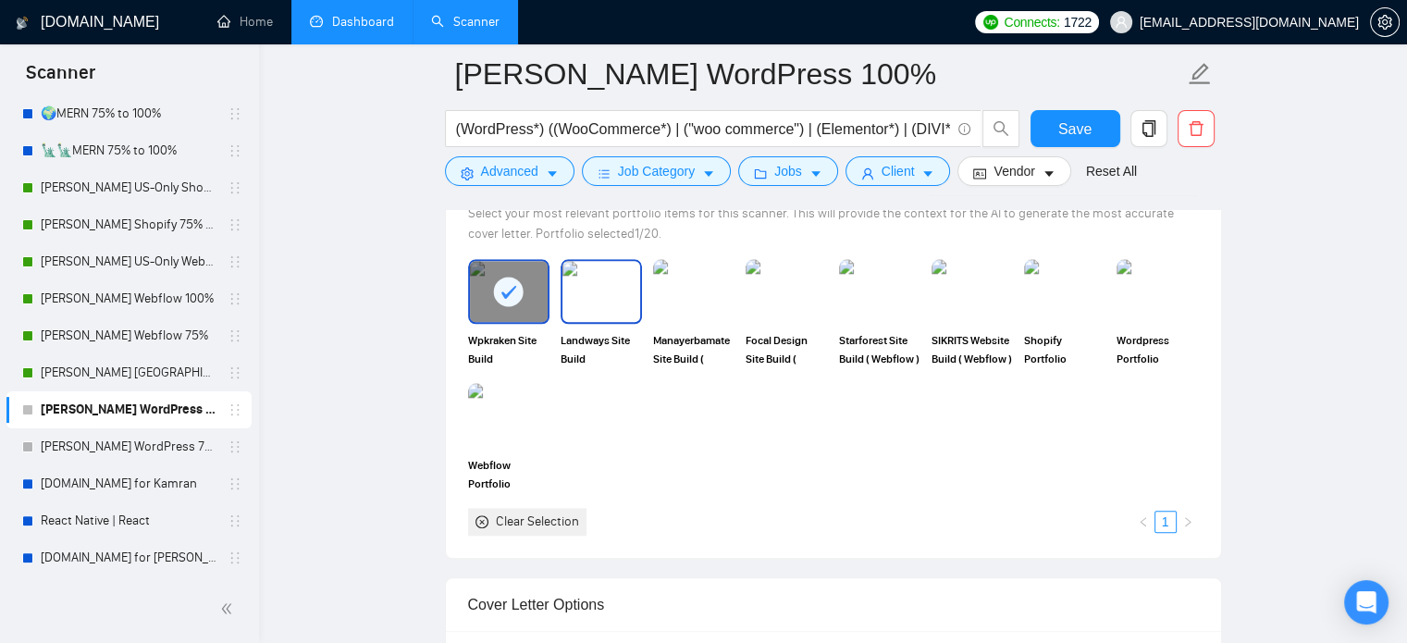
click at [610, 300] on img at bounding box center [601, 291] width 78 height 61
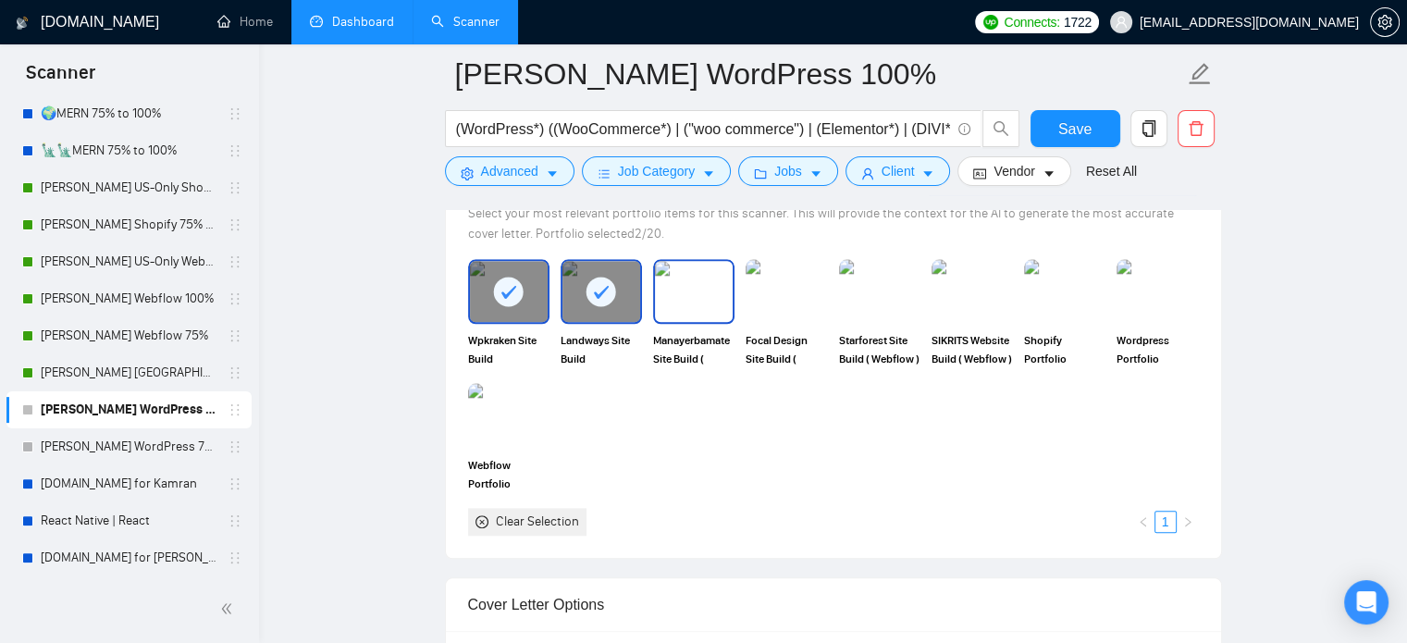
click at [703, 306] on img at bounding box center [694, 291] width 78 height 61
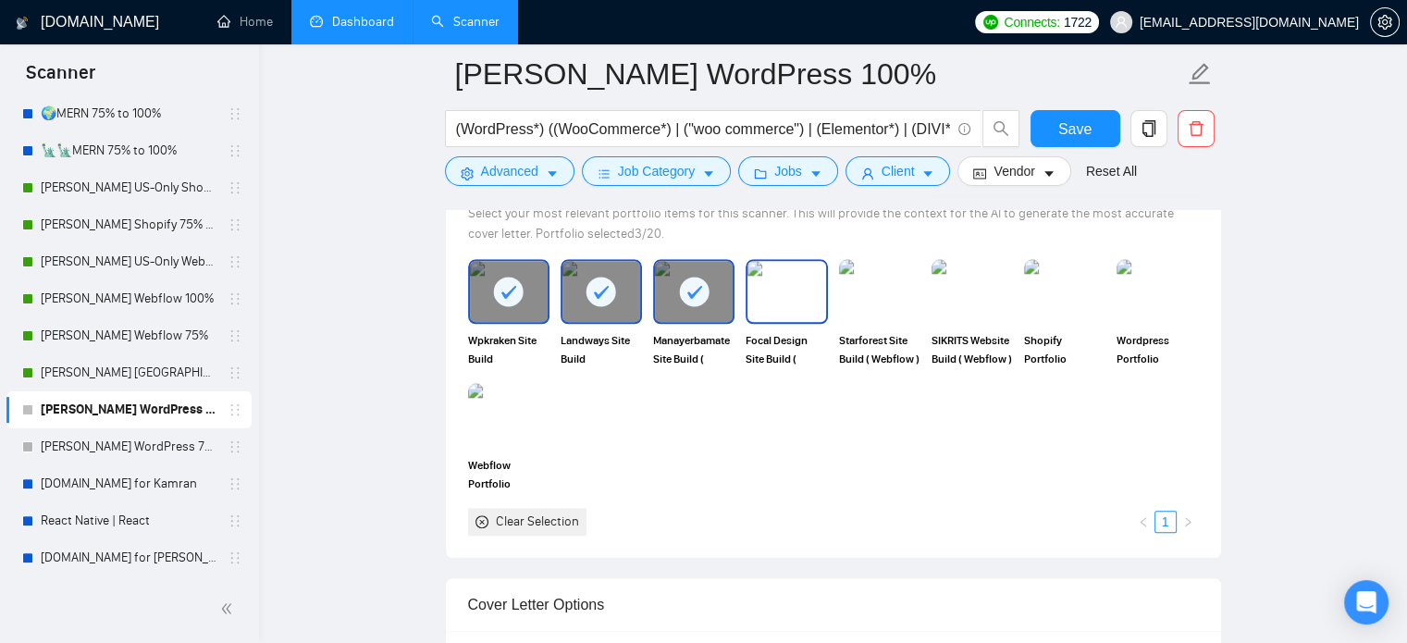
click at [767, 306] on img at bounding box center [787, 291] width 78 height 61
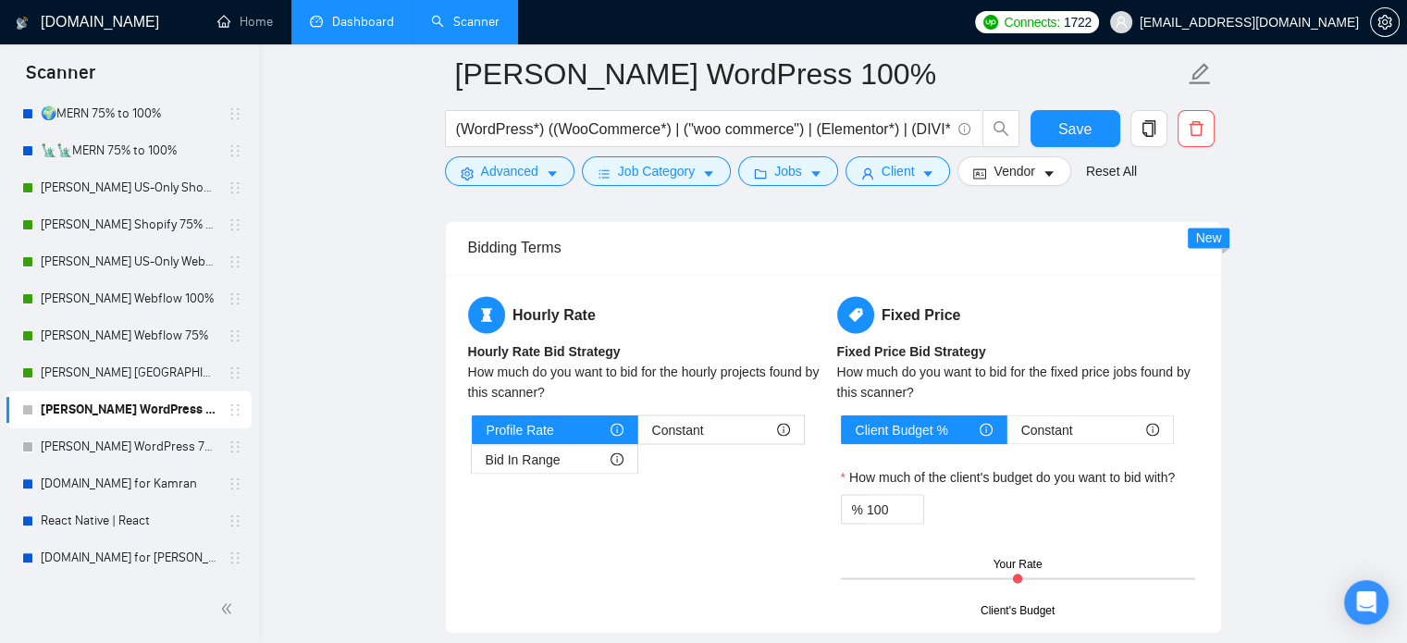
scroll to position [3330, 0]
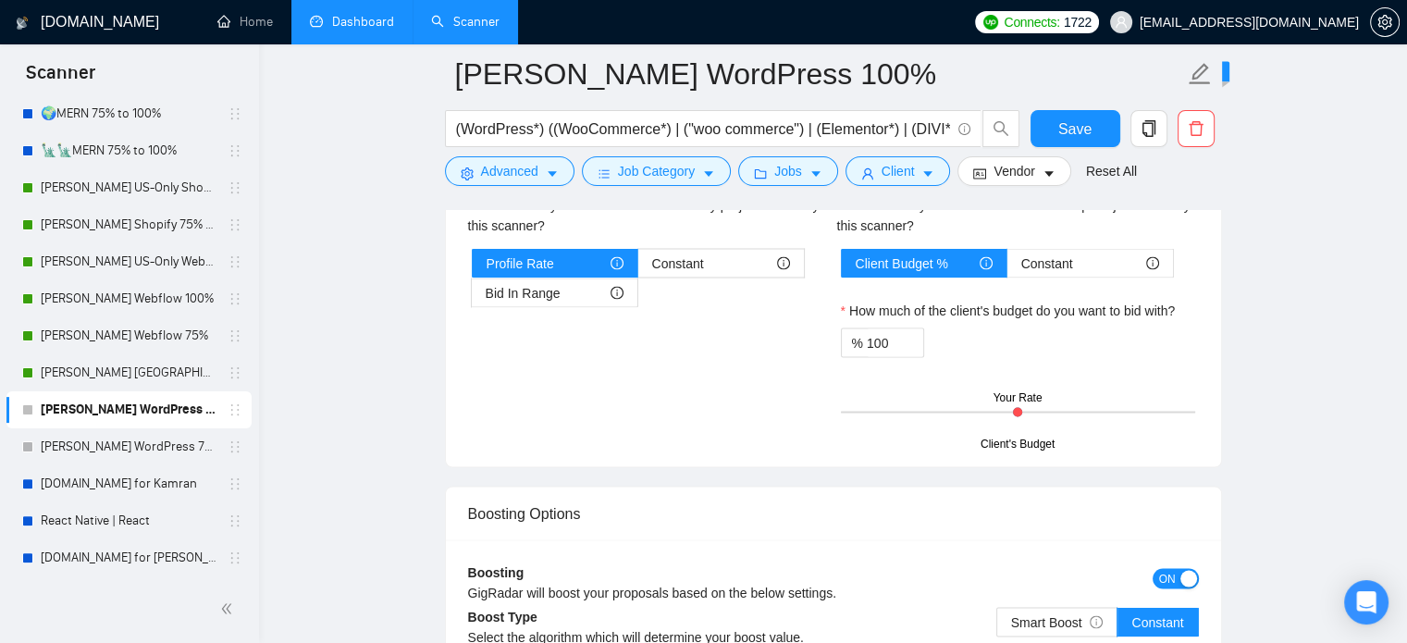
click at [1180, 573] on div "button" at bounding box center [1188, 578] width 17 height 17
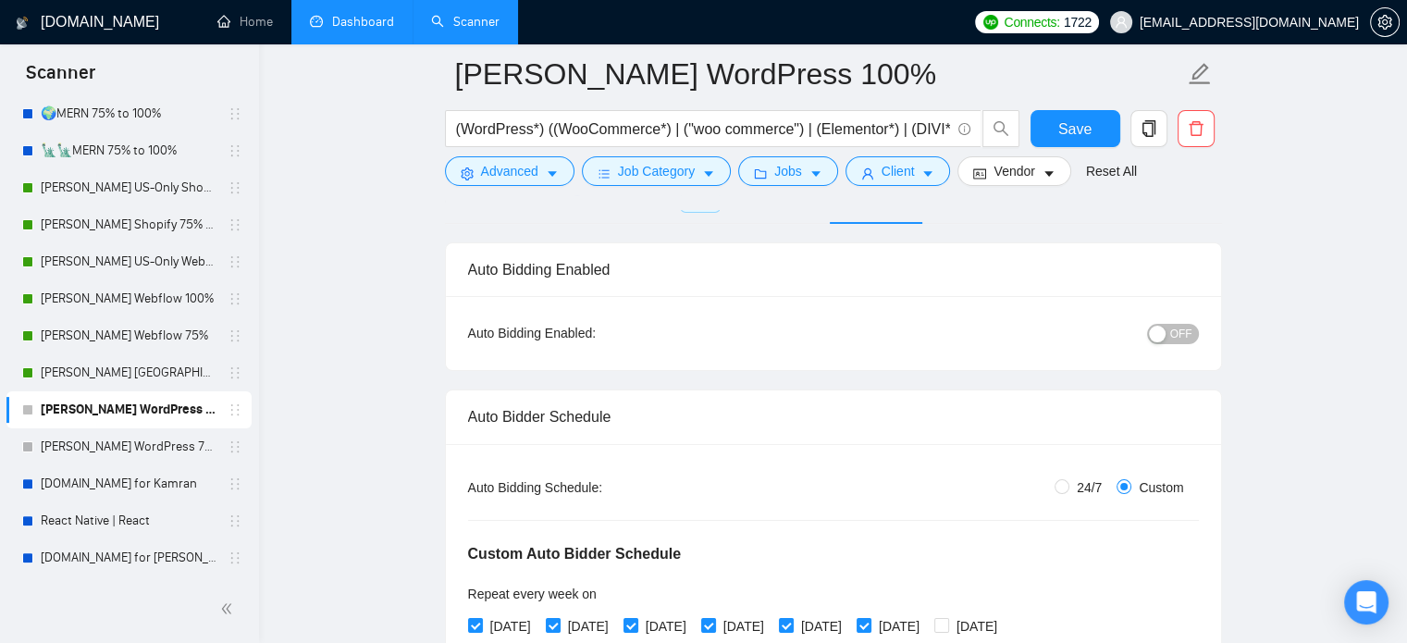
scroll to position [93, 0]
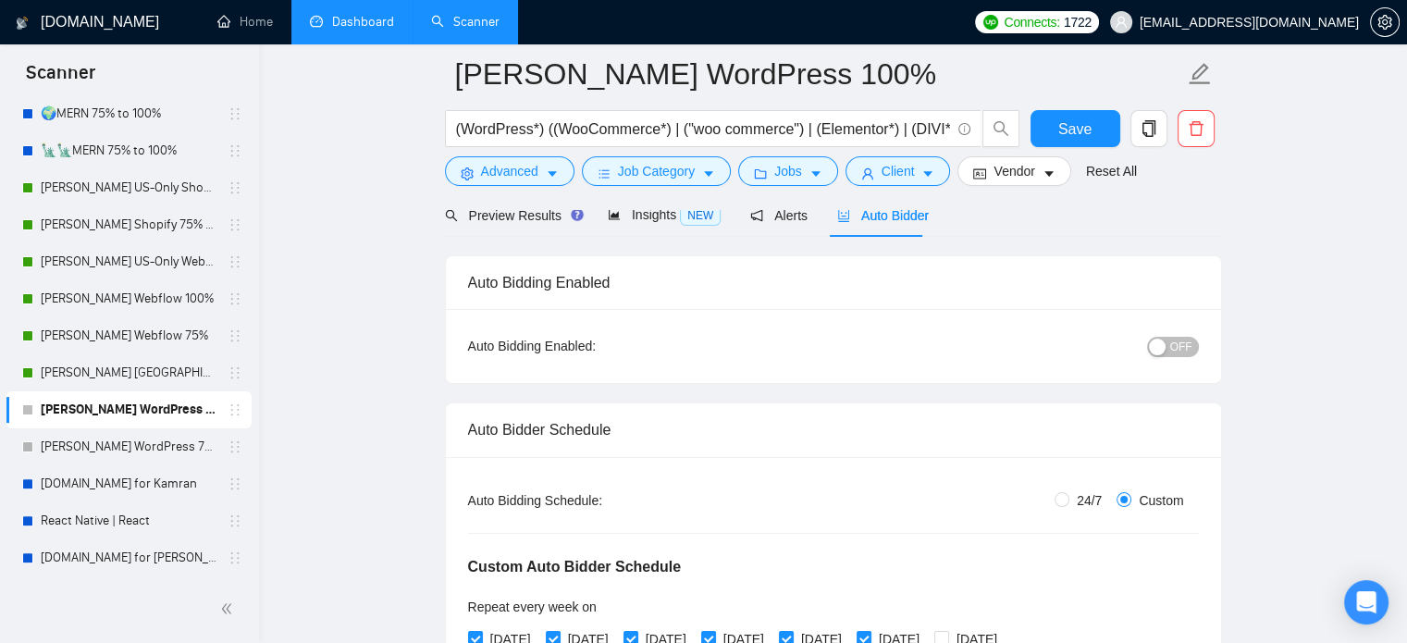
click at [1186, 350] on span "OFF" at bounding box center [1181, 347] width 22 height 20
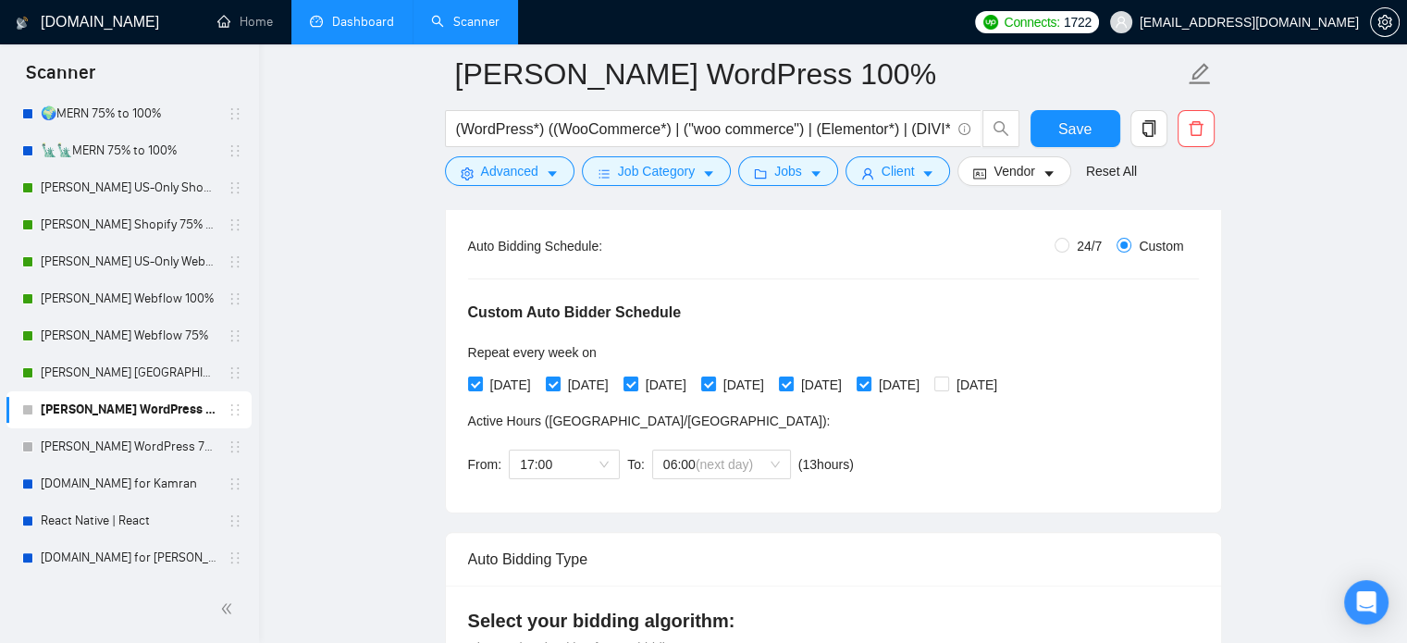
scroll to position [370, 0]
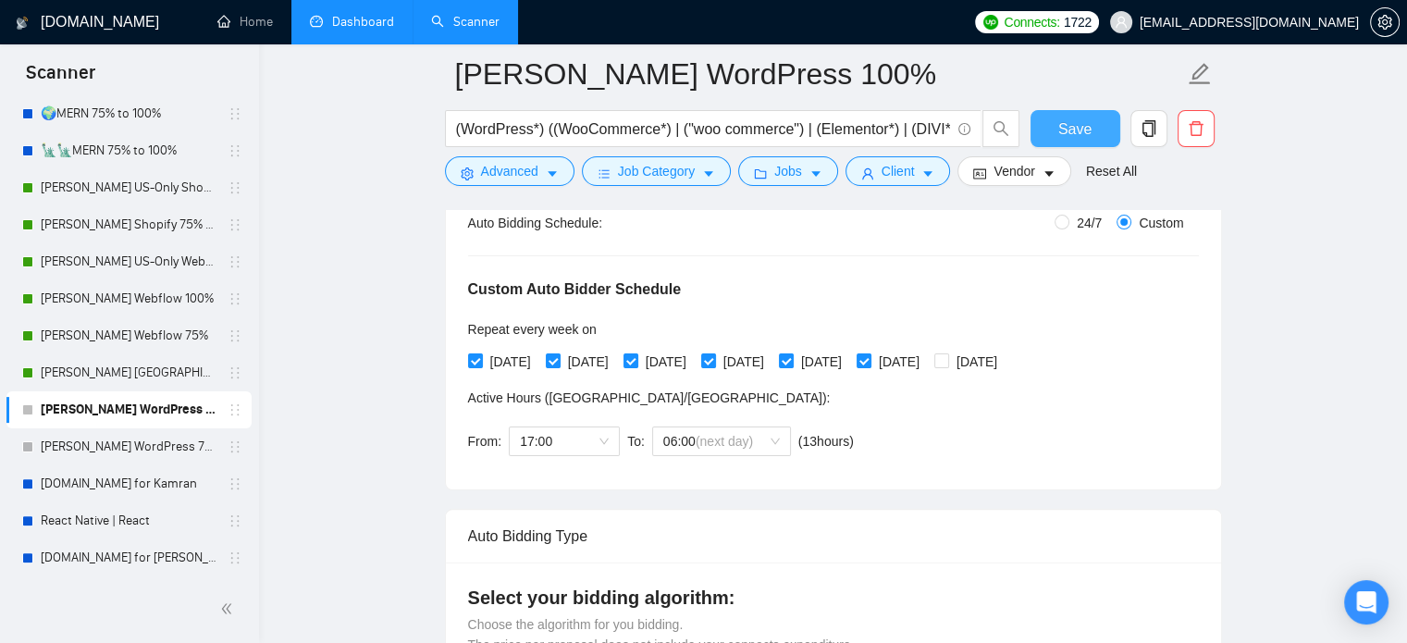
click at [1062, 133] on span "Save" at bounding box center [1074, 128] width 33 height 23
drag, startPoint x: 154, startPoint y: 446, endPoint x: 844, endPoint y: 389, distance: 691.6
click at [154, 446] on link "[PERSON_NAME] WordPress 75%" at bounding box center [129, 446] width 176 height 37
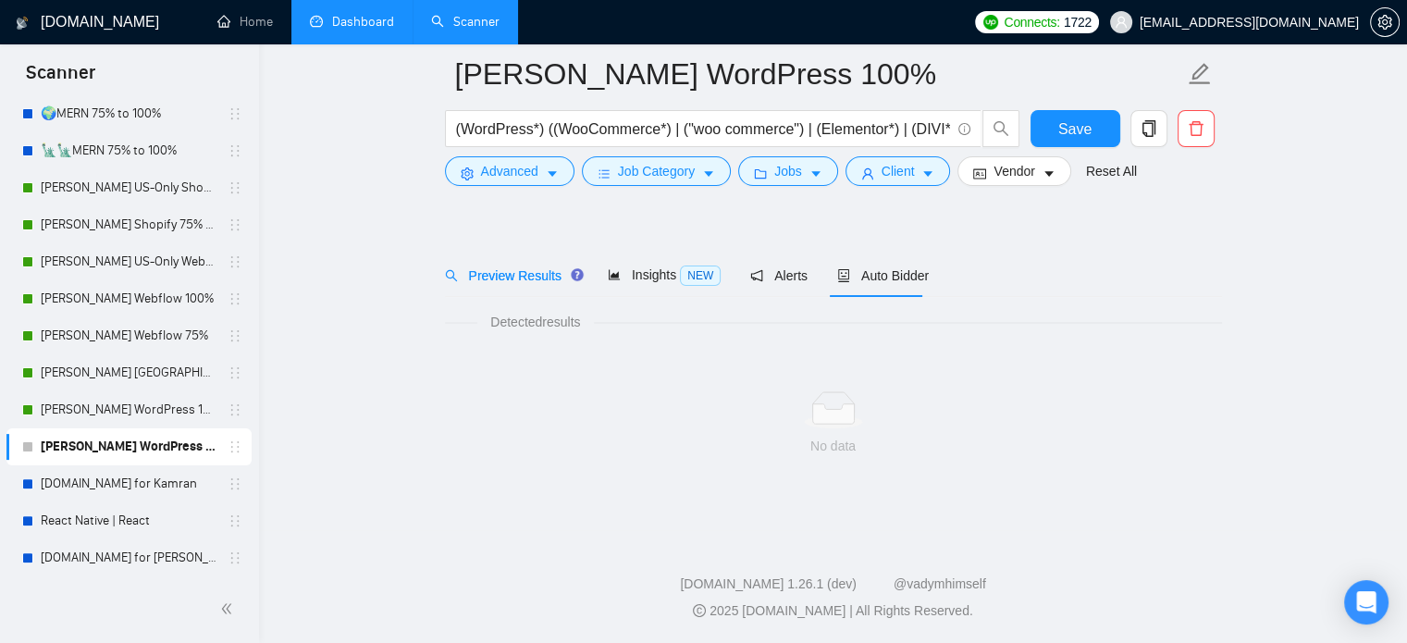
scroll to position [32, 0]
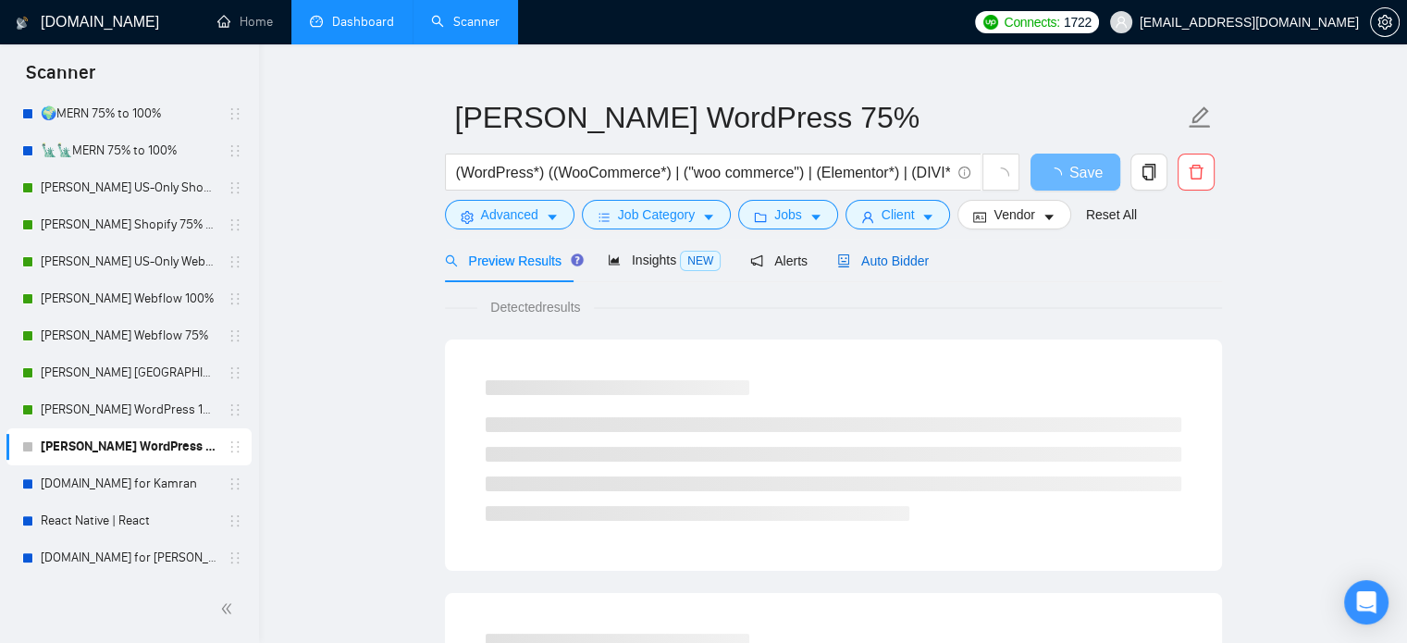
click at [879, 265] on span "Auto Bidder" at bounding box center [883, 260] width 92 height 15
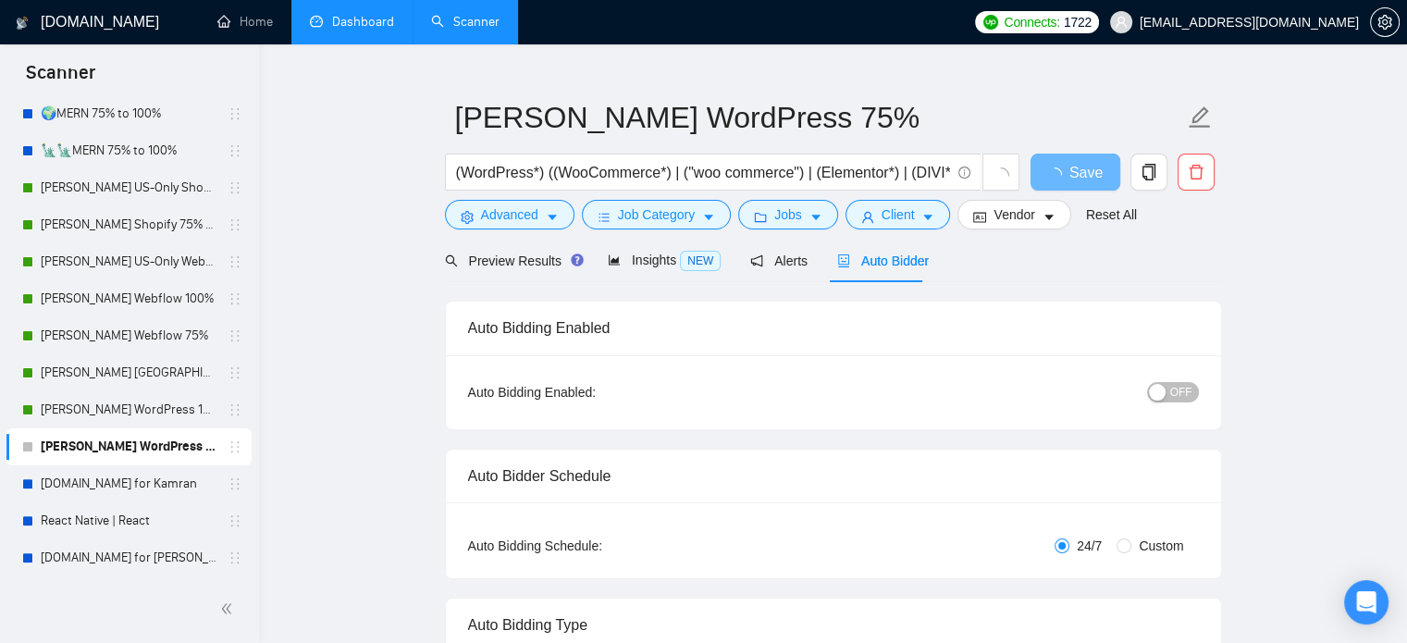
radio input "false"
radio input "true"
checkbox input "true"
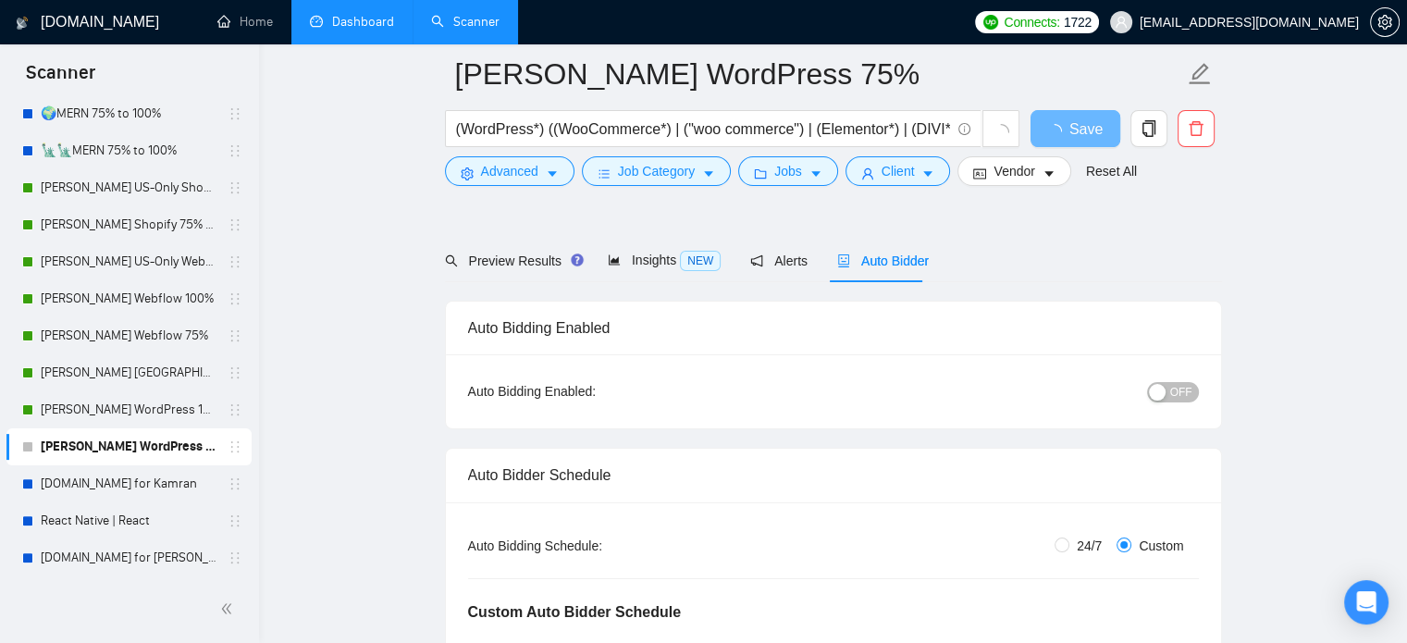
scroll to position [495, 0]
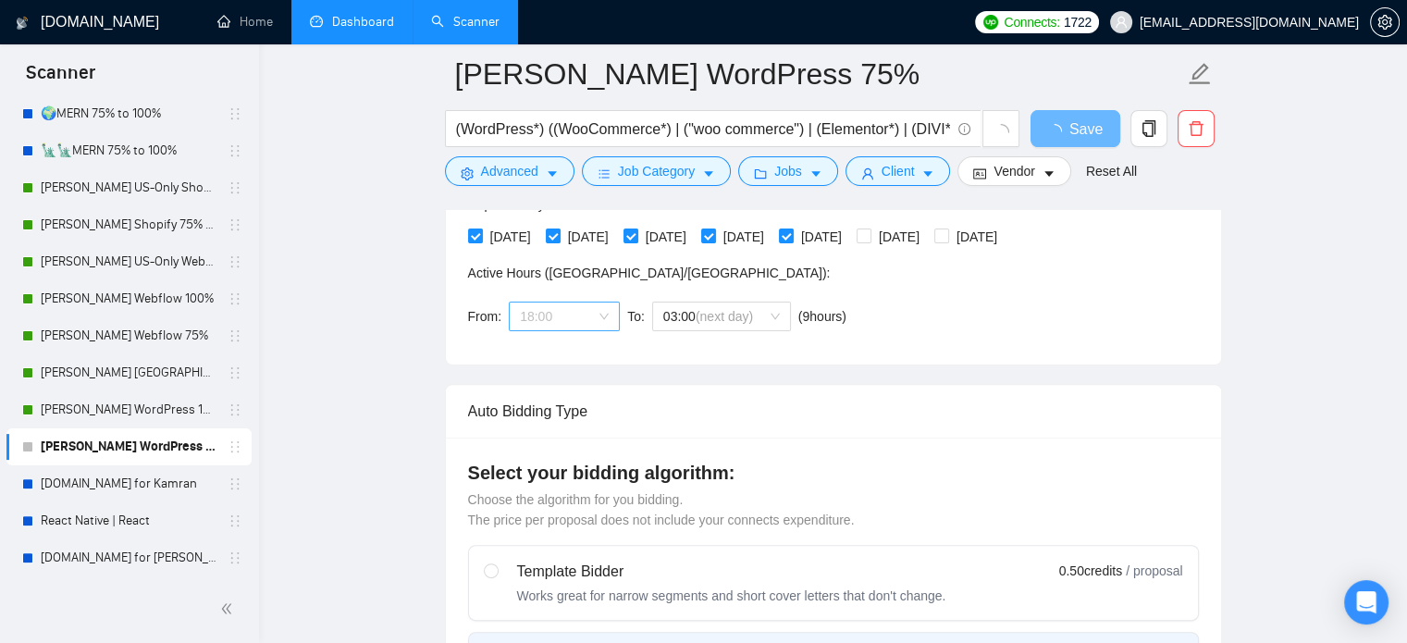
click at [566, 325] on span "18:00" at bounding box center [564, 317] width 89 height 28
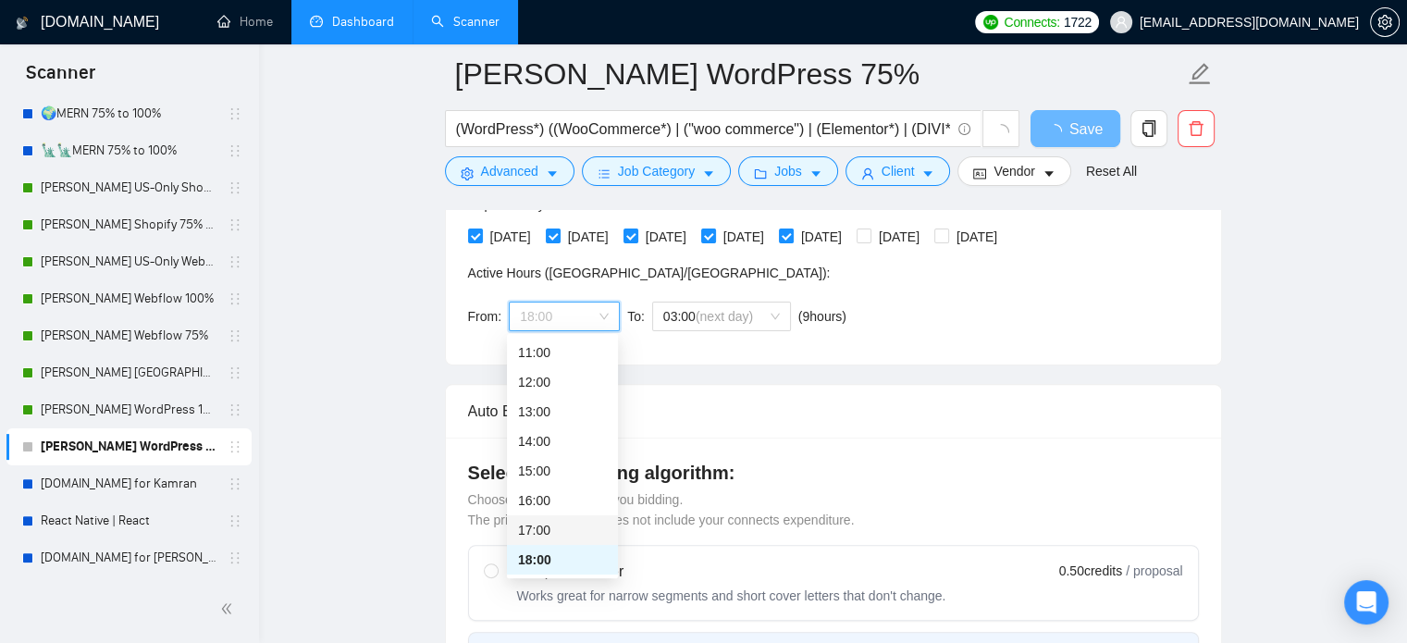
click at [561, 531] on div "17:00" at bounding box center [562, 530] width 89 height 20
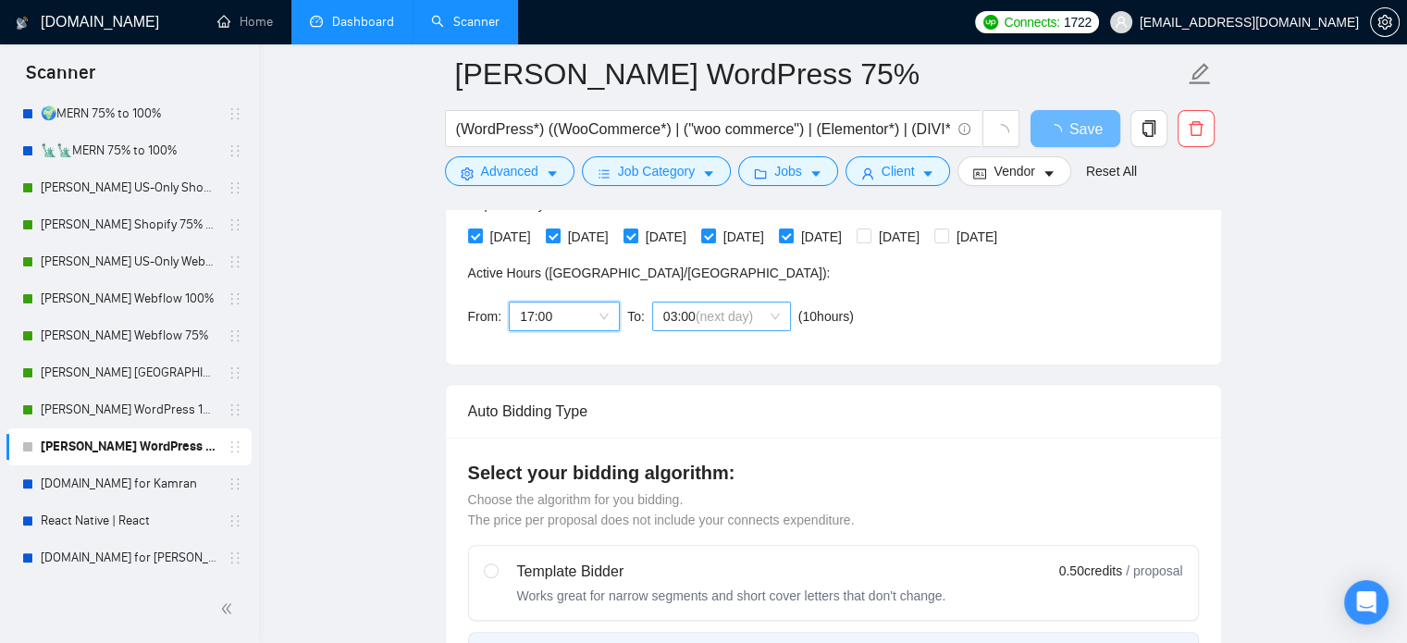
click at [703, 313] on span "(next day)" at bounding box center [724, 316] width 57 height 15
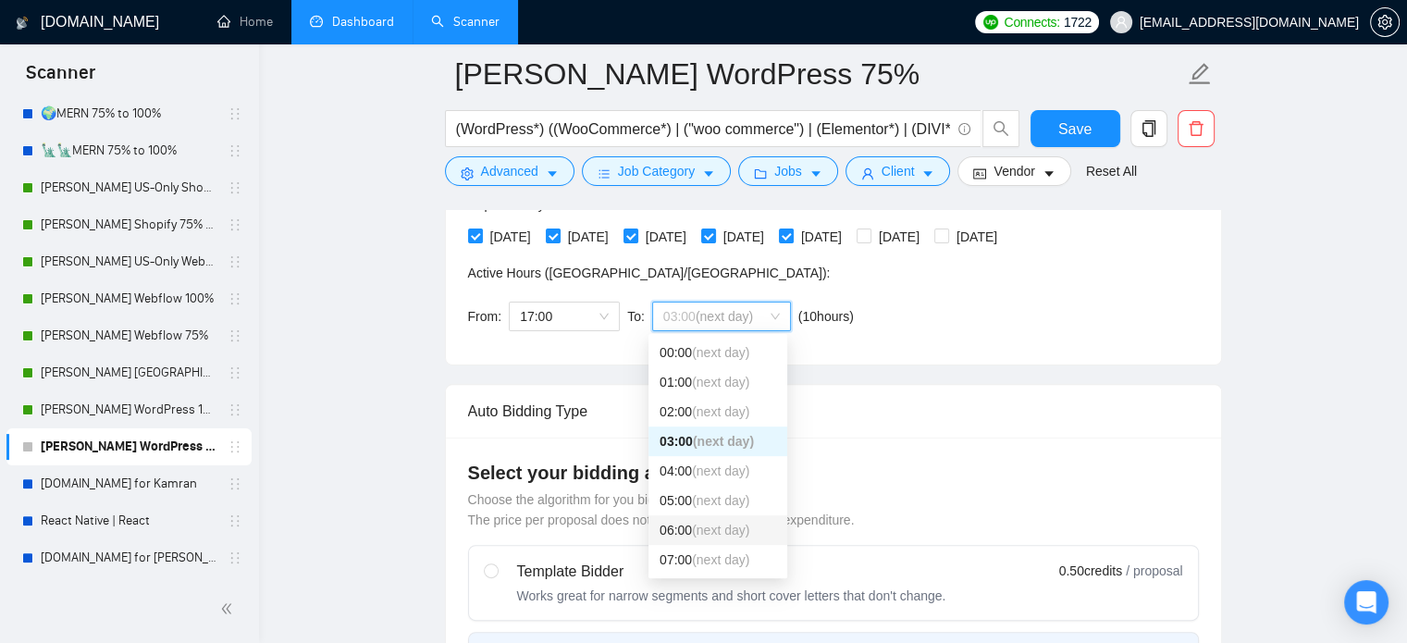
click at [694, 525] on span "(next day)" at bounding box center [720, 530] width 57 height 15
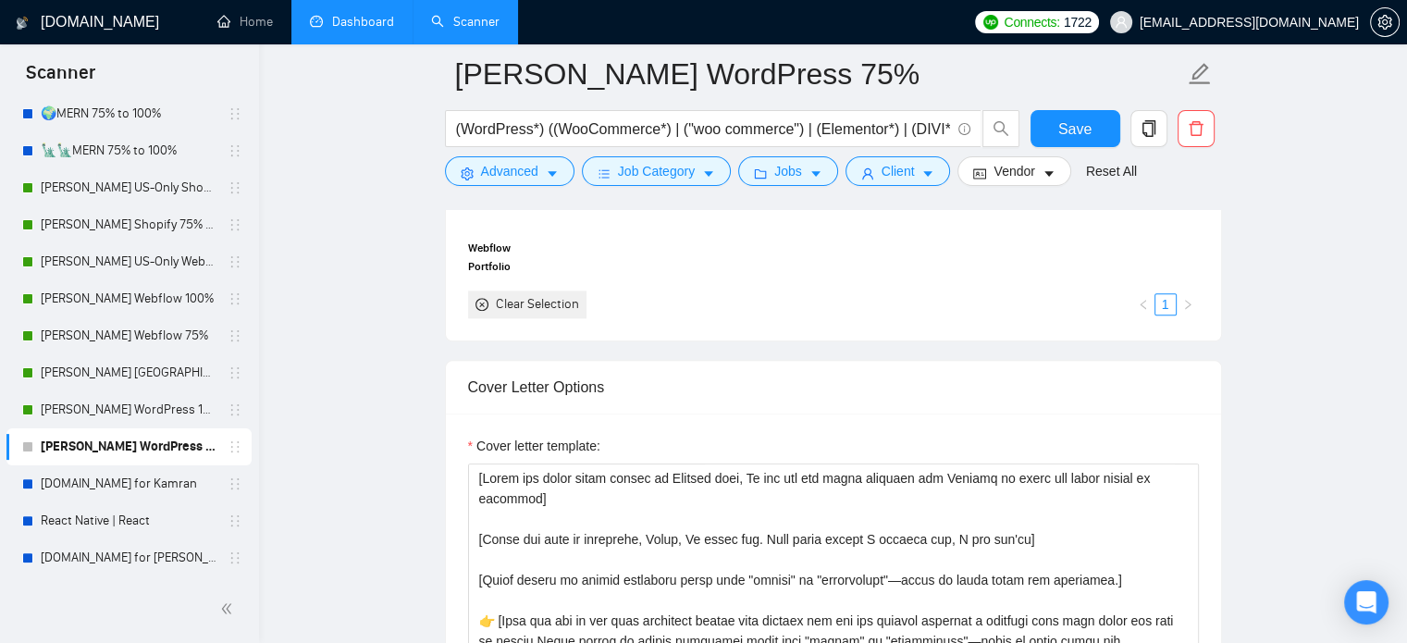
scroll to position [1883, 0]
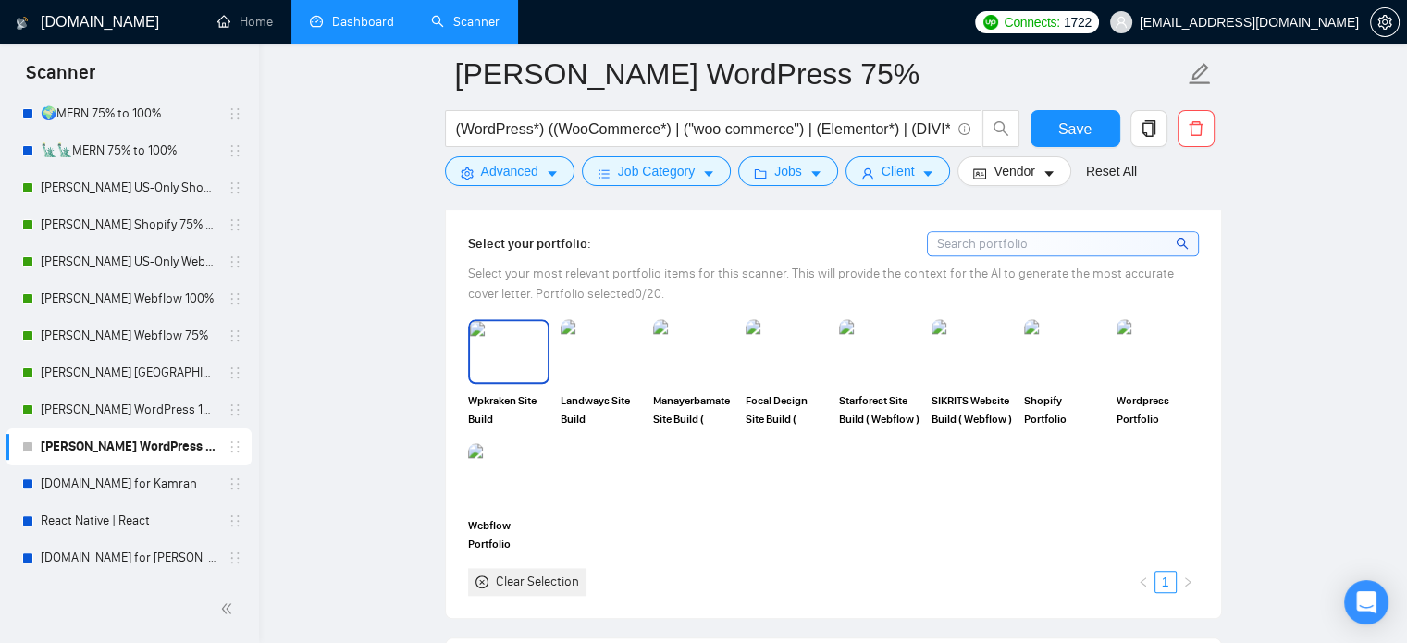
click at [526, 352] on img at bounding box center [509, 351] width 78 height 61
click at [613, 355] on img at bounding box center [601, 351] width 78 height 61
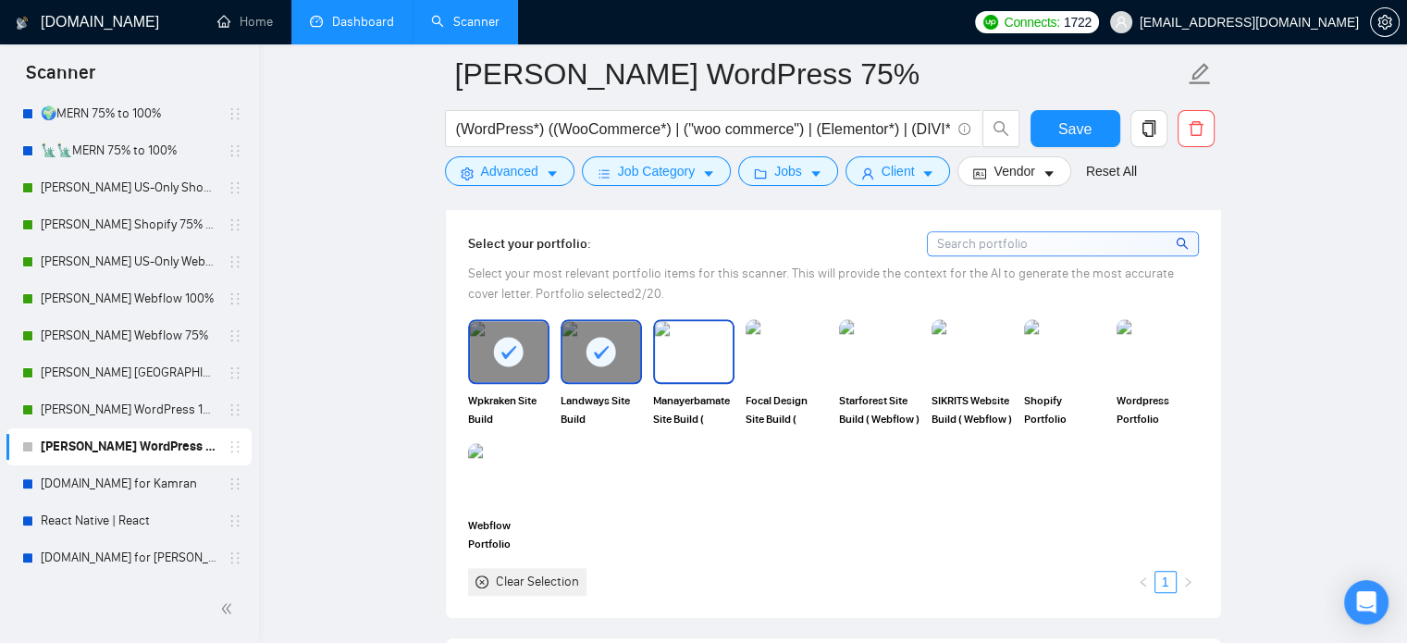
click at [711, 362] on img at bounding box center [694, 351] width 78 height 61
click at [782, 362] on img at bounding box center [787, 351] width 78 height 61
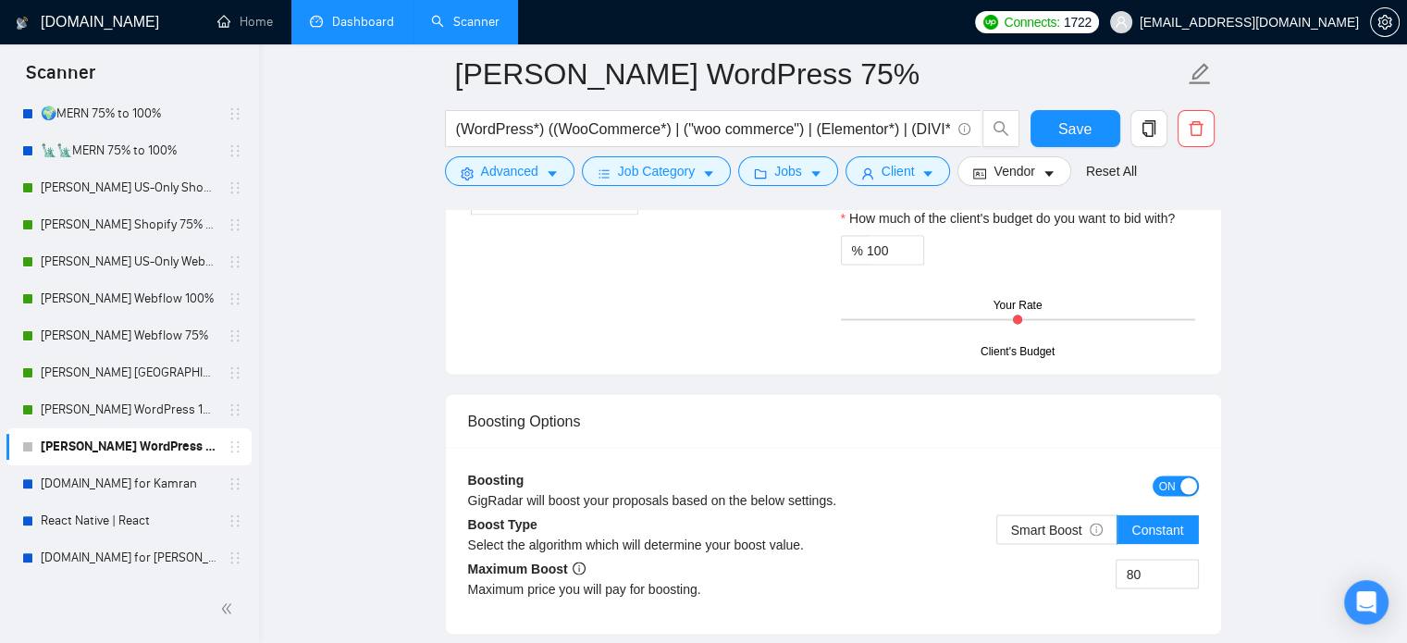
scroll to position [3455, 0]
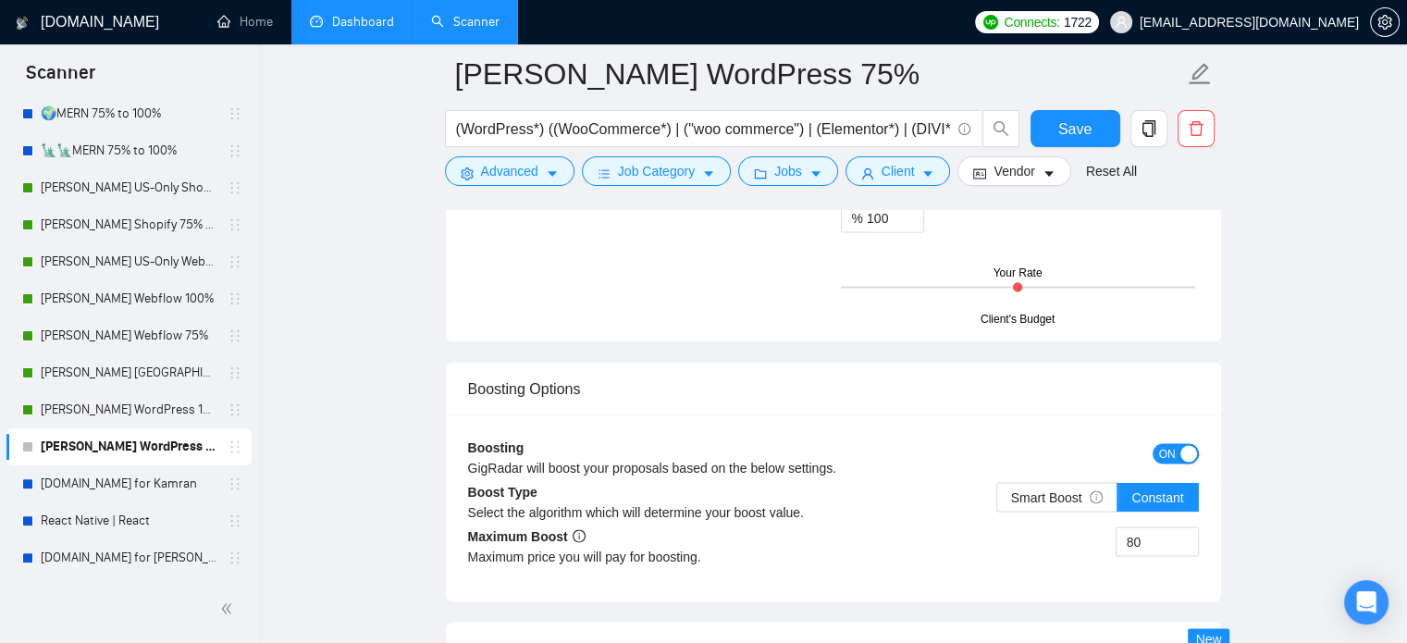
click at [1170, 447] on span "ON" at bounding box center [1167, 453] width 17 height 20
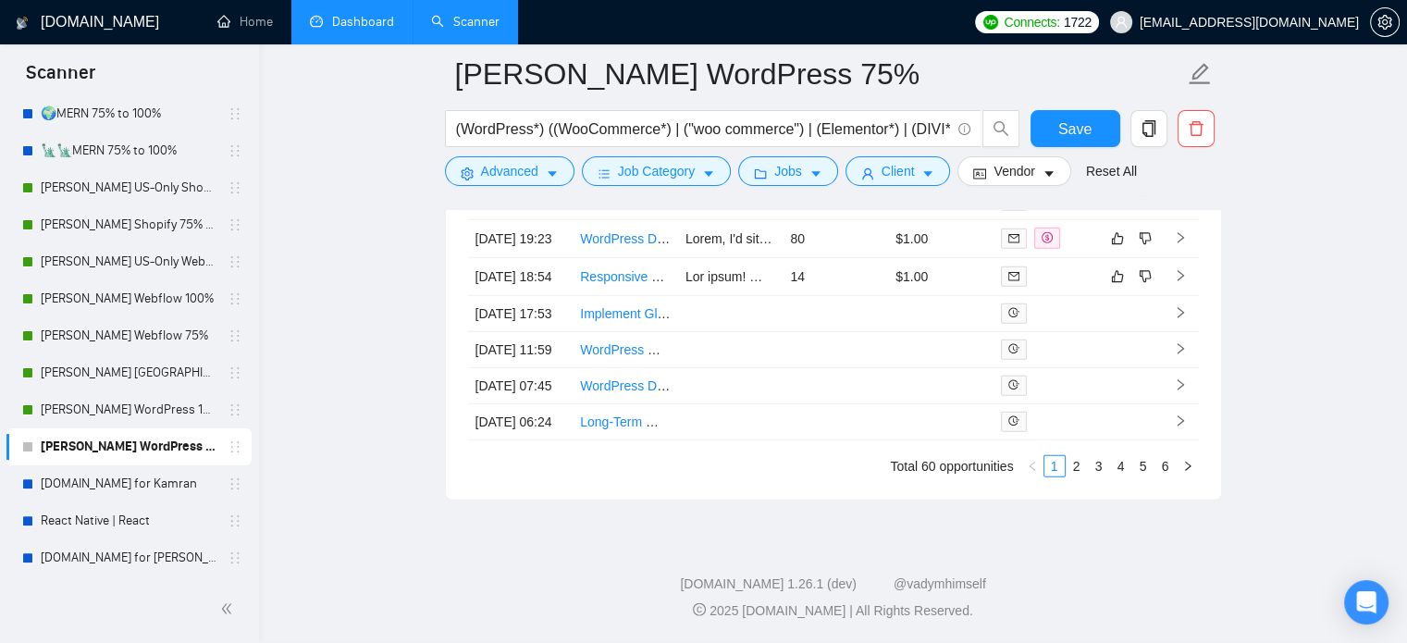
scroll to position [5491, 0]
click at [1074, 121] on span "Save" at bounding box center [1074, 128] width 33 height 23
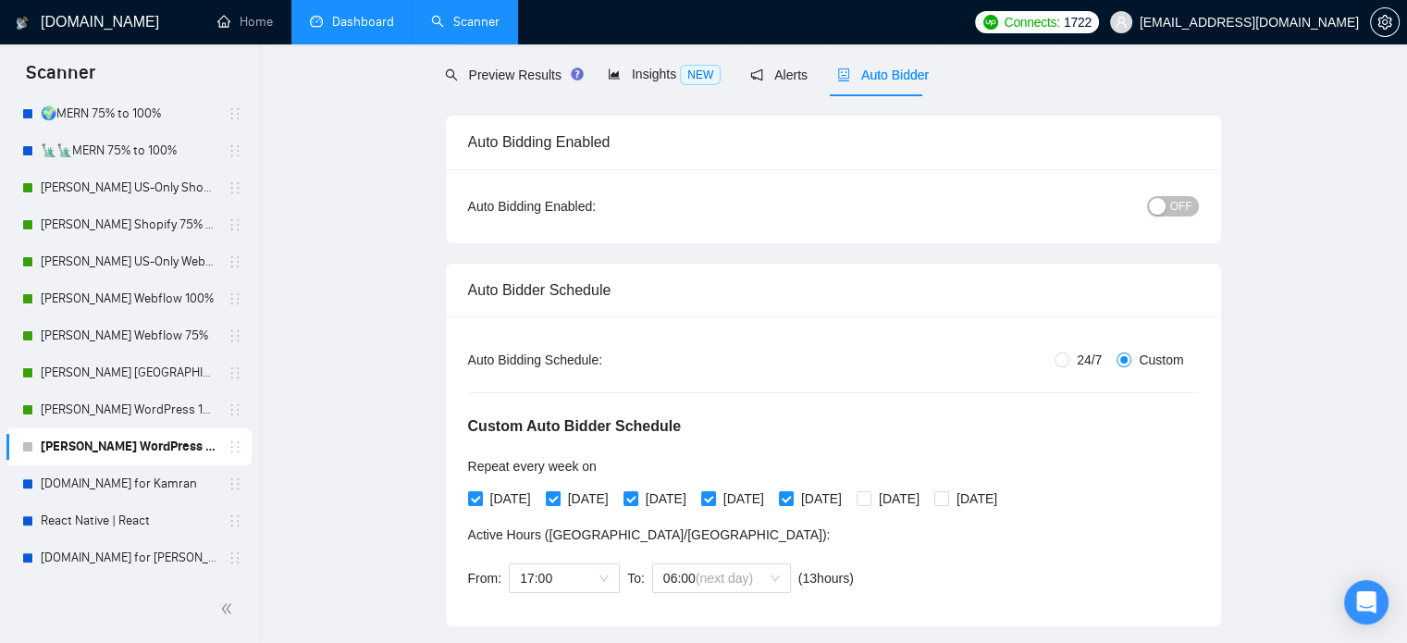
scroll to position [32, 0]
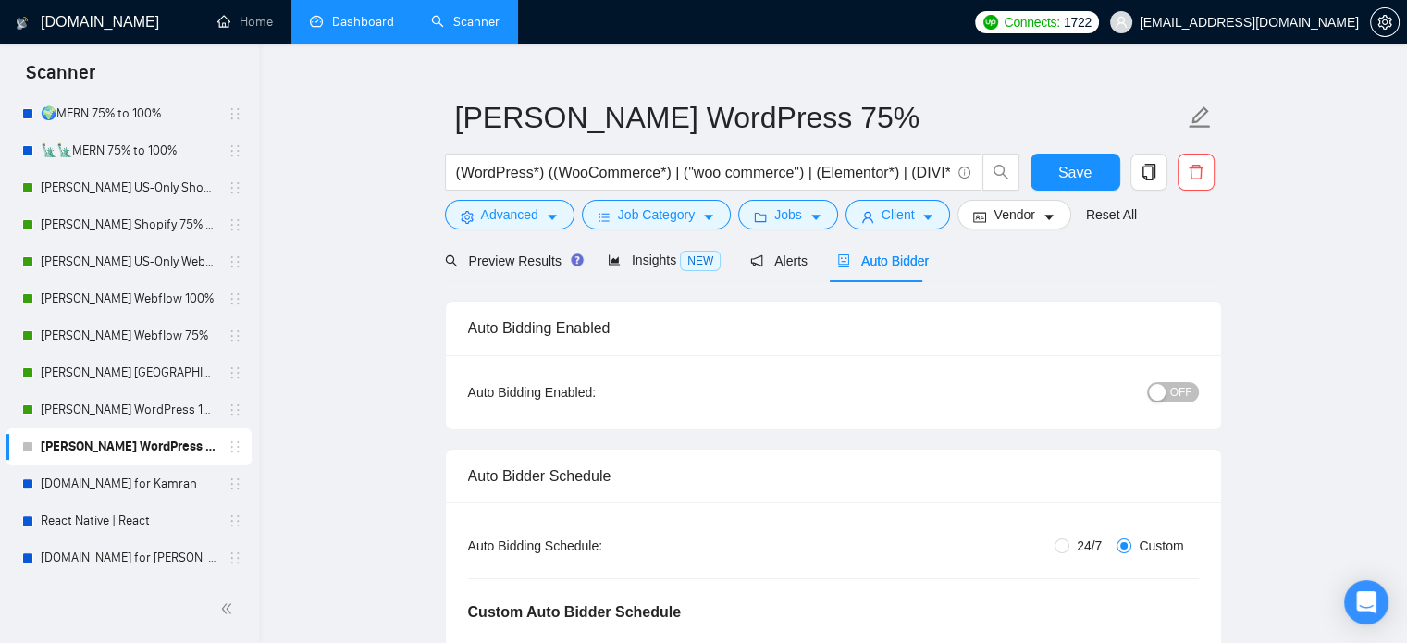
click at [1183, 399] on span "OFF" at bounding box center [1181, 392] width 22 height 20
click at [1087, 158] on button "Save" at bounding box center [1076, 172] width 90 height 37
click at [150, 408] on link "[PERSON_NAME] WordPress 100%" at bounding box center [129, 409] width 176 height 37
checkbox input "true"
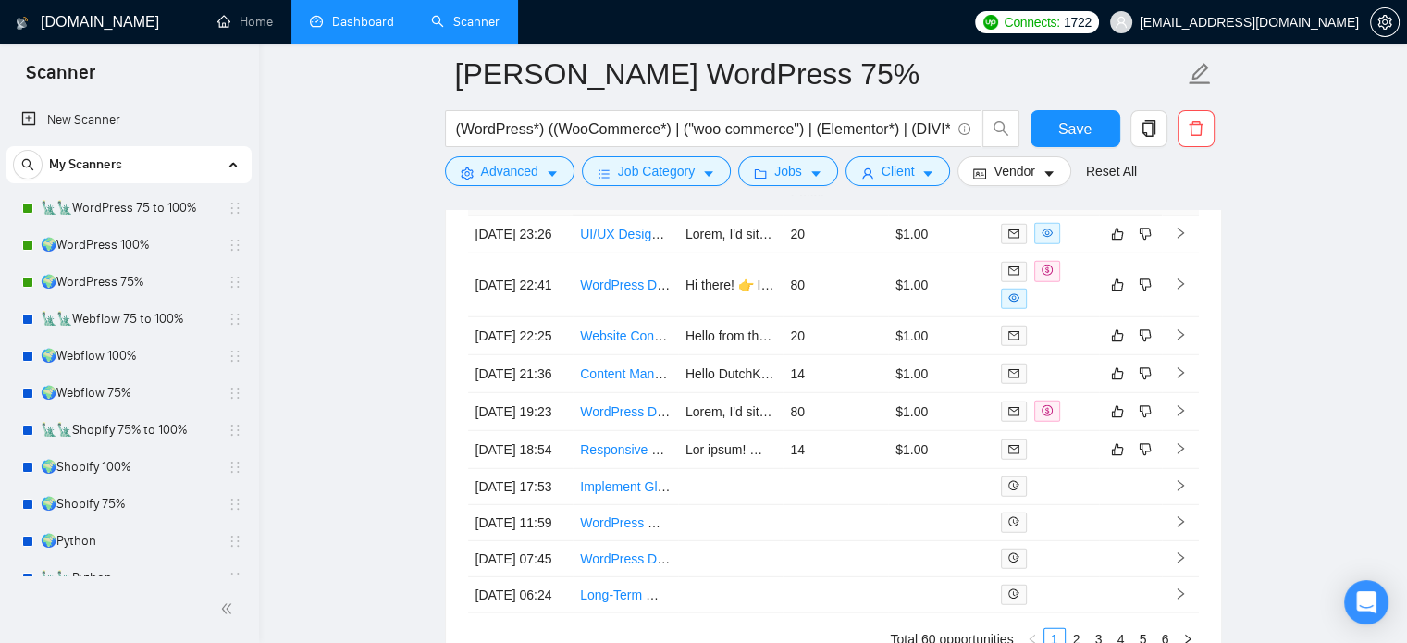
scroll to position [5121, 0]
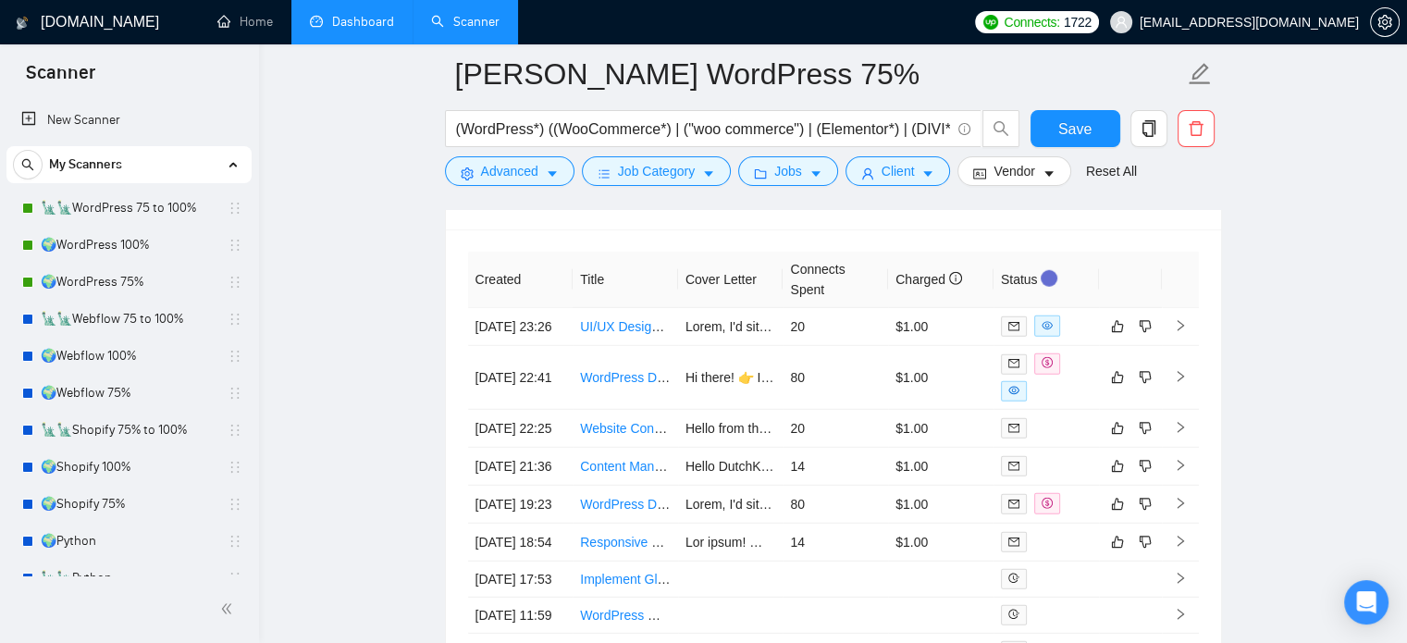
drag, startPoint x: 161, startPoint y: 209, endPoint x: 388, endPoint y: 331, distance: 257.5
click at [161, 209] on link "🗽🗽WordPress 75 to 100%" at bounding box center [129, 208] width 176 height 37
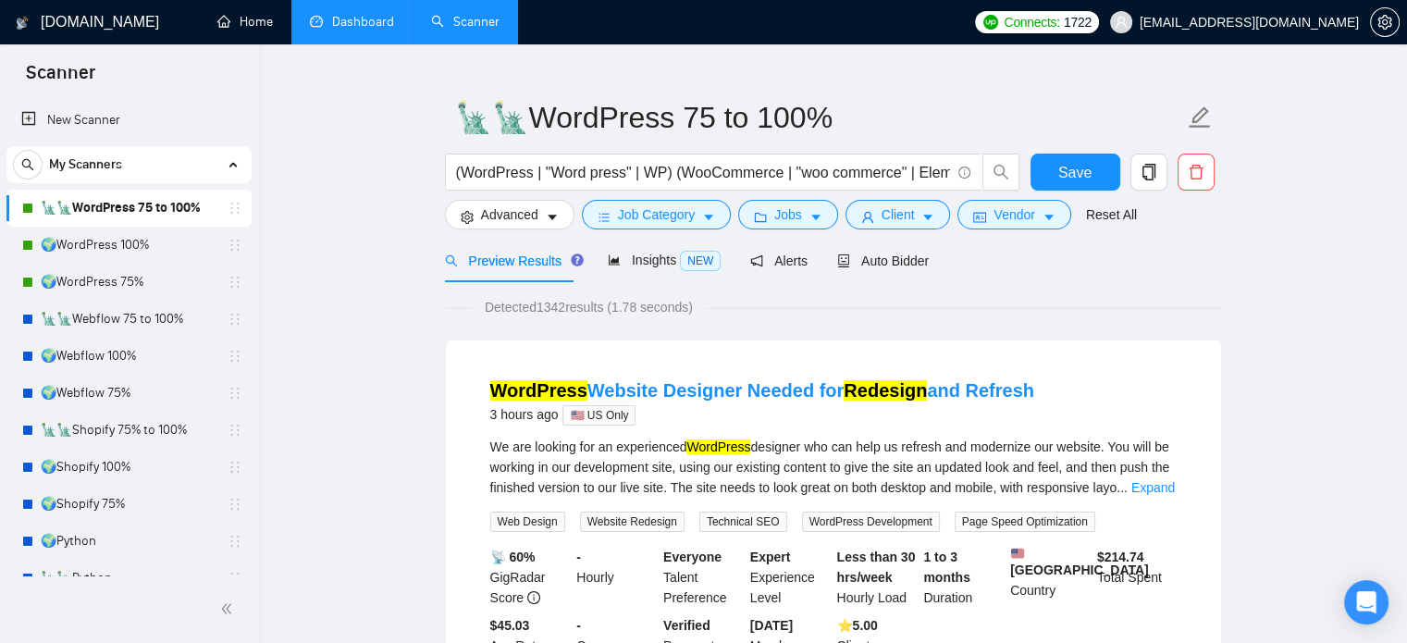
drag, startPoint x: 229, startPoint y: 21, endPoint x: 323, endPoint y: 149, distance: 158.2
click at [229, 21] on link "Home" at bounding box center [245, 22] width 56 height 16
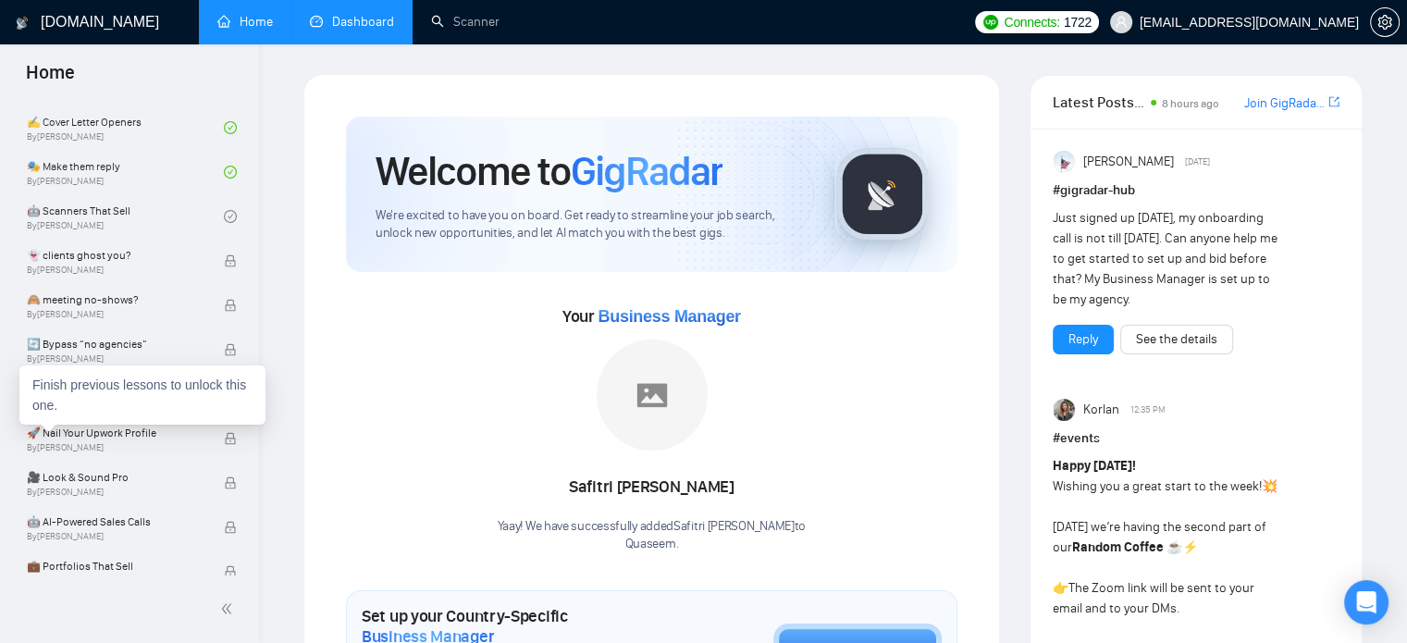
scroll to position [1203, 0]
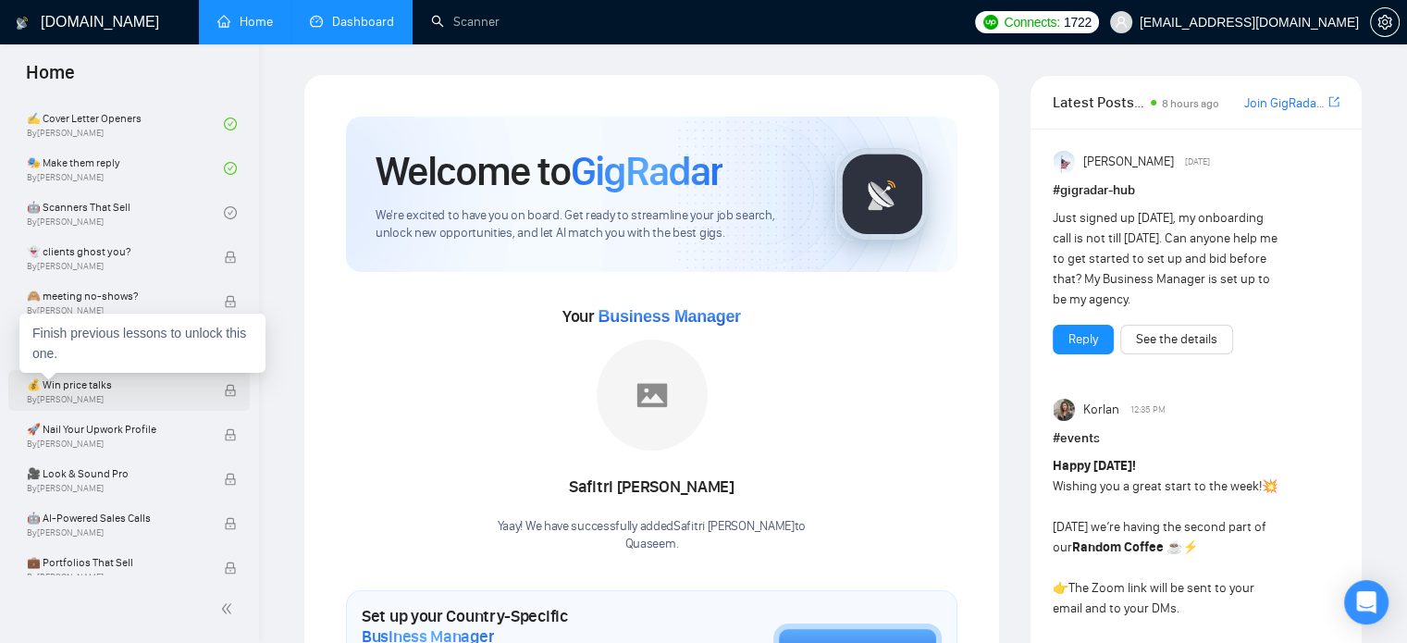
click at [106, 395] on span "By Tamara Levit" at bounding box center [116, 399] width 178 height 11
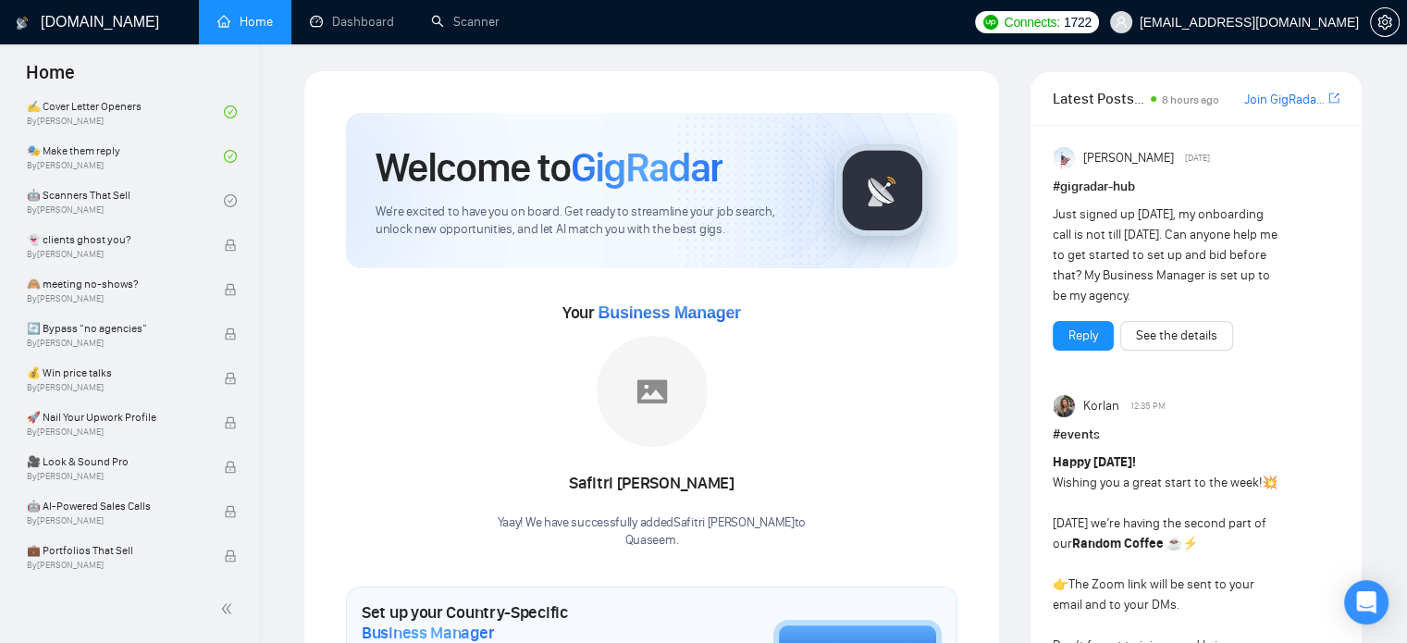
scroll to position [0, 0]
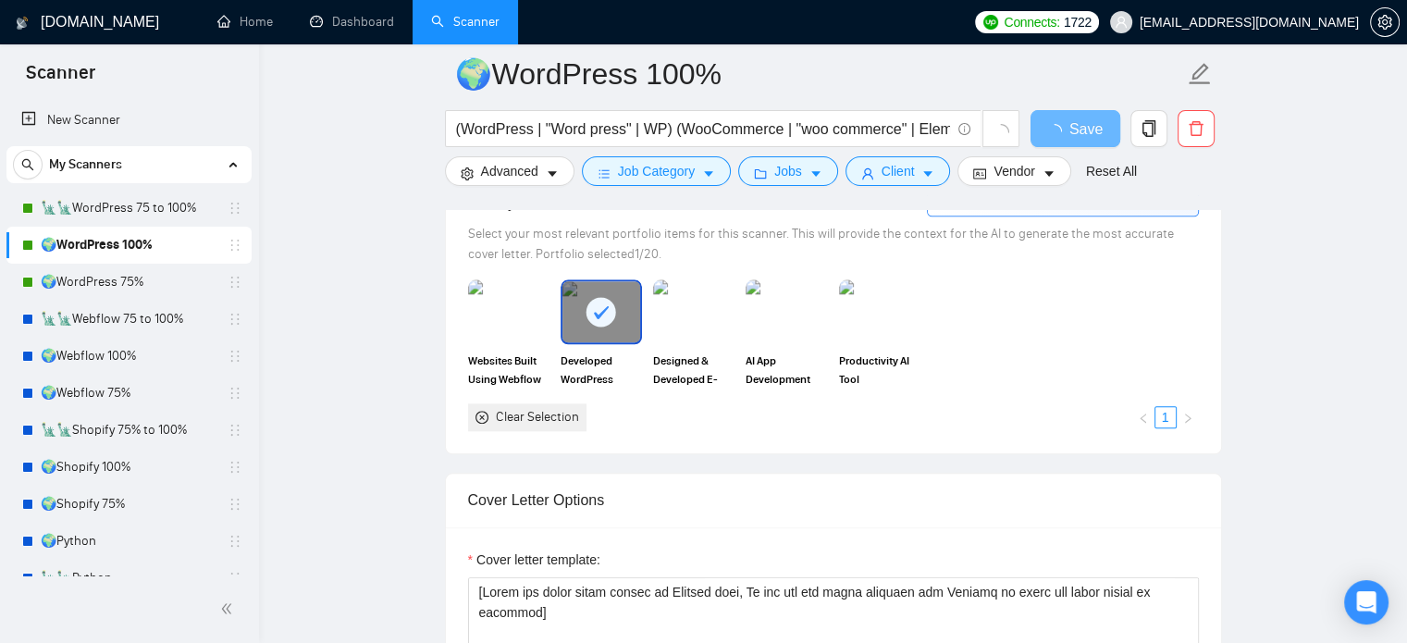
scroll to position [2128, 0]
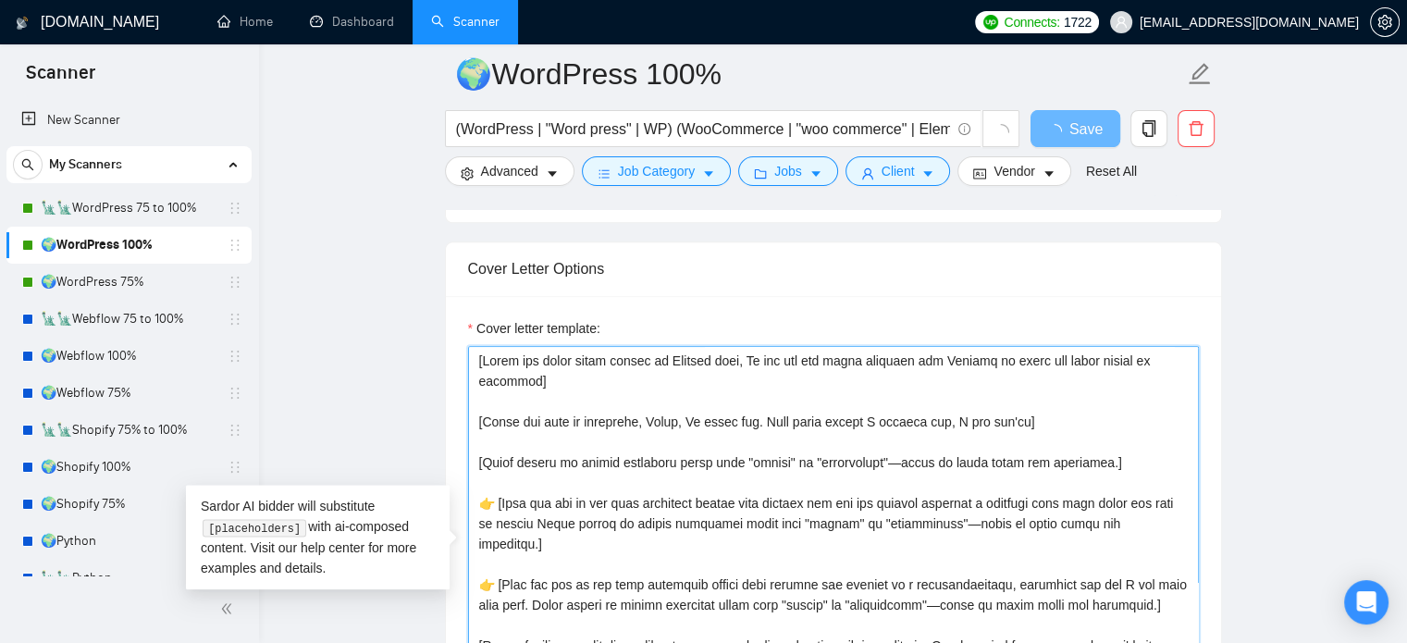
drag, startPoint x: 1024, startPoint y: 421, endPoint x: 428, endPoint y: 423, distance: 595.8
paste textarea "d"
type textarea "[Lorem ips dolor sitam consec ad Elitsed doei, Te inc utl etd magna aliquaen ad…"
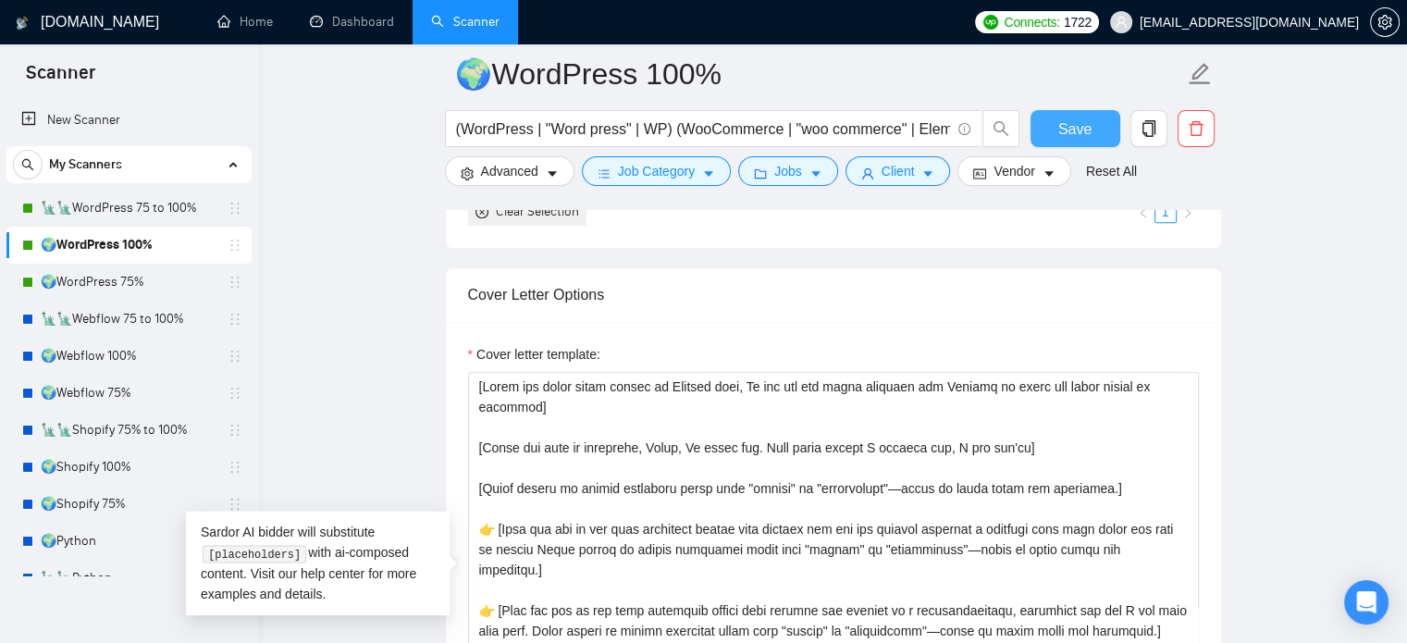
click at [1062, 131] on span "Save" at bounding box center [1074, 128] width 33 height 23
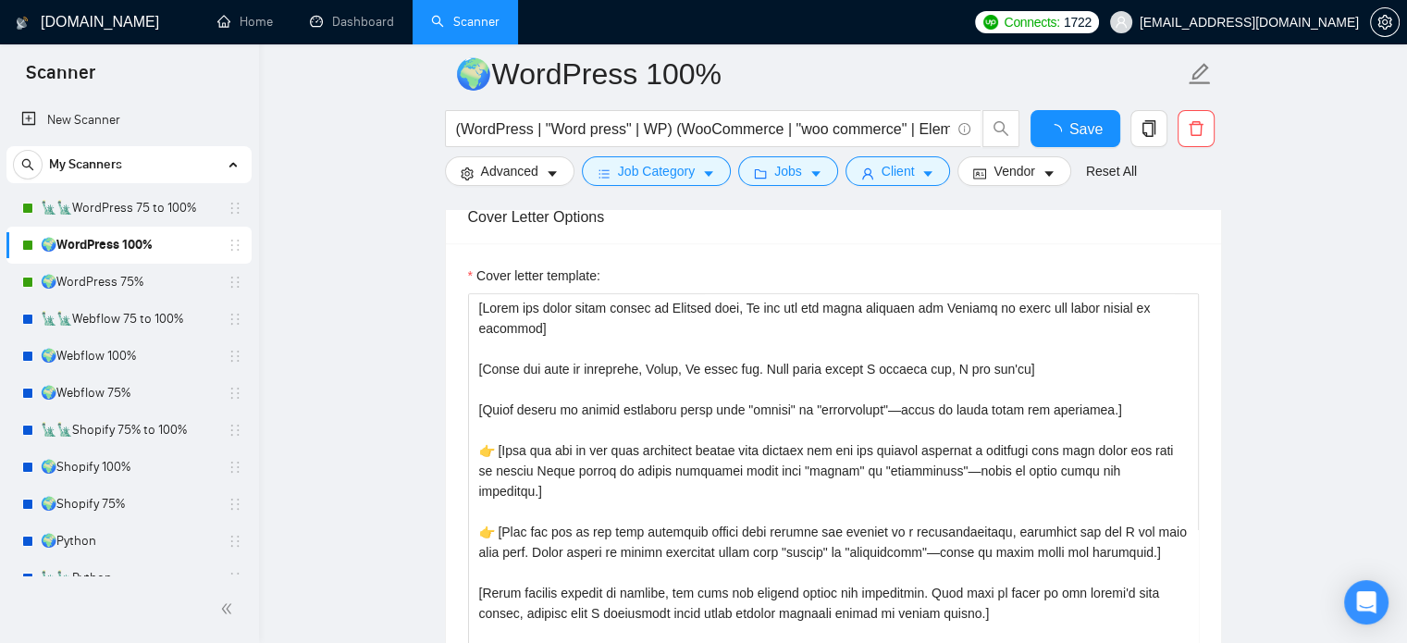
checkbox input "true"
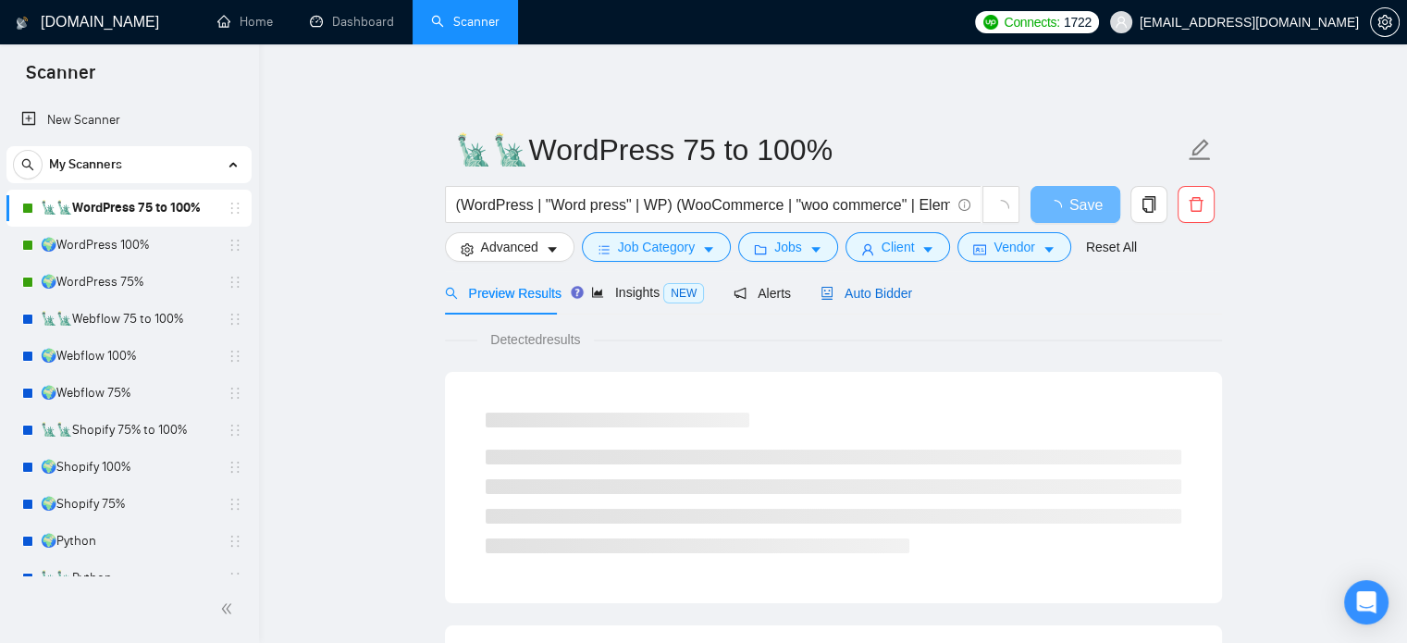
click at [859, 303] on div "Auto Bidder" at bounding box center [867, 293] width 92 height 20
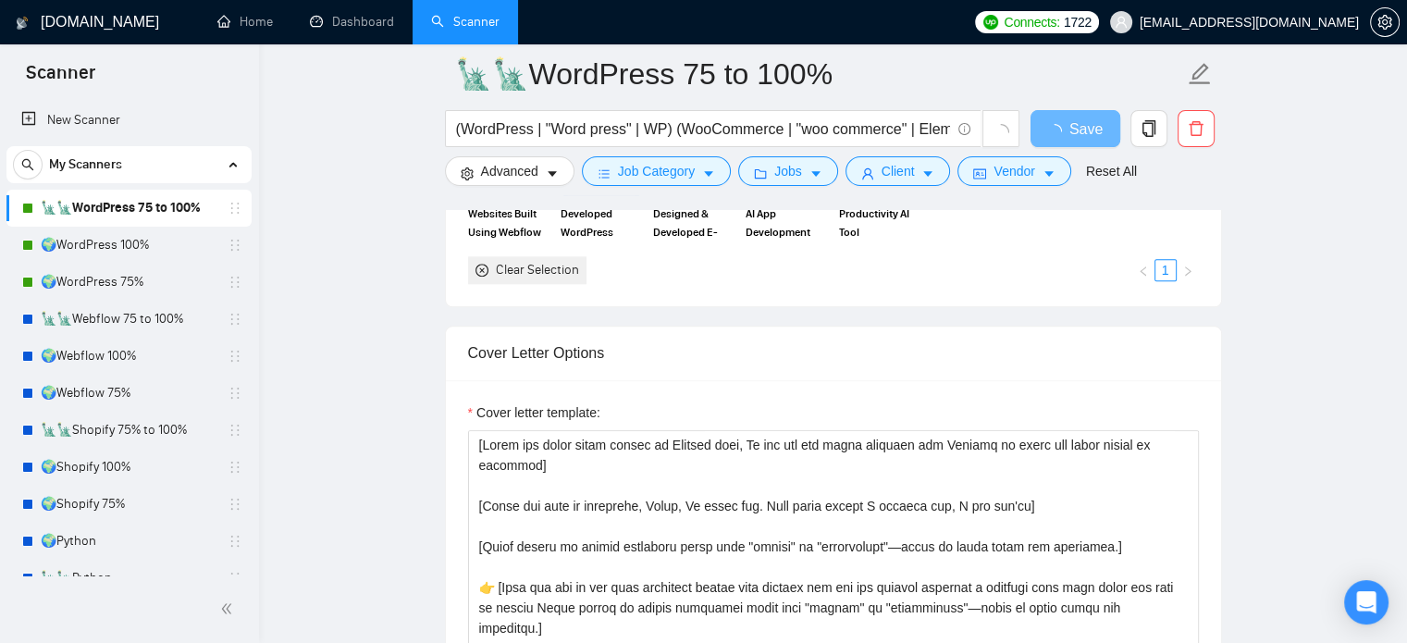
scroll to position [2220, 0]
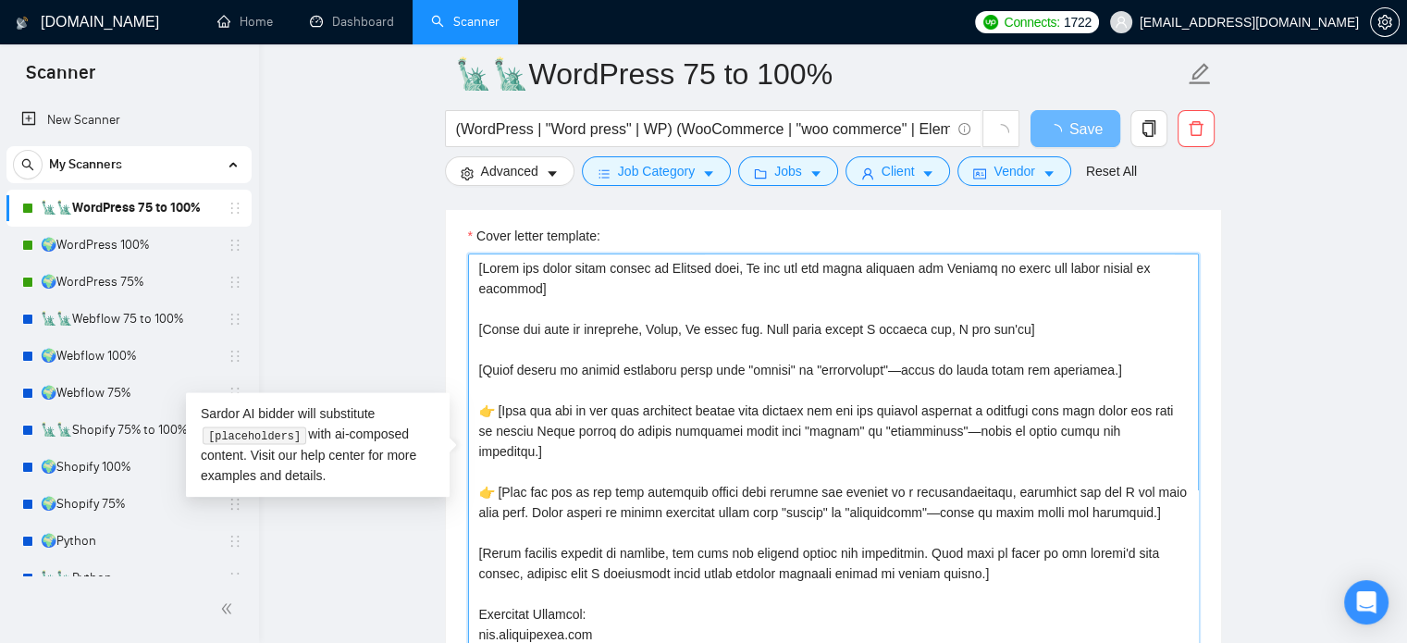
drag, startPoint x: 1015, startPoint y: 322, endPoint x: 456, endPoint y: 325, distance: 558.8
click at [456, 325] on div "Cover letter template:" at bounding box center [833, 459] width 775 height 511
paste textarea "d"
type textarea "[Lorem ips dolor sitam consec ad Elitsed doei, Te inc utl etd magna aliquaen ad…"
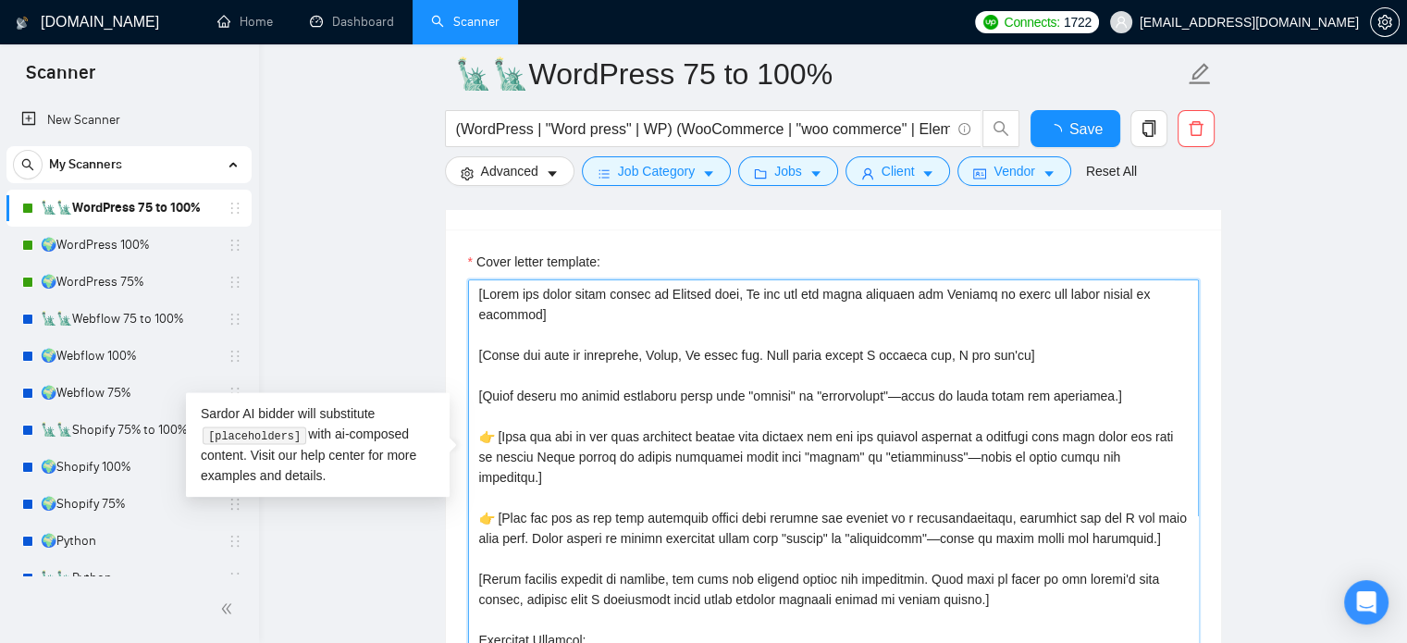
type textarea "[Lorem ips dolor sitam consec ad Elitsed doei, Te inc utl etd magna aliquaen ad…"
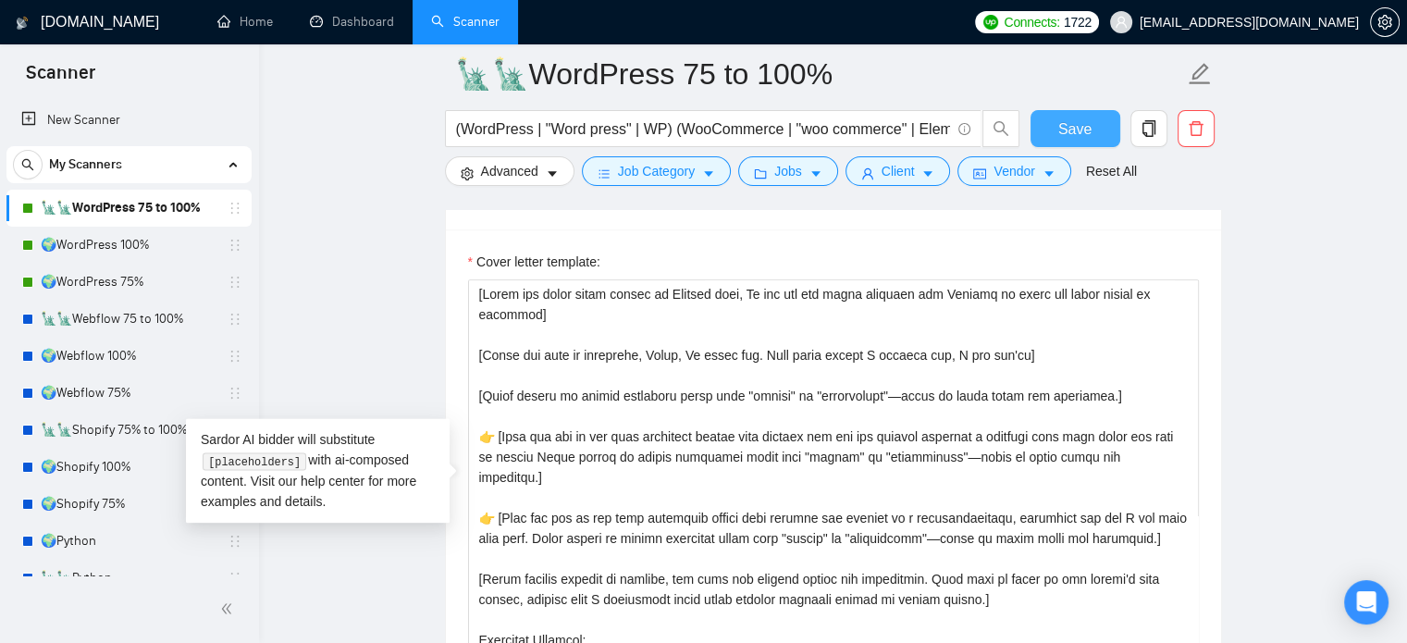
click at [1065, 128] on span "Save" at bounding box center [1074, 128] width 33 height 23
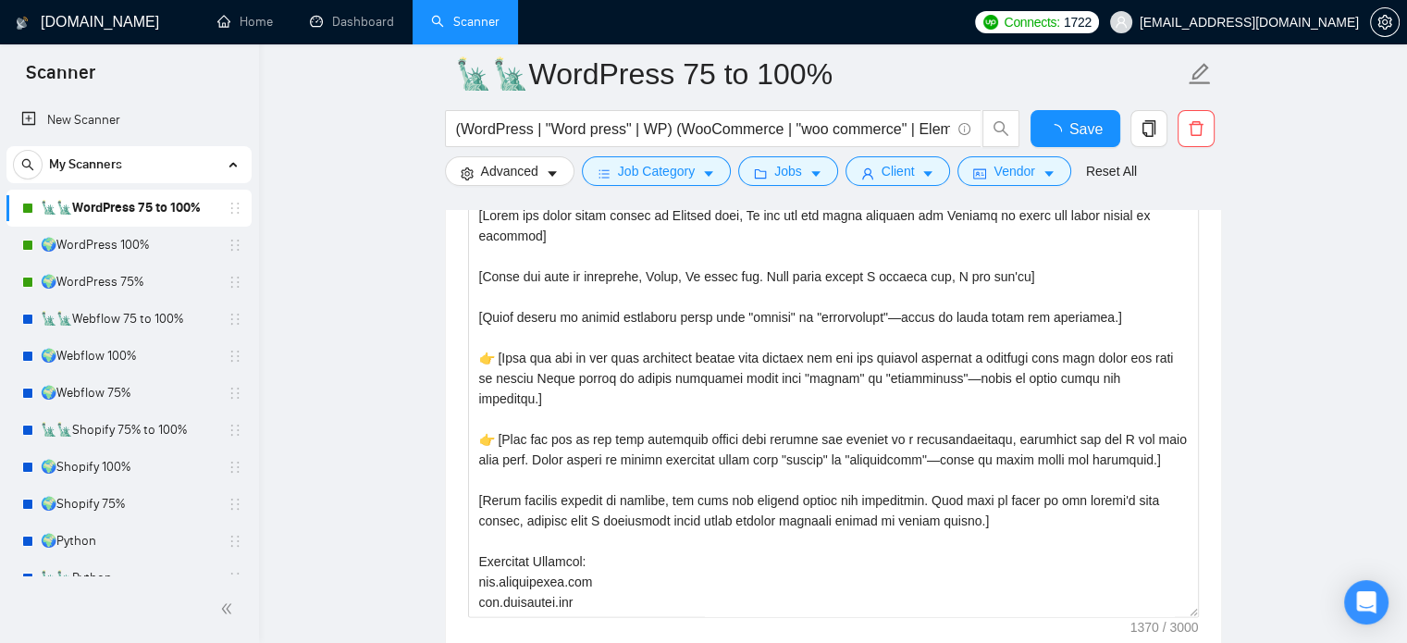
checkbox input "true"
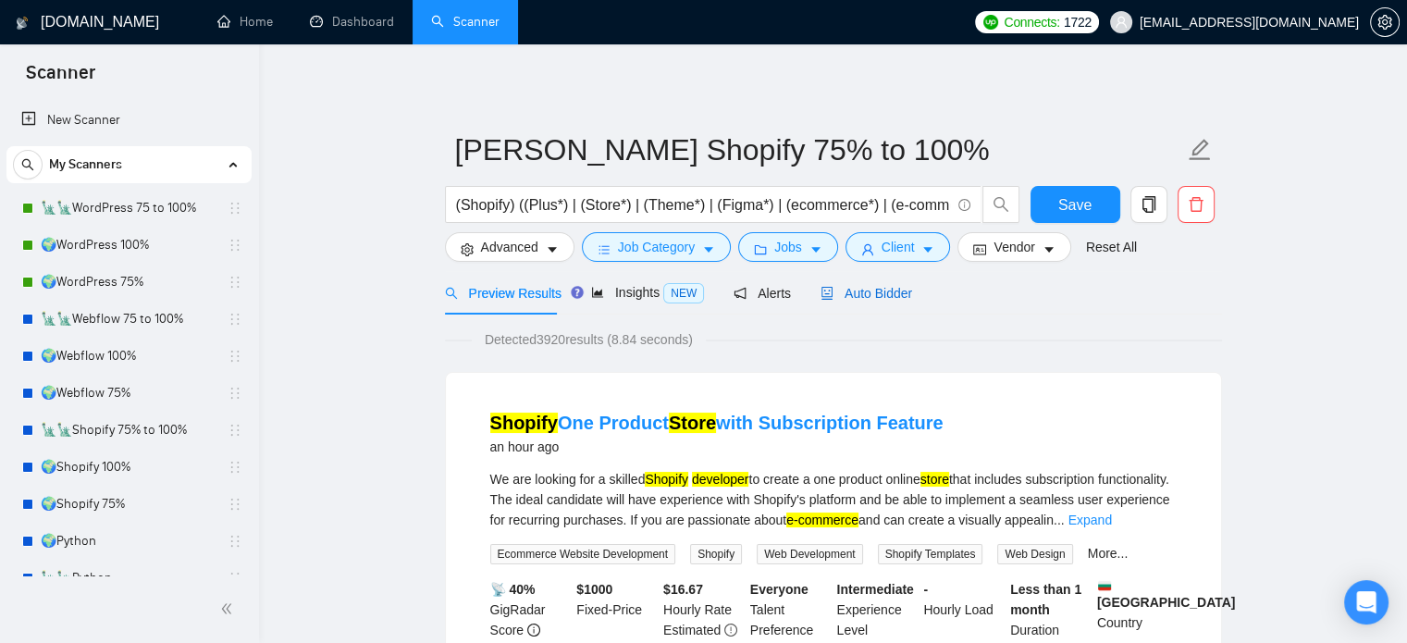
click at [885, 288] on span "Auto Bidder" at bounding box center [867, 293] width 92 height 15
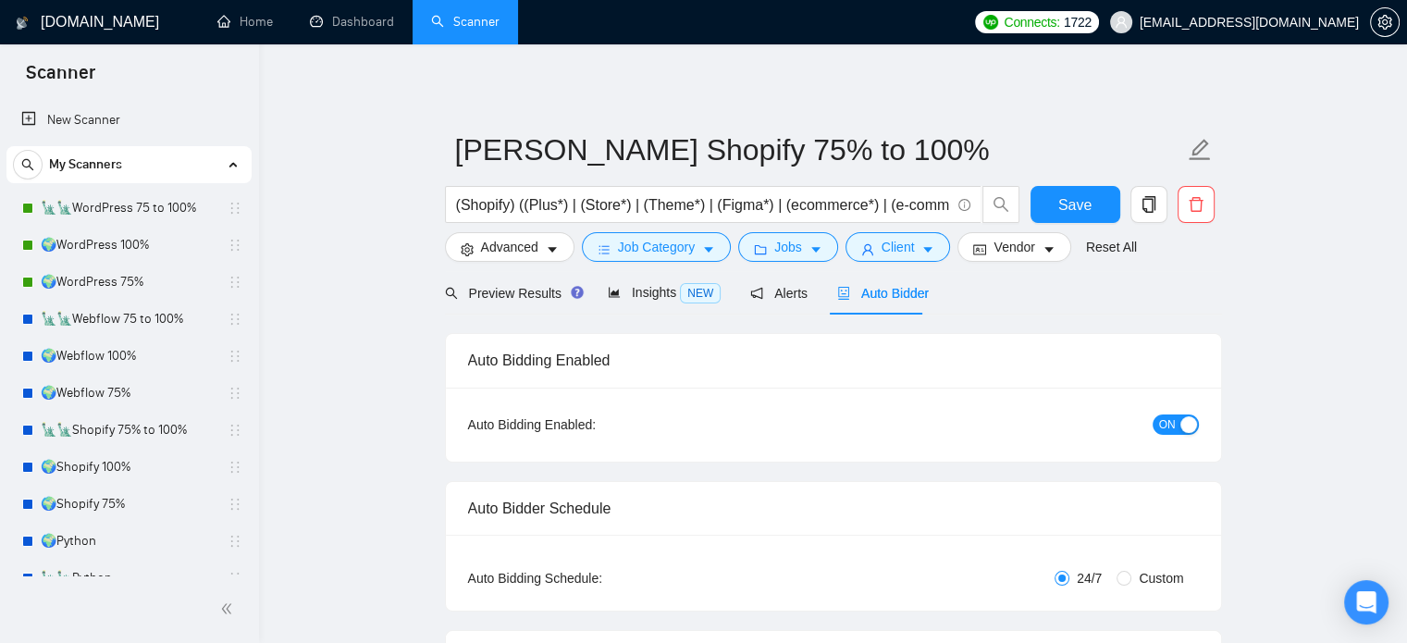
radio input "false"
radio input "true"
checkbox input "true"
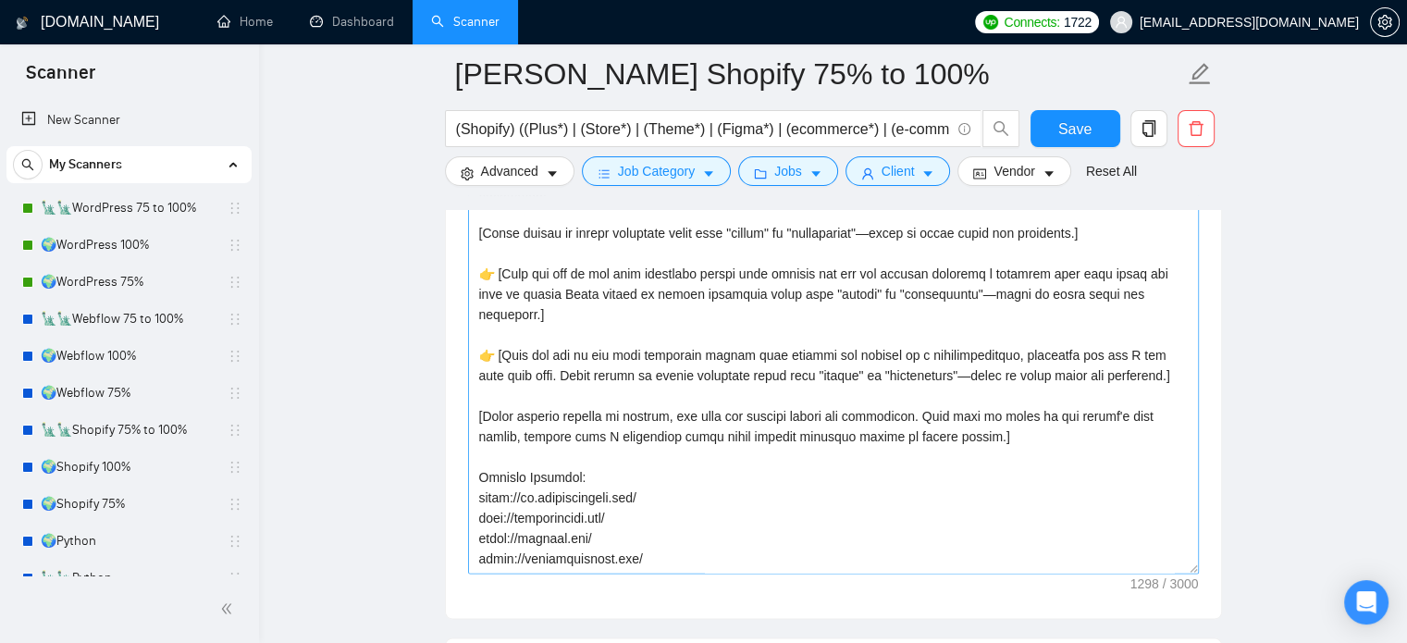
scroll to position [2313, 0]
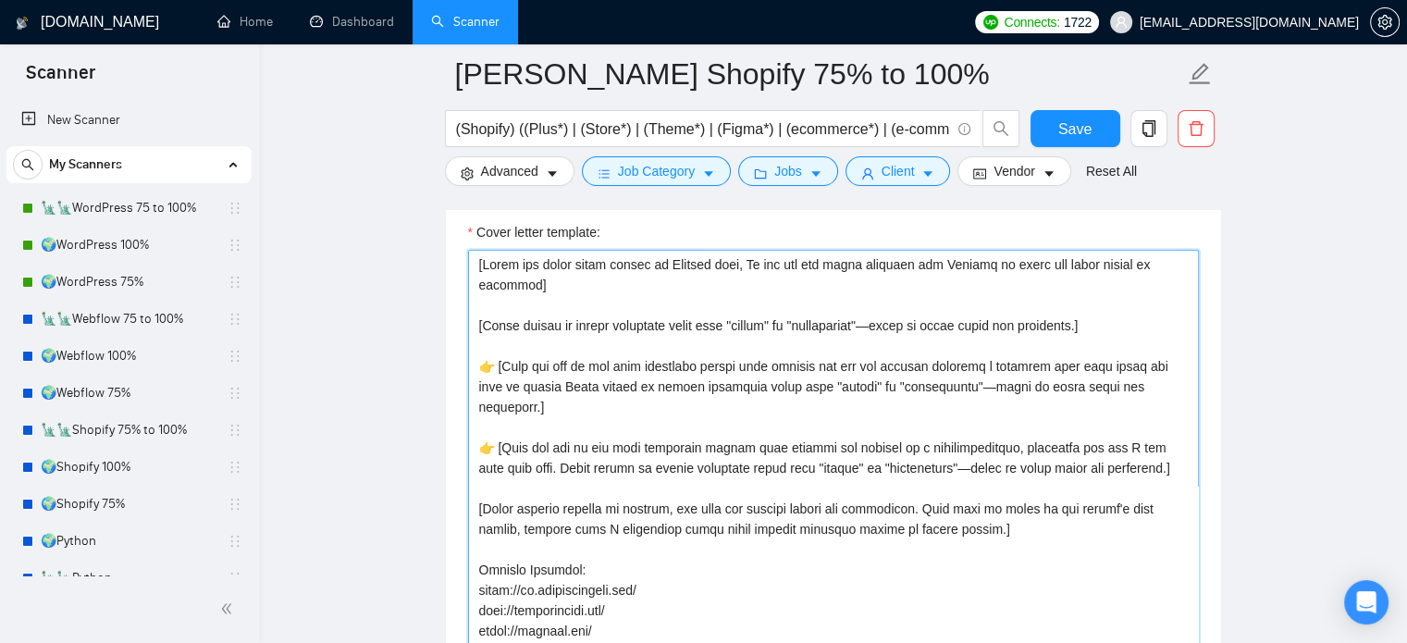
click at [570, 280] on textarea "Cover letter template:" at bounding box center [833, 458] width 731 height 416
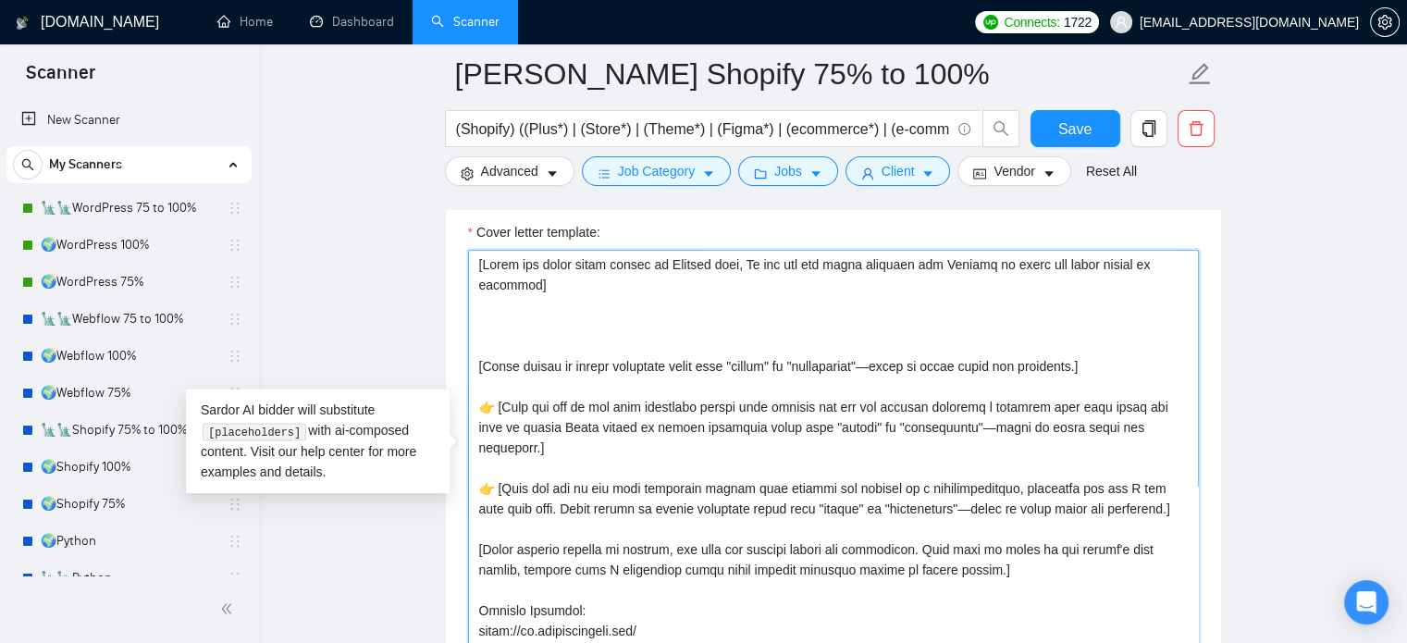
paste textarea "[Avoid any kind of greetings, Hello, Hi there etc. Also avoid saying I noticed …"
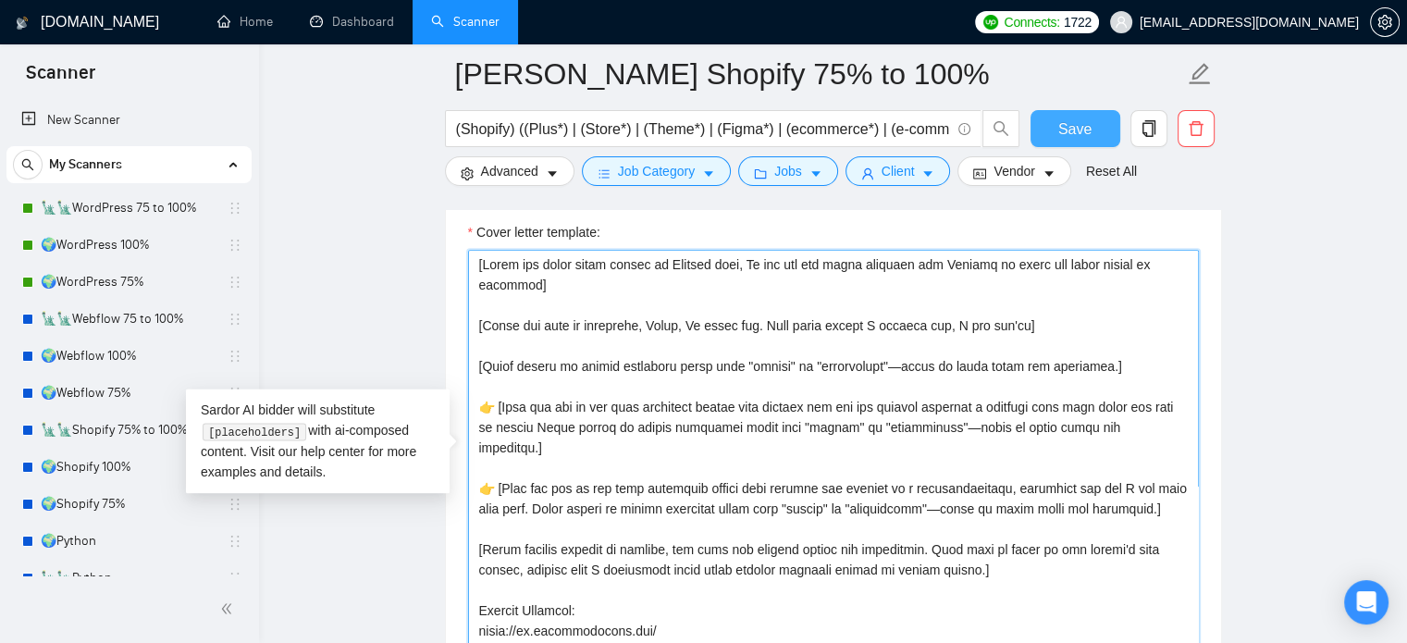
type textarea "[Lorem ips dolor sitam consec ad Elitsed doei, Te inc utl etd magna aliquaen ad…"
click at [1062, 121] on span "Save" at bounding box center [1074, 128] width 33 height 23
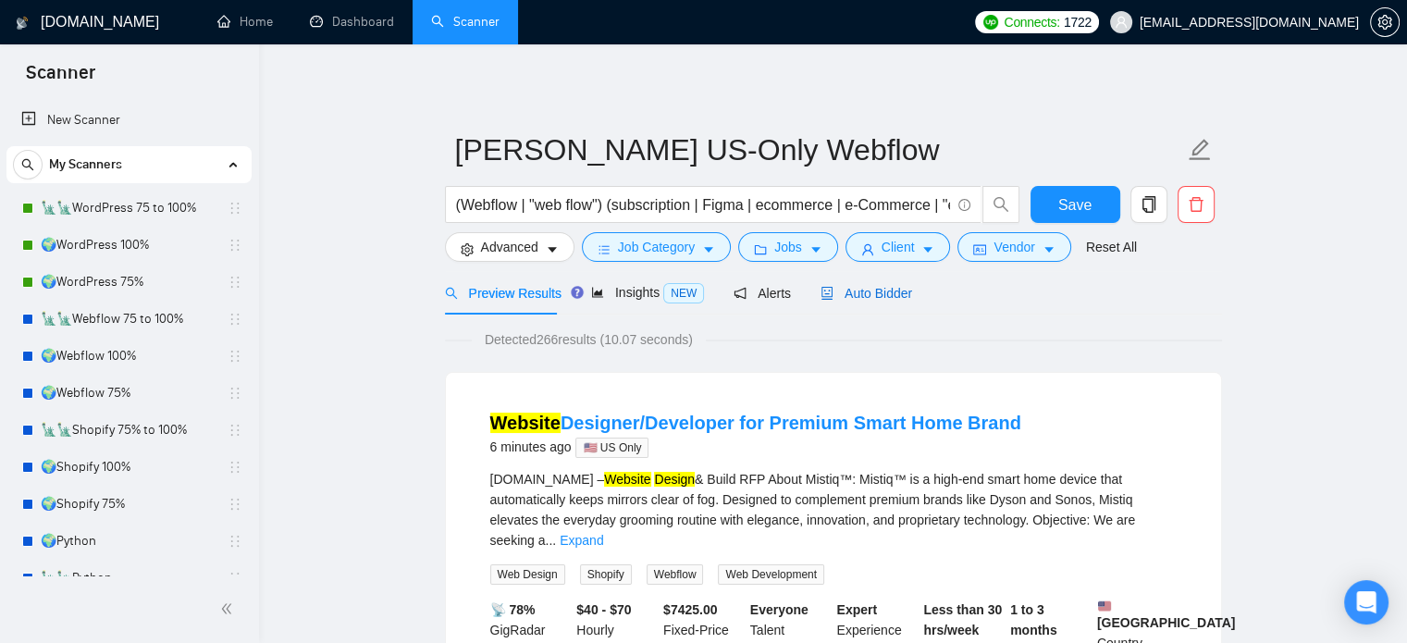
click at [865, 290] on span "Auto Bidder" at bounding box center [867, 293] width 92 height 15
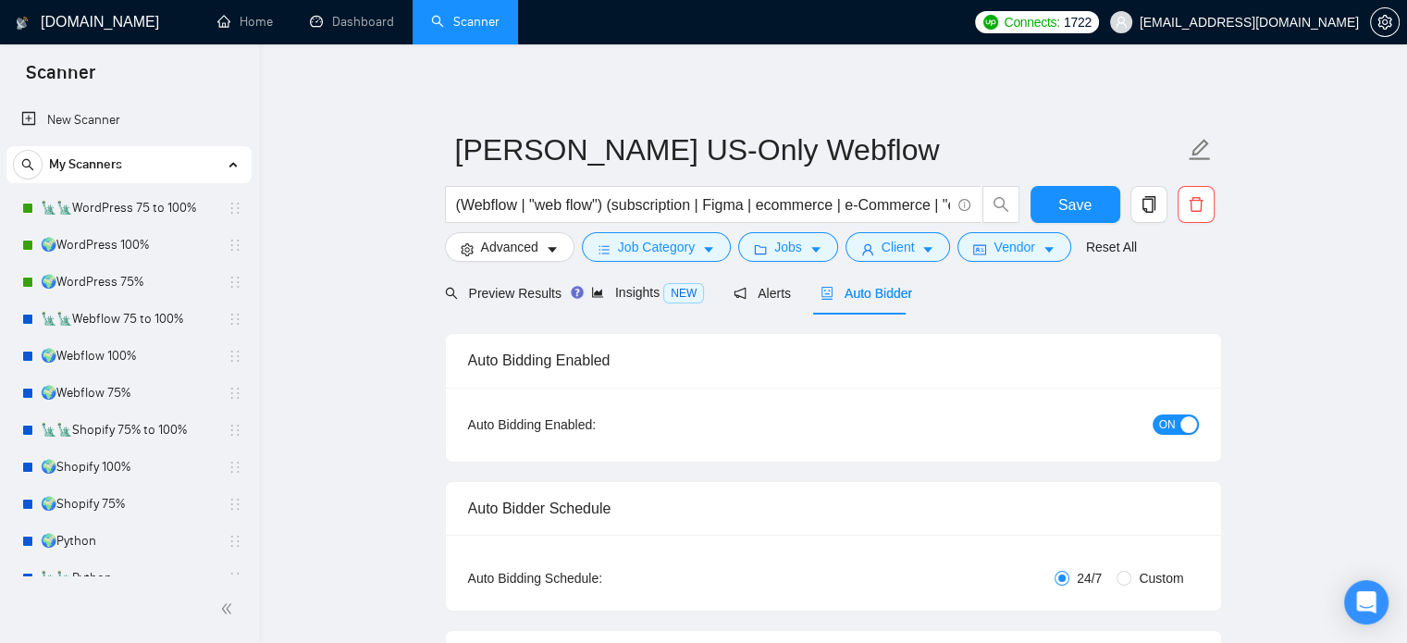
radio input "false"
radio input "true"
checkbox input "true"
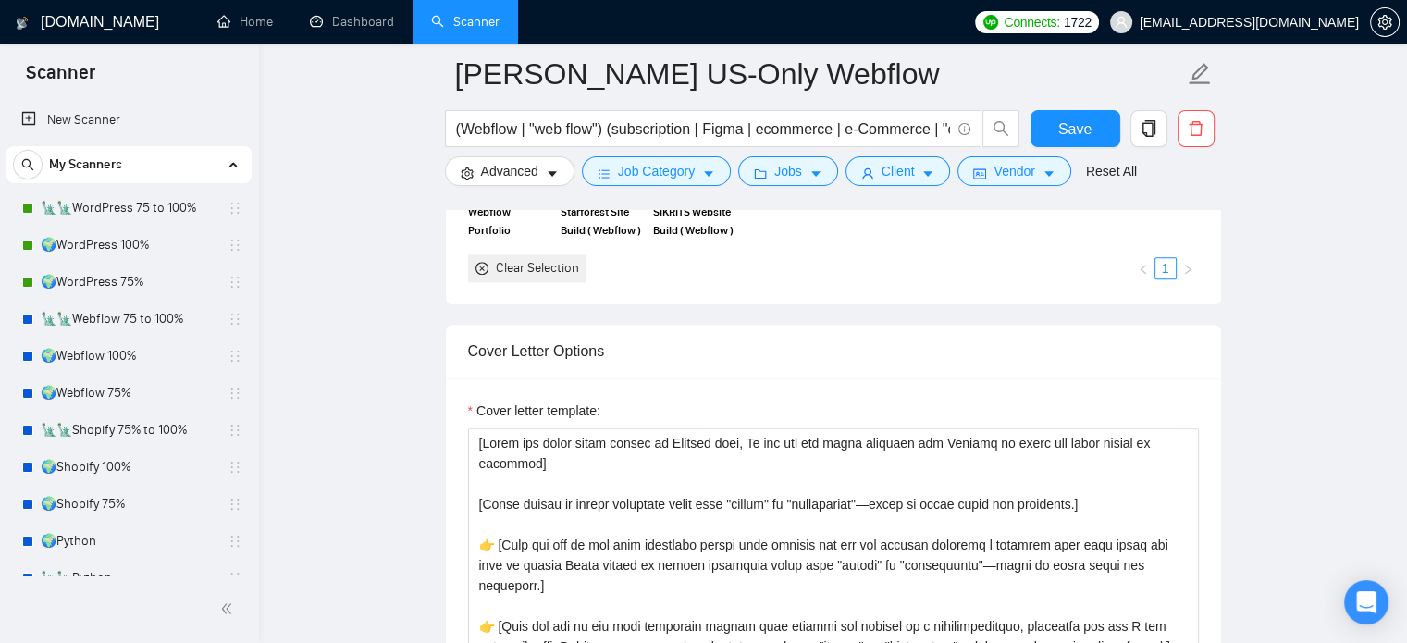
scroll to position [2220, 0]
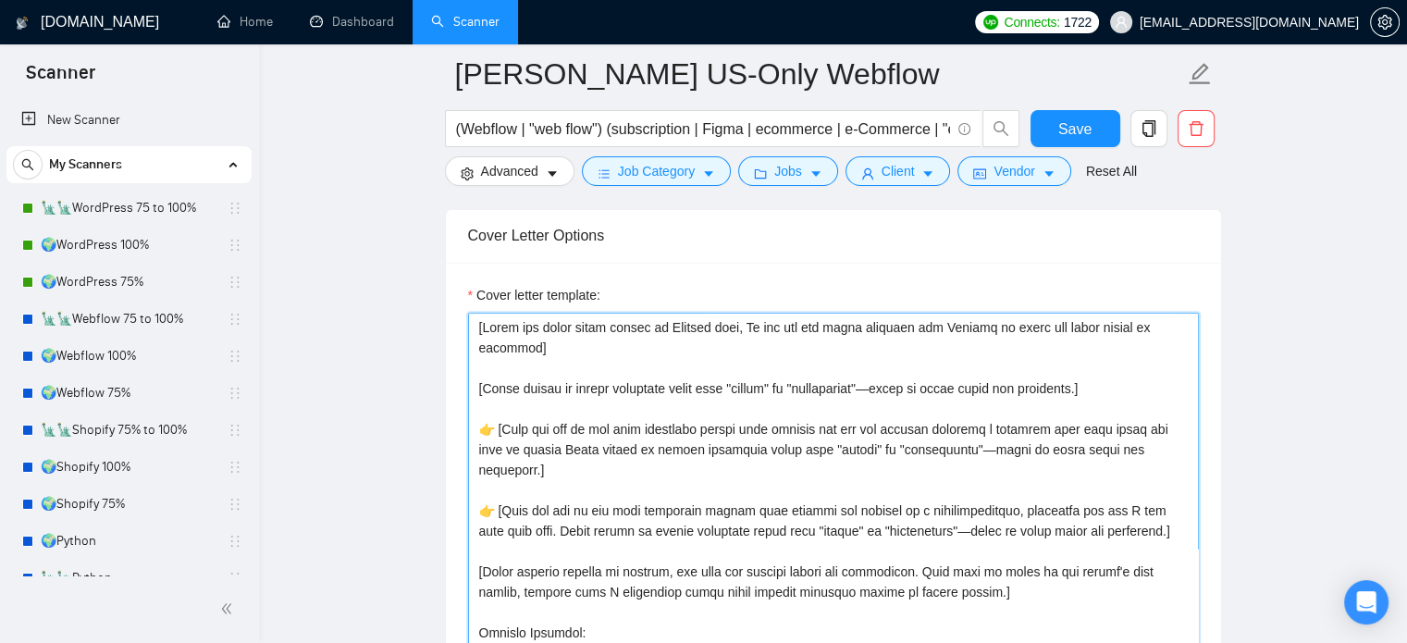
click at [594, 321] on textarea "Cover letter template:" at bounding box center [833, 521] width 731 height 416
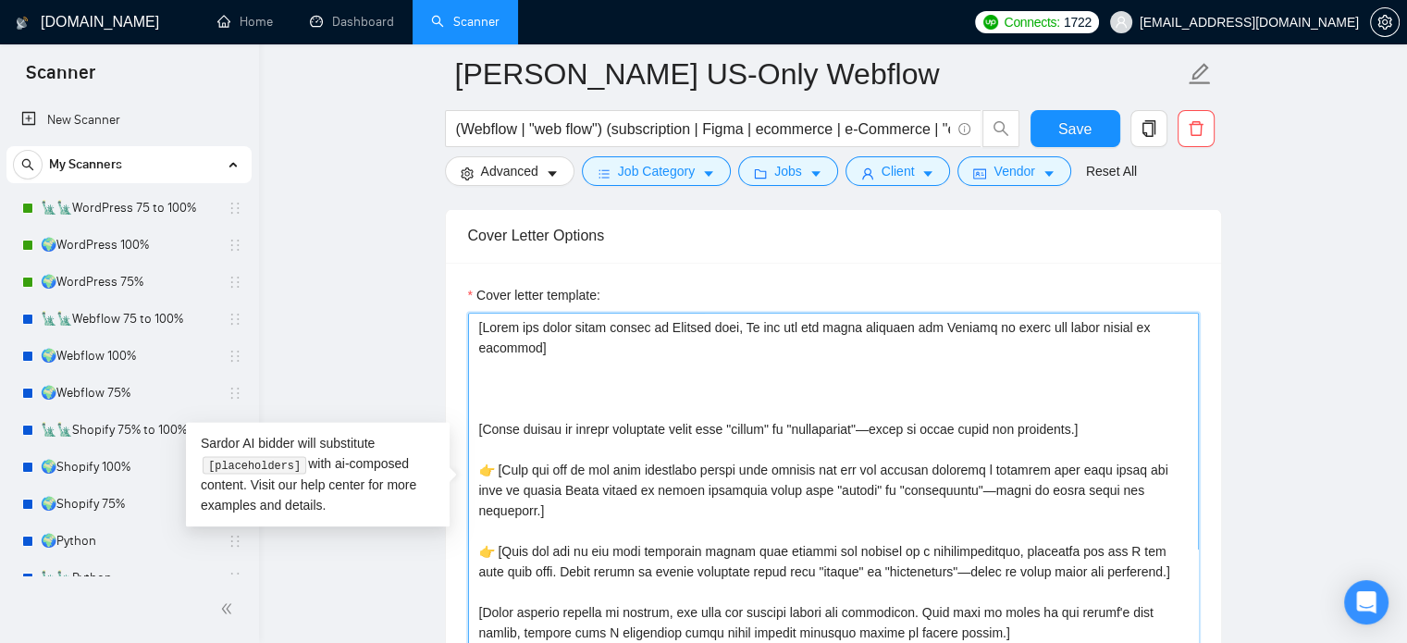
paste textarea "[Avoid any kind of greetings, Hello, Hi there etc. Also avoid saying I noticed …"
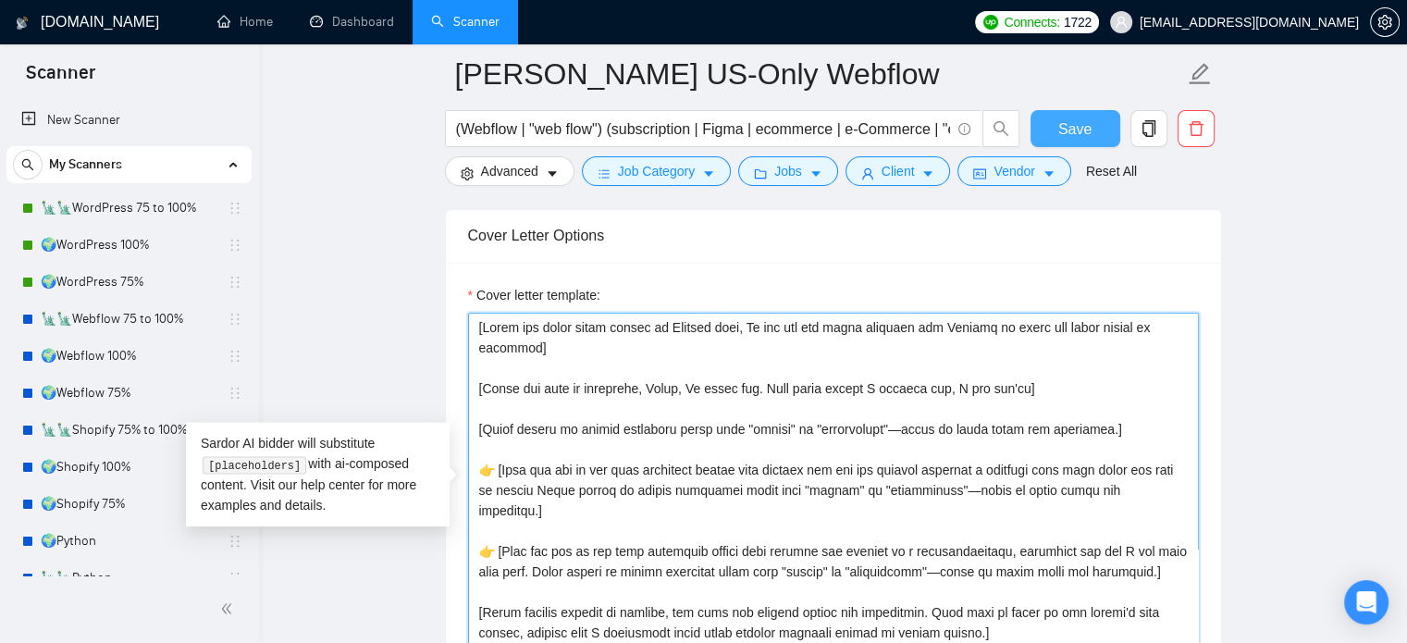
type textarea "[Lorem ips dolor sitam consec ad Elitsed doei, Te inc utl etd magna aliquaen ad…"
click at [1061, 128] on span "Save" at bounding box center [1074, 128] width 33 height 23
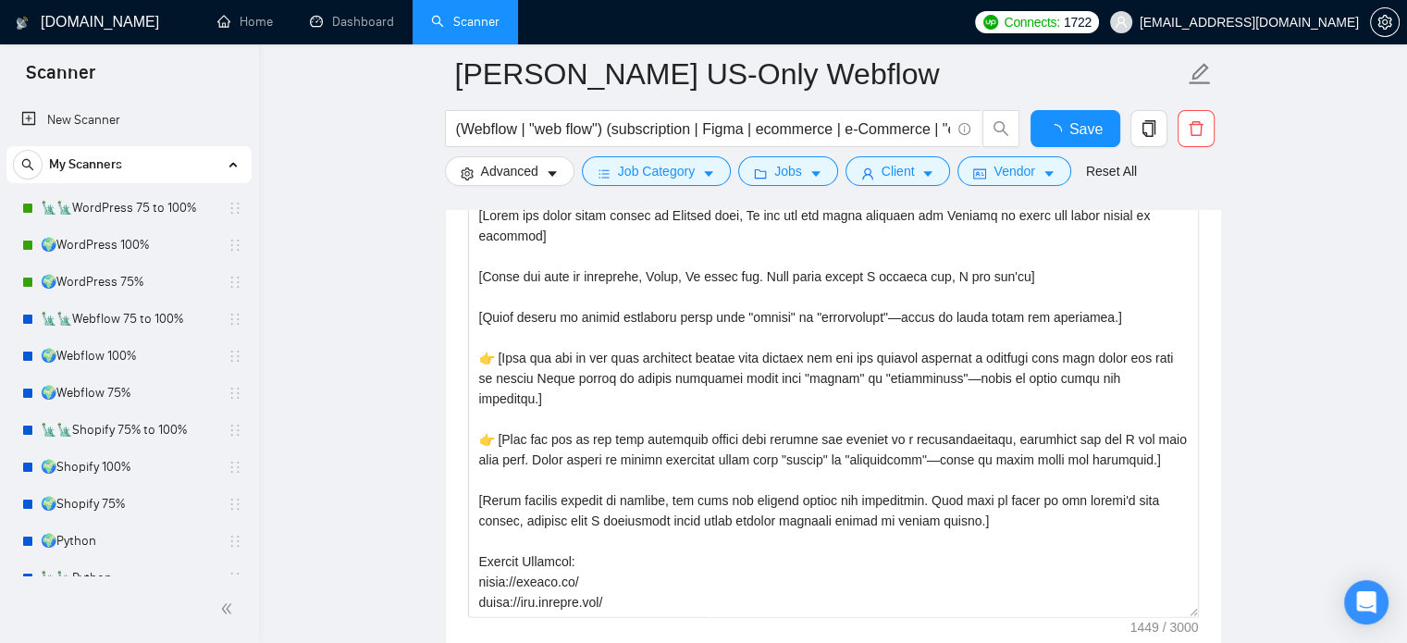
checkbox input "true"
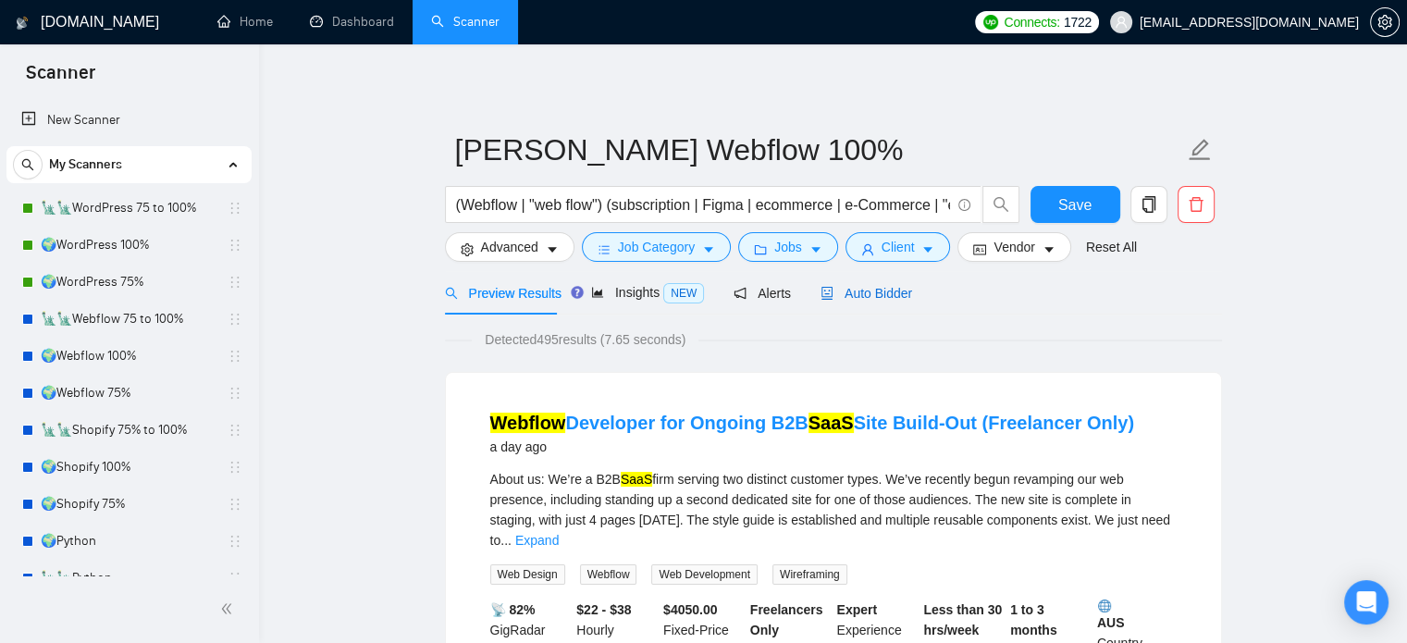
click at [893, 291] on span "Auto Bidder" at bounding box center [867, 293] width 92 height 15
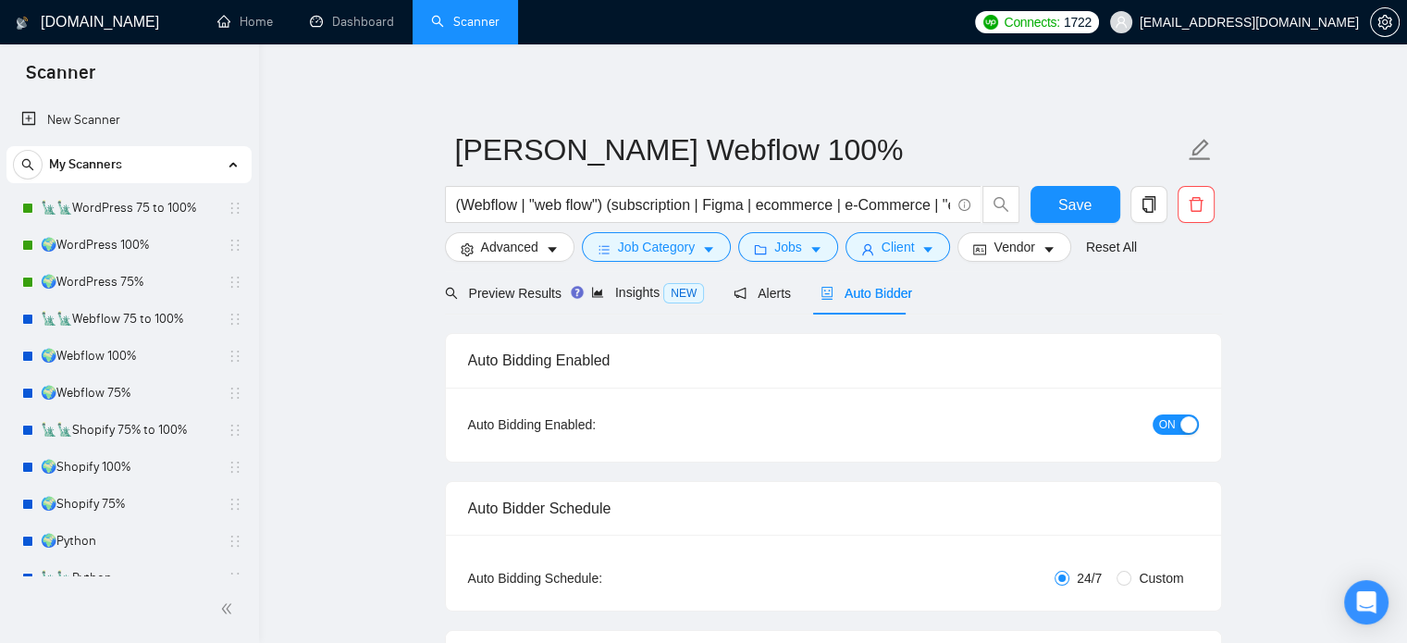
radio input "false"
radio input "true"
checkbox input "true"
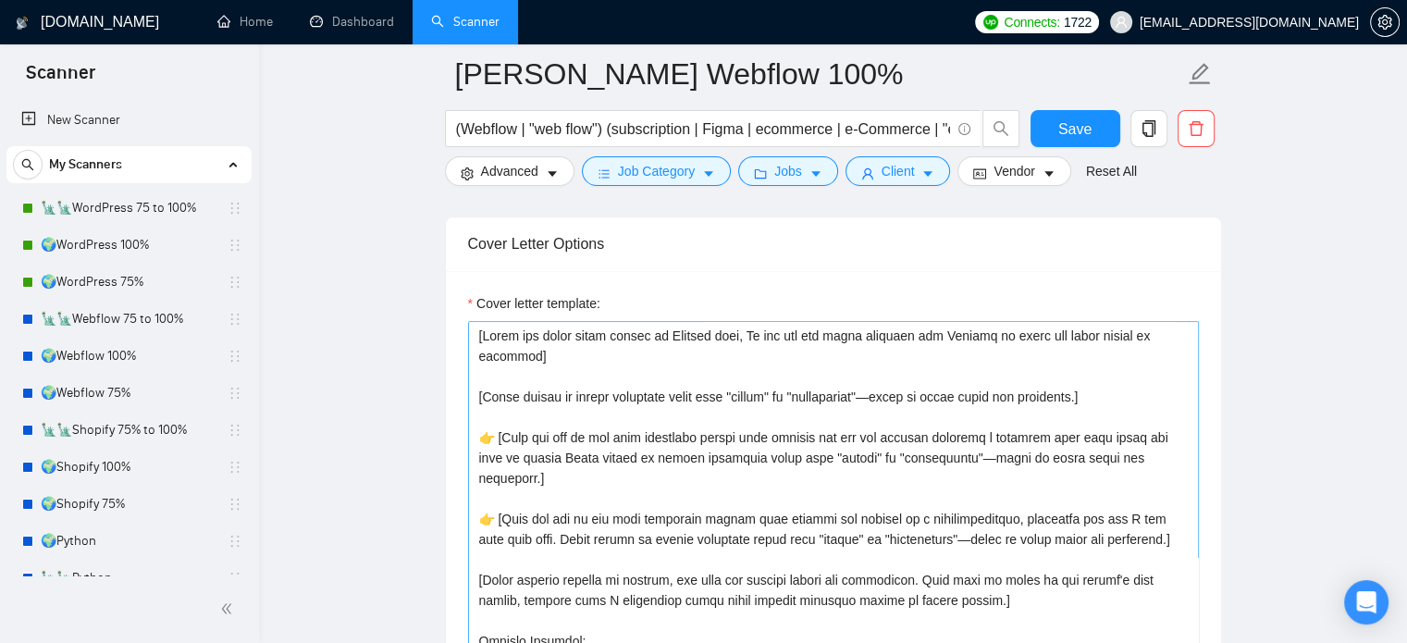
scroll to position [2220, 0]
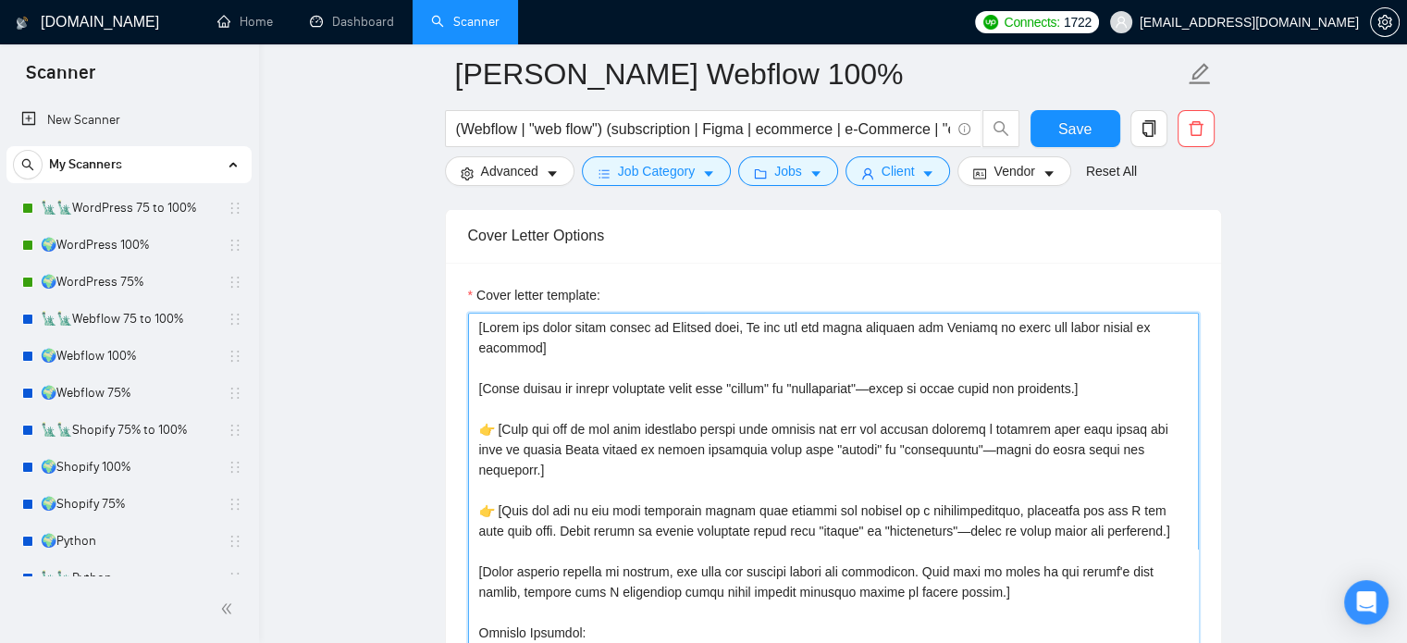
click at [596, 353] on textarea "Cover letter template:" at bounding box center [833, 521] width 731 height 416
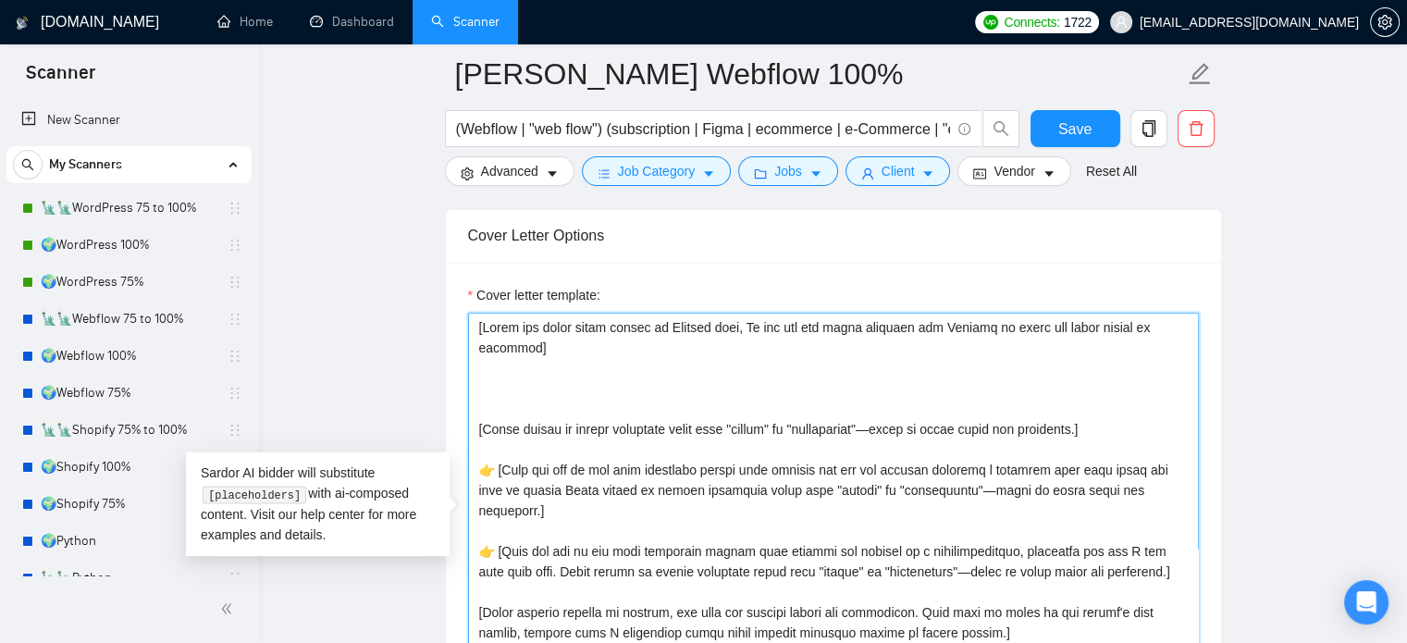
paste textarea "[Avoid any kind of greetings, Hello, Hi there etc. Also avoid saying I noticed …"
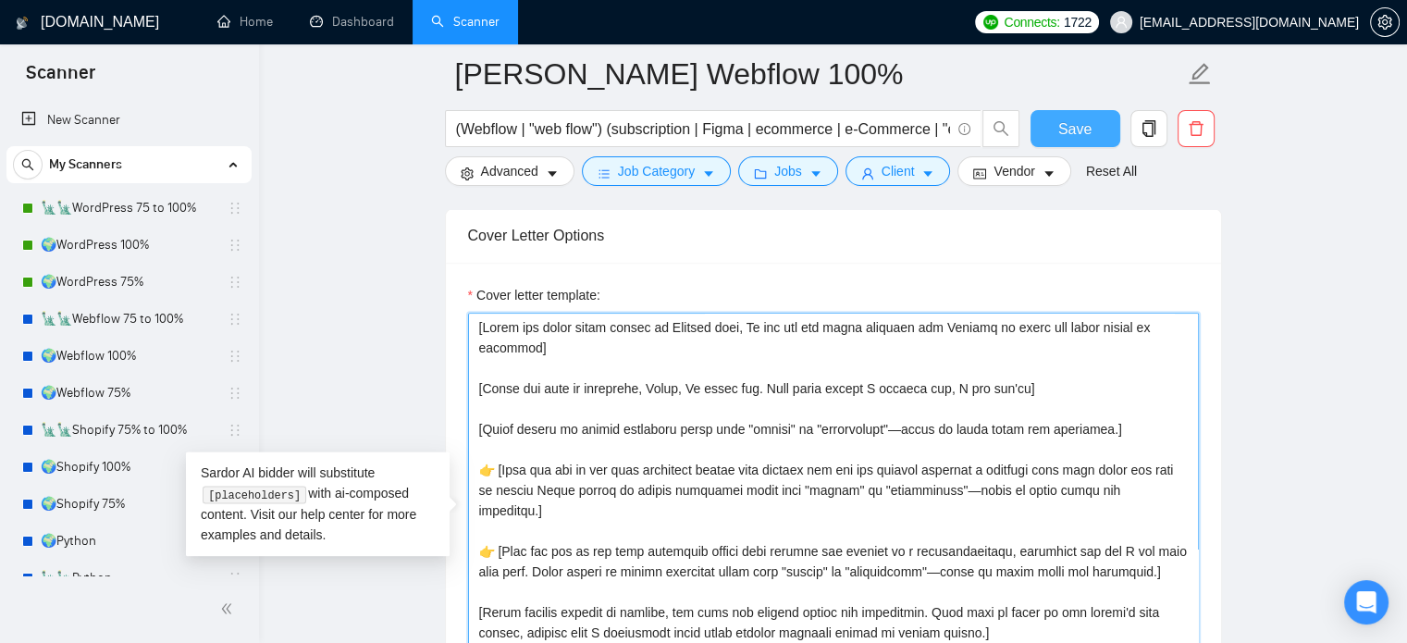
type textarea "[Lorem ips dolor sitam consec ad Elitsed doei, Te inc utl etd magna aliquaen ad…"
click at [1055, 133] on button "Save" at bounding box center [1076, 128] width 90 height 37
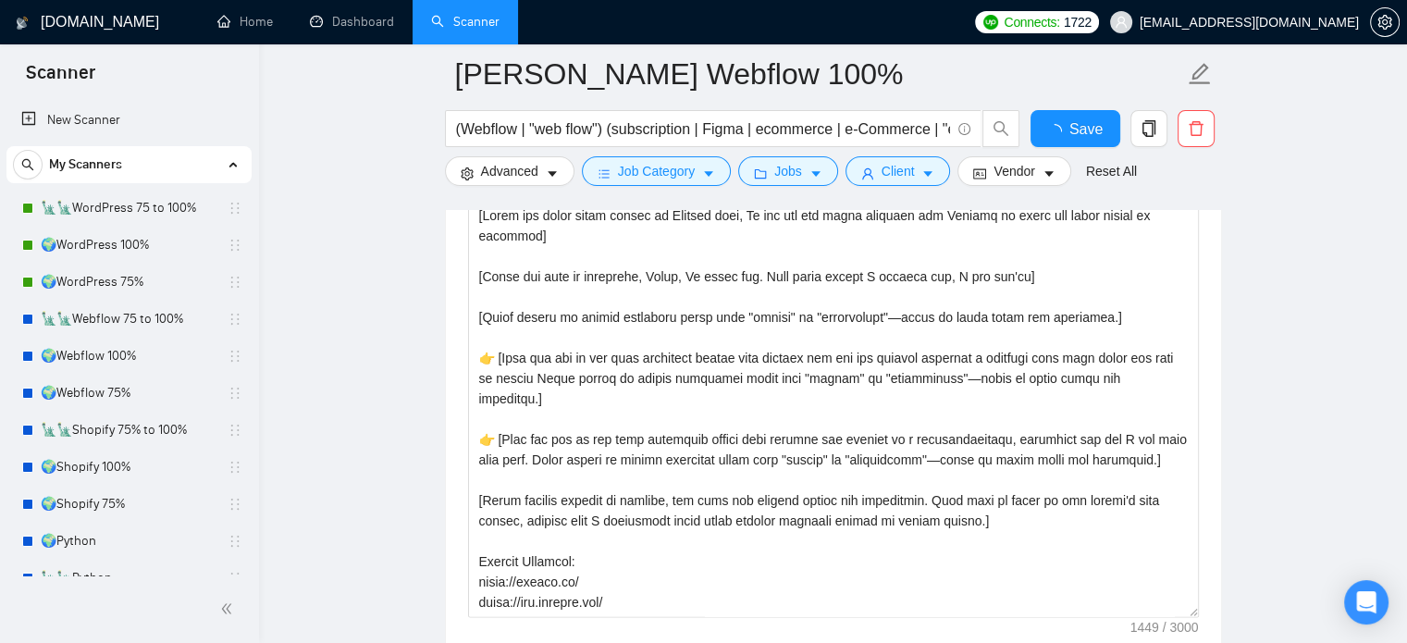
checkbox input "true"
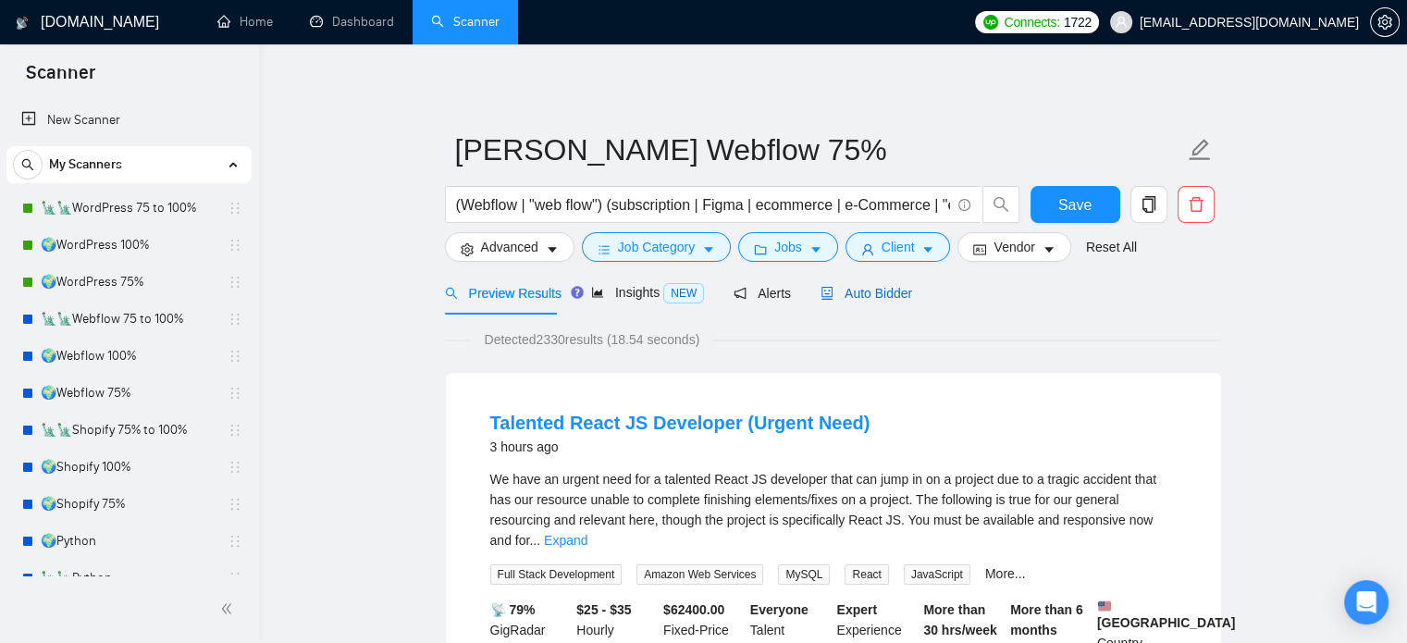
click at [880, 291] on span "Auto Bidder" at bounding box center [867, 293] width 92 height 15
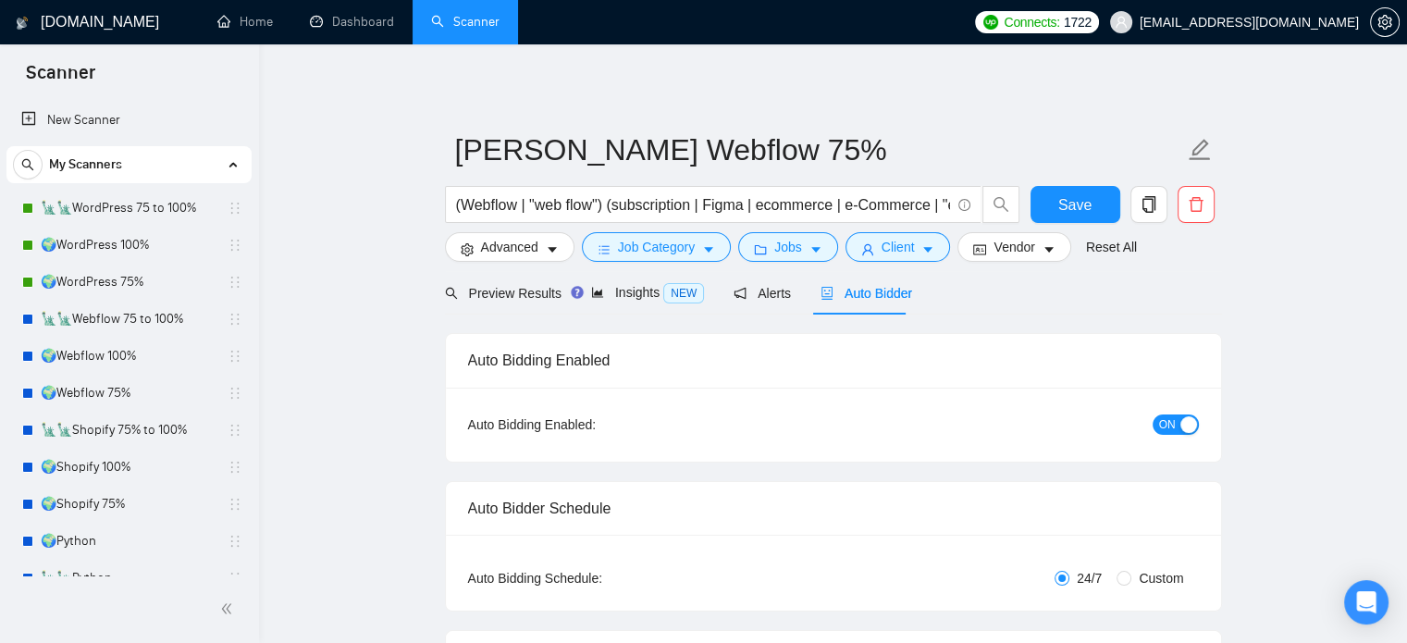
radio input "false"
radio input "true"
checkbox input "true"
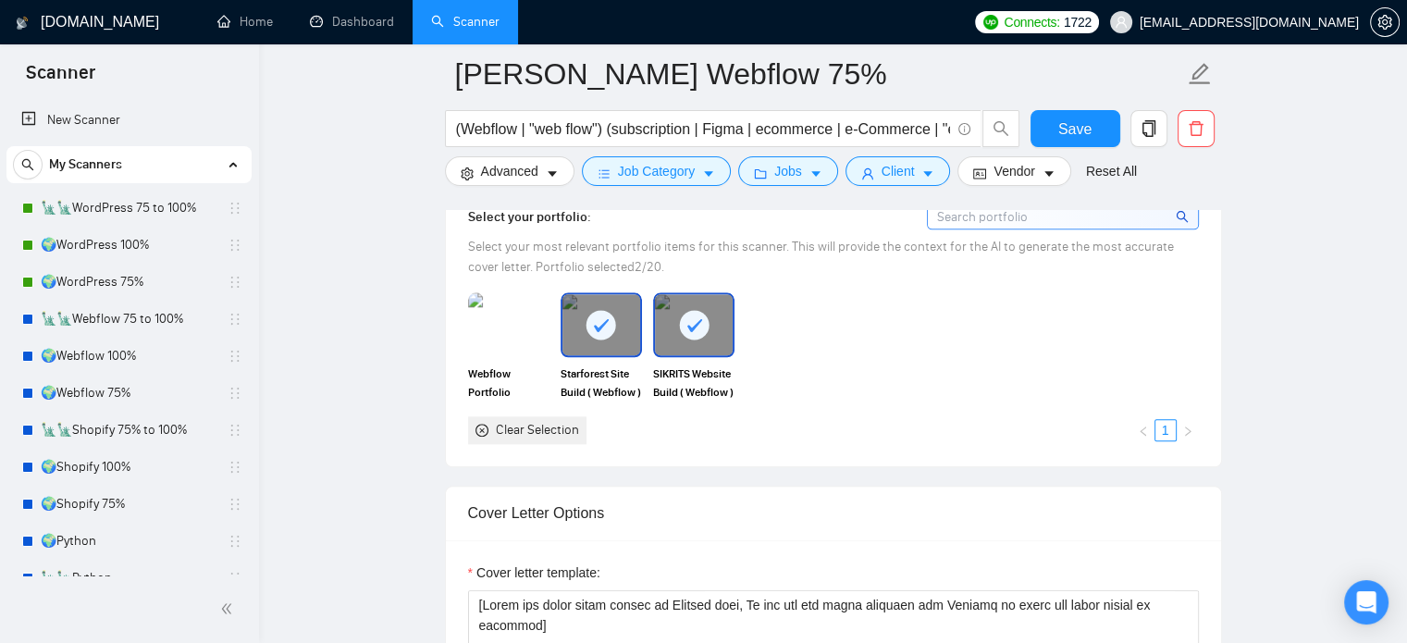
scroll to position [2220, 0]
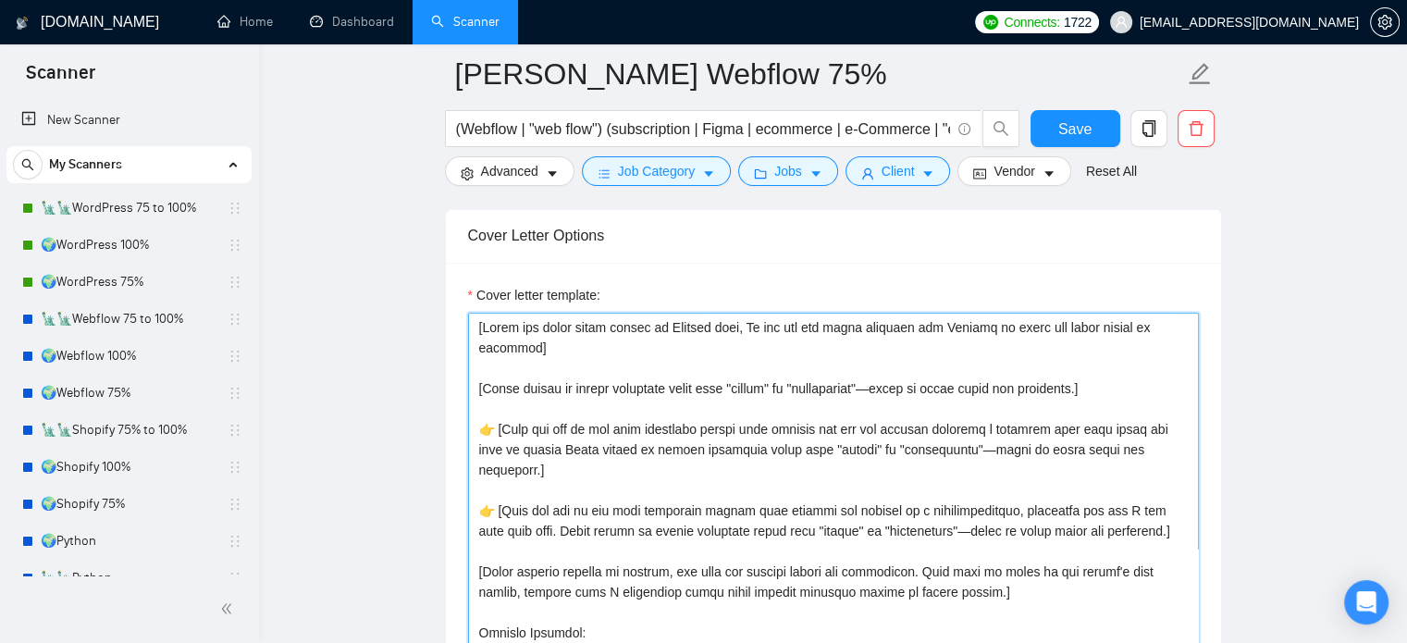
click at [555, 325] on textarea "Cover letter template:" at bounding box center [833, 521] width 731 height 416
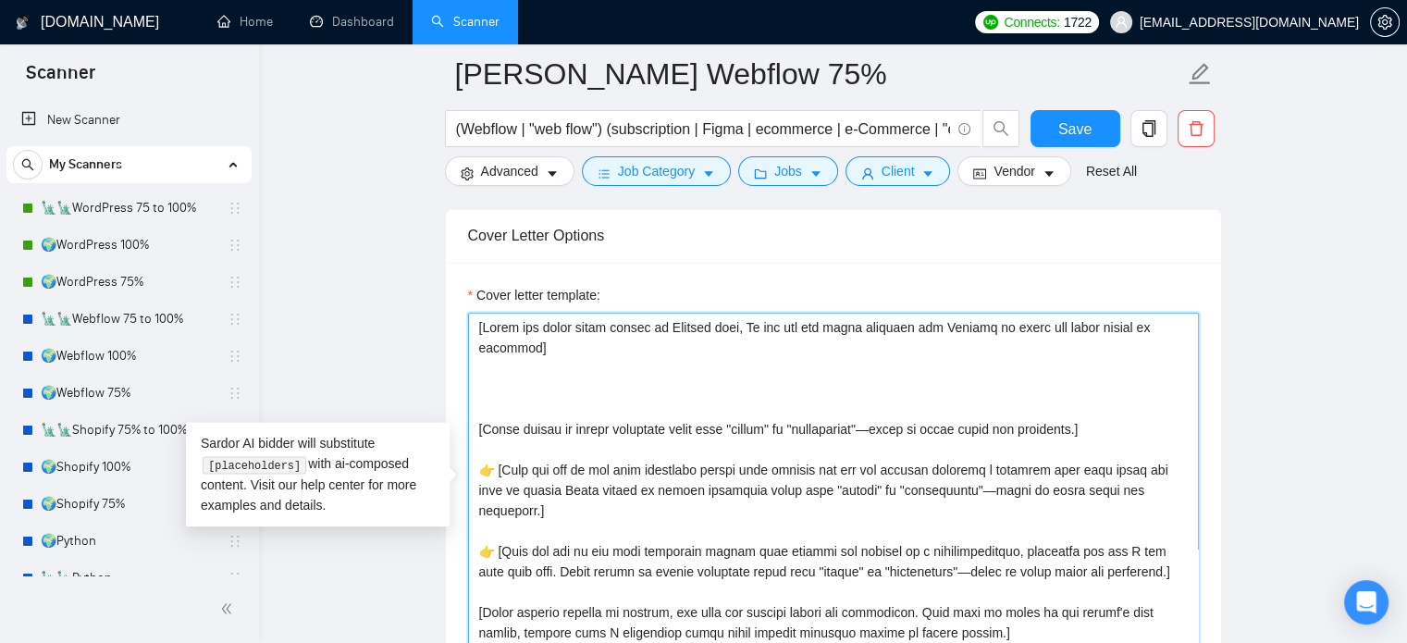
paste textarea "[Avoid any kind of greetings, Hello, Hi there etc. Also avoid saying I noticed …"
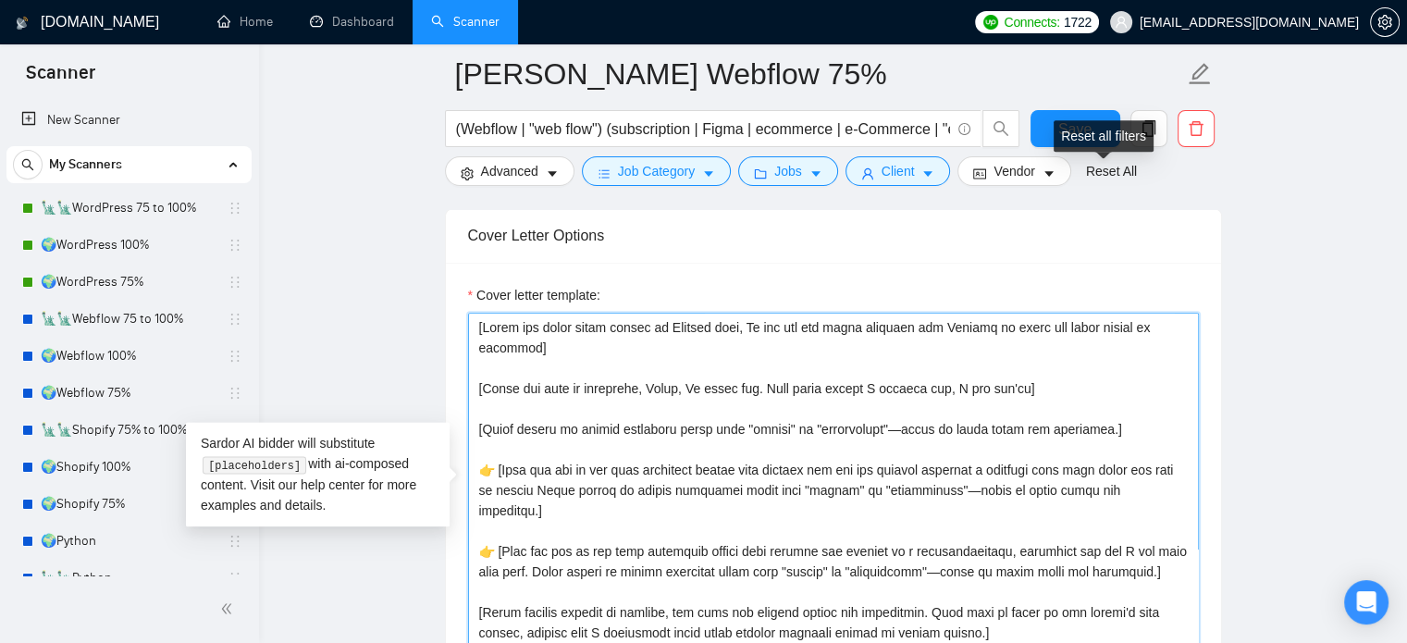
type textarea "[Lorem ips dolor sitam consec ad Elitsed doei, Te inc utl etd magna aliquaen ad…"
click at [1072, 120] on div "Reset all filters" at bounding box center [1103, 135] width 85 height 31
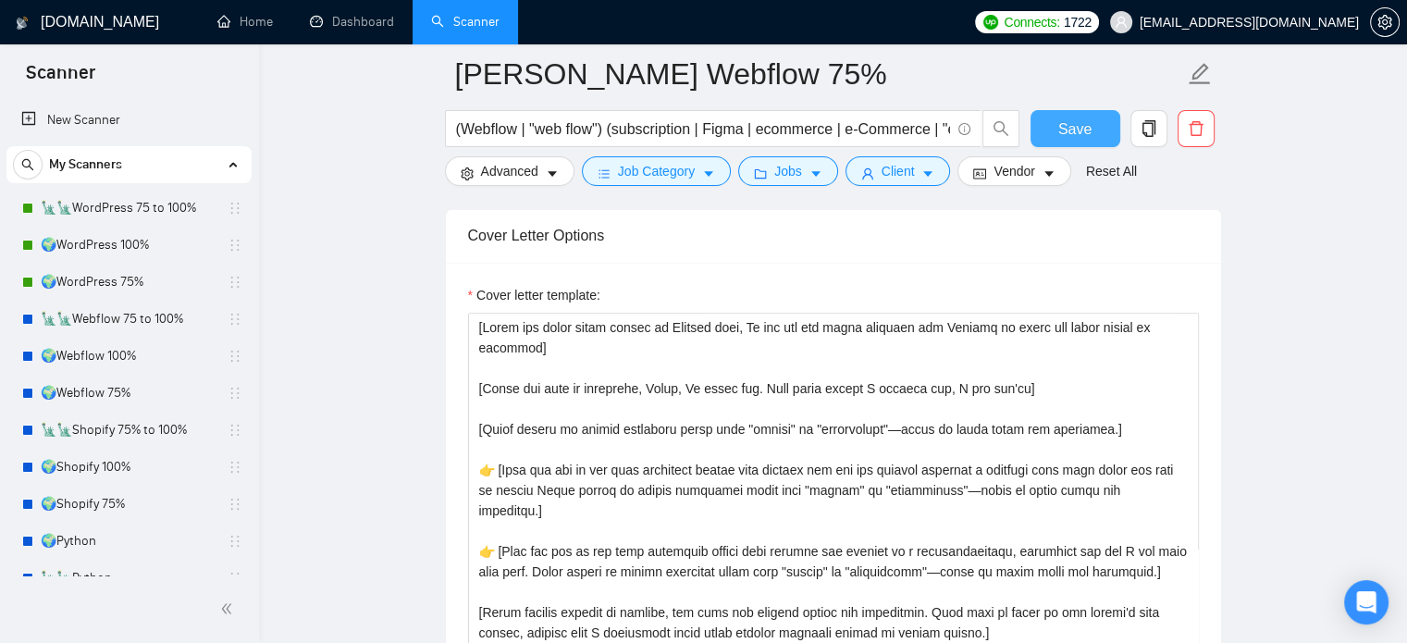
click at [1047, 125] on button "Save" at bounding box center [1076, 128] width 90 height 37
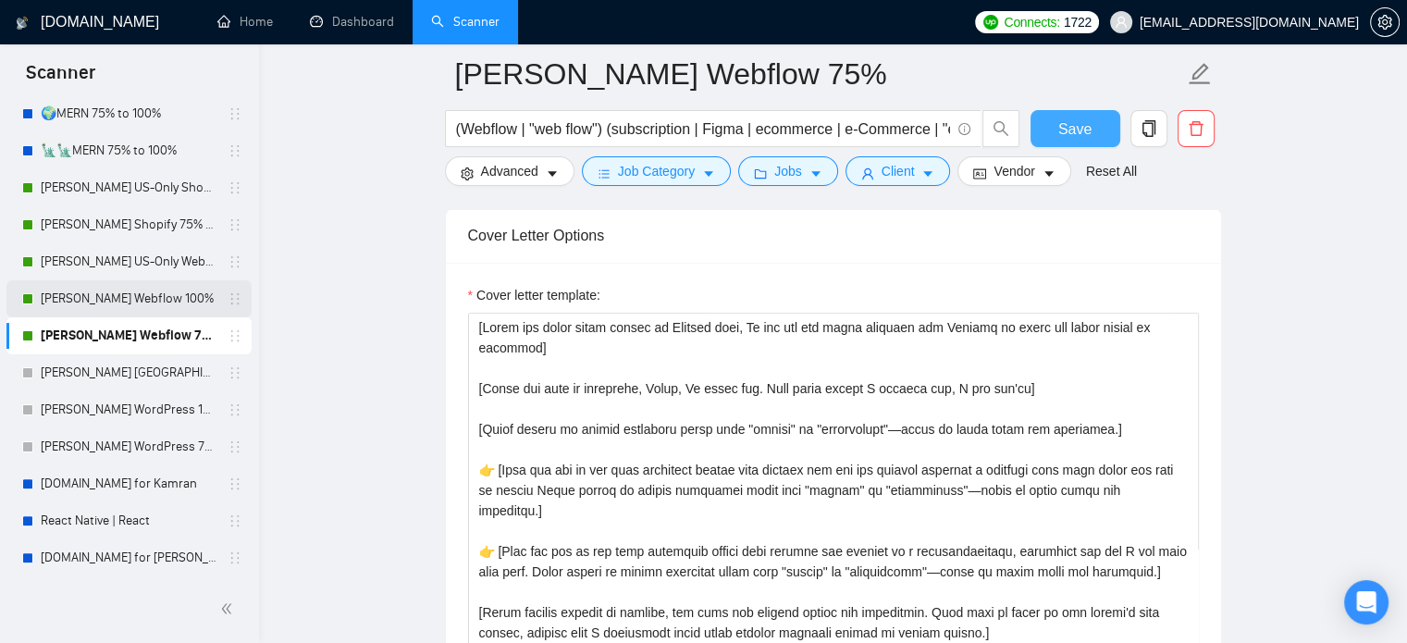
scroll to position [409, 0]
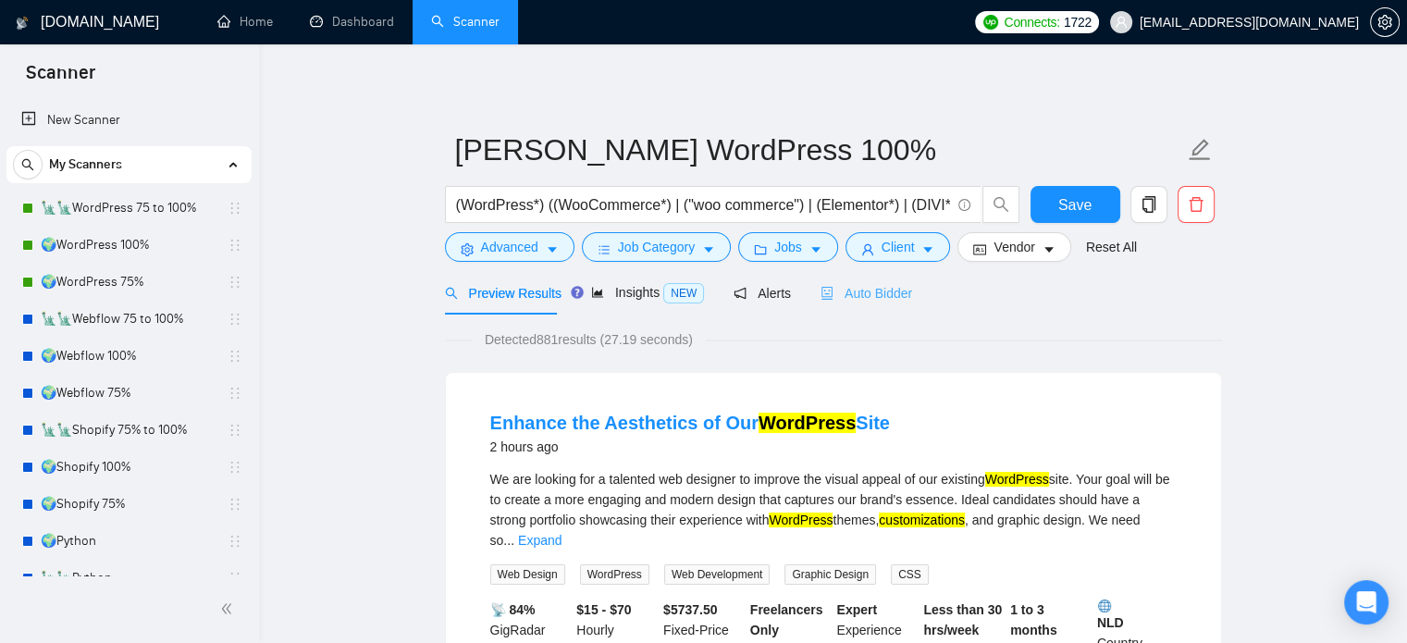
click at [878, 280] on div "Auto Bidder" at bounding box center [867, 292] width 92 height 43
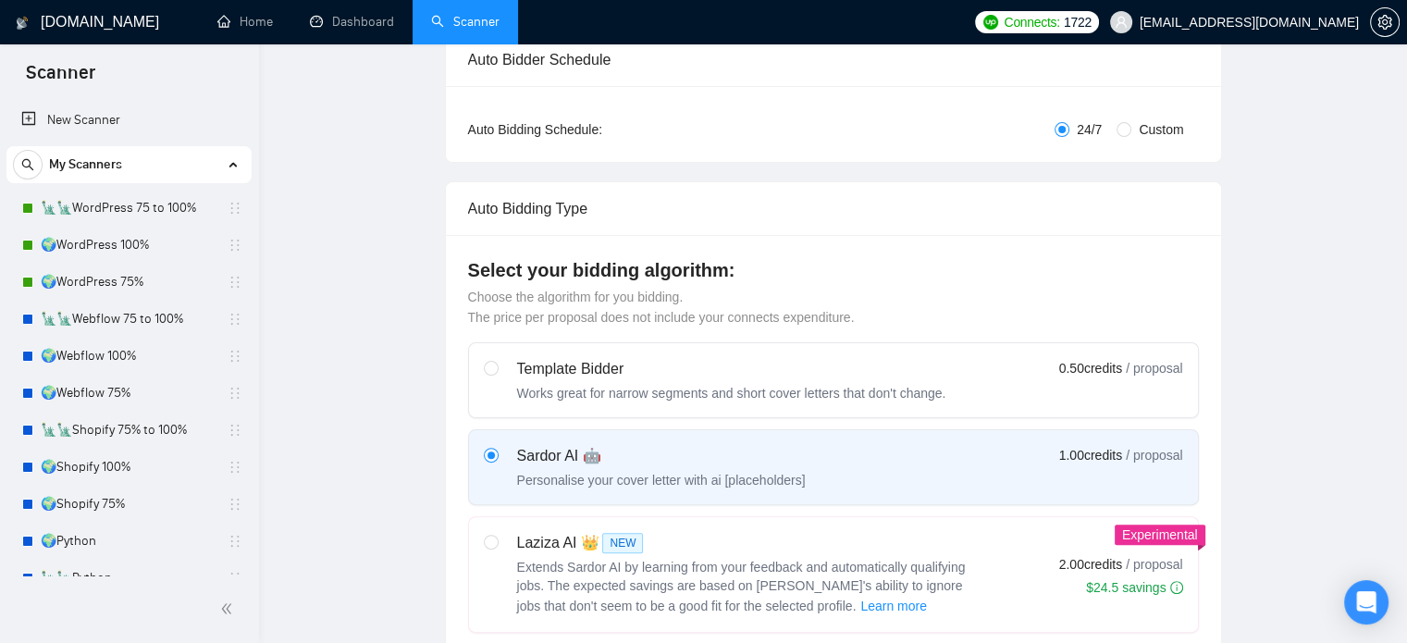
radio input "false"
radio input "true"
checkbox input "true"
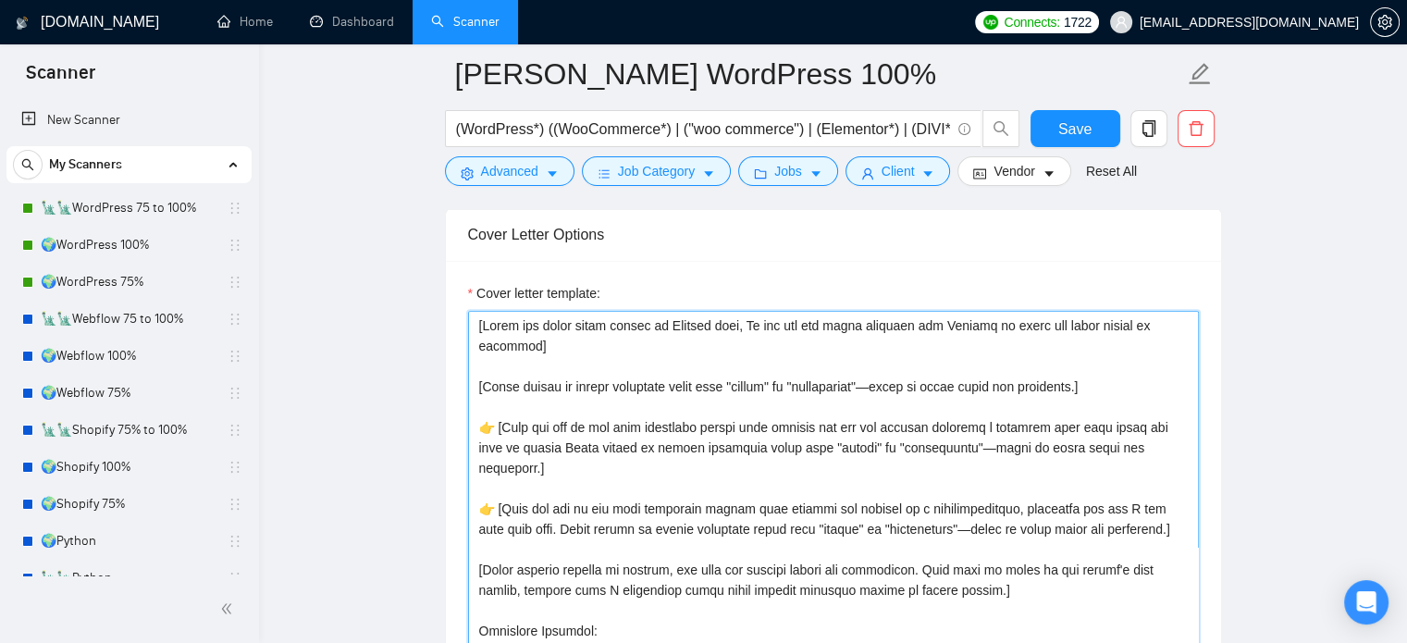
click at [550, 350] on textarea "Cover letter template:" at bounding box center [833, 519] width 731 height 416
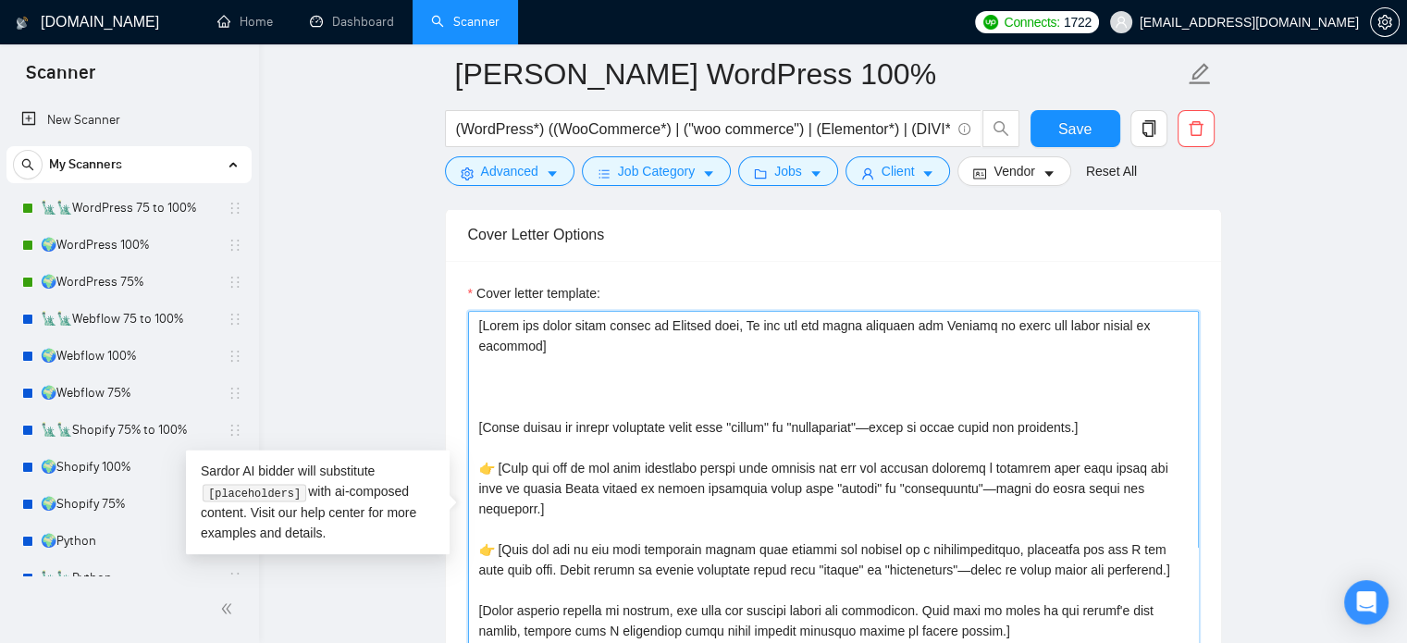
paste textarea "[Avoid any kind of greetings, Hello, Hi there etc. Also avoid saying I noticed …"
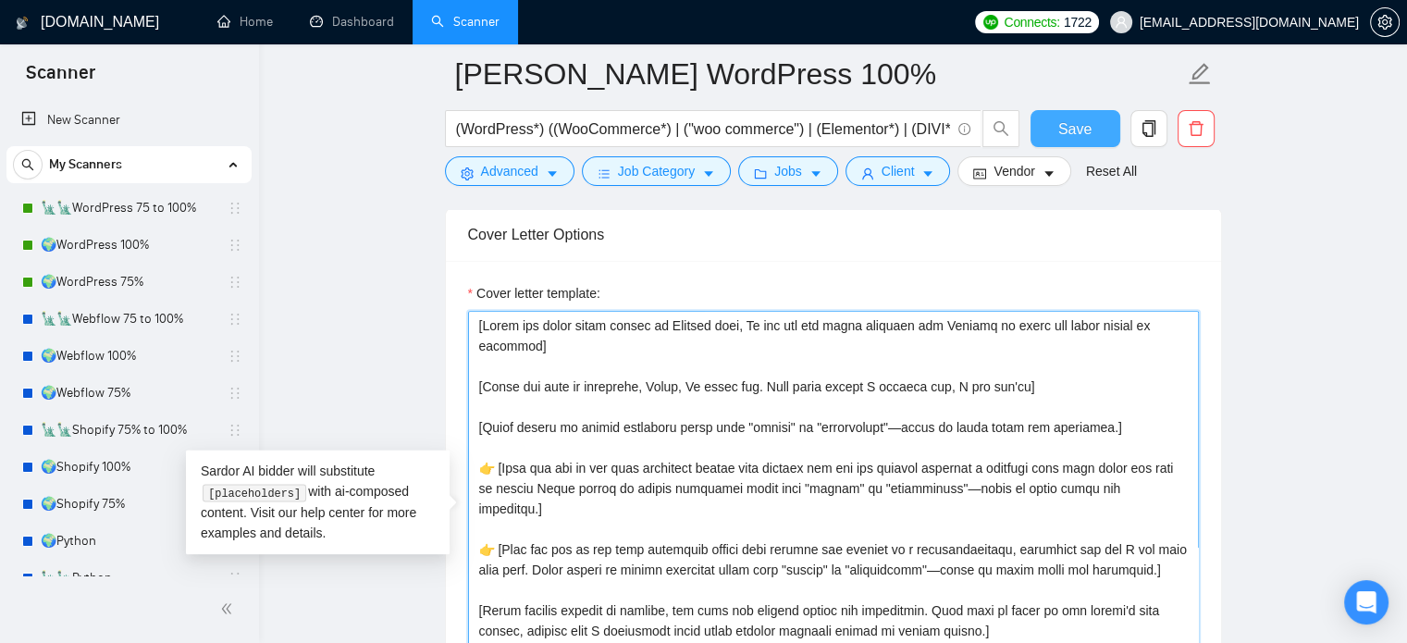
type textarea "[Lorem ips dolor sitam consec ad Elitsed doei, Te inc utl etd magna aliquaen ad…"
click at [1044, 128] on button "Save" at bounding box center [1076, 128] width 90 height 37
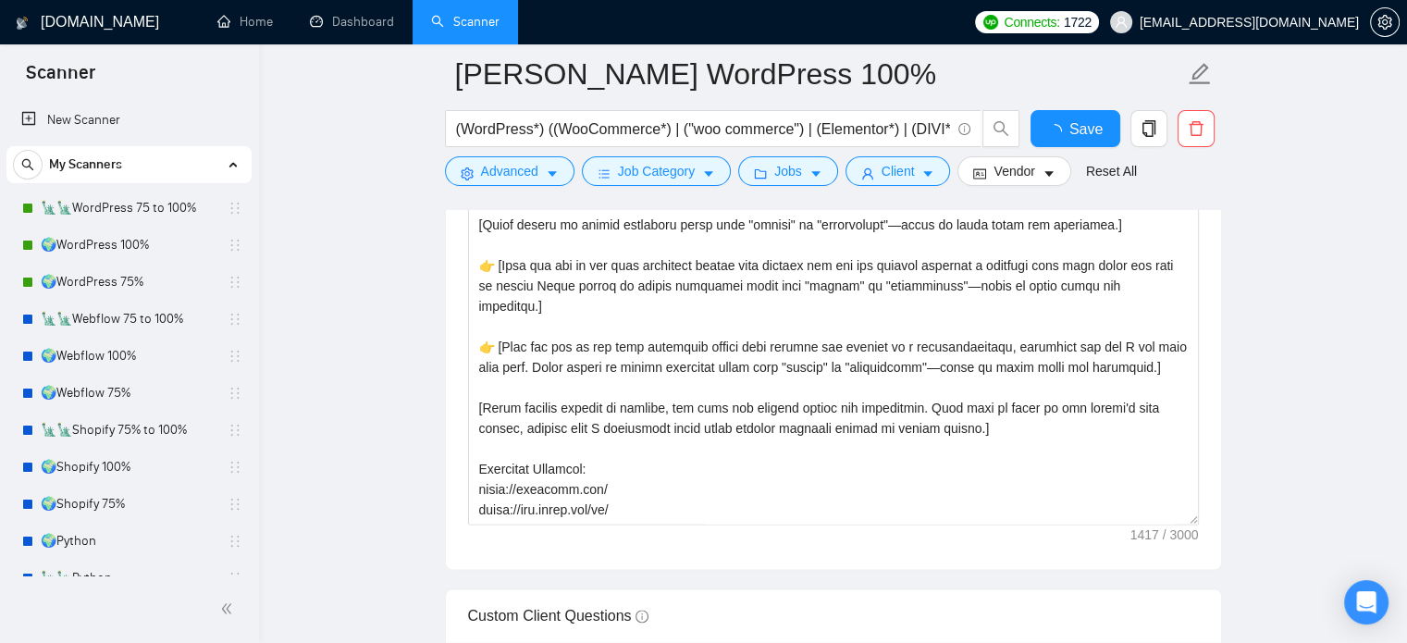
checkbox input "true"
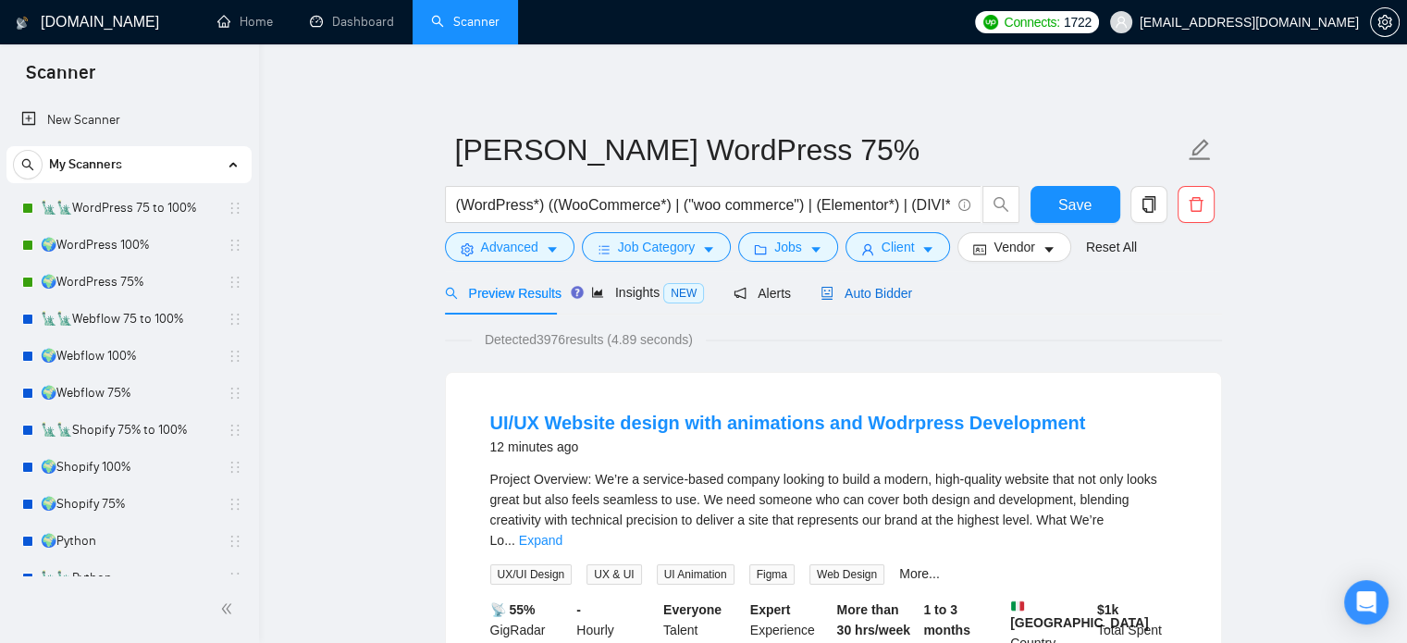
click at [881, 299] on span "Auto Bidder" at bounding box center [867, 293] width 92 height 15
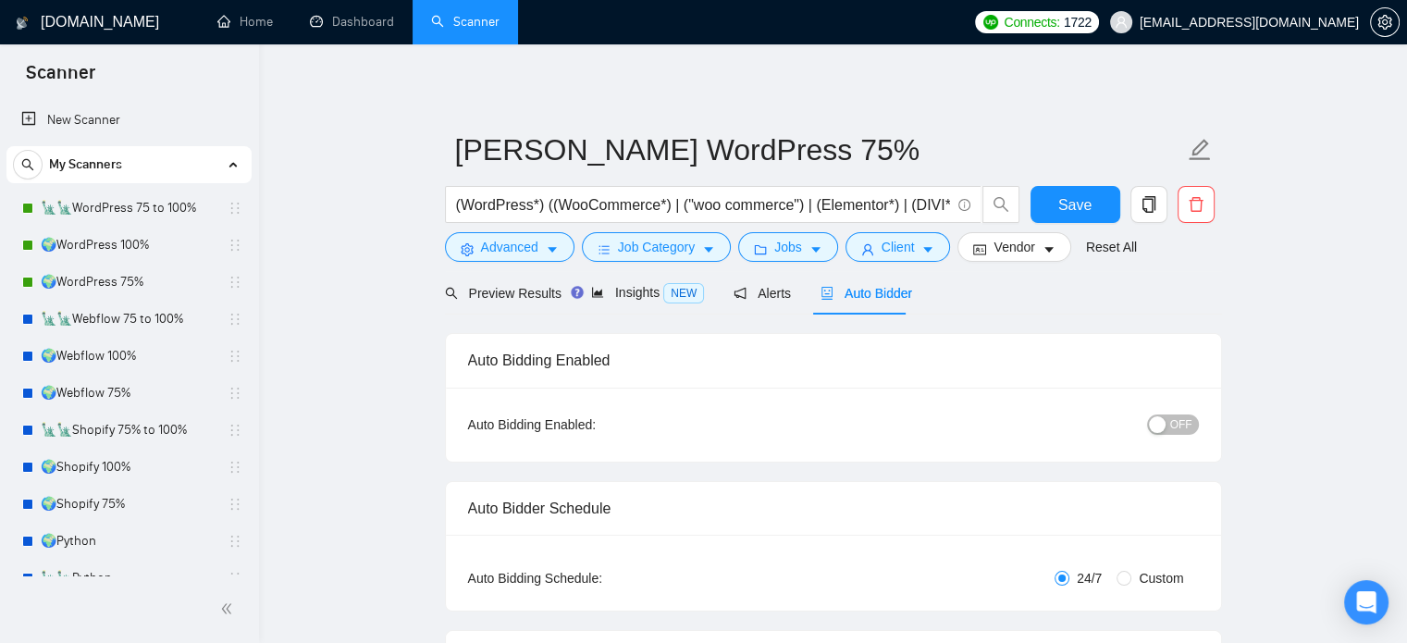
radio input "false"
radio input "true"
checkbox input "true"
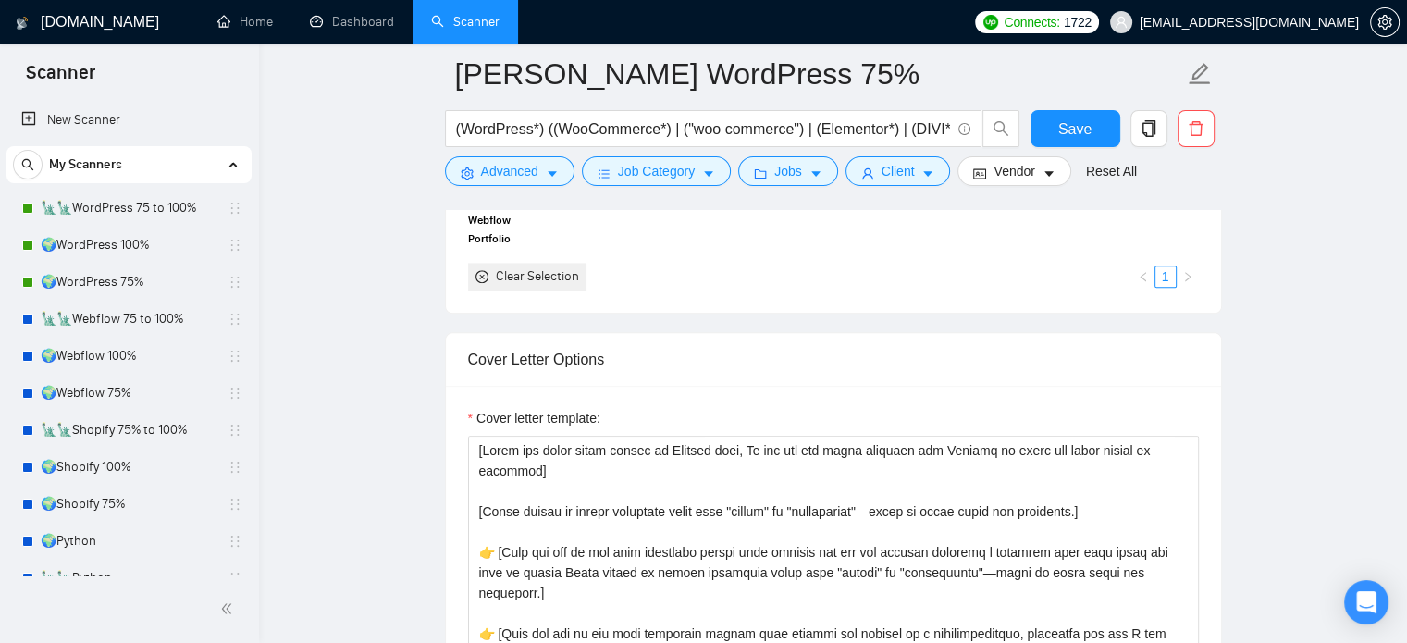
scroll to position [2220, 0]
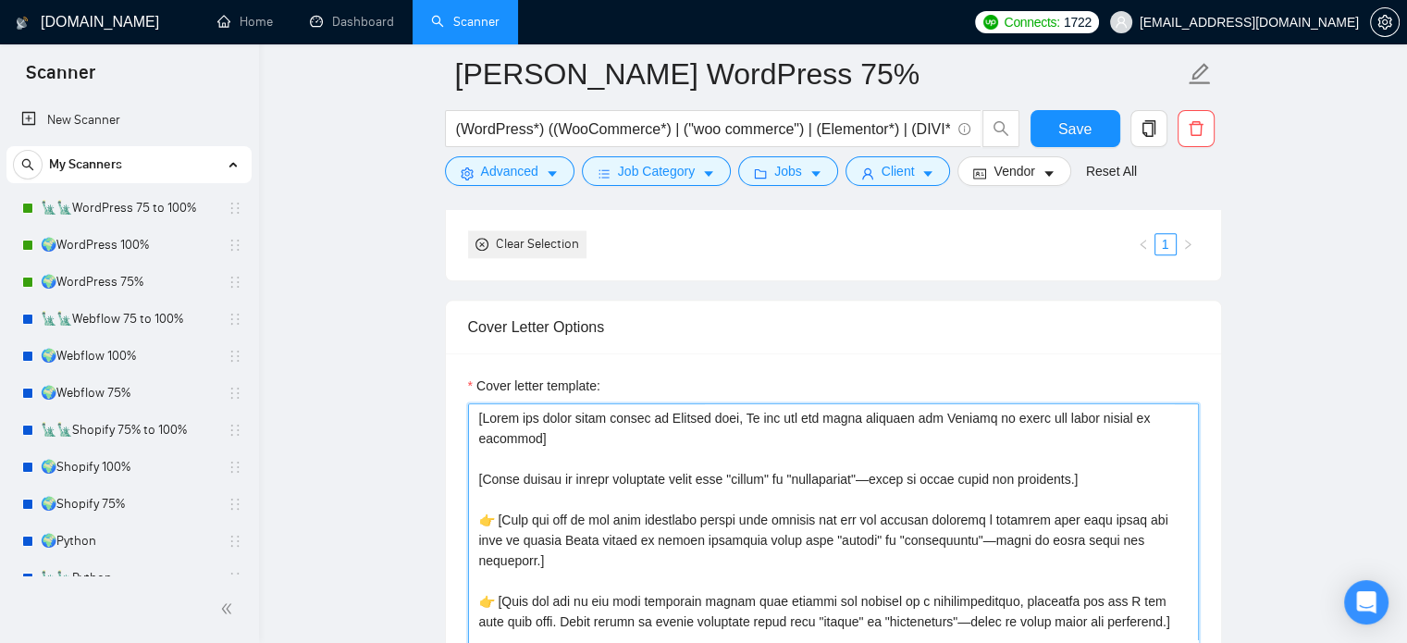
click at [574, 443] on textarea "Cover letter template:" at bounding box center [833, 611] width 731 height 416
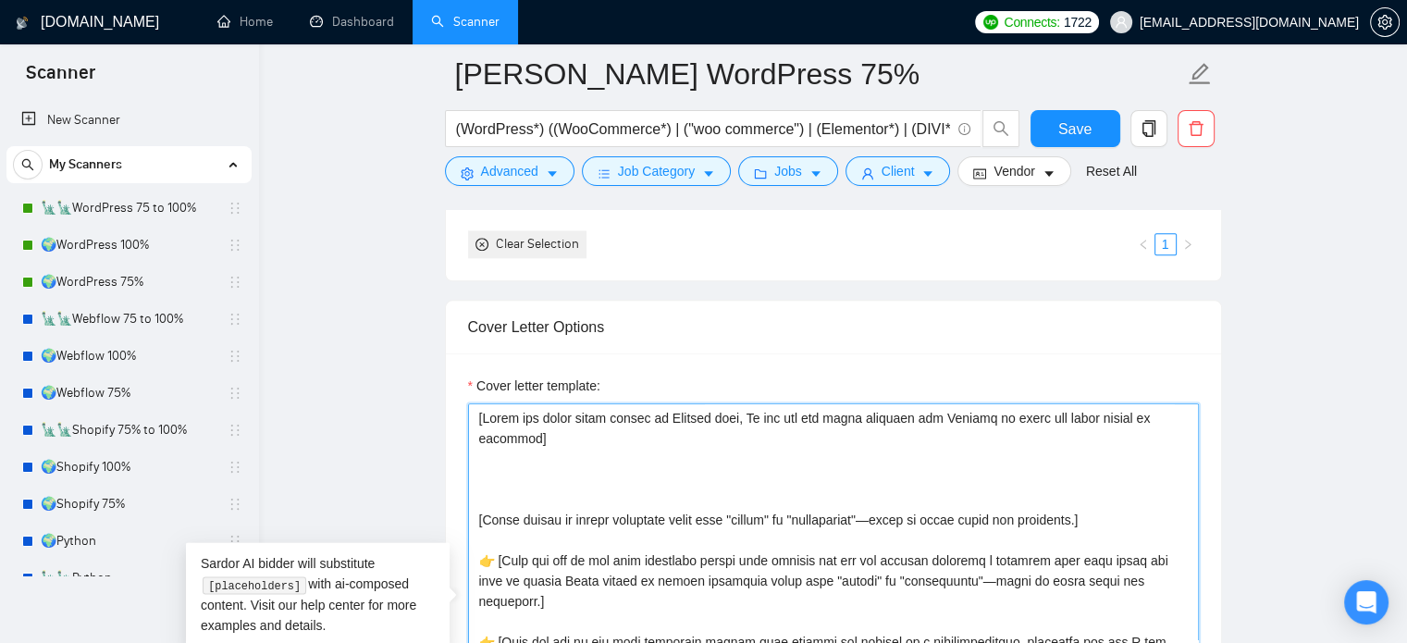
paste textarea "[Avoid any kind of greetings, Hello, Hi there etc. Also avoid saying I noticed …"
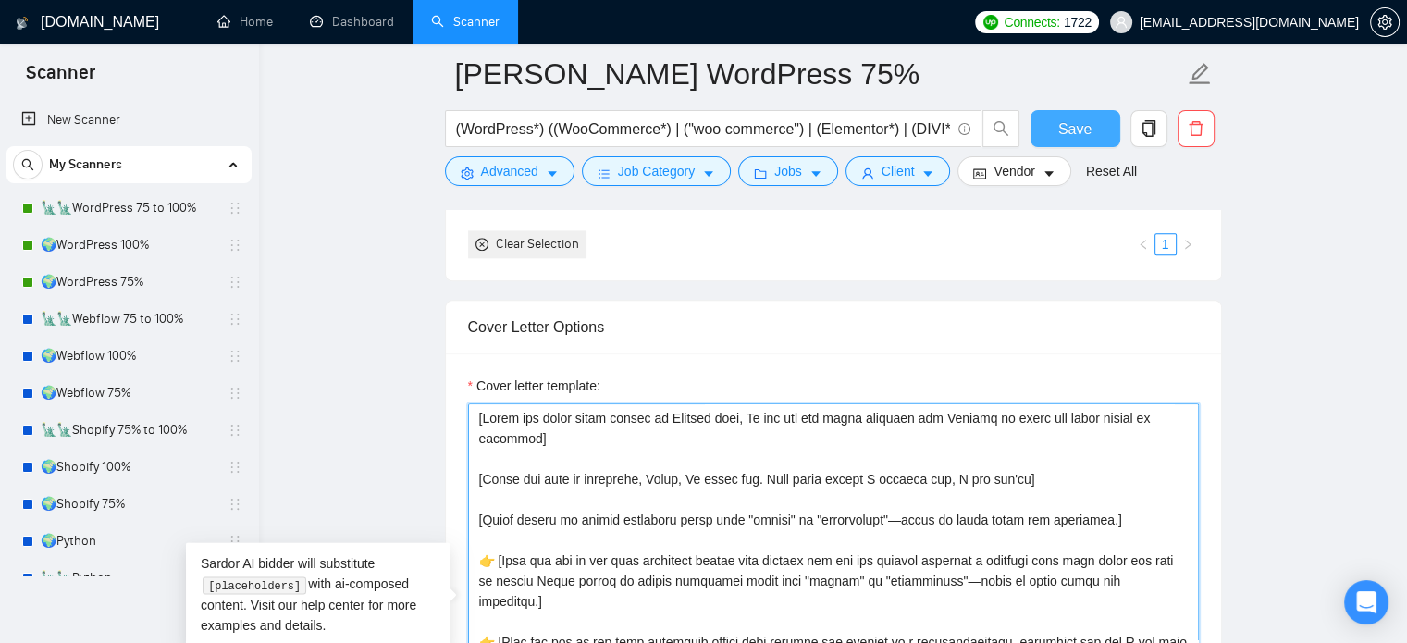
type textarea "[Write the whole cover letter in English only, Do not use any other language bu…"
click at [1068, 128] on span "Save" at bounding box center [1074, 128] width 33 height 23
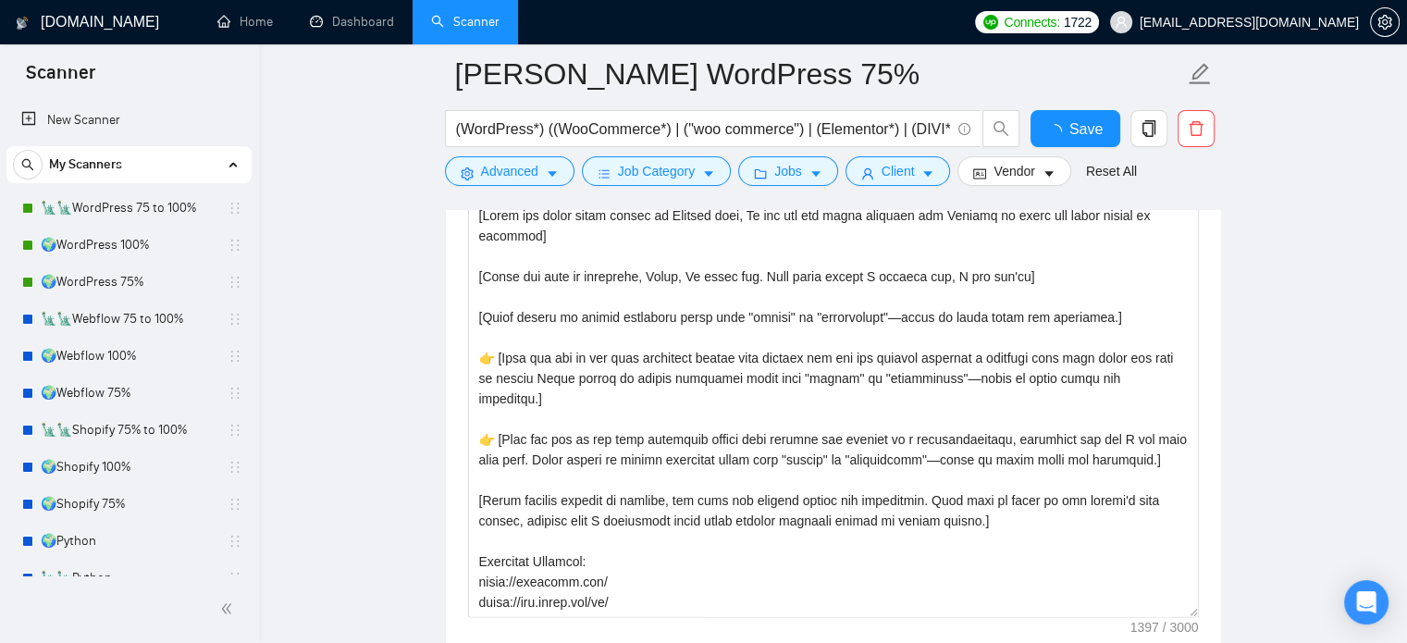
checkbox input "true"
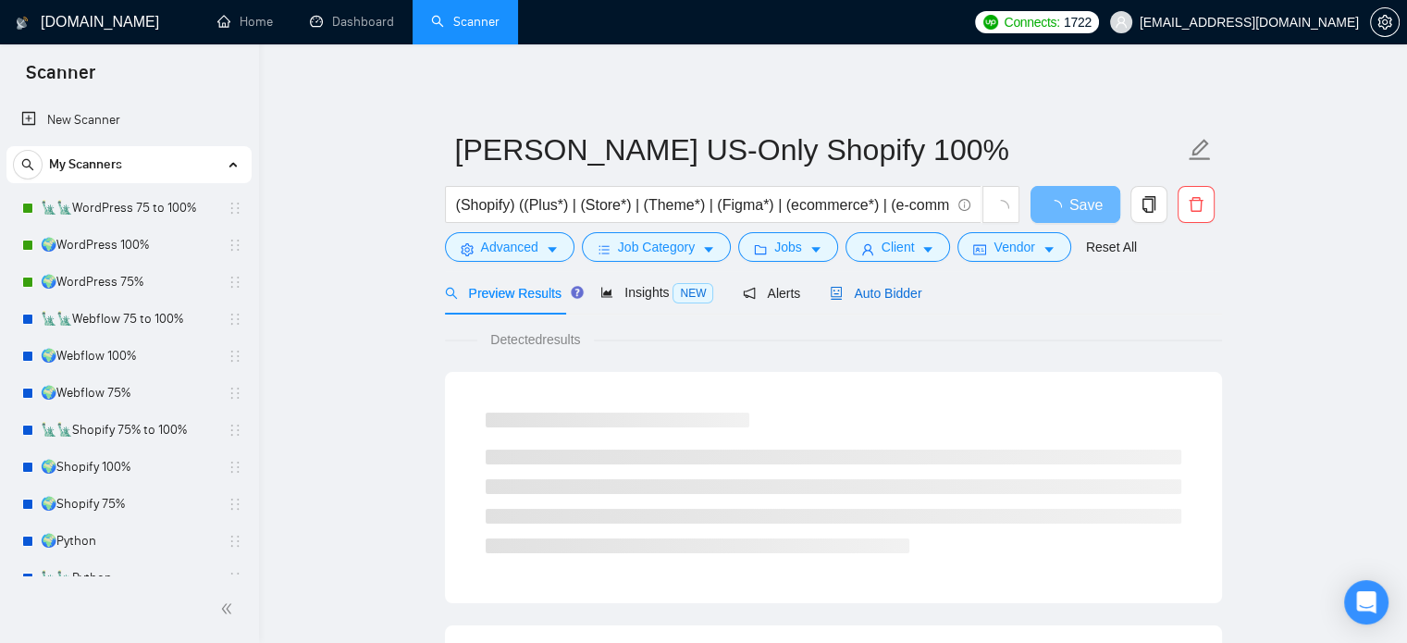
click at [888, 297] on span "Auto Bidder" at bounding box center [876, 293] width 92 height 15
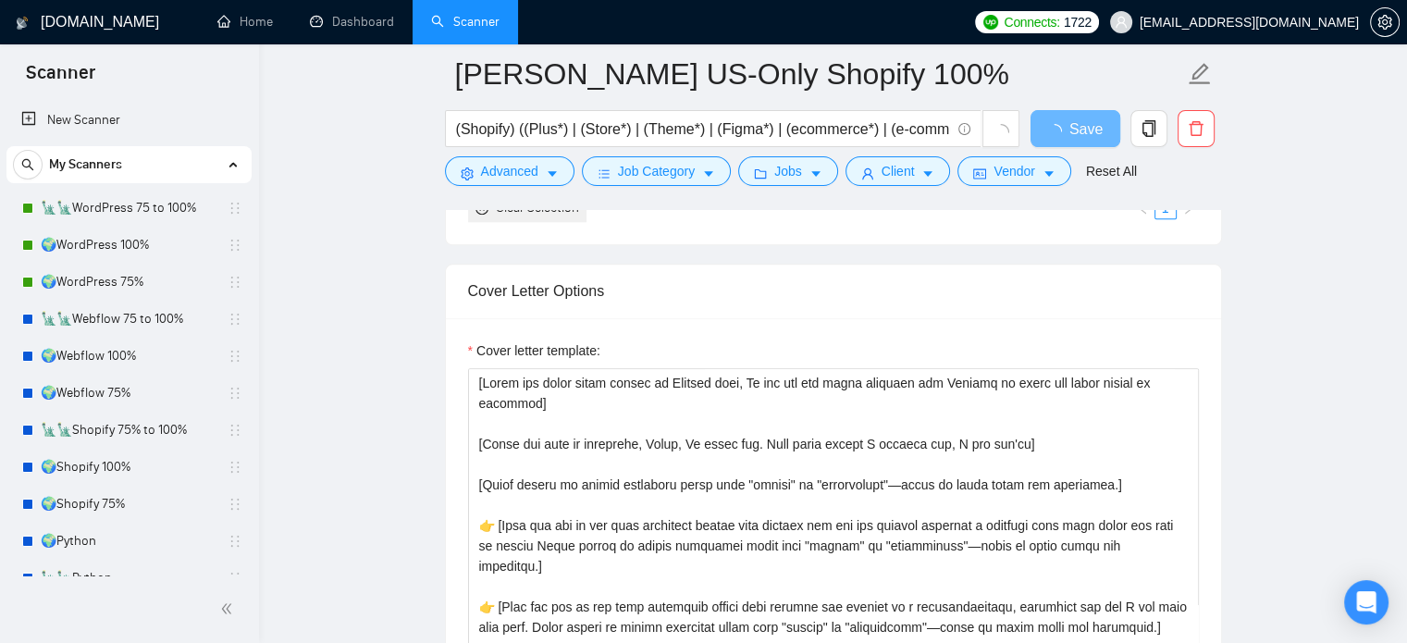
scroll to position [2220, 0]
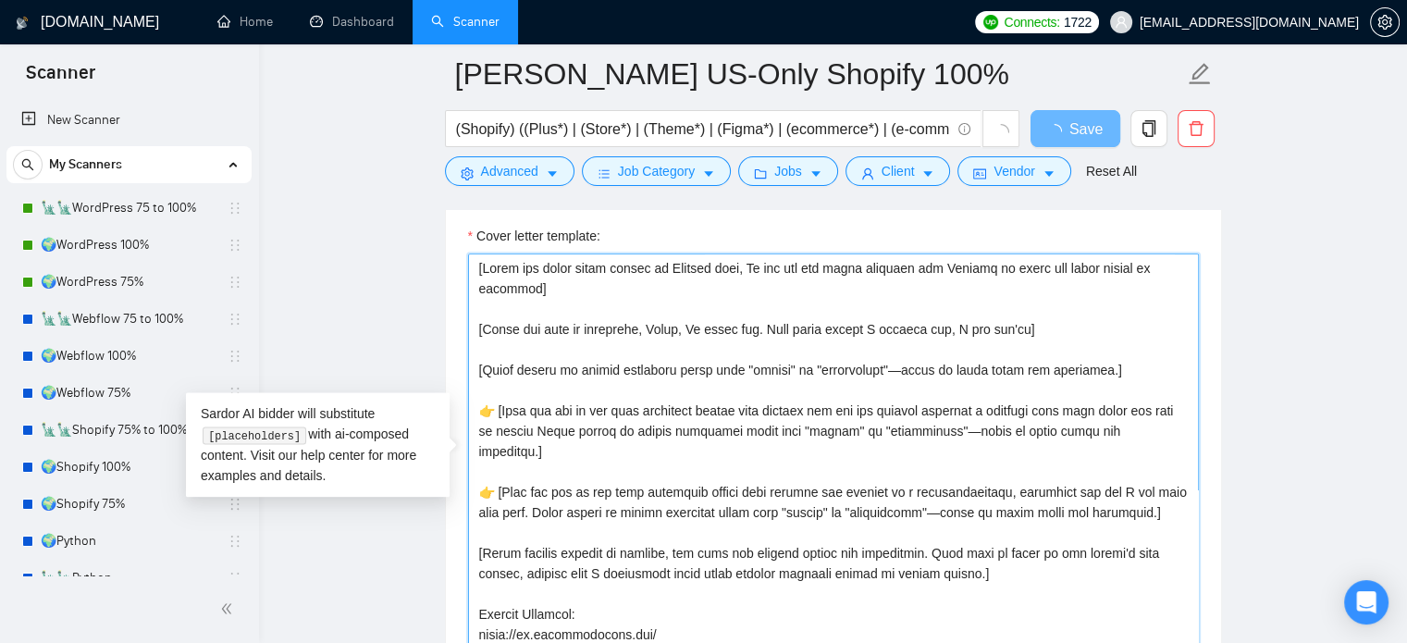
drag, startPoint x: 1009, startPoint y: 327, endPoint x: 407, endPoint y: 327, distance: 602.3
click at [407, 327] on main "[PERSON_NAME] US-Only Shopify 100% (Shopify) ((Plus*) | (Store*) | (Theme*) | (…" at bounding box center [833, 613] width 1089 height 5519
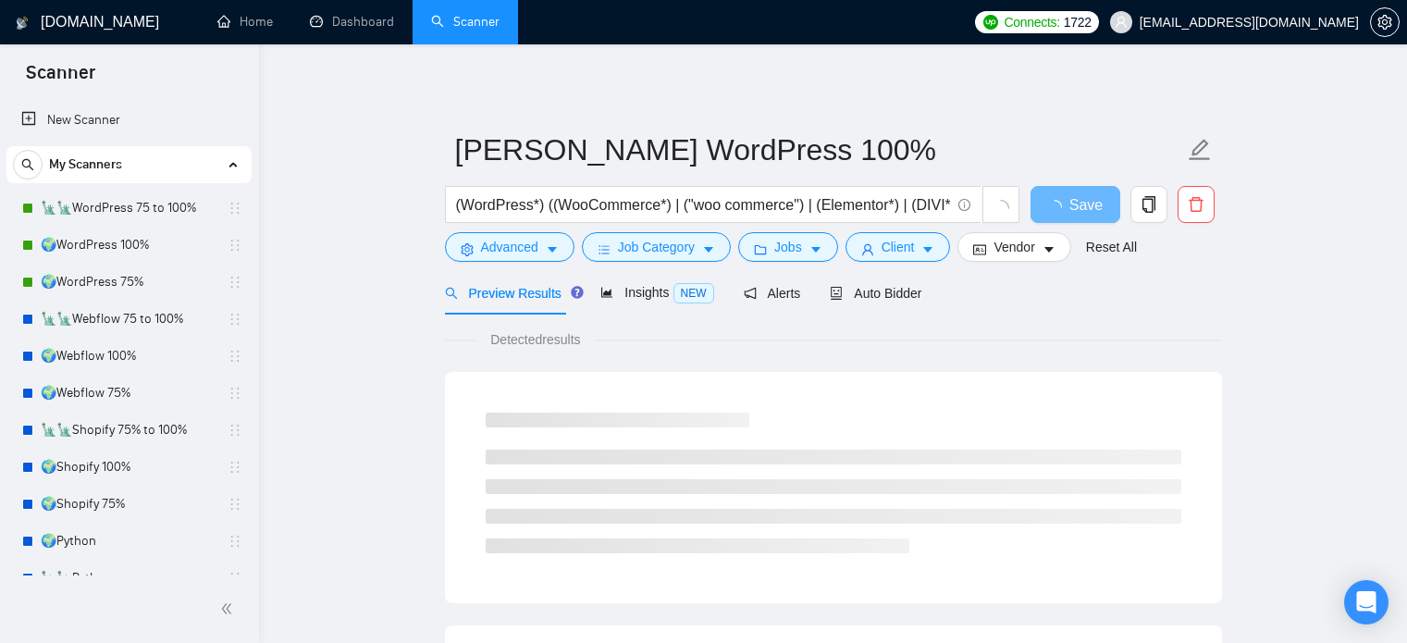
click at [879, 286] on span "Auto Bidder" at bounding box center [876, 293] width 92 height 15
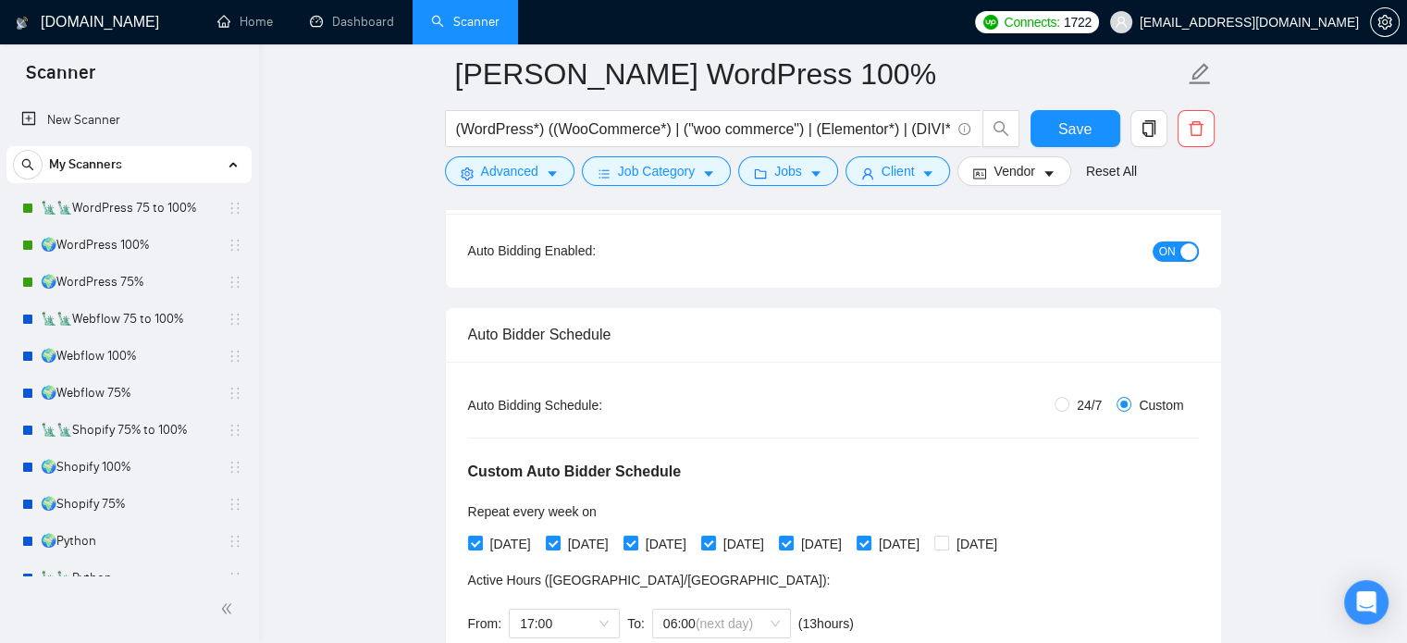
scroll to position [185, 0]
